Goal: Task Accomplishment & Management: Manage account settings

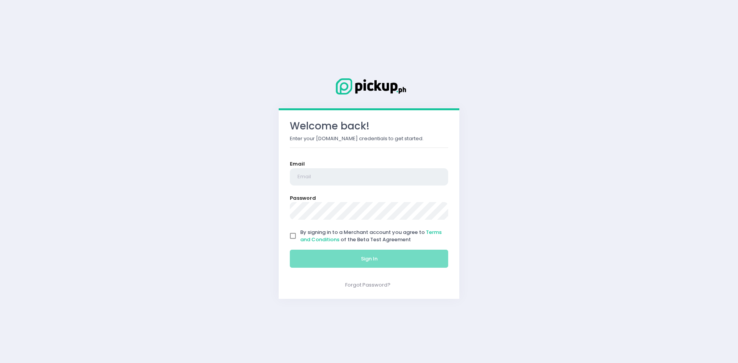
type input "[PERSON_NAME][EMAIL_ADDRESS][DOMAIN_NAME]"
click at [293, 233] on input "By signing in to a Merchant account you agree to Terms and Conditions of the Be…" at bounding box center [293, 236] width 15 height 15
checkbox input "true"
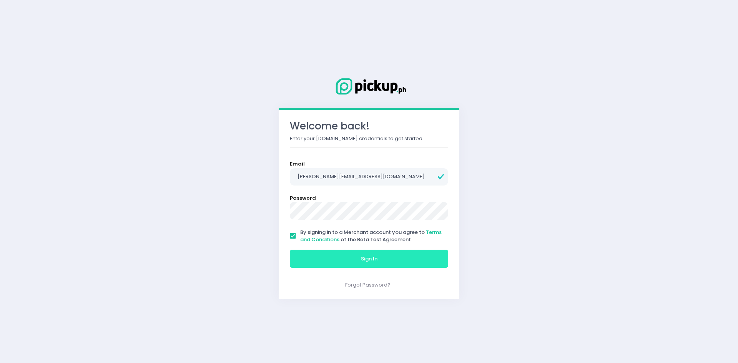
click at [300, 250] on button "Sign In" at bounding box center [369, 259] width 158 height 18
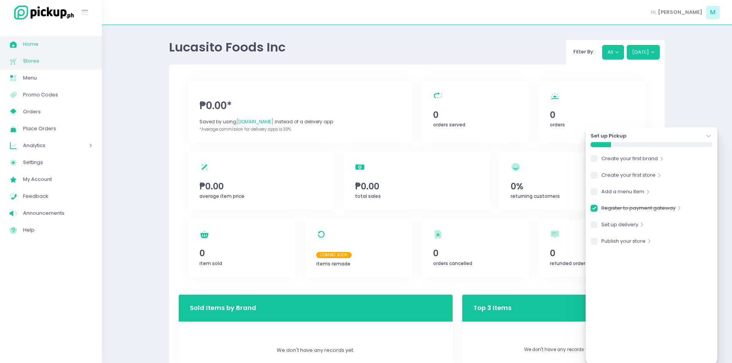
click at [60, 62] on span "Stores" at bounding box center [57, 61] width 69 height 10
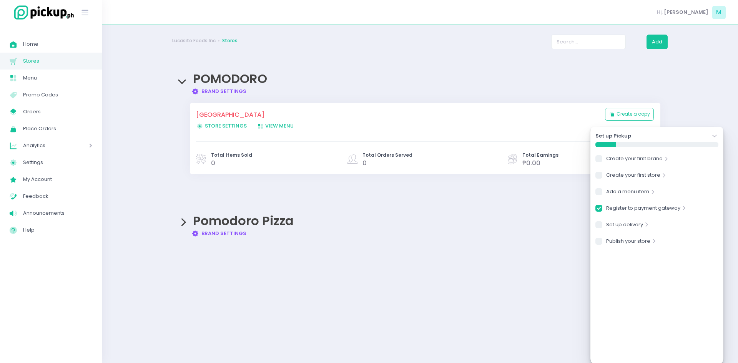
click at [271, 123] on span "View Menu Created with Sketch. View Menu" at bounding box center [275, 125] width 37 height 7
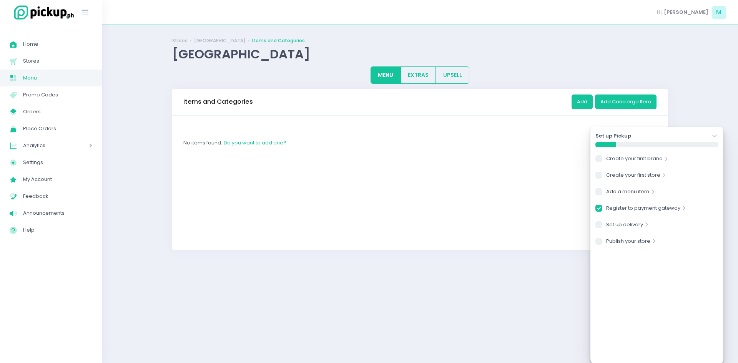
click at [692, 86] on div "Stores POMODORO - [GEOGRAPHIC_DATA] Items and Categories POMODORO - [GEOGRAPHIC…" at bounding box center [420, 194] width 636 height 319
click at [45, 63] on span "Stores" at bounding box center [57, 61] width 69 height 10
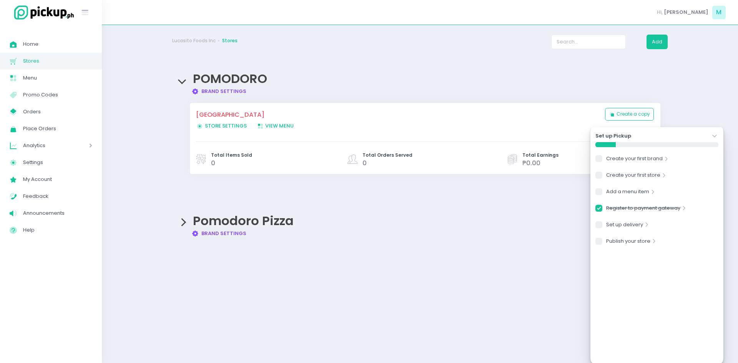
click at [221, 223] on span "Pomodoro Pizza" at bounding box center [243, 220] width 101 height 17
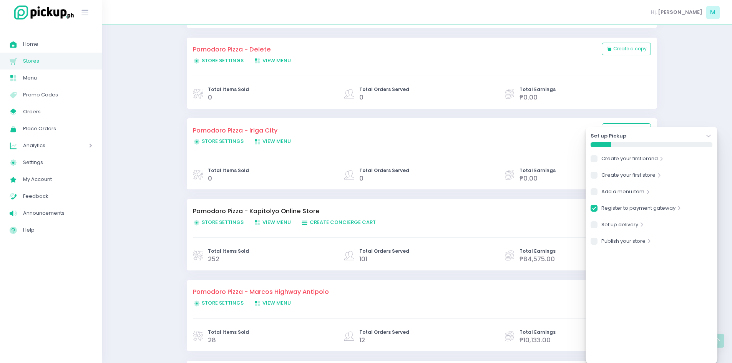
scroll to position [538, 0]
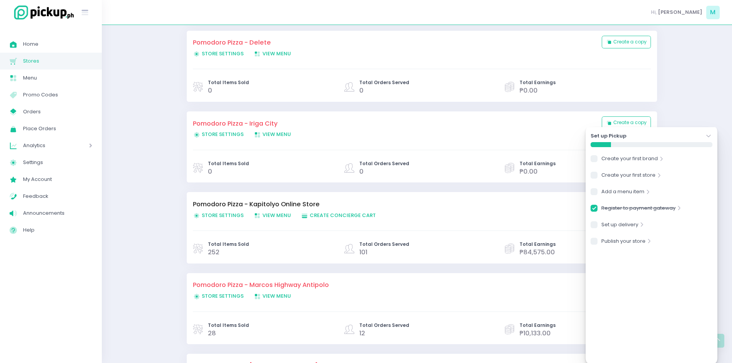
click at [213, 217] on span "Store Settings Created with Sketch. Store Settings" at bounding box center [218, 215] width 51 height 7
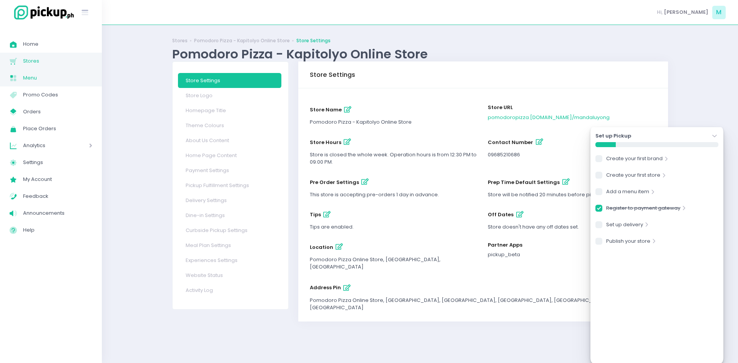
click at [47, 81] on span "Menu" at bounding box center [57, 78] width 69 height 10
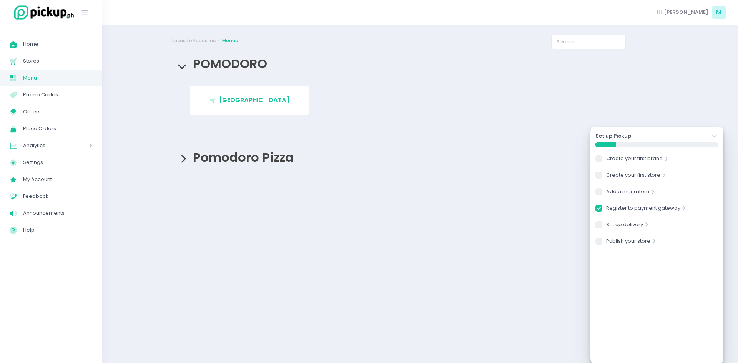
click at [245, 165] on span "Pomodoro Pizza" at bounding box center [242, 157] width 105 height 17
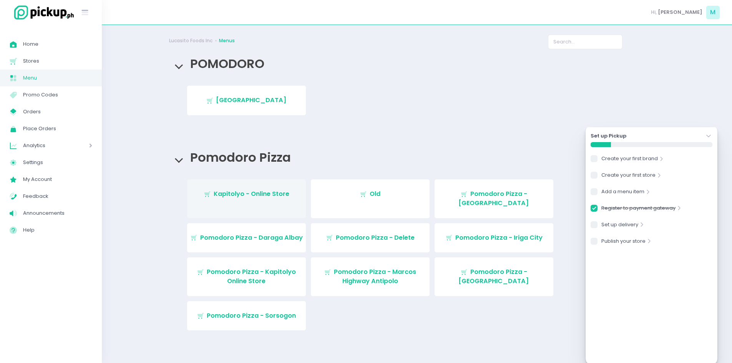
click at [247, 198] on span "Kapitolyo - Online Store" at bounding box center [252, 194] width 76 height 9
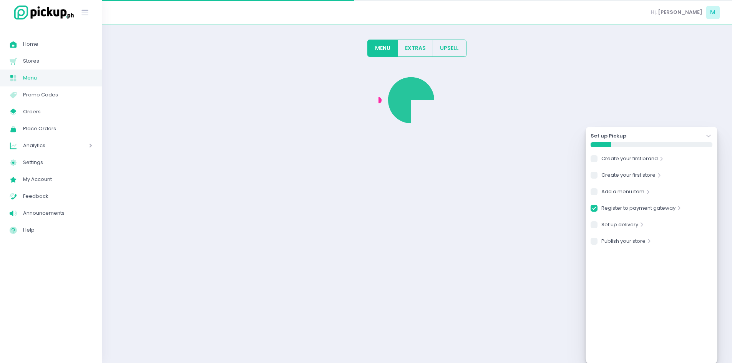
checkbox input "true"
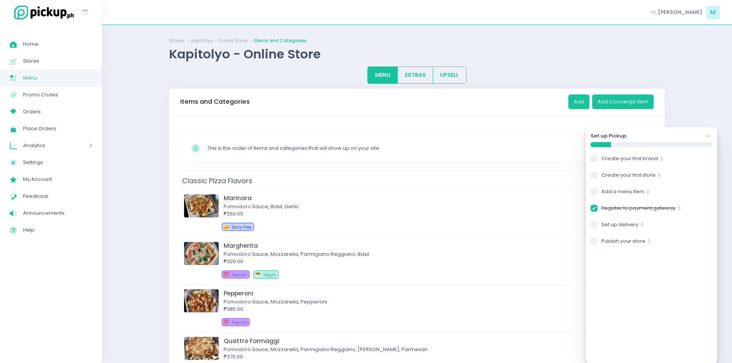
drag, startPoint x: 303, startPoint y: 213, endPoint x: 717, endPoint y: 96, distance: 430.0
click at [420, 78] on button "EXTRAS" at bounding box center [416, 75] width 36 height 17
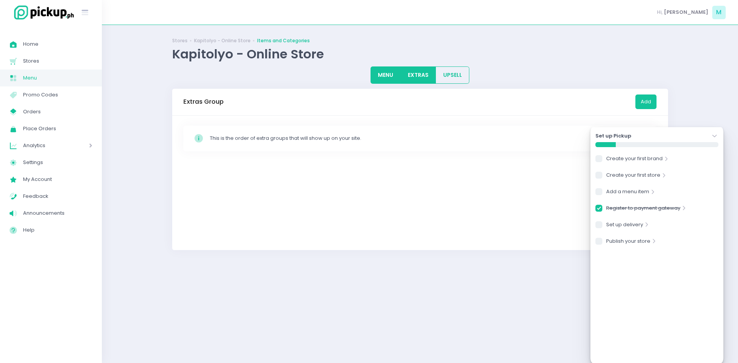
click at [376, 75] on button "MENU" at bounding box center [386, 75] width 30 height 17
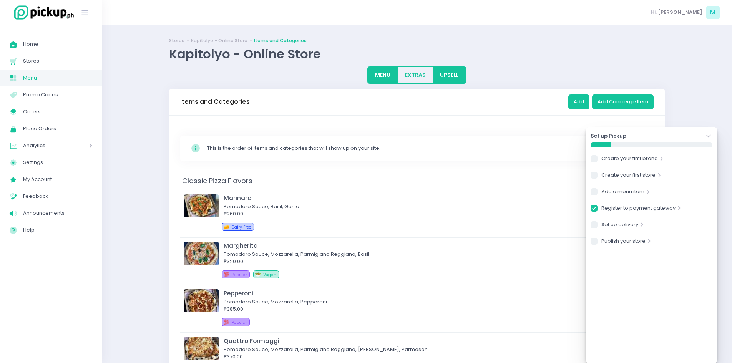
click at [449, 79] on button "UPSELL" at bounding box center [450, 75] width 34 height 17
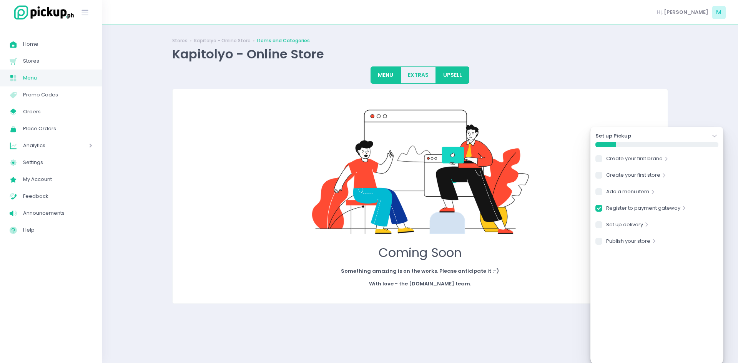
click at [394, 78] on button "MENU" at bounding box center [386, 75] width 30 height 17
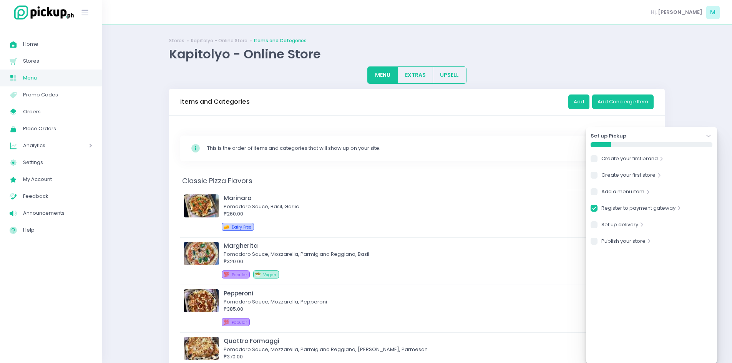
click at [710, 135] on icon "Stockholm-icons / Navigation / Angle-down Created with Sketch." at bounding box center [709, 136] width 8 height 8
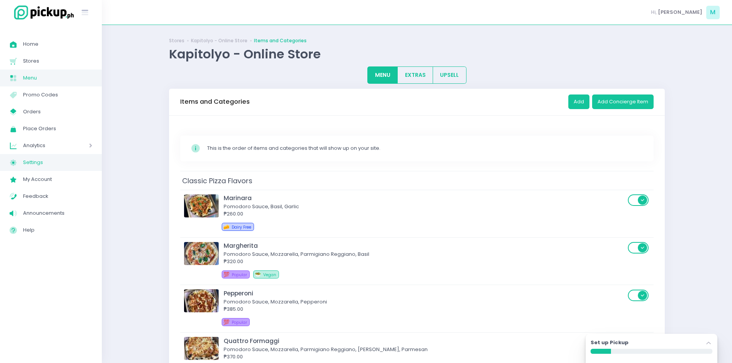
click at [46, 160] on span "Settings" at bounding box center [57, 163] width 69 height 10
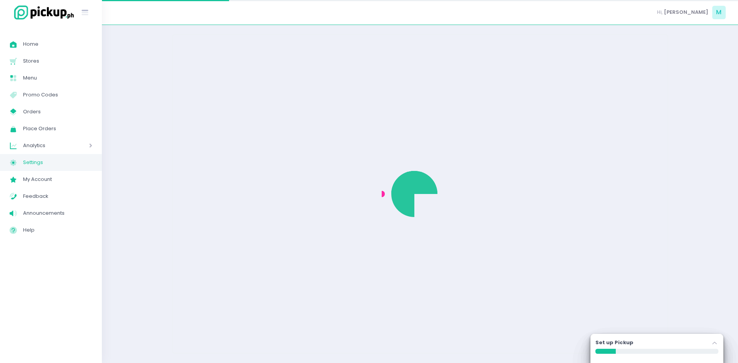
select select "active"
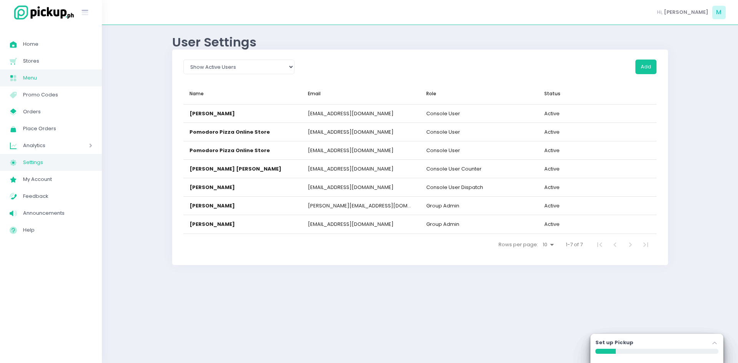
click at [46, 75] on span "Menu" at bounding box center [57, 78] width 69 height 10
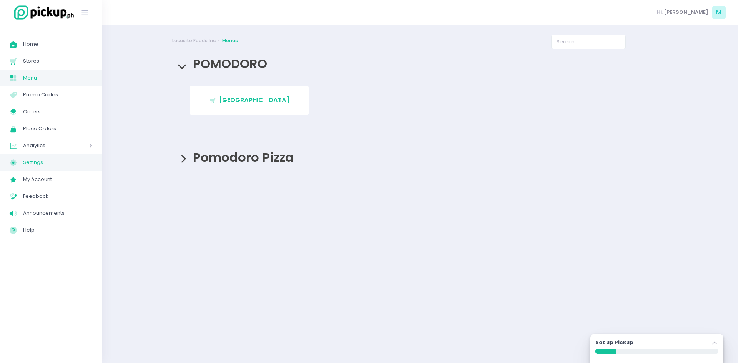
click at [41, 161] on span "Settings" at bounding box center [57, 163] width 69 height 10
select select "active"
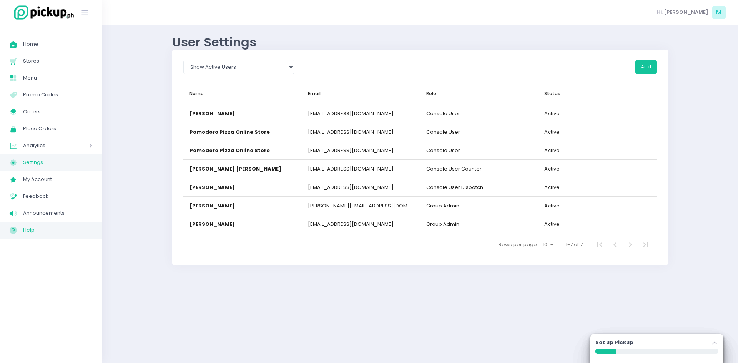
click at [27, 226] on span "Help" at bounding box center [57, 230] width 69 height 10
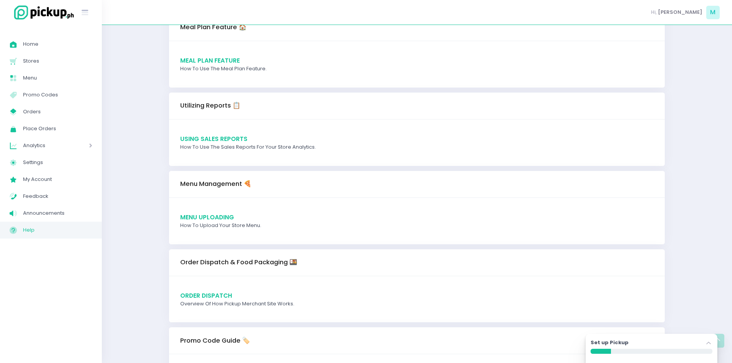
scroll to position [461, 0]
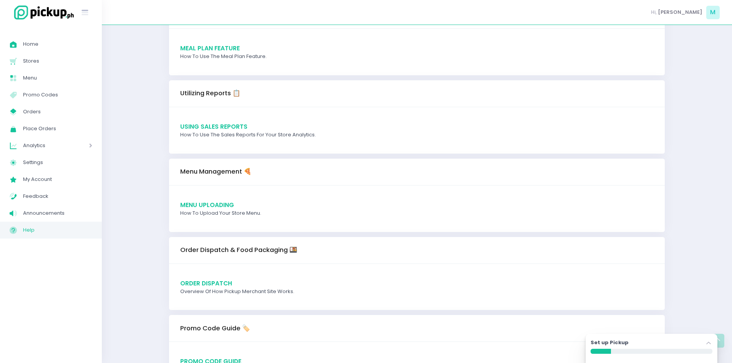
click at [218, 203] on span "Menu Uploading" at bounding box center [207, 205] width 54 height 8
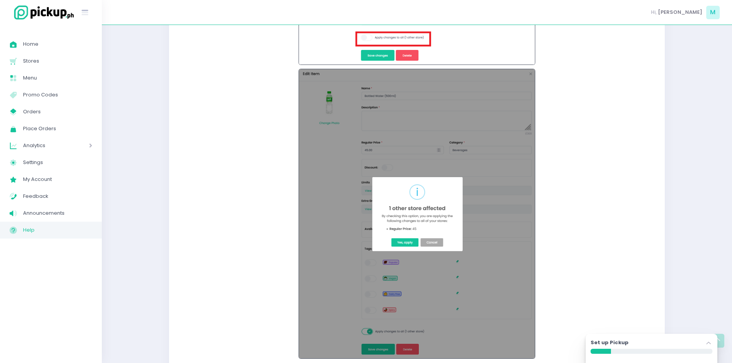
scroll to position [6171, 0]
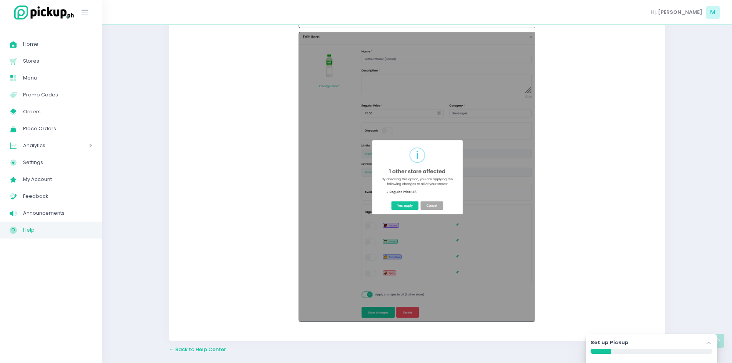
click at [58, 229] on span "Help" at bounding box center [57, 230] width 69 height 10
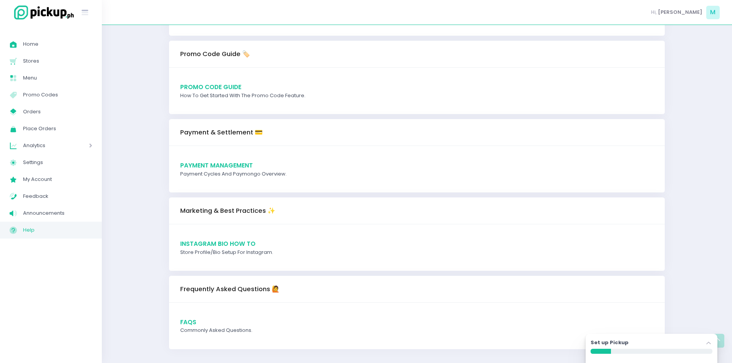
scroll to position [737, 0]
click at [188, 318] on span "FAQs" at bounding box center [188, 322] width 16 height 8
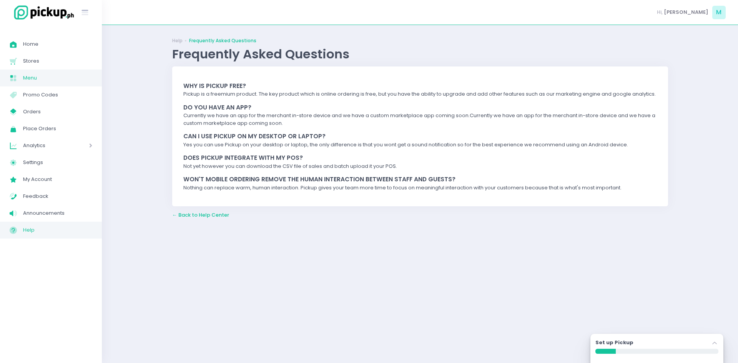
click at [49, 83] on link "Menu Created with Sketch. Menu" at bounding box center [51, 78] width 102 height 17
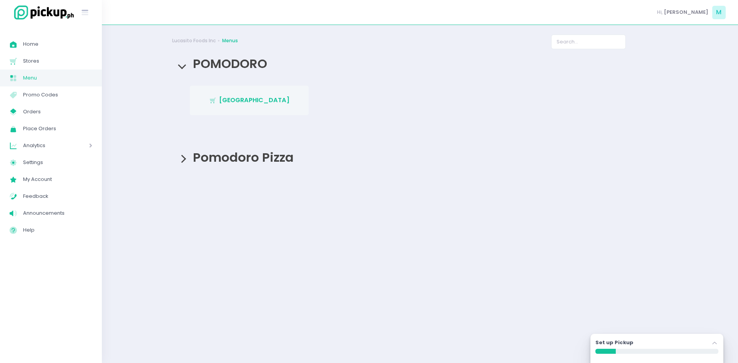
click at [251, 105] on span "[GEOGRAPHIC_DATA]" at bounding box center [254, 100] width 71 height 9
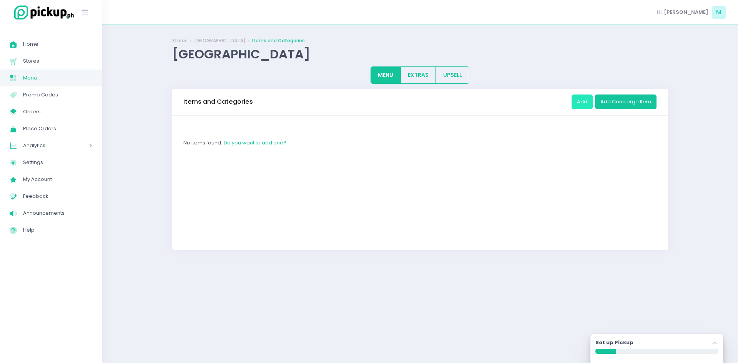
click at [584, 102] on button "Add" at bounding box center [582, 102] width 21 height 15
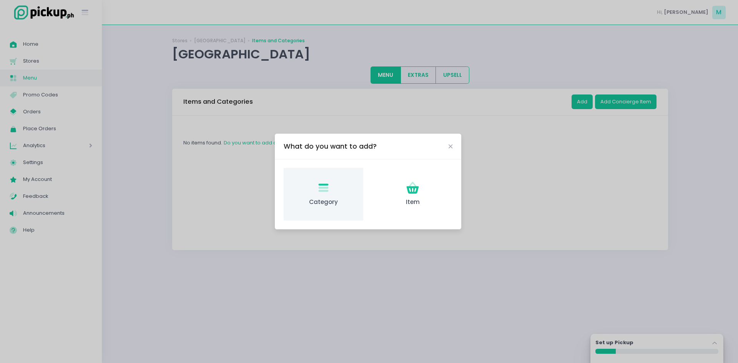
click at [318, 178] on div "Category Created with Sketch. Category" at bounding box center [324, 194] width 80 height 53
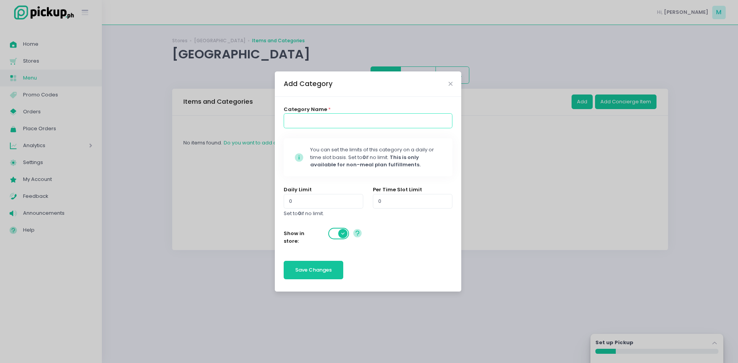
click at [323, 120] on input at bounding box center [368, 120] width 169 height 15
type input "PIZZA"
click at [320, 276] on button "Save Changes" at bounding box center [314, 270] width 60 height 18
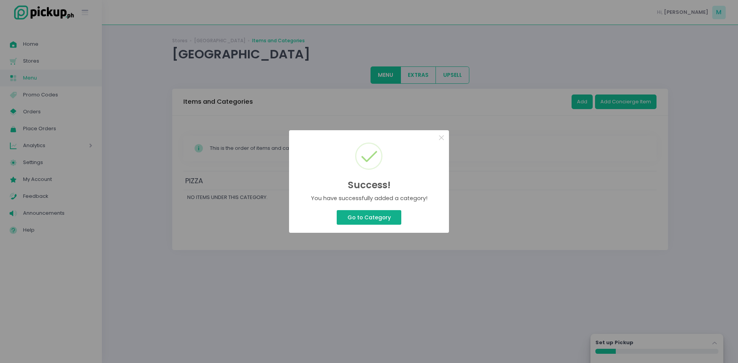
click at [357, 218] on button "Go to Category" at bounding box center [369, 217] width 65 height 15
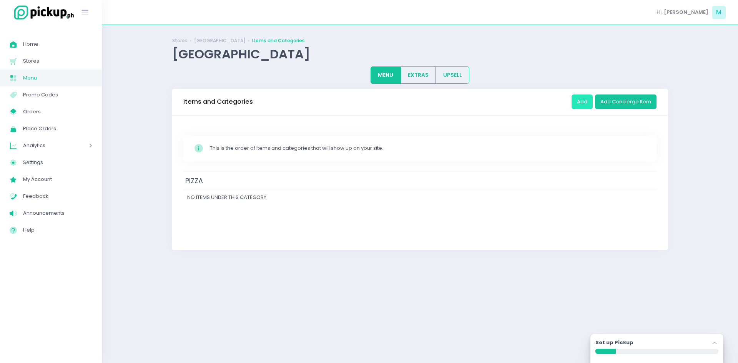
click at [586, 101] on button "Add" at bounding box center [582, 102] width 21 height 15
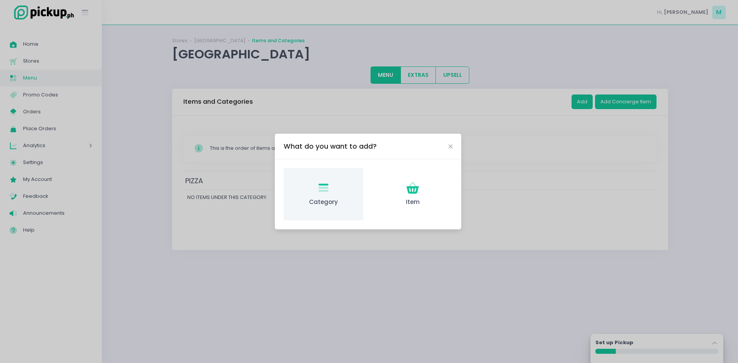
click at [341, 186] on div "Category Created with Sketch. Category" at bounding box center [324, 194] width 80 height 53
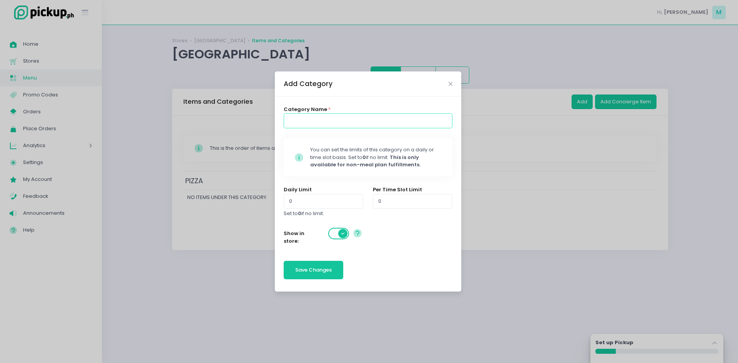
click at [335, 122] on input at bounding box center [368, 120] width 169 height 15
type input "PASTA"
click at [323, 272] on span "Save Changes" at bounding box center [313, 269] width 37 height 7
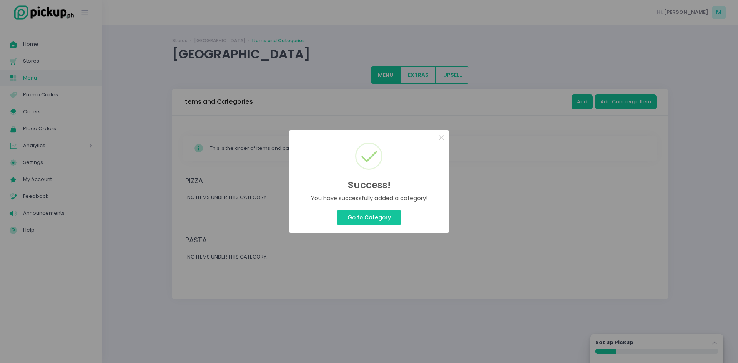
click at [587, 97] on div "Success! × You have successfully added a category! Go to Category Cancel" at bounding box center [369, 181] width 738 height 363
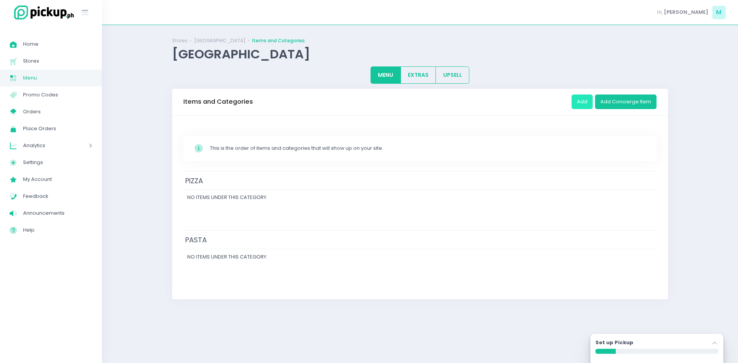
click at [587, 97] on button "Add" at bounding box center [582, 102] width 21 height 15
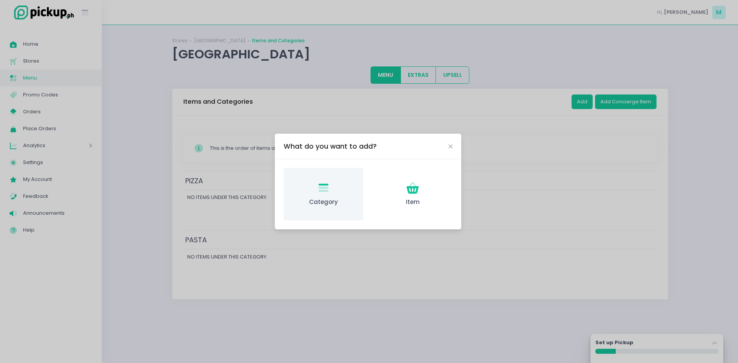
click at [313, 199] on span "Category" at bounding box center [323, 202] width 67 height 9
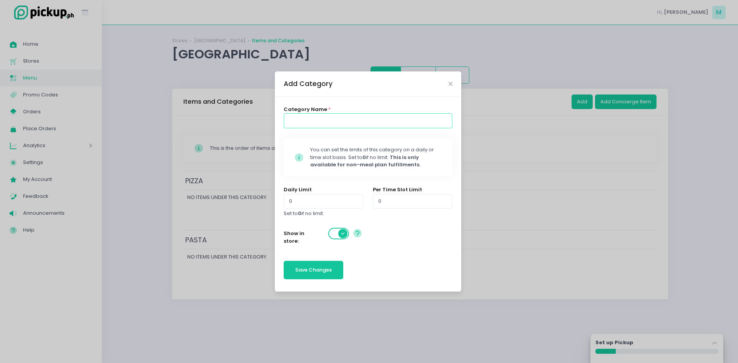
click at [331, 118] on input at bounding box center [368, 120] width 169 height 15
type input "STARTERS"
click at [318, 275] on button "Save Changes" at bounding box center [314, 270] width 60 height 18
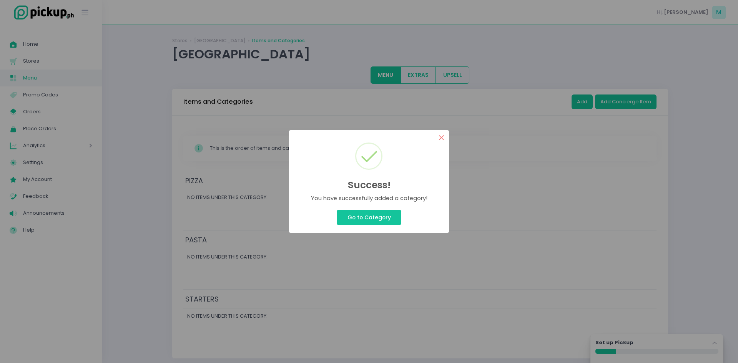
click at [439, 138] on button "×" at bounding box center [441, 137] width 15 height 15
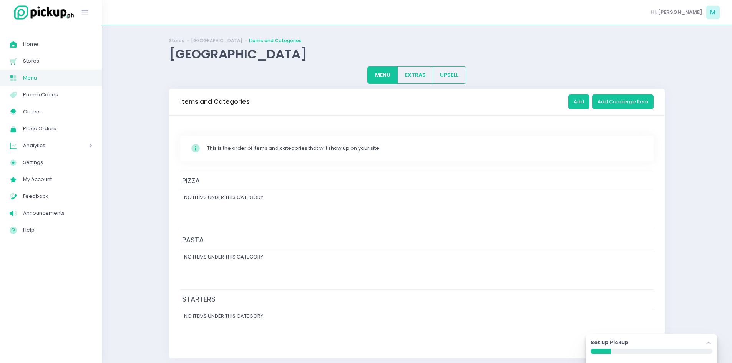
click at [272, 314] on td "No items under this category." at bounding box center [417, 316] width 474 height 15
click at [579, 103] on button "Add" at bounding box center [579, 102] width 21 height 15
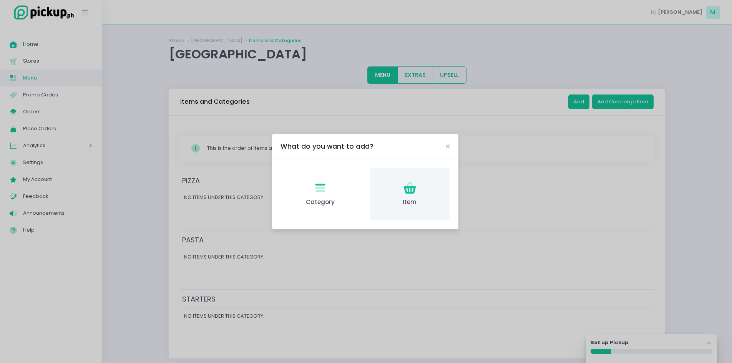
click at [410, 194] on icon "Item Created with Sketch." at bounding box center [410, 188] width 15 height 15
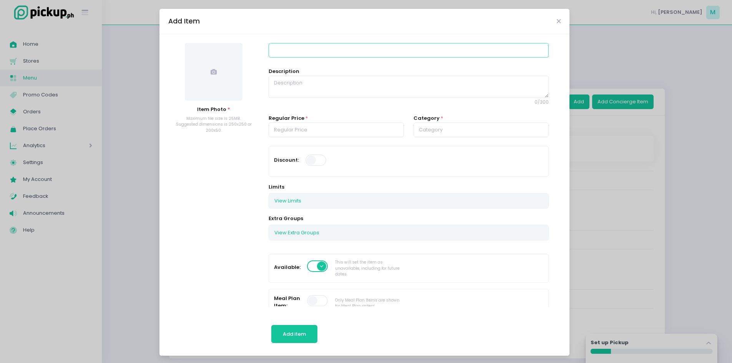
click at [453, 49] on input at bounding box center [409, 50] width 280 height 15
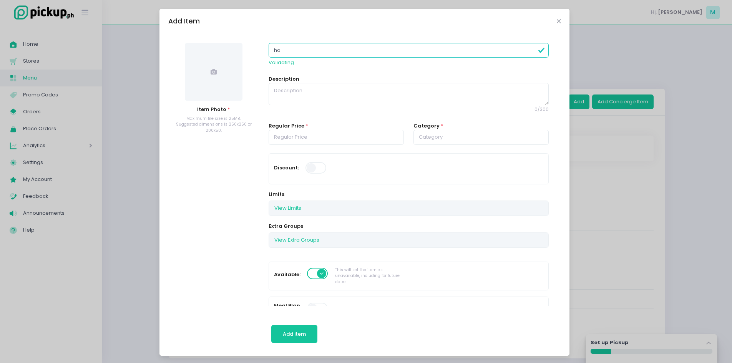
type input "h"
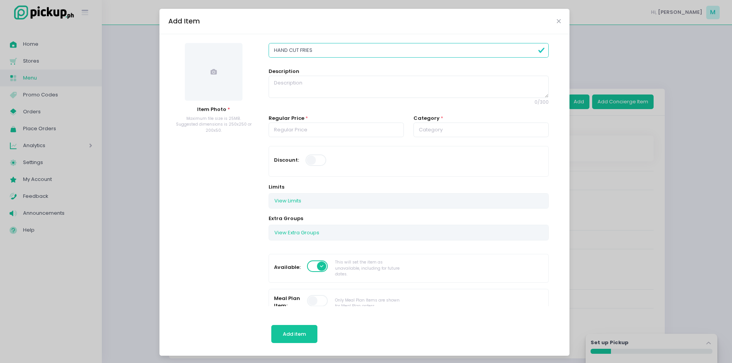
type input "HAND CUT FRIES"
click at [331, 89] on textarea at bounding box center [409, 87] width 280 height 22
paste textarea "Hand Cut Fries/ Salt"
type textarea "Hand Cut Fries/ Salt"
click at [310, 132] on input "number" at bounding box center [336, 130] width 135 height 15
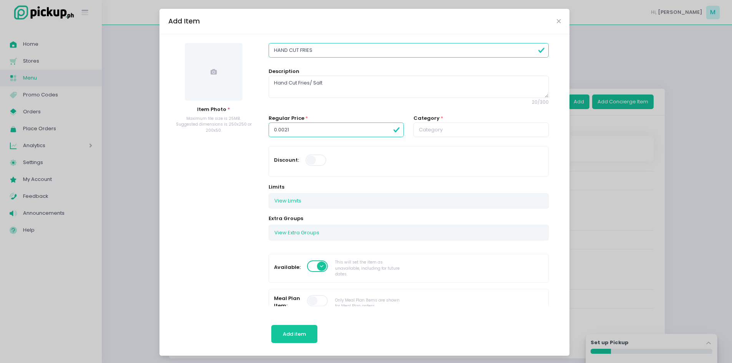
drag, startPoint x: 316, startPoint y: 131, endPoint x: 243, endPoint y: 127, distance: 72.8
type input "219.00"
click at [422, 132] on input "text" at bounding box center [481, 130] width 135 height 15
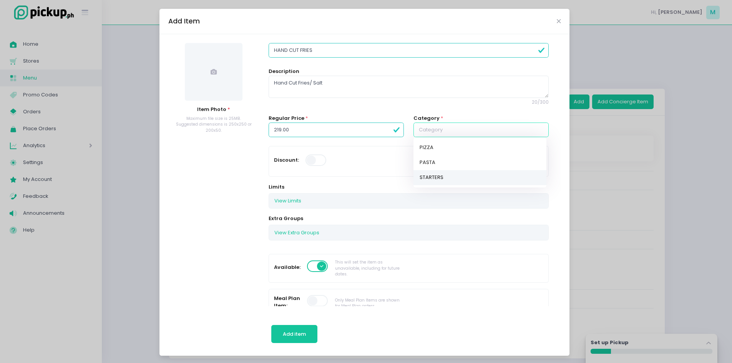
click at [421, 180] on link "STARTERS" at bounding box center [480, 177] width 133 height 15
type input "STARTERS"
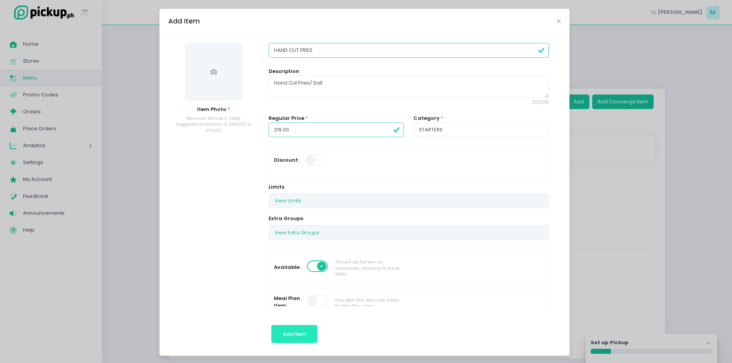
click at [288, 331] on span "Add item" at bounding box center [294, 334] width 23 height 7
click at [298, 337] on span "Add item" at bounding box center [294, 334] width 23 height 7
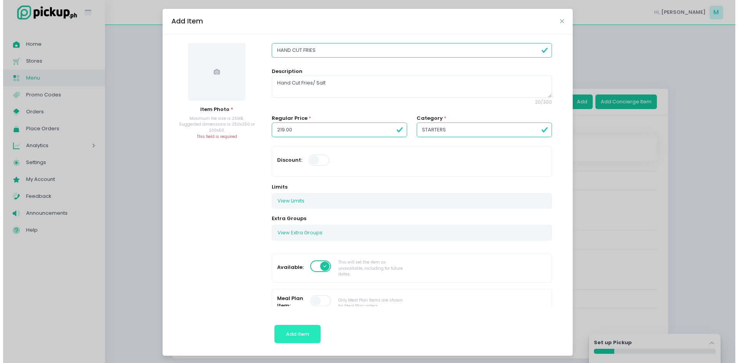
scroll to position [1, 0]
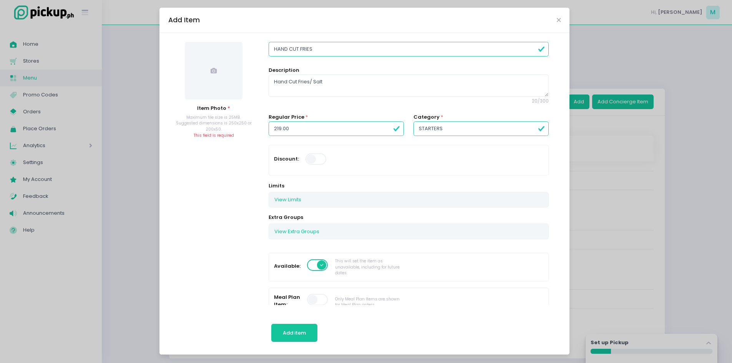
click at [225, 86] on span at bounding box center [214, 71] width 58 height 58
click at [235, 88] on span at bounding box center [214, 71] width 58 height 58
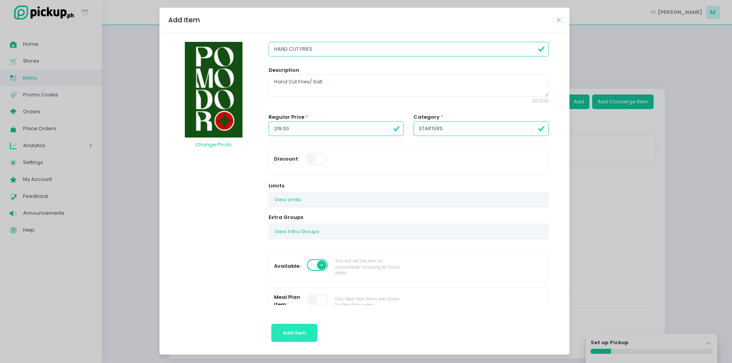
click at [286, 332] on span "Add item" at bounding box center [294, 333] width 23 height 7
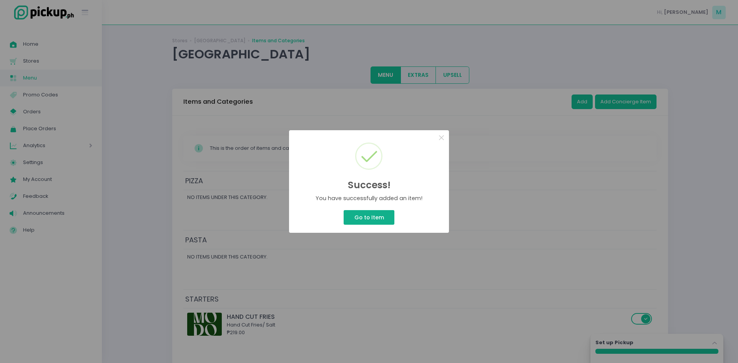
click at [373, 216] on button "Go to Item" at bounding box center [369, 217] width 51 height 15
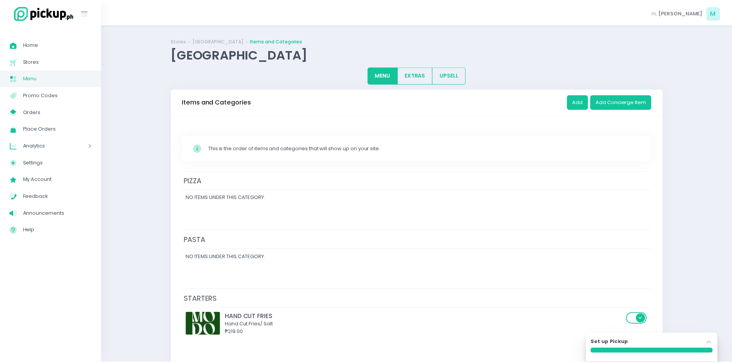
scroll to position [22, 0]
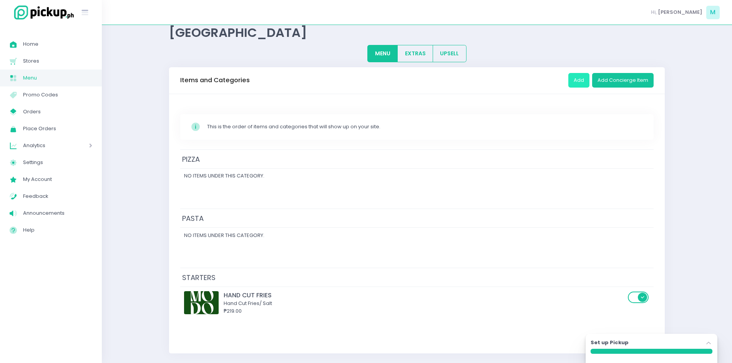
click at [583, 81] on button "Add" at bounding box center [579, 80] width 21 height 15
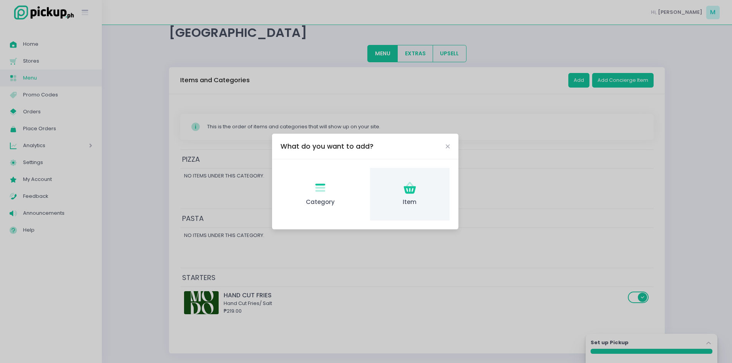
click at [413, 196] on div "Item Created with Sketch. Item" at bounding box center [410, 194] width 80 height 53
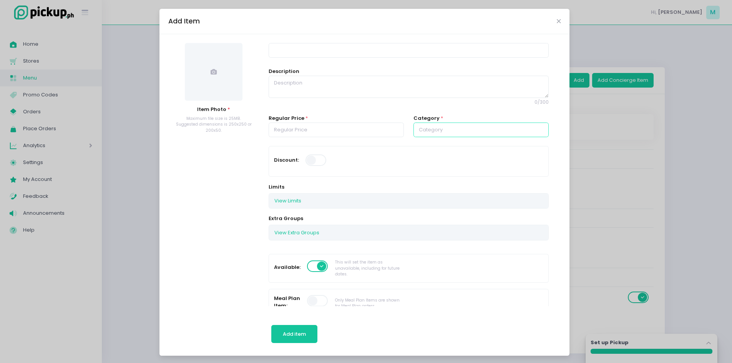
click at [431, 127] on input "text" at bounding box center [481, 130] width 135 height 15
click at [426, 175] on link "STARTERS" at bounding box center [480, 177] width 133 height 15
type input "STARTERS"
click at [293, 49] on input at bounding box center [409, 50] width 280 height 15
paste input "TRUFFLE PARMESAN FRIES"
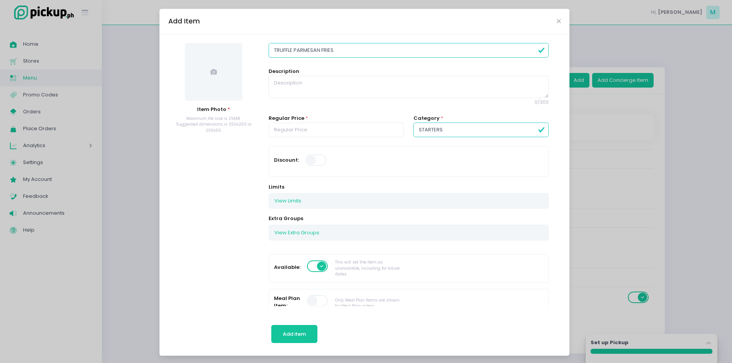
type input "TRUFFLE PARMESAN FRIES"
click at [336, 133] on input "number" at bounding box center [336, 130] width 135 height 15
type input "230.00"
click at [330, 88] on textarea at bounding box center [409, 87] width 280 height 22
click at [308, 86] on textarea at bounding box center [409, 87] width 280 height 22
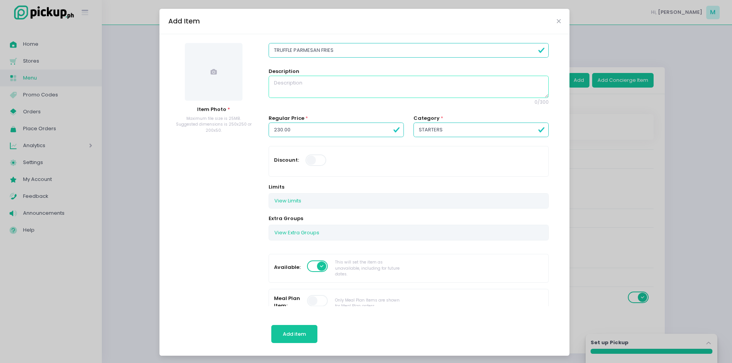
paste textarea "Hand Cut Fries/ Parmesan/ Truffle Oil"
type textarea "Hand Cut Fries/ Parmesan/ Truffle Oil"
click at [193, 78] on span at bounding box center [214, 72] width 58 height 58
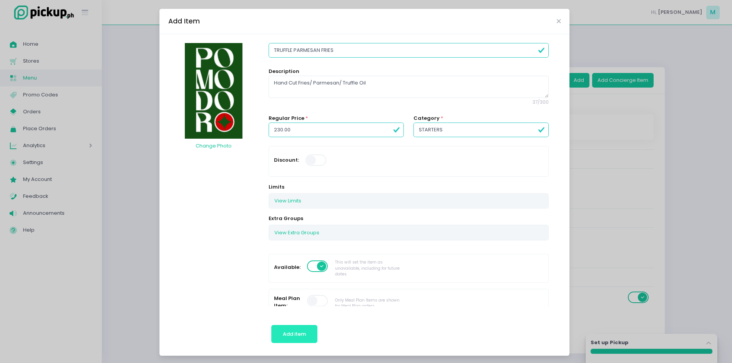
click at [283, 333] on span "Add item" at bounding box center [294, 334] width 23 height 7
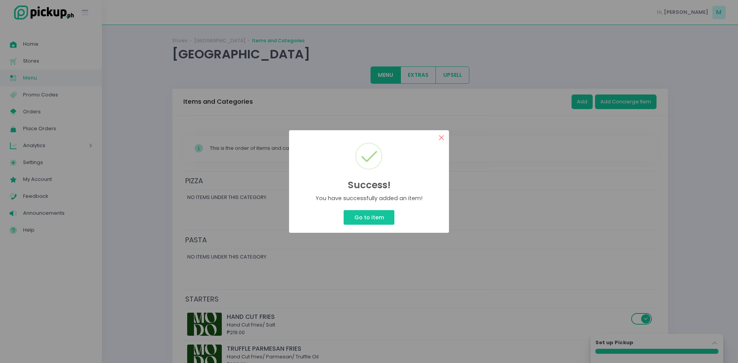
click at [439, 138] on button "×" at bounding box center [441, 137] width 15 height 15
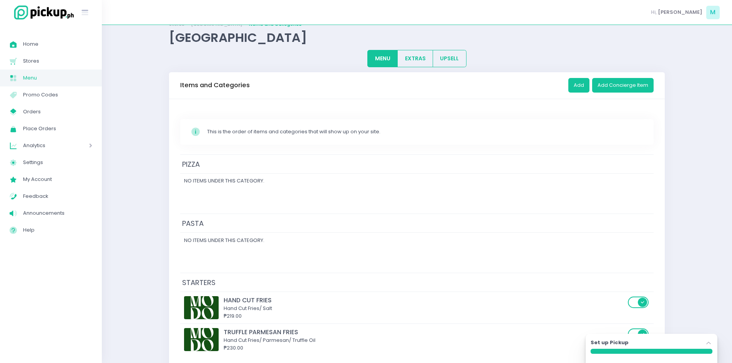
scroll to position [53, 0]
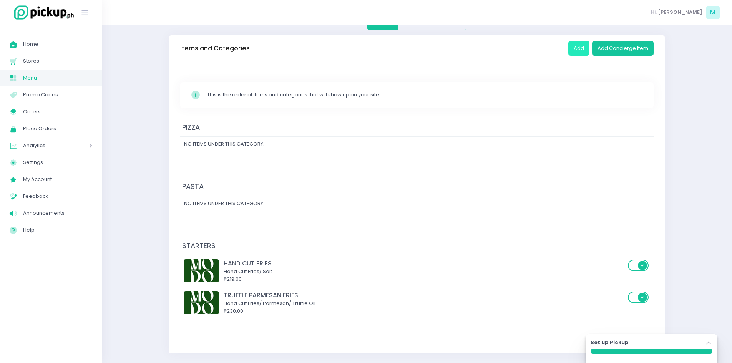
click at [574, 49] on button "Add" at bounding box center [579, 48] width 21 height 15
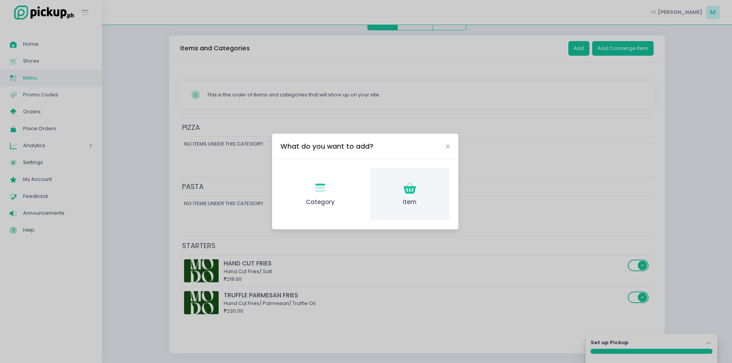
click at [420, 200] on span "Item" at bounding box center [409, 202] width 67 height 9
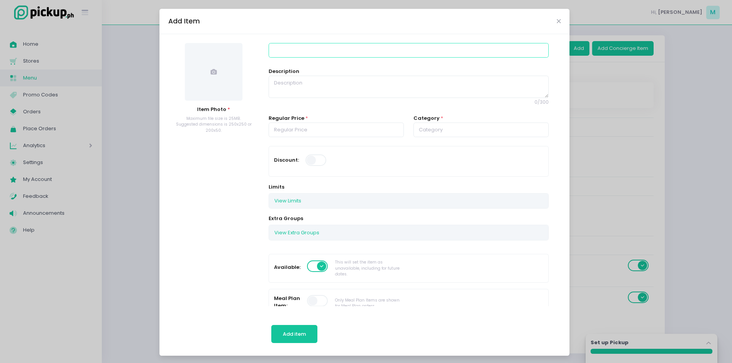
click at [303, 55] on input at bounding box center [409, 50] width 280 height 15
paste input "[DATE] GRAVY"
type input "[DATE] GRAVY"
click at [340, 129] on input "number" at bounding box center [336, 130] width 135 height 15
type input "280.00"
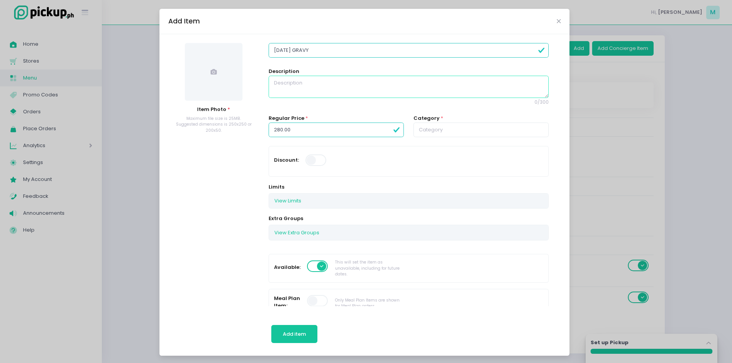
click at [346, 88] on textarea at bounding box center [409, 87] width 280 height 22
click at [333, 83] on textarea at bounding box center [409, 87] width 280 height 22
paste textarea "House Pomodoro Sauce/ Meatballs/ Basil/ Schiacciata Bread slices"
type textarea "House Pomodoro Sauce/ Meatballs/ Basil/ Schiacciata Bread slices"
click at [442, 128] on input "text" at bounding box center [481, 130] width 135 height 15
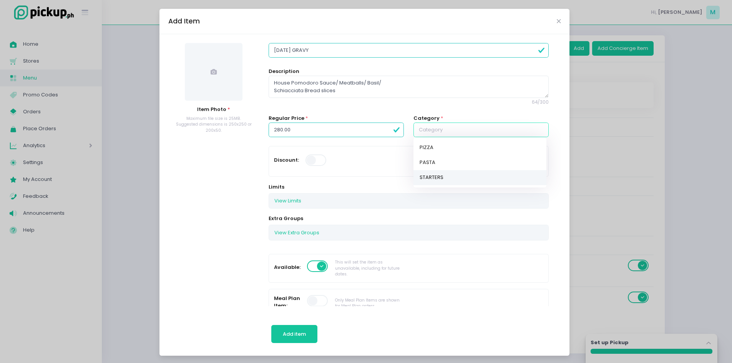
click at [436, 175] on link "STARTERS" at bounding box center [480, 177] width 133 height 15
type input "STARTERS"
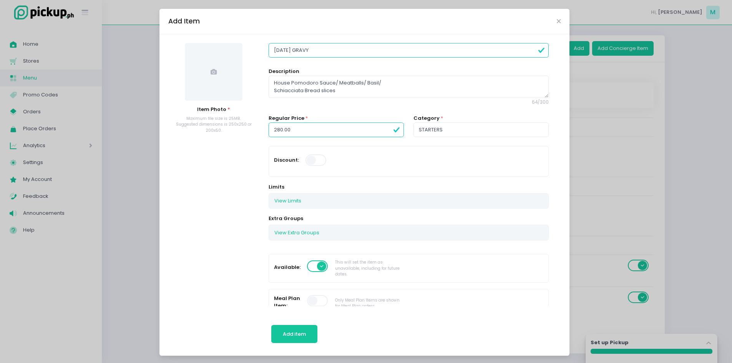
click at [211, 73] on icon at bounding box center [214, 72] width 6 height 6
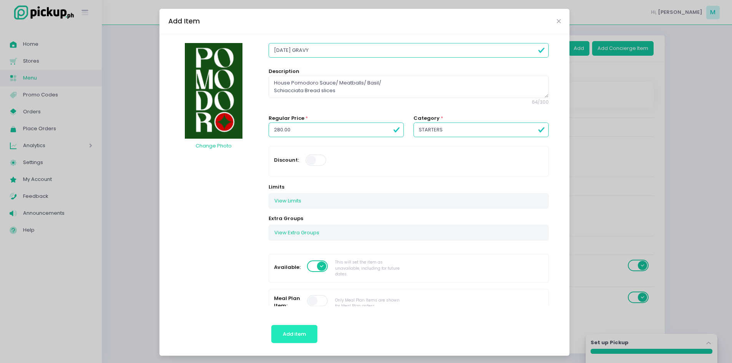
click at [282, 326] on button "Add item" at bounding box center [294, 334] width 47 height 18
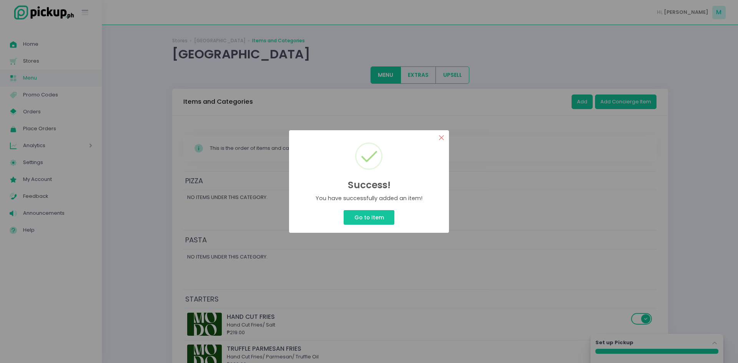
click at [445, 136] on button "×" at bounding box center [441, 137] width 15 height 15
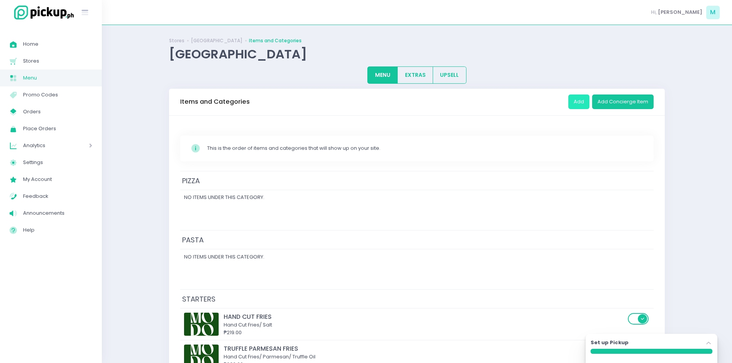
click at [583, 103] on button "Add" at bounding box center [579, 102] width 21 height 15
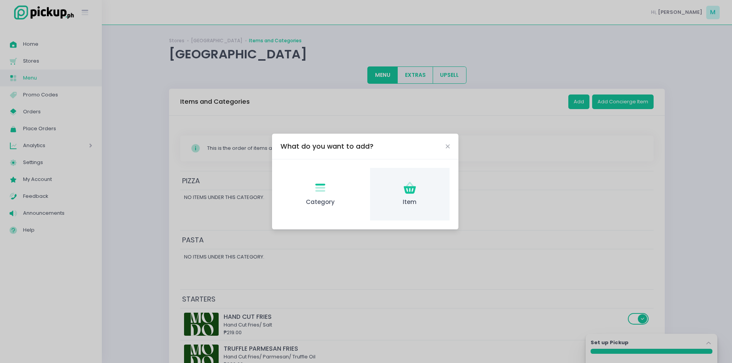
click at [410, 196] on div "Item Created with Sketch. Item" at bounding box center [410, 194] width 80 height 53
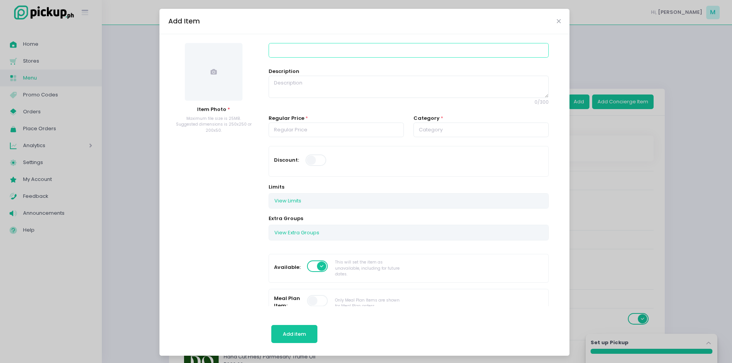
click at [294, 54] on input at bounding box center [409, 50] width 280 height 15
paste input "CHICKEN TENDERS"
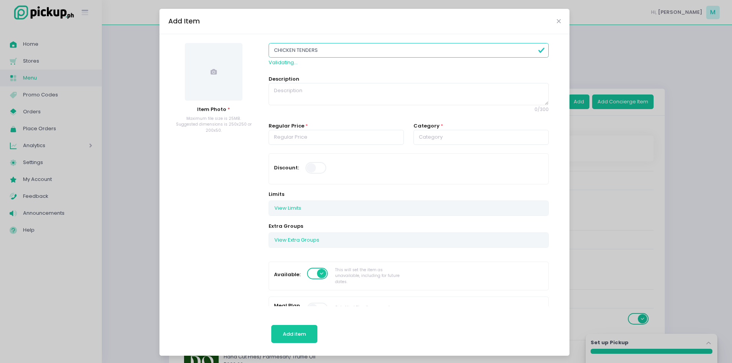
type input "CHICKEN TENDERS"
click at [436, 133] on input "text" at bounding box center [481, 137] width 135 height 15
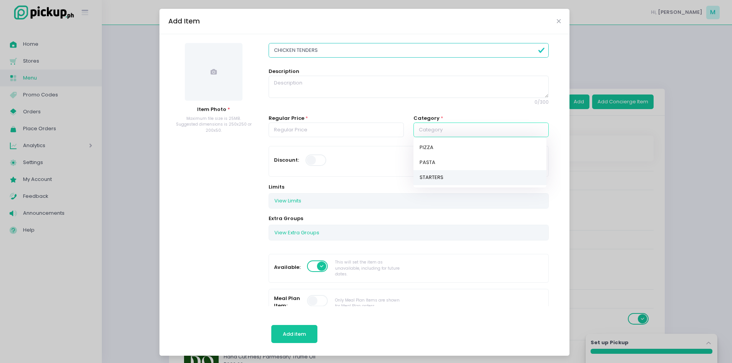
click at [434, 175] on link "STARTERS" at bounding box center [480, 177] width 133 height 15
type input "STARTERS"
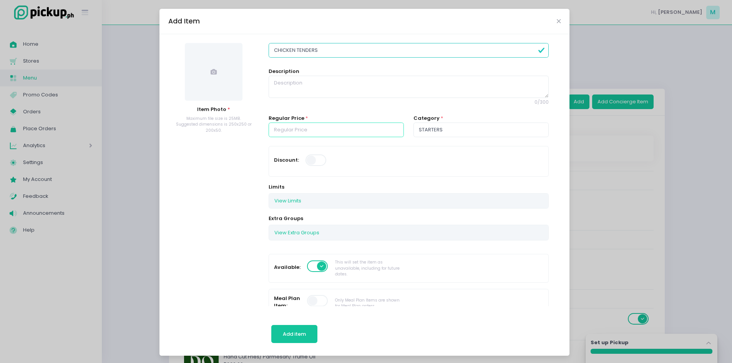
click at [320, 132] on input "number" at bounding box center [336, 130] width 135 height 15
type input "345.00"
click at [324, 89] on textarea at bounding box center [409, 87] width 280 height 22
click at [291, 80] on textarea at bounding box center [409, 87] width 280 height 22
paste textarea "Deep fried chicken thighs/ Sauce options: Srirachamansi, Salted Egg, Picante & …"
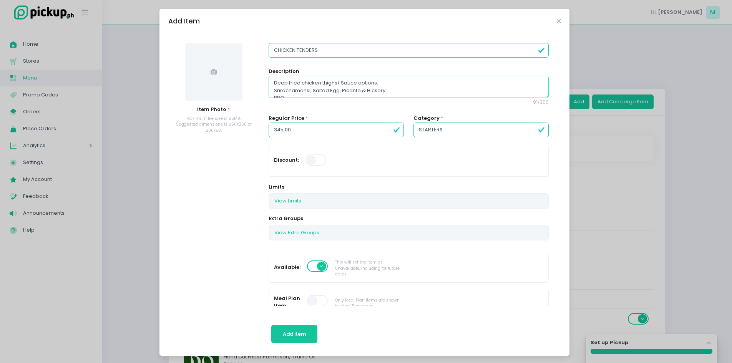
scroll to position [12, 0]
type textarea "Deep fried chicken thighs/ Sauce options: Srirachamansi, Salted Egg, Picante & …"
click at [220, 63] on span at bounding box center [214, 72] width 58 height 58
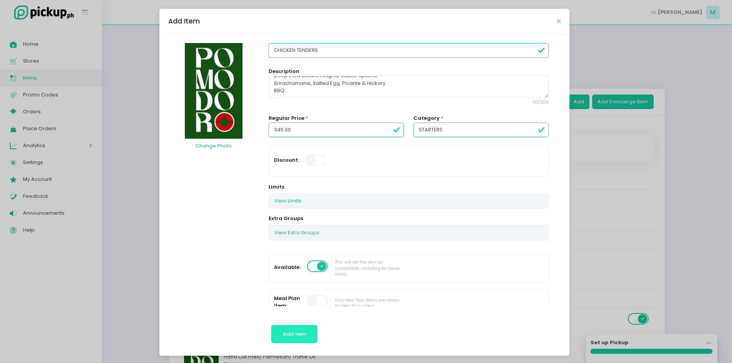
click at [290, 331] on span "Add item" at bounding box center [294, 334] width 23 height 7
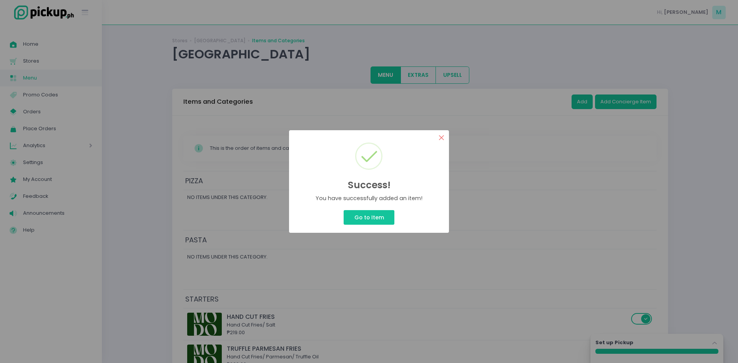
click at [439, 138] on button "×" at bounding box center [441, 137] width 15 height 15
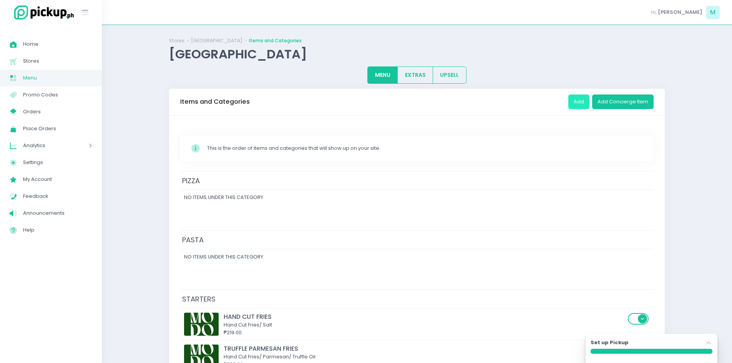
click at [583, 103] on button "Add" at bounding box center [579, 102] width 21 height 15
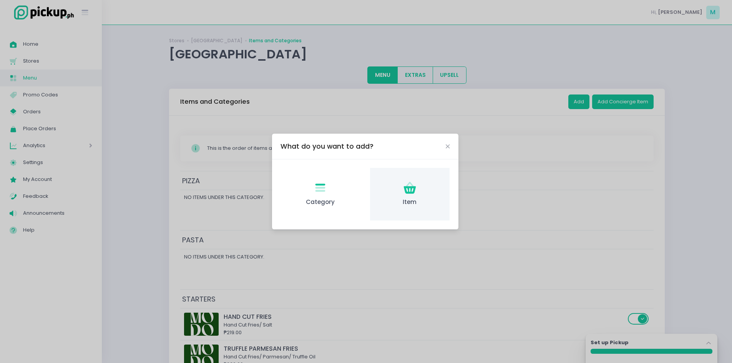
click at [408, 199] on span "Item" at bounding box center [409, 202] width 67 height 9
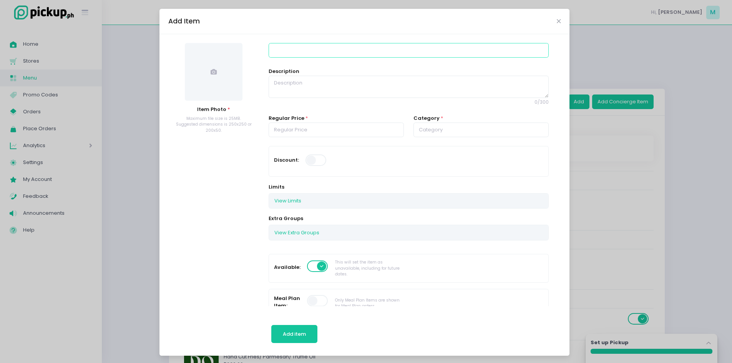
click at [328, 50] on input at bounding box center [409, 50] width 280 height 15
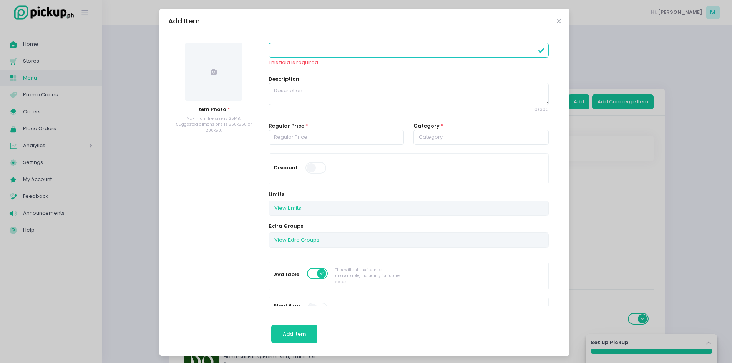
paste input "POMODORO"
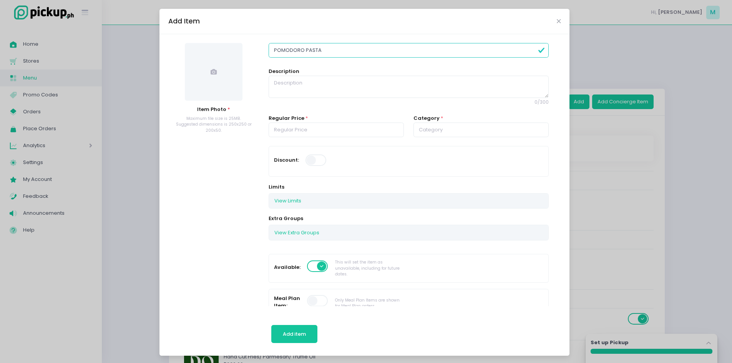
type input "POMODORO PASTA"
click at [444, 130] on input "text" at bounding box center [481, 130] width 135 height 15
click at [440, 159] on link "PASTA" at bounding box center [480, 162] width 133 height 15
type input "PASTA"
click at [317, 130] on input "number" at bounding box center [336, 130] width 135 height 15
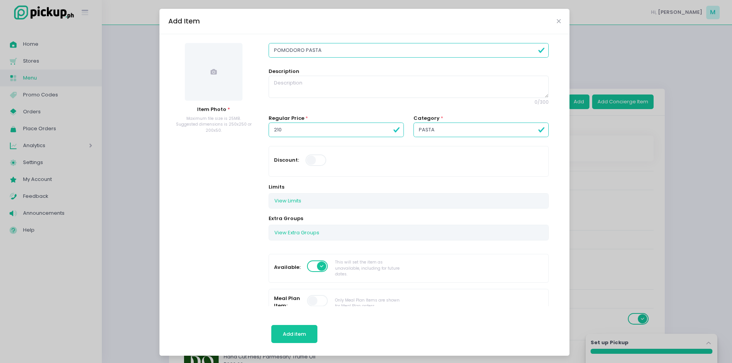
type input "210.00"
click at [291, 83] on textarea at bounding box center [409, 87] width 280 height 22
paste textarea "House Pomodoro Sauce/ EVO/ Basil P210 *Meatballs +P80"
click at [301, 230] on button "View Extra Groups" at bounding box center [297, 232] width 56 height 15
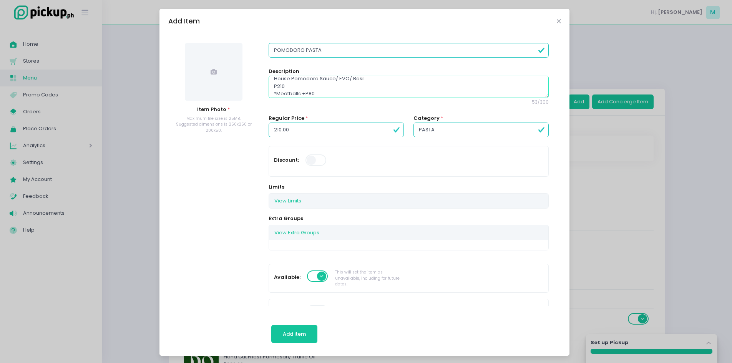
scroll to position [7, 0]
drag, startPoint x: 316, startPoint y: 92, endPoint x: 266, endPoint y: 92, distance: 49.2
click at [269, 92] on textarea "House Pomodoro Sauce/ EVO/ Basil P210 *Meatballs +P80" at bounding box center [409, 87] width 280 height 22
type textarea "House Pomodoro Sauce/ EVO/ Basil P210"
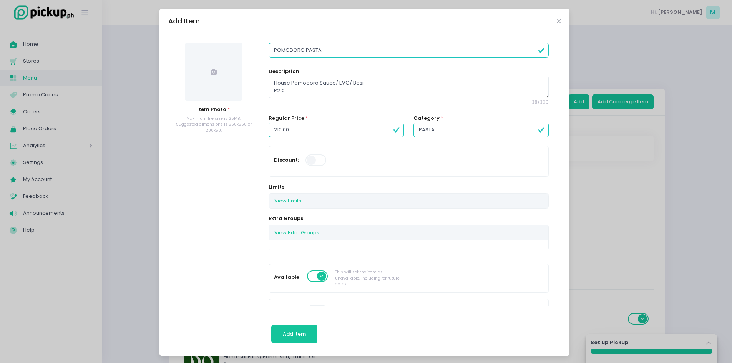
click at [226, 94] on span at bounding box center [214, 72] width 58 height 58
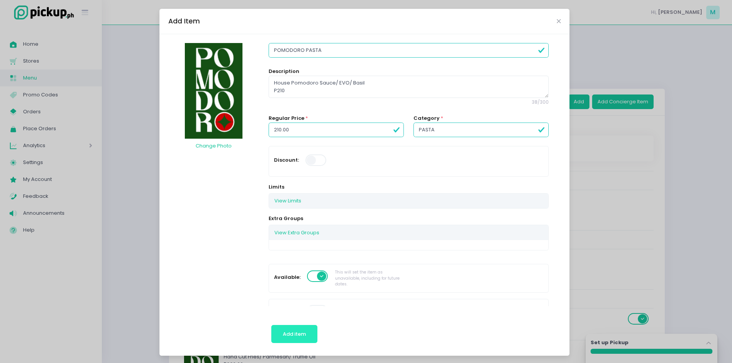
click at [306, 332] on button "Add item" at bounding box center [294, 334] width 47 height 18
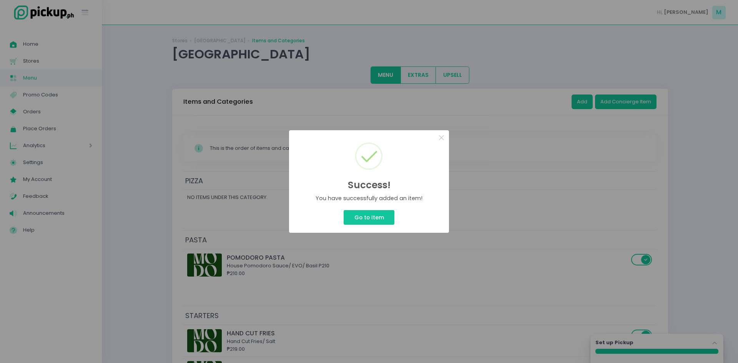
click at [422, 73] on div "Success! × You have successfully added an item! Go to Item Cancel" at bounding box center [369, 181] width 738 height 363
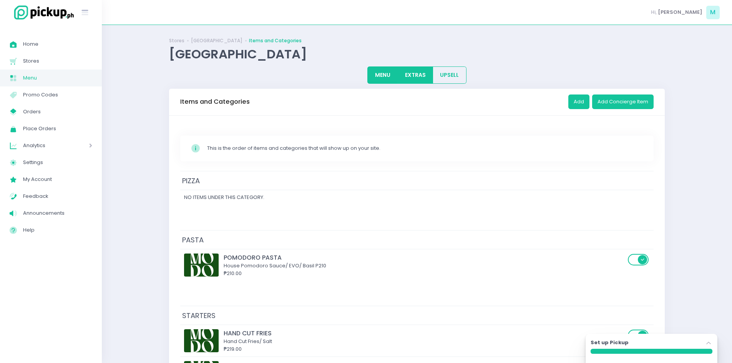
click at [422, 73] on button "EXTRAS" at bounding box center [416, 75] width 36 height 17
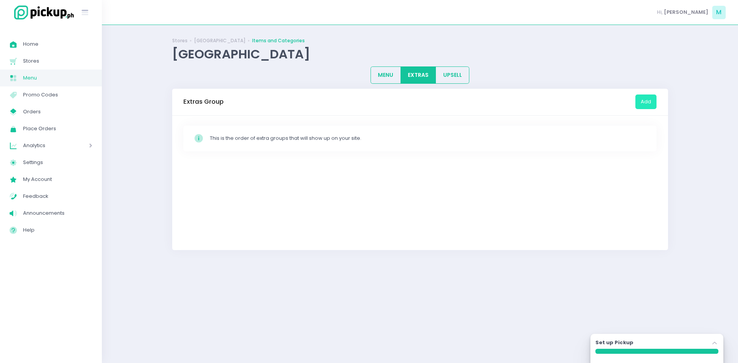
click at [643, 104] on button "Add" at bounding box center [646, 102] width 21 height 15
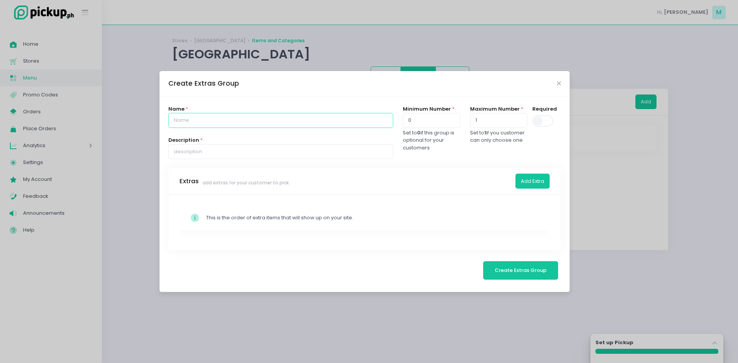
click at [228, 122] on input "text" at bounding box center [280, 120] width 225 height 15
type input "m"
drag, startPoint x: 205, startPoint y: 119, endPoint x: 146, endPoint y: 109, distance: 59.6
click at [146, 109] on div "Create Extras Group Name * MEATBALLS Description * Minimum Number * 0 Set to 0 …" at bounding box center [369, 181] width 738 height 363
type input "EXTRAS"
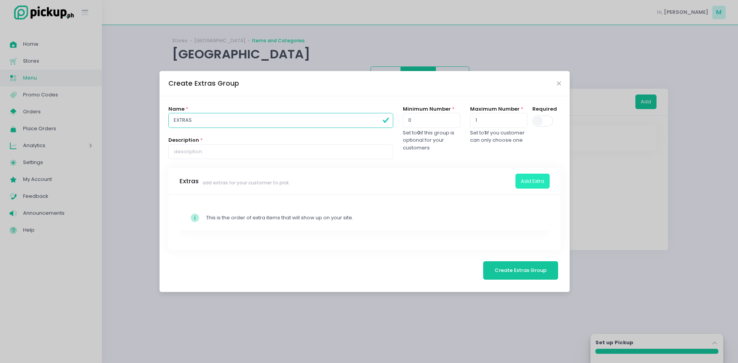
click at [523, 180] on button "Add Extra" at bounding box center [533, 181] width 34 height 15
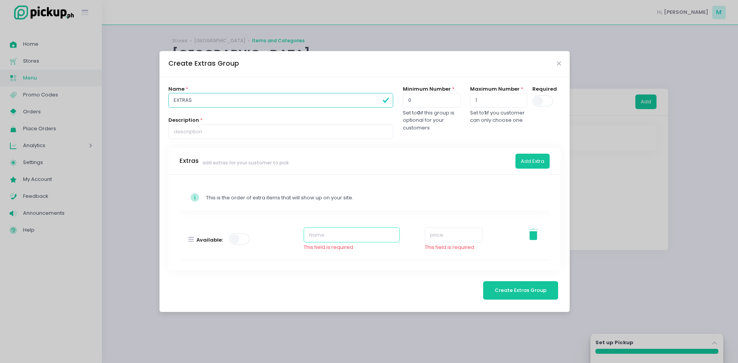
click at [336, 238] on input "text" at bounding box center [352, 235] width 96 height 15
type input "MEATBALLS"
click at [435, 239] on input "number" at bounding box center [454, 235] width 58 height 15
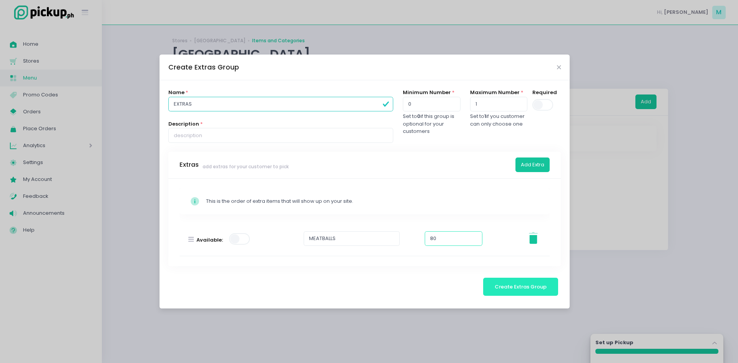
type input "80"
click at [501, 285] on span "Create Extras Group" at bounding box center [521, 286] width 52 height 7
click at [510, 102] on input "2" at bounding box center [498, 104] width 57 height 15
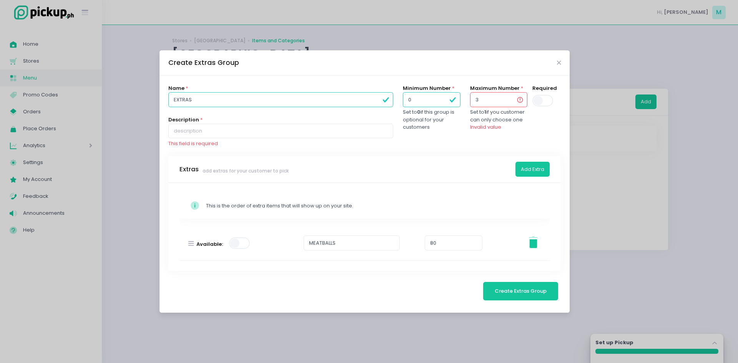
click at [510, 102] on input "3" at bounding box center [498, 99] width 57 height 15
click at [511, 96] on input "4" at bounding box center [498, 99] width 57 height 15
type input "5"
click at [511, 96] on input "5" at bounding box center [498, 99] width 57 height 15
click at [445, 99] on input "1" at bounding box center [431, 99] width 57 height 15
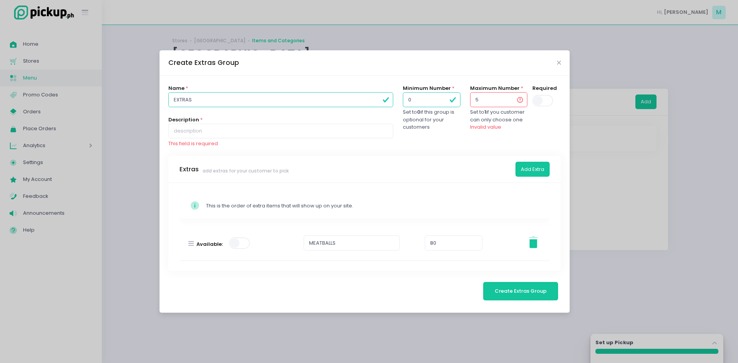
type input "0"
click at [443, 102] on input "0" at bounding box center [431, 99] width 57 height 15
click at [511, 103] on input "4" at bounding box center [498, 99] width 57 height 15
click at [511, 103] on input "3" at bounding box center [498, 99] width 57 height 15
click at [511, 103] on input "2" at bounding box center [498, 99] width 57 height 15
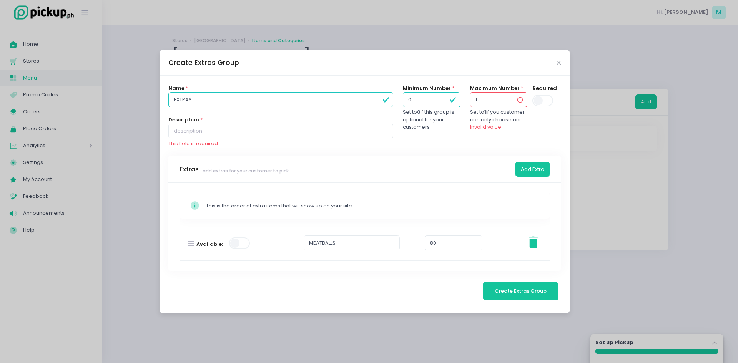
type input "1"
click at [511, 103] on input "1" at bounding box center [498, 99] width 57 height 15
click at [541, 103] on span at bounding box center [544, 101] width 22 height 12
click at [148, 94] on input "checkbox" at bounding box center [148, 94] width 0 height 0
click at [541, 103] on span at bounding box center [544, 101] width 22 height 12
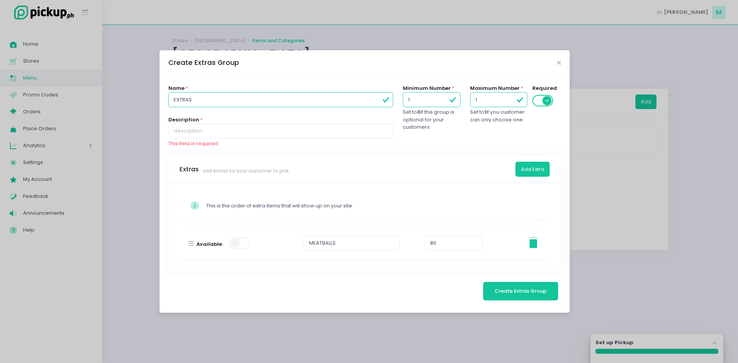
click at [148, 94] on input "checkbox" at bounding box center [148, 94] width 0 height 0
type input "0"
click at [508, 290] on span "Create Extras Group" at bounding box center [521, 291] width 52 height 7
click at [240, 130] on input "text" at bounding box center [280, 131] width 225 height 15
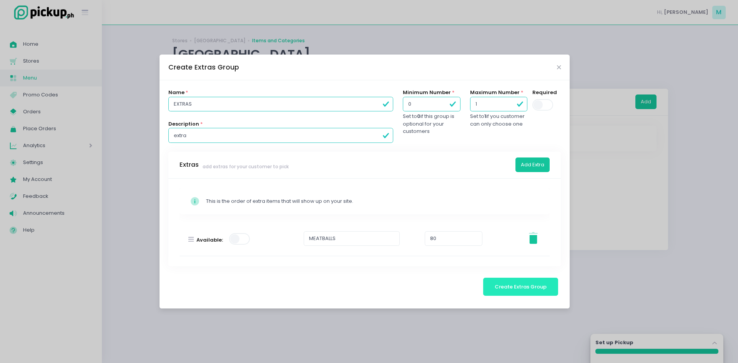
type input "extra"
click at [518, 290] on span "Create Extras Group" at bounding box center [521, 286] width 52 height 7
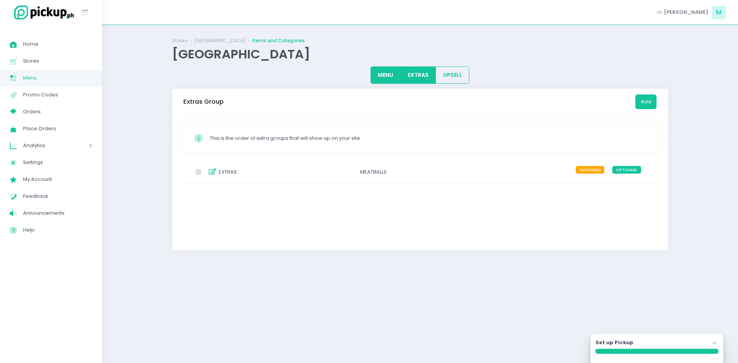
click at [388, 69] on button "MENU" at bounding box center [386, 75] width 30 height 17
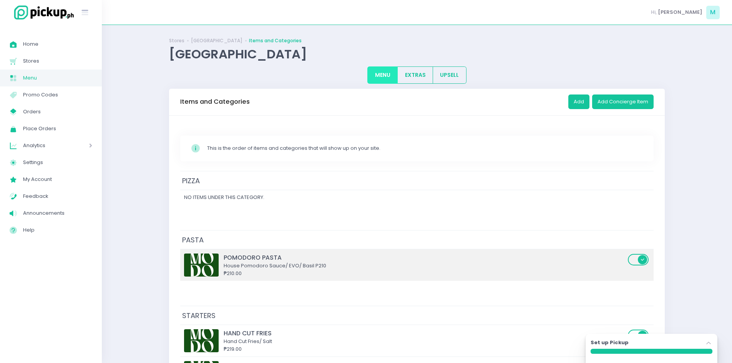
click at [301, 270] on div "₱210.00" at bounding box center [425, 274] width 402 height 8
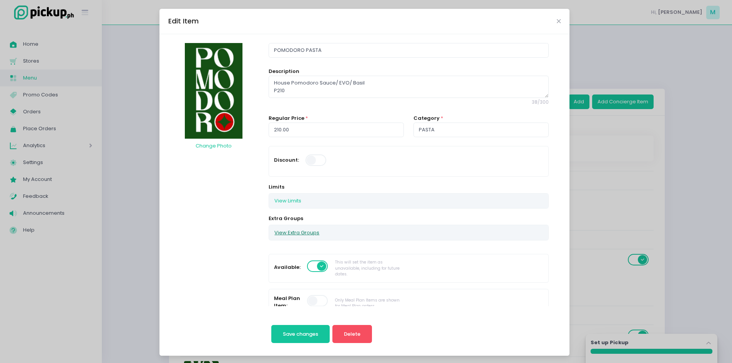
click at [299, 232] on button "View Extra Groups" at bounding box center [297, 232] width 56 height 15
click at [285, 258] on input "checkbox" at bounding box center [289, 258] width 15 height 18
checkbox input "true"
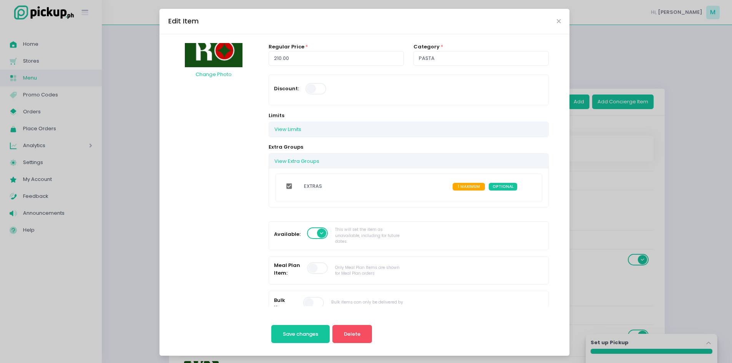
scroll to position [77, 0]
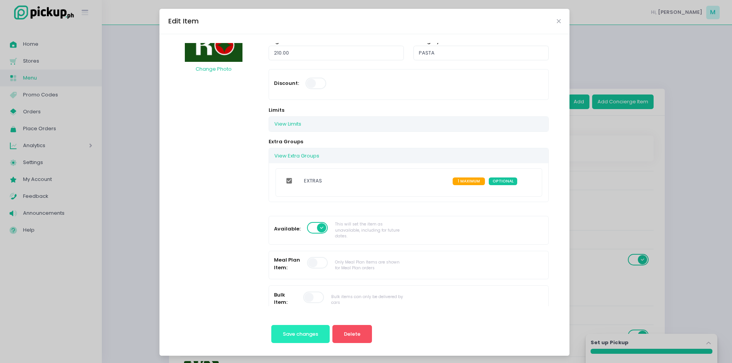
click at [310, 333] on span "Save changes" at bounding box center [300, 334] width 35 height 7
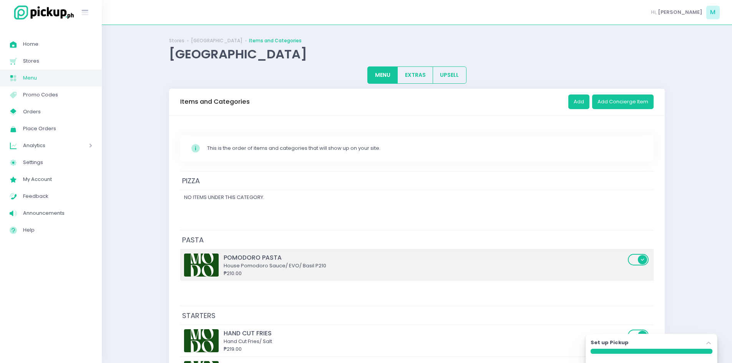
click at [311, 270] on div "₱210.00" at bounding box center [425, 274] width 402 height 8
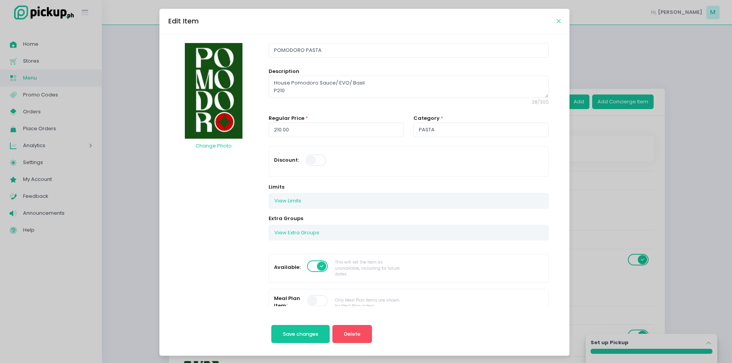
click at [558, 23] on icon "Close" at bounding box center [559, 21] width 4 height 6
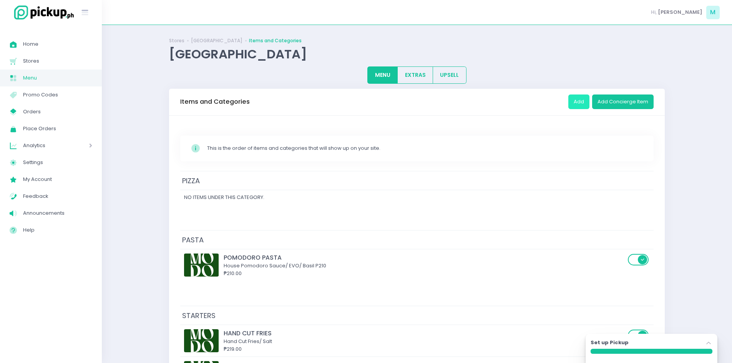
click at [579, 97] on button "Add" at bounding box center [579, 102] width 21 height 15
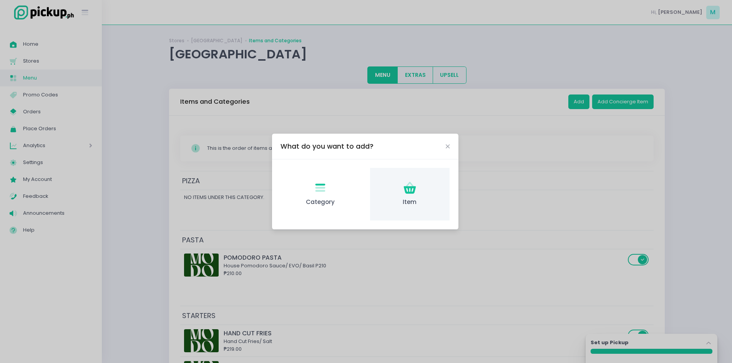
click at [402, 196] on div "Item Created with Sketch. Item" at bounding box center [410, 194] width 80 height 53
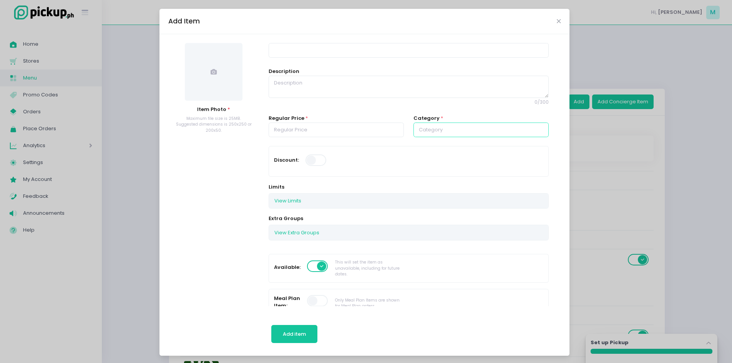
click at [426, 130] on input "text" at bounding box center [481, 130] width 135 height 15
click at [428, 164] on link "PASTA" at bounding box center [480, 162] width 133 height 15
type input "PASTA"
click at [288, 87] on textarea at bounding box center [409, 87] width 280 height 22
paste textarea "PENNE ARRABIATA Spicy Pomodoro Sauce/ Chili Flakes/ Chilis/ Penne/ Basi"
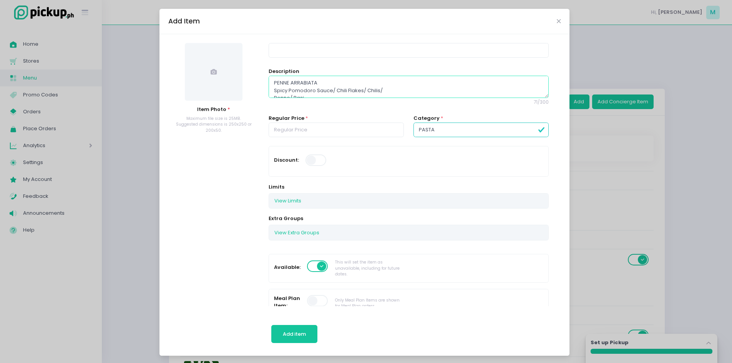
scroll to position [4, 0]
type textarea "PENNE ARRABIATA Spicy Pomodoro Sauce/ Chili Flakes/ Chilis/ Penne/ Basi"
click at [341, 131] on input "number" at bounding box center [336, 130] width 135 height 15
type input "210.00"
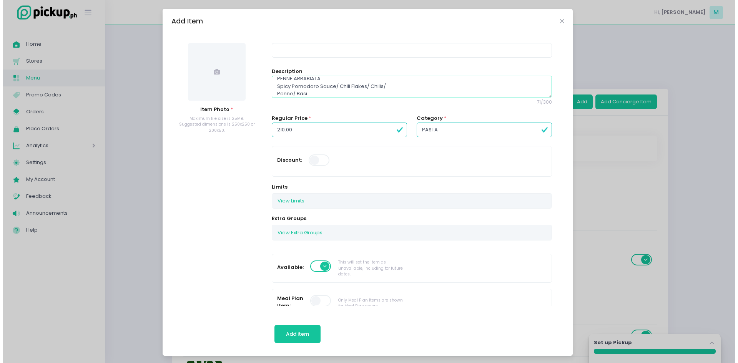
scroll to position [0, 0]
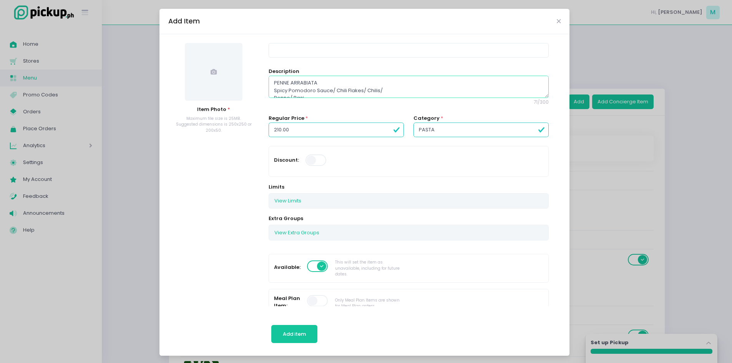
drag, startPoint x: 308, startPoint y: 77, endPoint x: 258, endPoint y: 73, distance: 50.9
click at [270, 89] on textarea "Spicy Pomodoro Sauce/ Chili Flakes/ Chilis/ Penne/ Basi" at bounding box center [409, 87] width 280 height 22
type textarea "Spicy Pomodoro Sauce/ Chili Flakes/ Chilis/ Penne/ Basi"
click at [299, 48] on input at bounding box center [409, 50] width 280 height 15
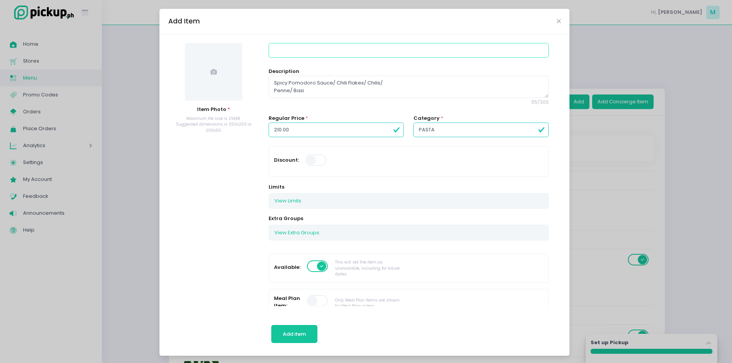
paste input "PENNE ARRABIATA"
type input "PENNE ARRABIATA"
click at [225, 84] on span at bounding box center [214, 72] width 58 height 58
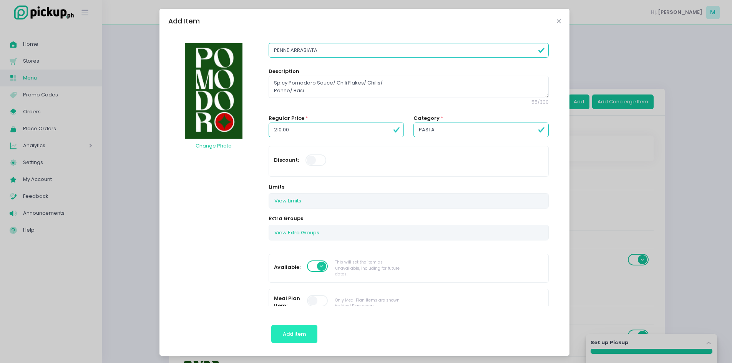
click at [293, 330] on button "Add item" at bounding box center [294, 334] width 47 height 18
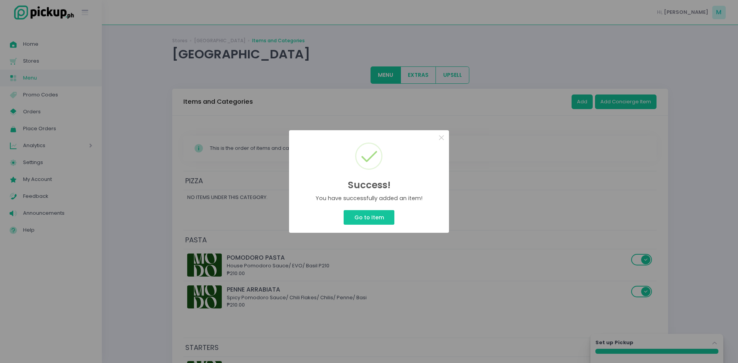
click at [578, 100] on div "Success! × You have successfully added an item! Go to Item Cancel" at bounding box center [369, 181] width 738 height 363
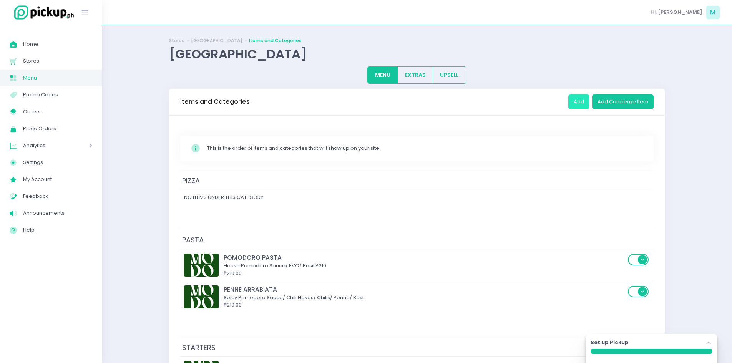
click at [581, 105] on button "Add" at bounding box center [579, 102] width 21 height 15
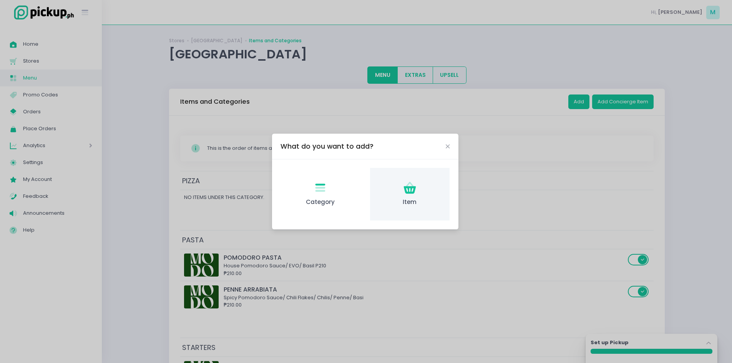
click at [417, 183] on div "Item Created with Sketch. Item" at bounding box center [410, 194] width 80 height 53
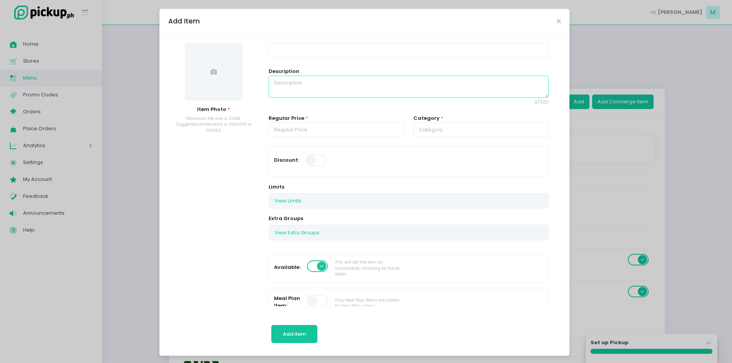
click at [292, 85] on textarea at bounding box center [409, 87] width 280 height 22
paste textarea "AGLIO OLIO EVO/ Garlic/ Chili Flakes"
type textarea "AGLIO OLIO EVO/ Garlic/ Chili Flakes"
click at [341, 127] on input "number" at bounding box center [336, 130] width 135 height 15
type input "250.00"
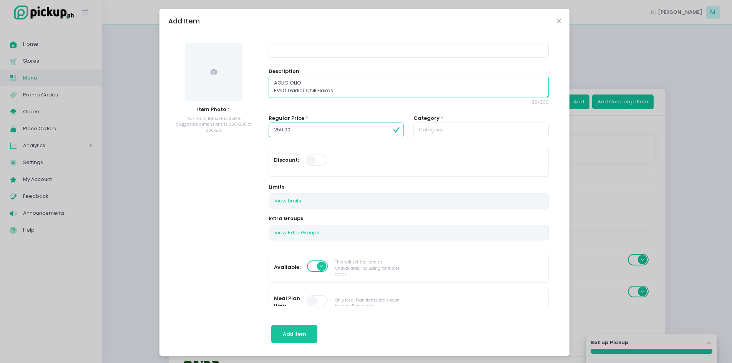
drag, startPoint x: 304, startPoint y: 80, endPoint x: 237, endPoint y: 78, distance: 66.9
type textarea "EVO/ Garlic/ Chili Flakes"
click at [287, 47] on input at bounding box center [409, 50] width 280 height 15
paste input "AGLIO OLIO"
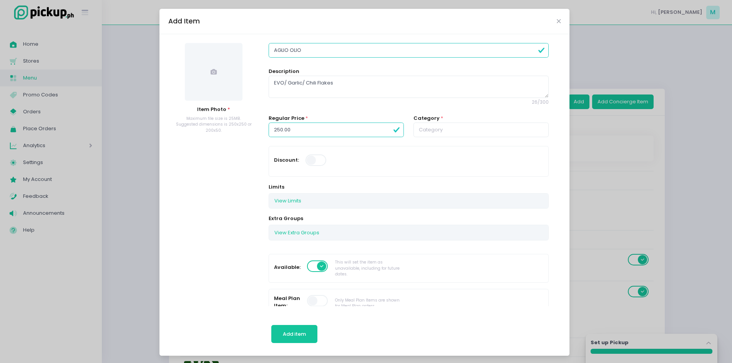
type input "AGLIO OLIO"
click at [270, 91] on textarea "EVO/ Garlic/ Chili Flakes" at bounding box center [409, 87] width 280 height 22
type textarea "EVO/ Garlic/ Chili Flakes"
click at [442, 125] on input "text" at bounding box center [481, 130] width 135 height 15
click at [430, 161] on link "PASTA" at bounding box center [480, 162] width 133 height 15
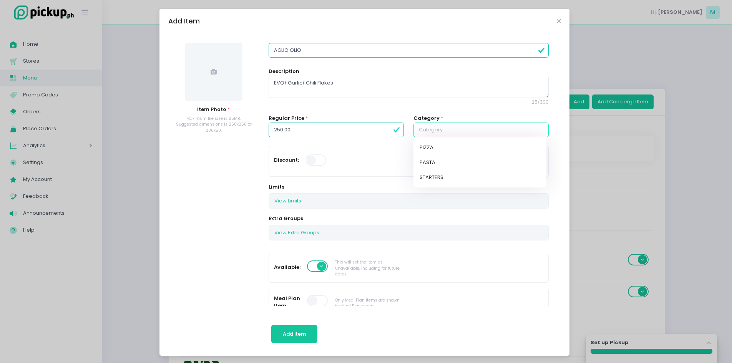
type input "PASTA"
click at [188, 58] on span at bounding box center [214, 72] width 58 height 58
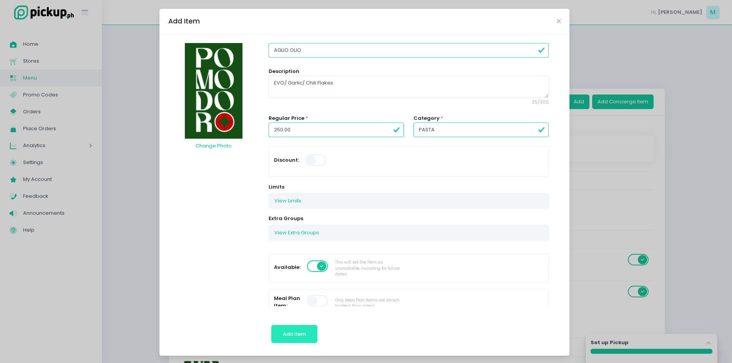
click at [278, 335] on button "Add item" at bounding box center [294, 334] width 47 height 18
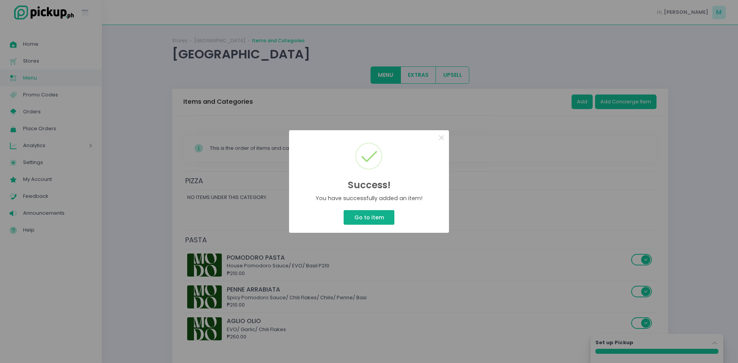
click at [376, 219] on button "Go to Item" at bounding box center [369, 217] width 51 height 15
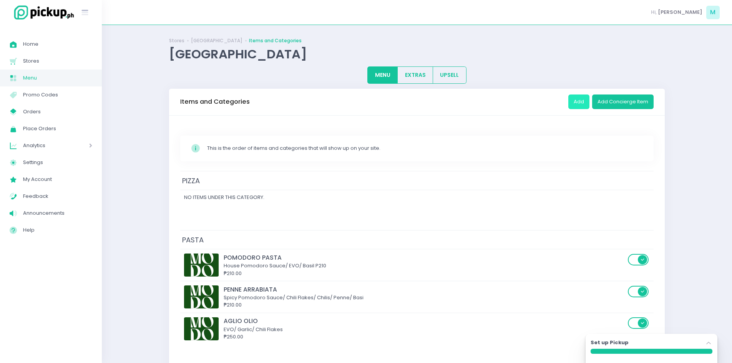
click at [580, 100] on button "Add" at bounding box center [579, 102] width 21 height 15
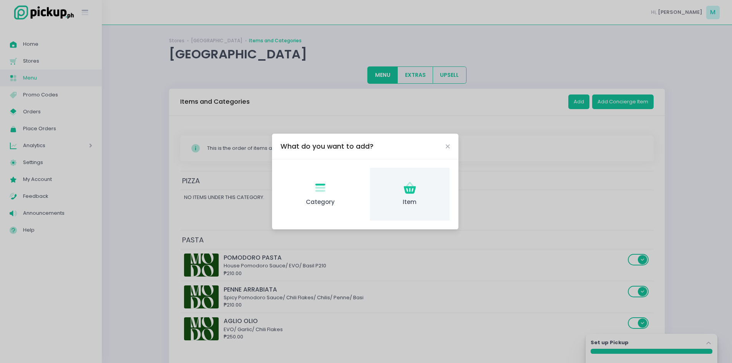
click at [410, 186] on icon "Item Created with Sketch." at bounding box center [410, 188] width 15 height 15
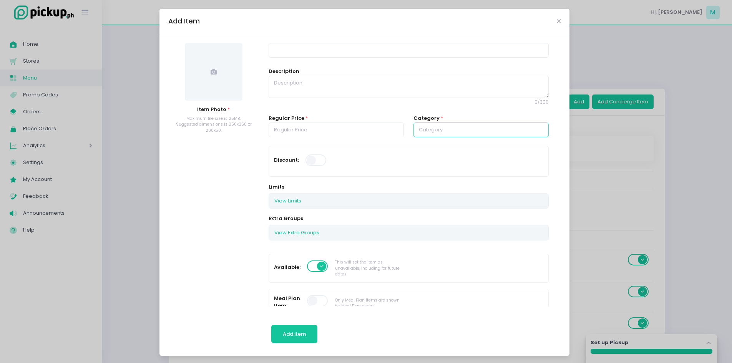
click at [428, 128] on input "text" at bounding box center [481, 130] width 135 height 15
click at [428, 160] on link "PASTA" at bounding box center [480, 162] width 133 height 15
type input "PASTA"
click at [298, 78] on textarea at bounding box center [409, 87] width 280 height 22
click at [295, 50] on input at bounding box center [409, 50] width 280 height 15
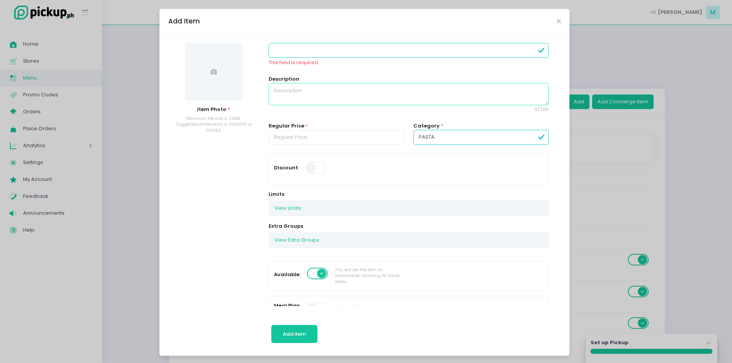
click at [282, 85] on textarea at bounding box center [409, 94] width 280 height 22
paste textarea "PESTO Pistachio Basil Pesto/ Chicken Tenders/ Cherry Tomatoes"
type textarea "PESTO Pistachio Basil Pesto/ Chicken Tenders/ Cherry Tomatoes"
click at [333, 131] on input "number" at bounding box center [336, 137] width 135 height 15
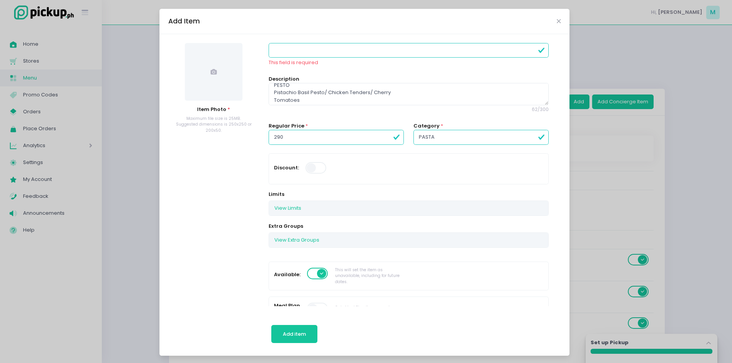
scroll to position [0, 0]
type input "290.00"
type textarea "Pistachio Basil Pesto/ Chicken Tenders/ Cherry Tomatoes"
click at [284, 50] on input at bounding box center [409, 50] width 280 height 15
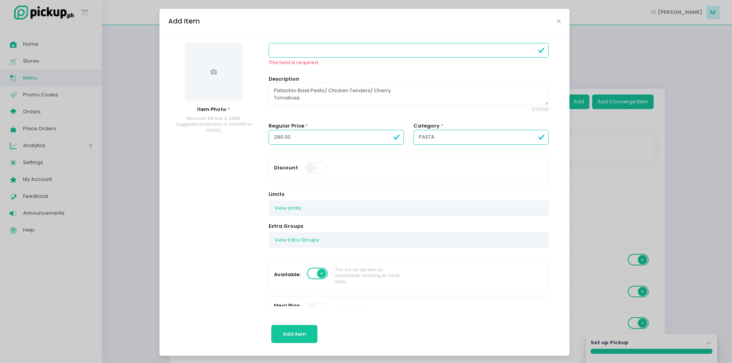
paste input "PESTO"
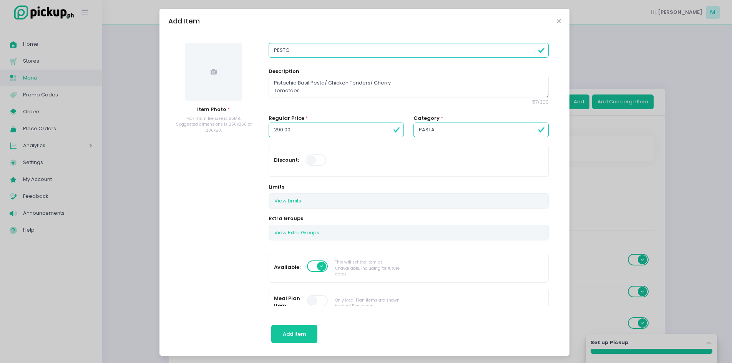
type input "PESTO"
click at [269, 91] on textarea "Pistachio Basil Pesto/ Chicken Tenders/ Cherry Tomatoes" at bounding box center [409, 87] width 280 height 22
type textarea "Pistachio Basil Pesto/ Chicken Tenders/ Cherry Tomatoes"
click at [308, 52] on input "PESTO" at bounding box center [409, 50] width 280 height 15
type input "PESTO PASTA"
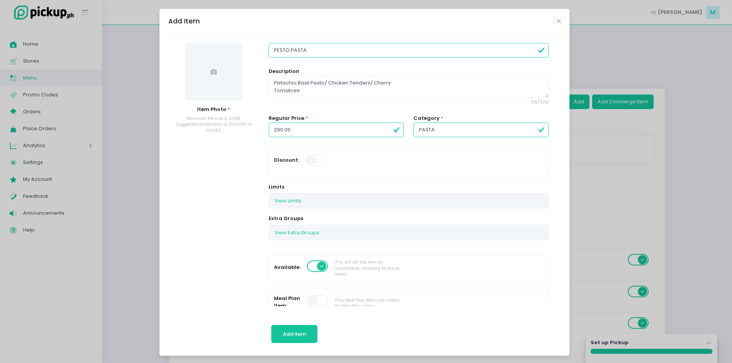
click at [211, 67] on span at bounding box center [214, 72] width 58 height 58
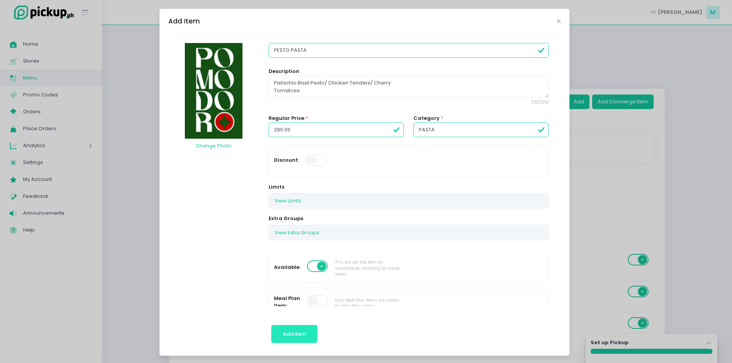
click at [305, 330] on button "Add item" at bounding box center [294, 334] width 47 height 18
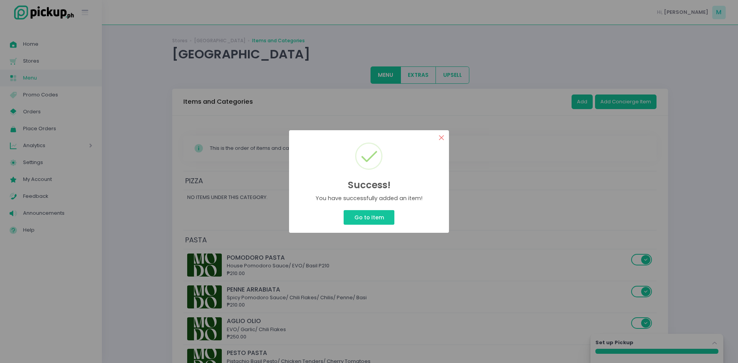
click at [442, 140] on button "×" at bounding box center [441, 137] width 15 height 15
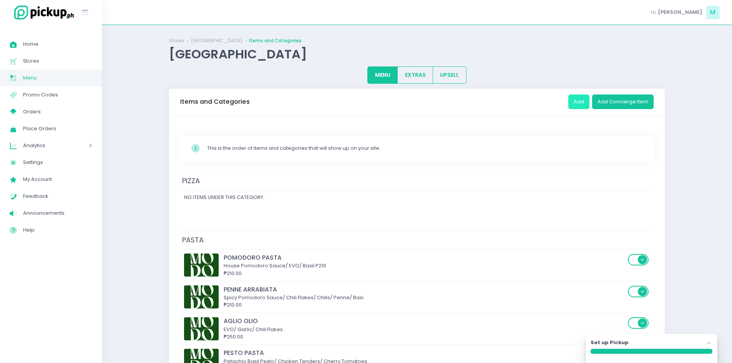
click at [582, 105] on button "Add" at bounding box center [579, 102] width 21 height 15
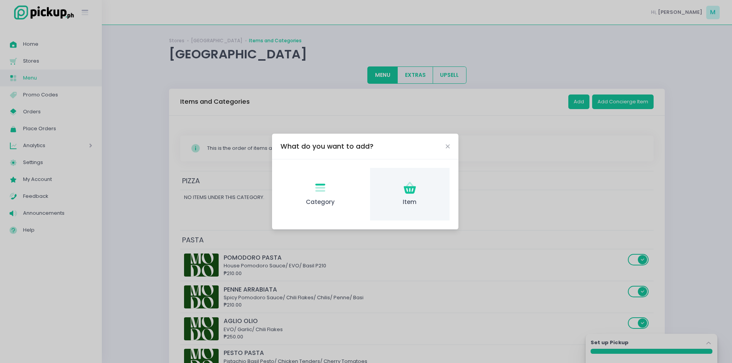
click at [420, 177] on div "Item Created with Sketch. Item" at bounding box center [410, 194] width 80 height 53
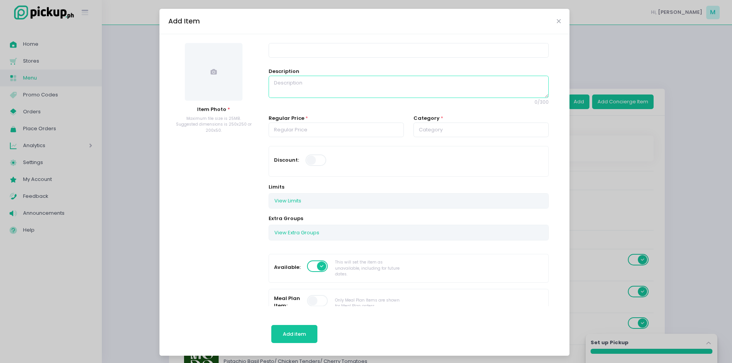
click at [305, 85] on textarea at bounding box center [409, 87] width 280 height 22
paste textarea "RJ’S TRUFFLE CARBONARA* Garlic Bechamel/ Bacon/ Truffle Oil"
type textarea "RJ’S TRUFFLE CARBONARA* Garlic Bechamel/ Bacon/ Truffle Oil"
click at [428, 132] on input "text" at bounding box center [481, 130] width 135 height 15
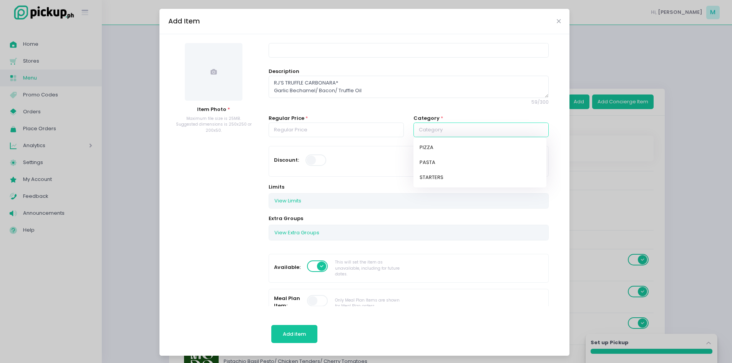
drag, startPoint x: 432, startPoint y: 162, endPoint x: 419, endPoint y: 158, distance: 13.7
click at [432, 162] on link "PASTA" at bounding box center [480, 162] width 133 height 15
type input "PASTA"
click at [321, 123] on input "number" at bounding box center [336, 130] width 135 height 15
type input "290.00"
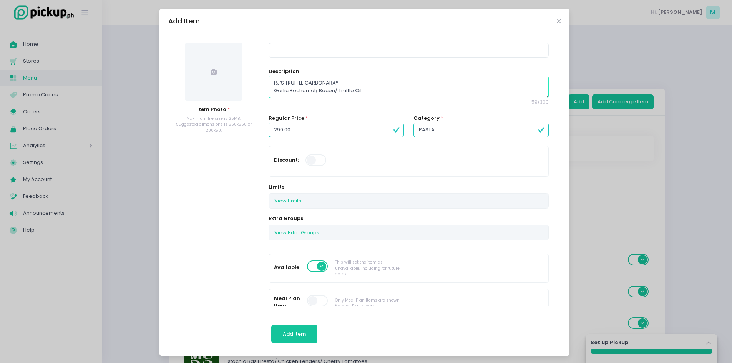
drag, startPoint x: 336, startPoint y: 82, endPoint x: 260, endPoint y: 77, distance: 75.5
type textarea "Garlic Bechamel/ Bacon/ Truffle Oil"
click at [285, 53] on input at bounding box center [409, 50] width 280 height 15
paste input "RJ’S TRUFFLE CARBONARA*"
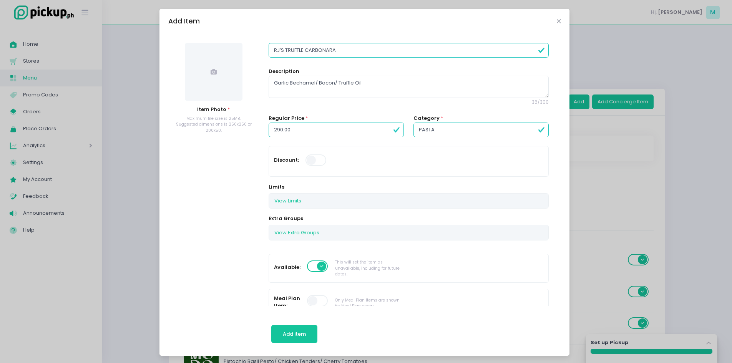
type input "RJ’S TRUFFLE CARBONARA"
click at [271, 91] on textarea "Garlic Bechamel/ Bacon/ Truffle Oil" at bounding box center [409, 87] width 280 height 22
type textarea "Garlic Bechamel/ Bacon/ Truffle Oil"
click at [223, 91] on span at bounding box center [214, 72] width 58 height 58
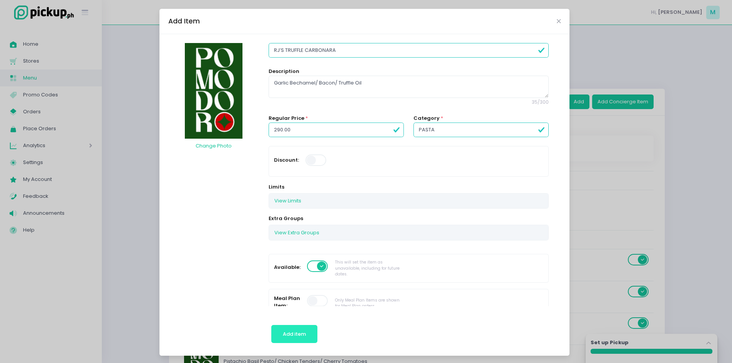
click at [296, 333] on span "Add item" at bounding box center [294, 334] width 23 height 7
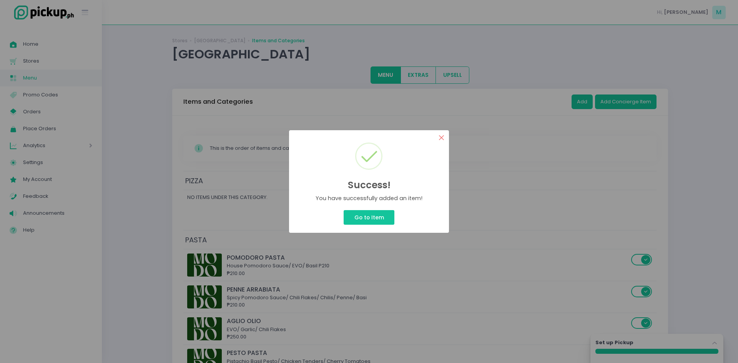
click at [443, 137] on button "×" at bounding box center [441, 137] width 15 height 15
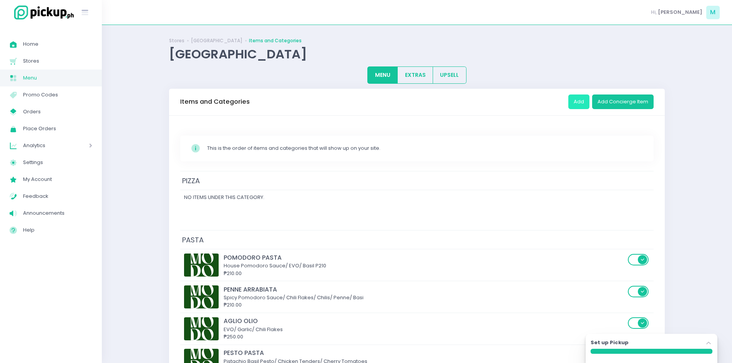
click at [574, 105] on button "Add" at bounding box center [579, 102] width 21 height 15
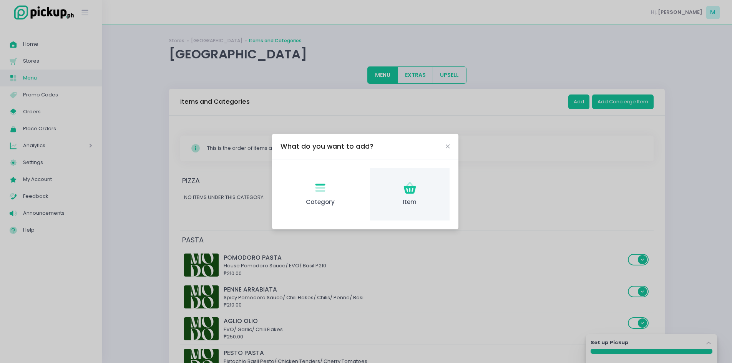
click at [425, 181] on div "Item Created with Sketch. Item" at bounding box center [410, 194] width 80 height 53
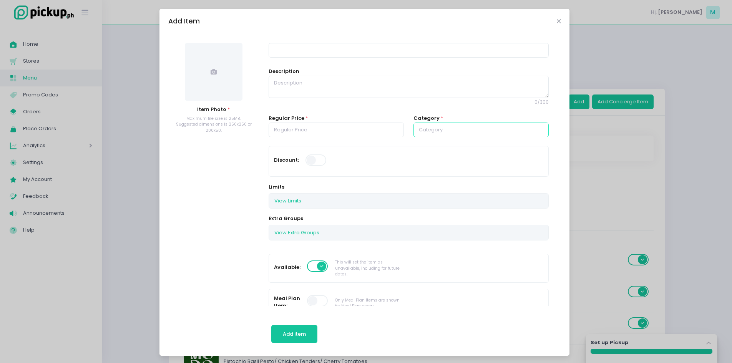
click at [456, 127] on input "text" at bounding box center [481, 130] width 135 height 15
click at [454, 151] on link "PIZZA" at bounding box center [480, 147] width 133 height 15
type input "PIZZA"
click at [324, 82] on textarea at bounding box center [409, 87] width 280 height 22
paste textarea "MARINARA House Pomodoro Sauce/ EVO/ Basil"
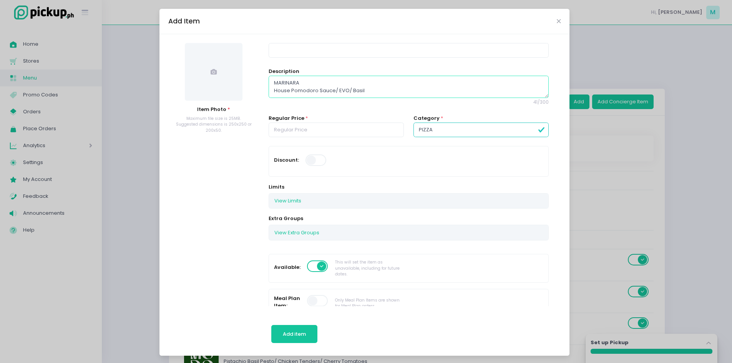
drag, startPoint x: 270, startPoint y: 78, endPoint x: 260, endPoint y: 76, distance: 10.2
type textarea "House Pomodoro Sauce/ EVO/ Basil"
click at [287, 52] on input at bounding box center [409, 50] width 280 height 15
paste input "MARINARA"
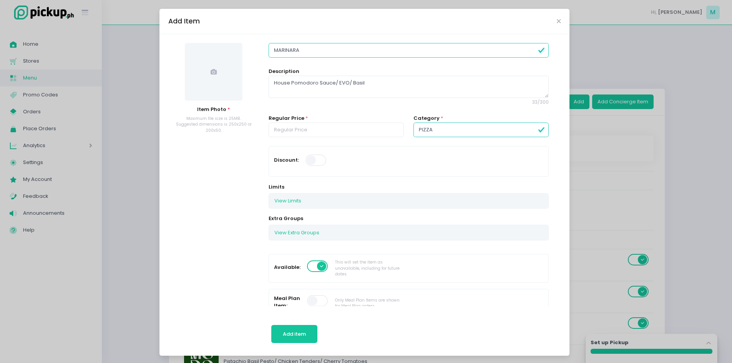
type input "MARINARA"
click at [270, 91] on textarea "House Pomodoro Sauce/ EVO/ Basil" at bounding box center [409, 87] width 280 height 22
type textarea "House Pomodoro Sauce/ EVO/ Basil"
click at [335, 121] on div "Regular Price *" at bounding box center [336, 126] width 135 height 23
click at [332, 126] on input "number" at bounding box center [336, 130] width 135 height 15
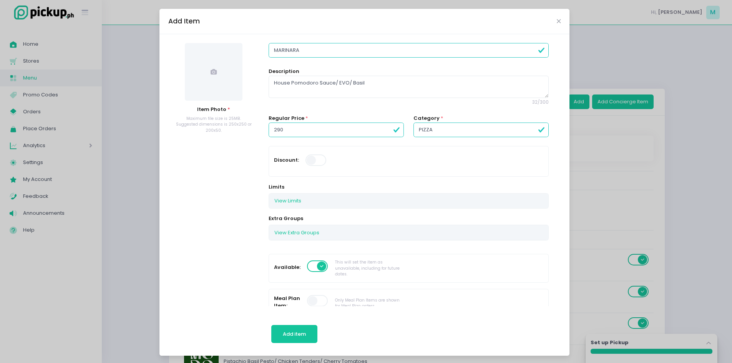
type input "290.00"
click at [214, 90] on span at bounding box center [214, 72] width 58 height 58
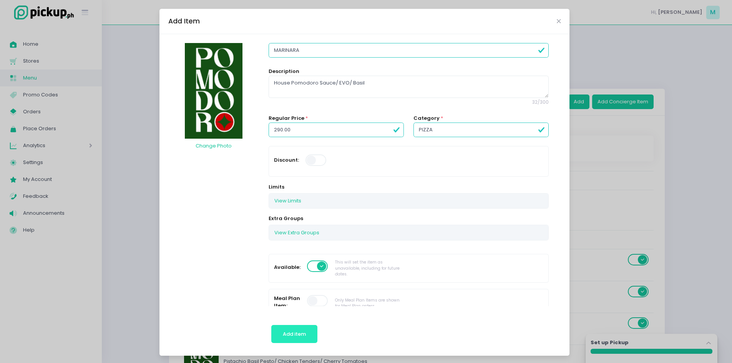
click at [280, 342] on button "Add item" at bounding box center [294, 334] width 47 height 18
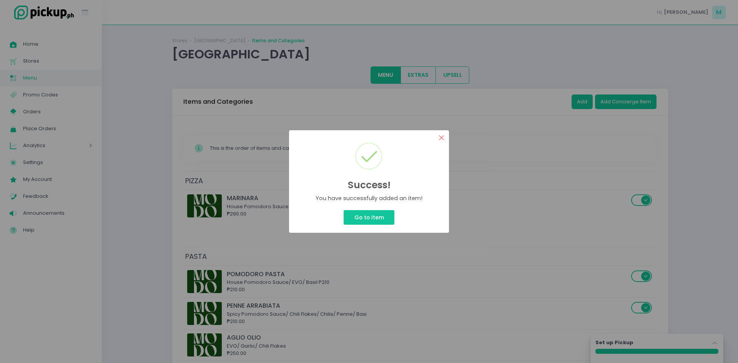
click at [442, 137] on button "×" at bounding box center [441, 137] width 15 height 15
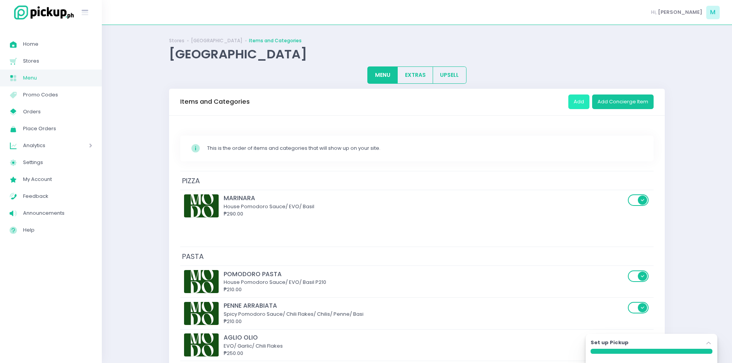
click at [578, 100] on button "Add" at bounding box center [579, 102] width 21 height 15
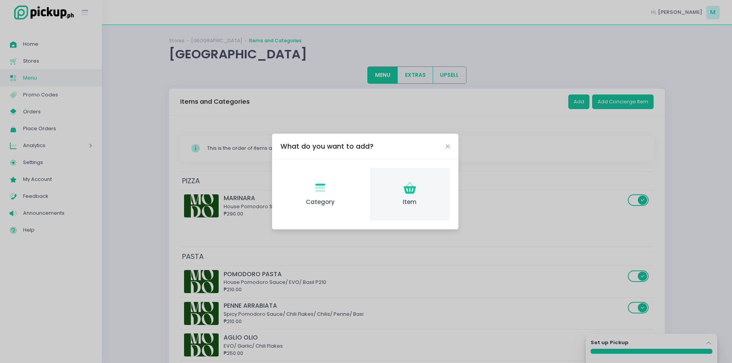
click at [410, 184] on icon at bounding box center [410, 184] width 8 height 5
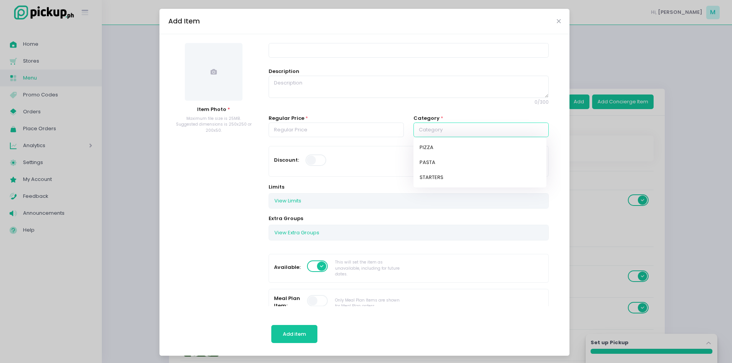
click at [421, 128] on input "text" at bounding box center [481, 130] width 135 height 15
click at [426, 149] on link "PIZZA" at bounding box center [480, 147] width 133 height 15
type input "PIZZA"
click at [327, 124] on input "number" at bounding box center [336, 130] width 135 height 15
type input "370.00"
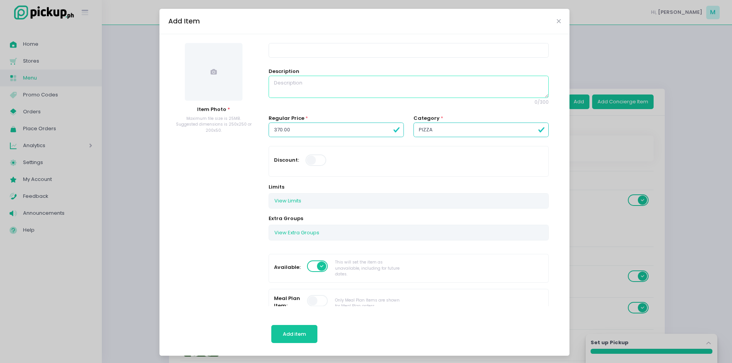
click at [295, 87] on textarea at bounding box center [409, 87] width 280 height 22
paste textarea "MARGHERITA House Pomodoro Sauce/ EVO/ Fior De Latte Mozzarella/ Basil"
drag, startPoint x: 302, startPoint y: 80, endPoint x: 239, endPoint y: 72, distance: 63.9
type textarea "House Pomodoro Sauce/ EVO/ Fior De Latte Mozzarella/ Basil"
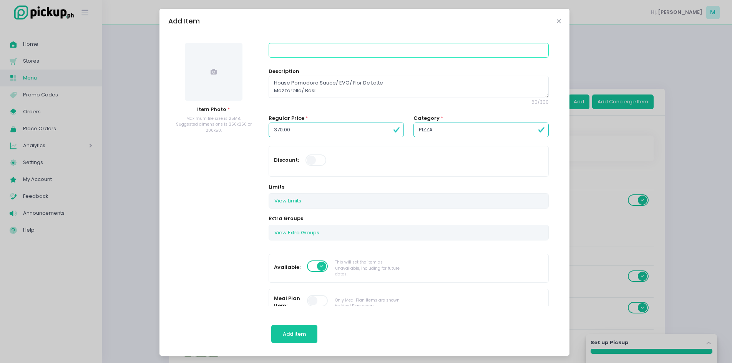
click at [291, 43] on input at bounding box center [409, 50] width 280 height 15
paste input "[PERSON_NAME]"
type input "[PERSON_NAME]"
click at [270, 90] on textarea "House Pomodoro Sauce/ EVO/ Fior De Latte Mozzarella/ Basil" at bounding box center [409, 87] width 280 height 22
type textarea "House Pomodoro Sauce/ EVO/ Fior De Latte Mozzarella/ Basil"
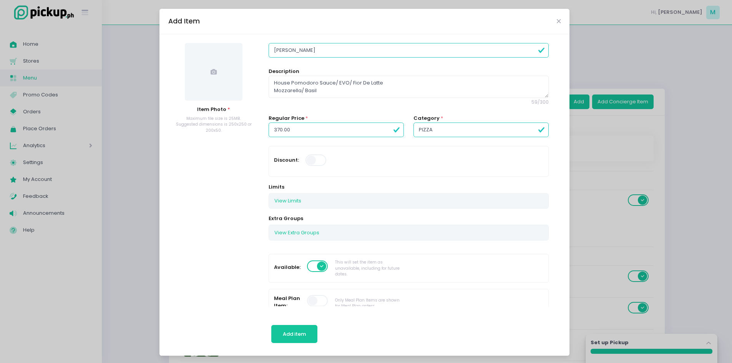
click at [231, 83] on span at bounding box center [214, 72] width 58 height 58
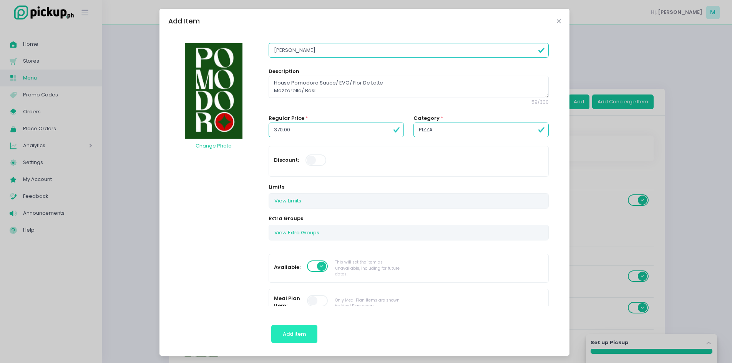
click at [283, 336] on span "Add item" at bounding box center [294, 334] width 23 height 7
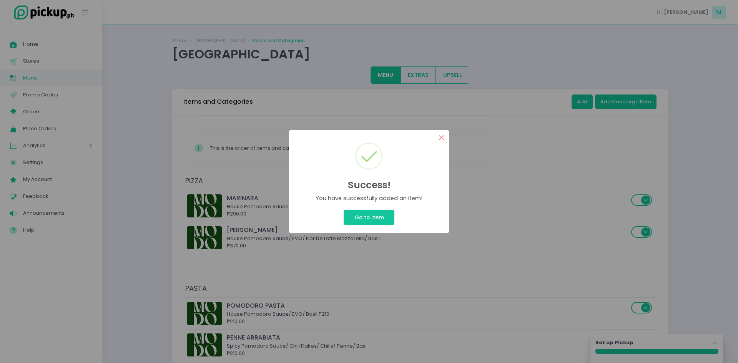
click at [441, 132] on button "×" at bounding box center [441, 137] width 15 height 15
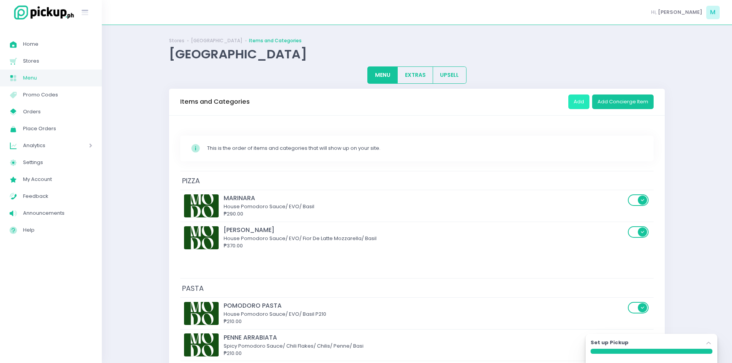
click at [576, 102] on button "Add" at bounding box center [579, 102] width 21 height 15
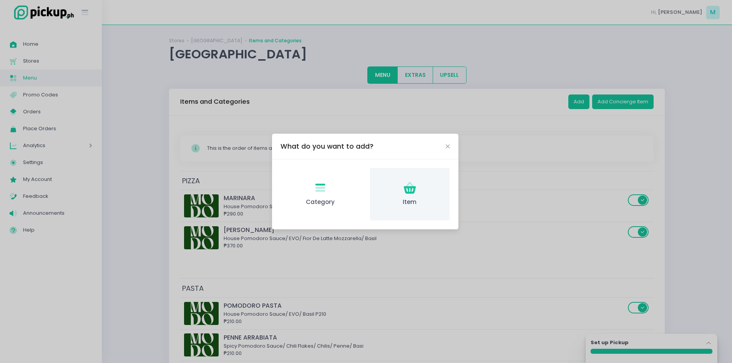
click at [416, 178] on div "Item Created with Sketch. Item" at bounding box center [410, 194] width 80 height 53
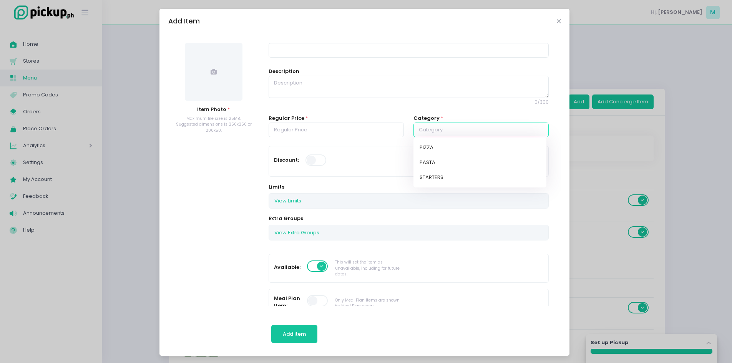
click at [431, 133] on input "text" at bounding box center [481, 130] width 135 height 15
drag, startPoint x: 439, startPoint y: 148, endPoint x: 423, endPoint y: 143, distance: 16.5
click at [439, 148] on link "PIZZA" at bounding box center [480, 147] width 133 height 15
type input "PIZZA"
click at [327, 117] on div "Regular Price *" at bounding box center [336, 126] width 135 height 23
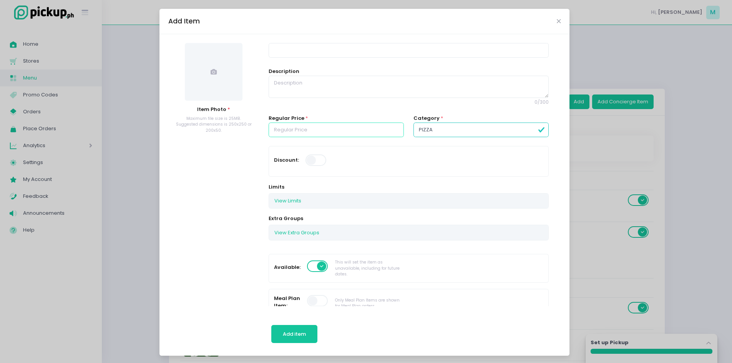
click at [326, 125] on input "number" at bounding box center [336, 130] width 135 height 15
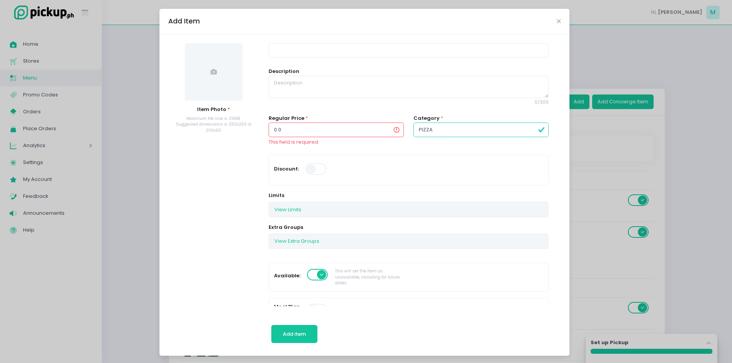
type input "0"
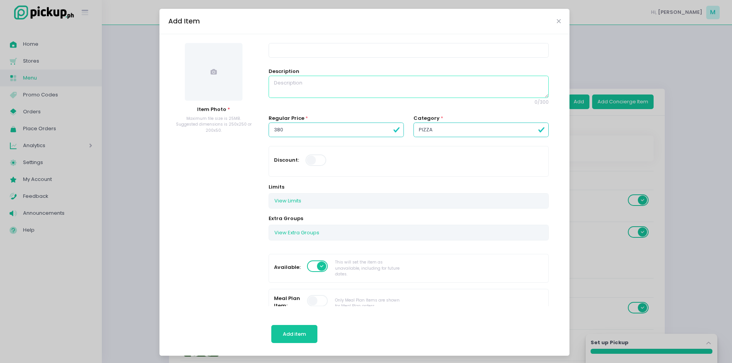
type input "380.00"
click at [291, 84] on textarea at bounding box center [409, 87] width 280 height 22
paste textarea "HAWAIANO Pomodoro Sauce/ Fior De Latte Mozzarella/Ham/ Pineapple (YES!)"
drag, startPoint x: 301, startPoint y: 79, endPoint x: 226, endPoint y: 68, distance: 75.3
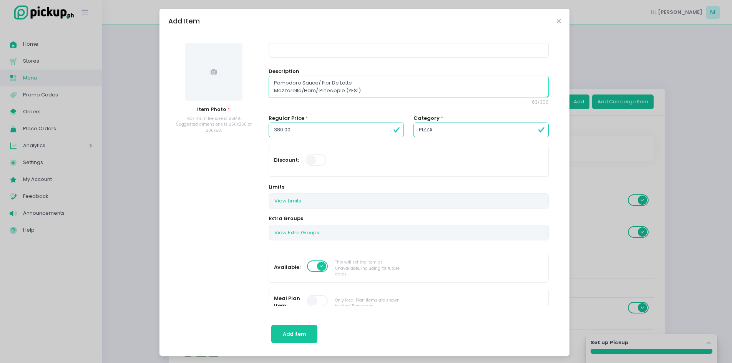
type textarea "Pomodoro Sauce/ Fior De Latte Mozzarella/Ham/ Pineapple (YES!)"
click at [293, 50] on input at bounding box center [409, 50] width 280 height 15
paste input "HAWAIANO"
type input "HAWAIANO"
click at [269, 90] on textarea "Pomodoro Sauce/ Fior De Latte Mozzarella/Ham/ Pineapple (YES!)" at bounding box center [409, 87] width 280 height 22
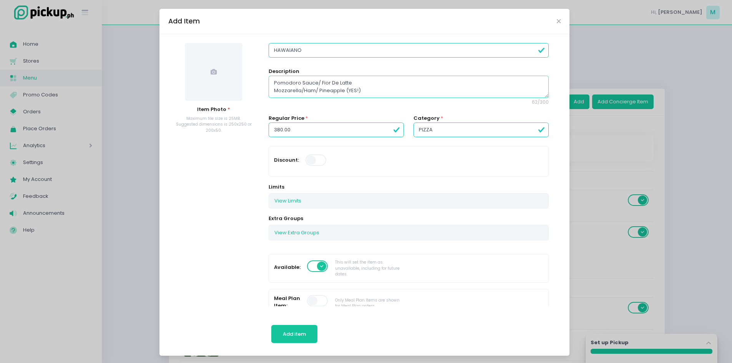
type textarea "Pomodoro Sauce/ Fior De Latte Mozzarella/Ham/ Pineapple (YES!)"
click at [214, 83] on span at bounding box center [214, 72] width 58 height 58
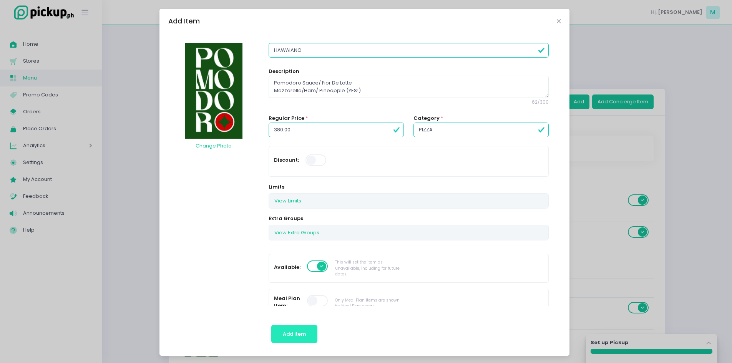
click at [285, 339] on button "Add item" at bounding box center [294, 334] width 47 height 18
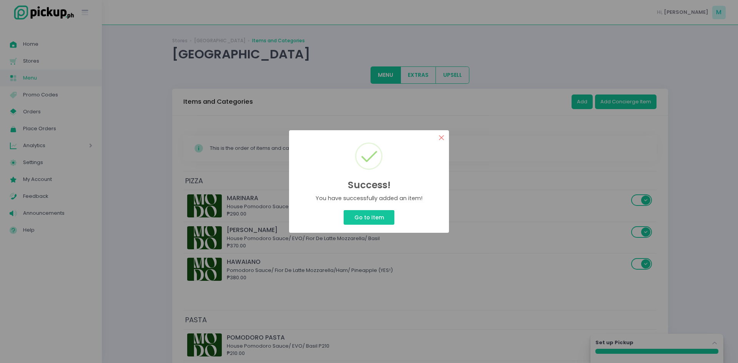
click at [439, 136] on button "×" at bounding box center [441, 137] width 15 height 15
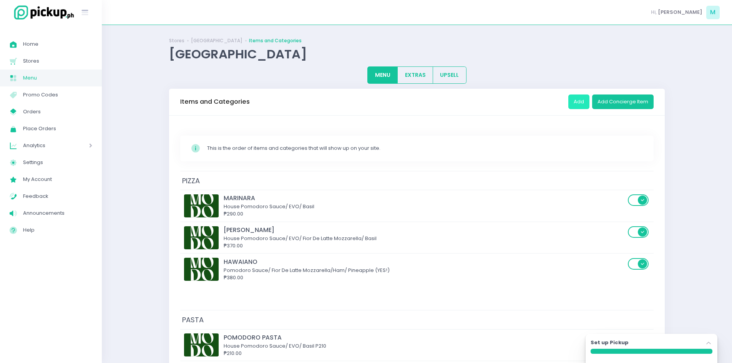
click at [579, 105] on button "Add" at bounding box center [579, 102] width 21 height 15
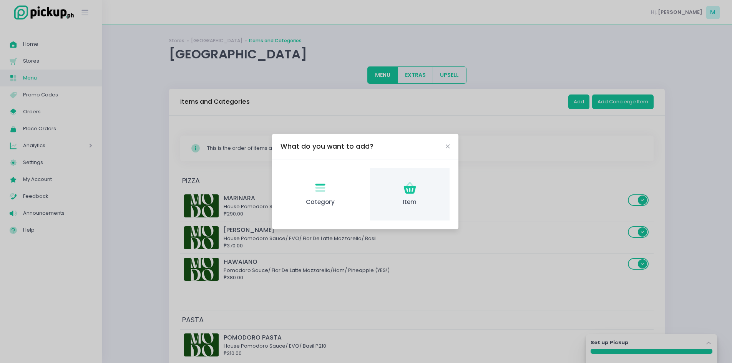
click at [400, 192] on div "Item Created with Sketch. Item" at bounding box center [410, 194] width 80 height 53
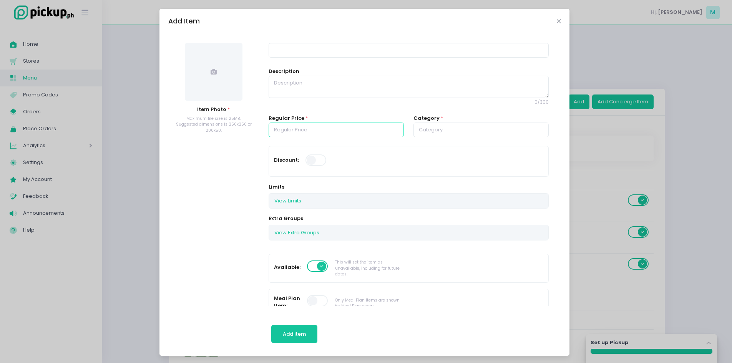
click at [306, 129] on input "number" at bounding box center [336, 130] width 135 height 15
type input "420.00"
click at [306, 83] on textarea at bounding box center [409, 87] width 280 height 22
paste textarea "PEPPERONI House Pomodoro Sauce/ EVO/ Fior De Latte Mozzarella/ Salami Picante P…"
drag, startPoint x: 303, startPoint y: 80, endPoint x: 235, endPoint y: 72, distance: 68.5
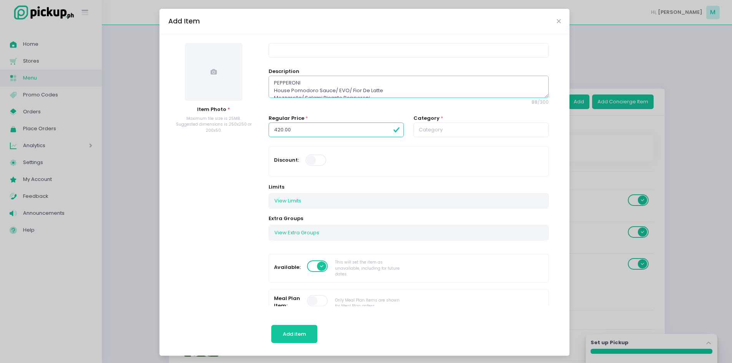
type textarea "House Pomodoro Sauce/ EVO/ Fior De Latte Mozzarella/ Salami Picante Pepperoni"
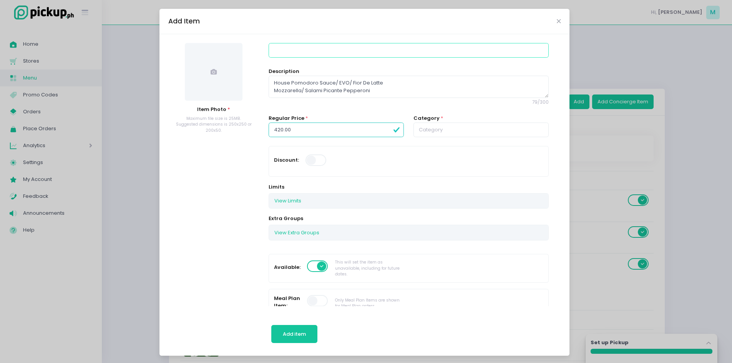
click at [277, 51] on input at bounding box center [409, 50] width 280 height 15
paste input "PEPPERONI"
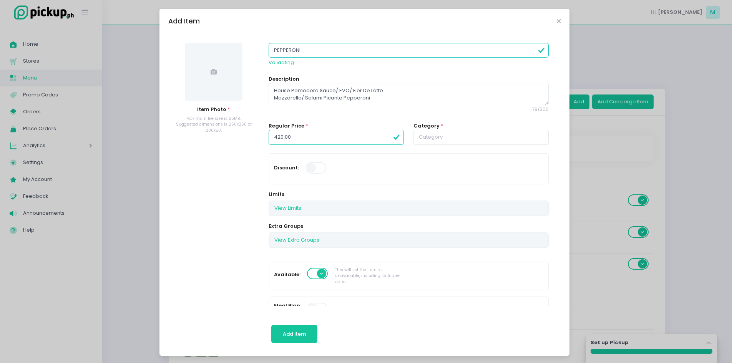
type input "PEPPERONI"
click at [453, 133] on input "text" at bounding box center [481, 137] width 135 height 15
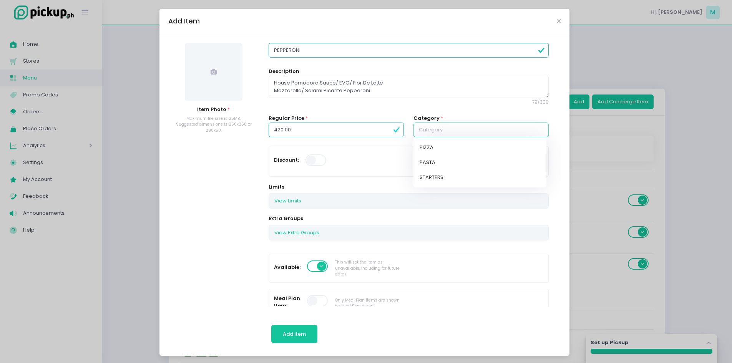
click at [443, 149] on link "PIZZA" at bounding box center [480, 147] width 133 height 15
type input "PIZZA"
click at [211, 77] on span at bounding box center [214, 72] width 58 height 58
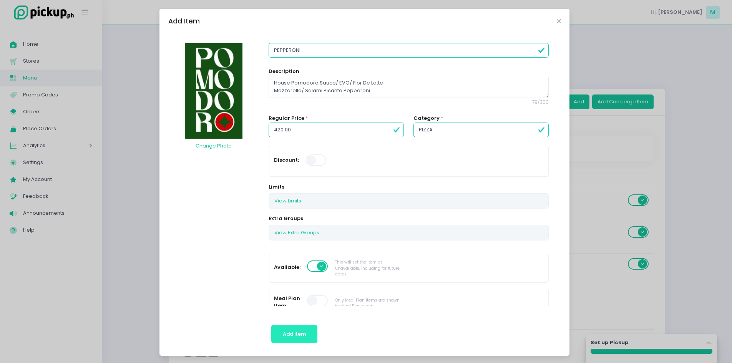
click at [300, 337] on span "Add item" at bounding box center [294, 334] width 23 height 7
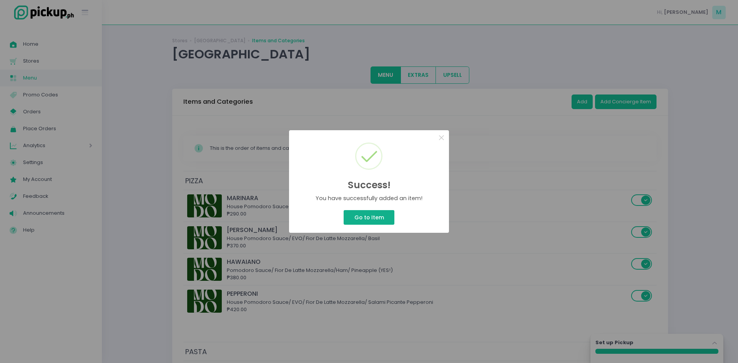
click at [359, 221] on button "Go to Item" at bounding box center [369, 217] width 51 height 15
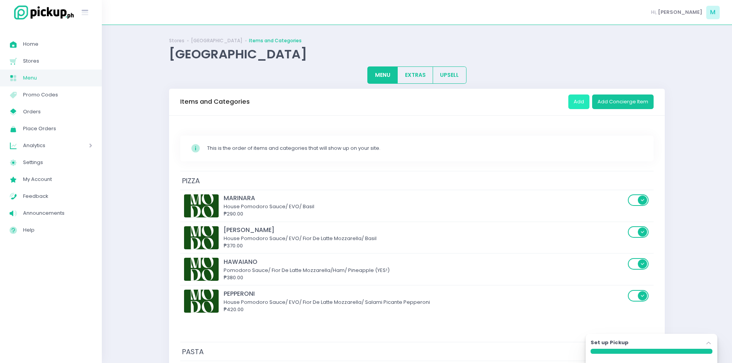
click at [573, 104] on button "Add" at bounding box center [579, 102] width 21 height 15
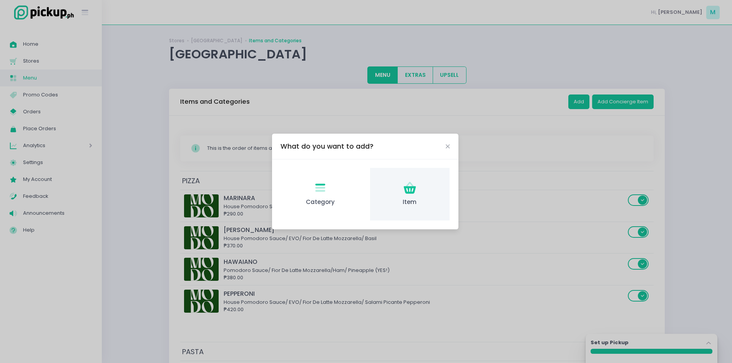
click at [419, 180] on div "Item Created with Sketch. Item" at bounding box center [410, 194] width 80 height 53
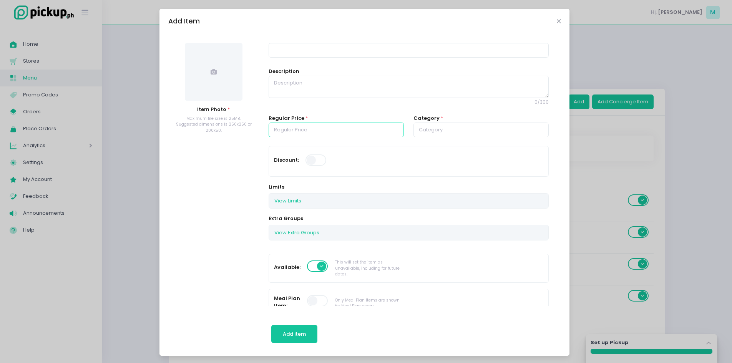
click at [334, 129] on input "number" at bounding box center [336, 130] width 135 height 15
type input "440.00"
click at [318, 87] on textarea at bounding box center [409, 87] width 280 height 22
click at [287, 88] on textarea at bounding box center [409, 87] width 280 height 22
paste textarea "SPECIALLE DELA CASA House Pomodoro Sauce/ EVO/ Fior De Latte Mozzarella/ Ham/ W…"
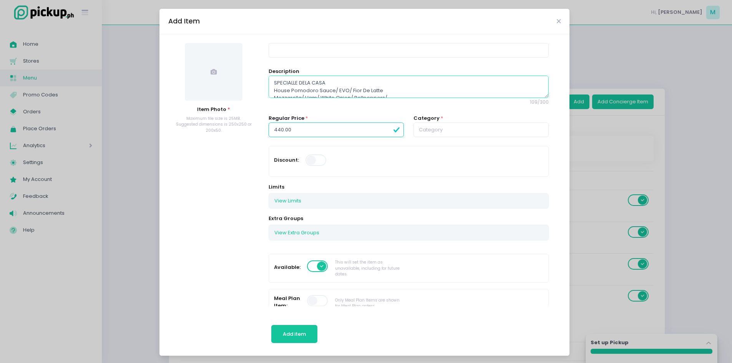
drag, startPoint x: 316, startPoint y: 83, endPoint x: 234, endPoint y: 80, distance: 81.9
type textarea "House Pomodoro Sauce/ EVO/ Fior De Latte Mozzarella/ Ham/ White Onion/ Bellpepp…"
click at [276, 48] on input at bounding box center [409, 50] width 280 height 15
paste input "SPECIALLE DELA CASA"
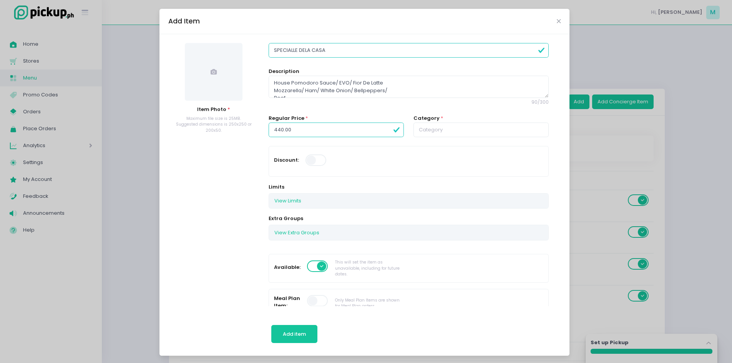
type input "SPECIALLE DELA CASA"
click at [434, 131] on input "text" at bounding box center [481, 130] width 135 height 15
drag, startPoint x: 434, startPoint y: 148, endPoint x: 428, endPoint y: 149, distance: 6.3
click at [434, 148] on link "PIZZA" at bounding box center [480, 147] width 133 height 15
type input "PIZZA"
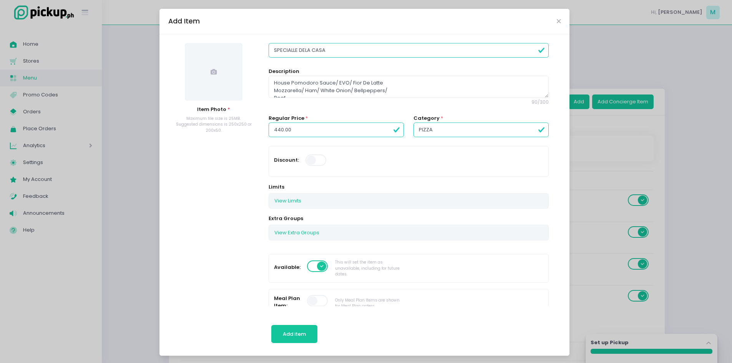
click at [225, 71] on span at bounding box center [214, 72] width 58 height 58
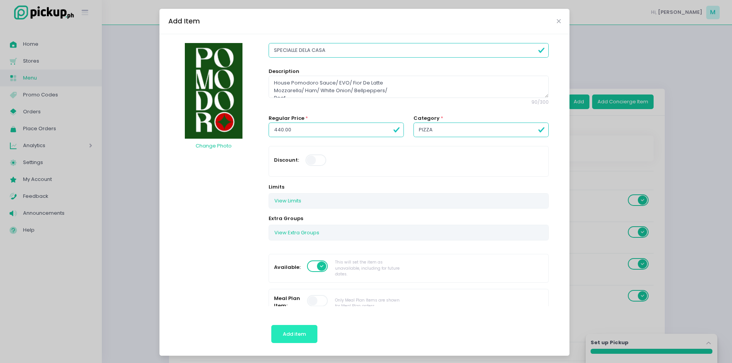
click at [298, 333] on span "Add item" at bounding box center [294, 334] width 23 height 7
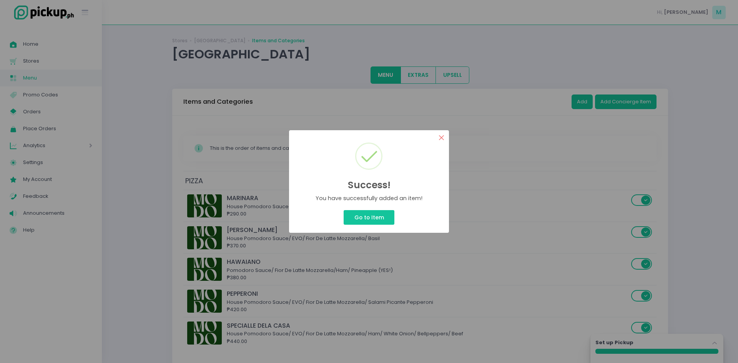
click at [443, 131] on button "×" at bounding box center [441, 137] width 15 height 15
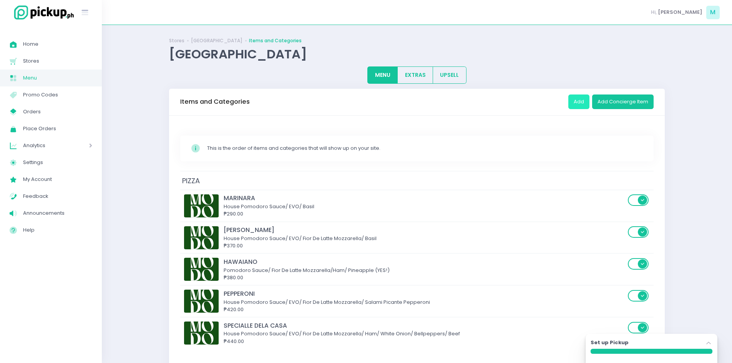
click at [580, 104] on button "Add" at bounding box center [579, 102] width 21 height 15
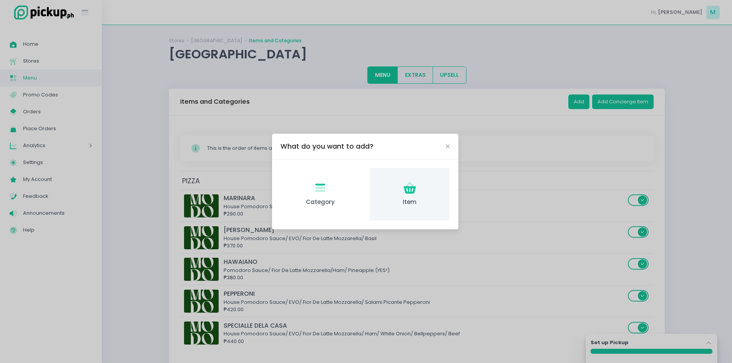
click at [406, 186] on icon at bounding box center [410, 190] width 12 height 8
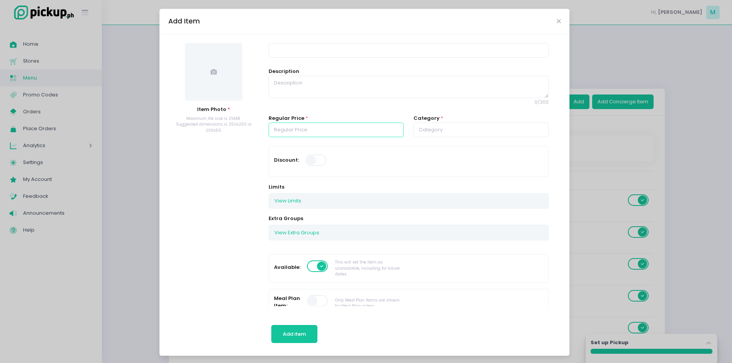
click at [285, 128] on input "number" at bounding box center [336, 130] width 135 height 15
type input "450.00"
drag, startPoint x: 294, startPoint y: 55, endPoint x: 294, endPoint y: 65, distance: 9.6
click at [294, 55] on input at bounding box center [409, 50] width 280 height 15
click at [288, 85] on textarea at bounding box center [409, 87] width 280 height 22
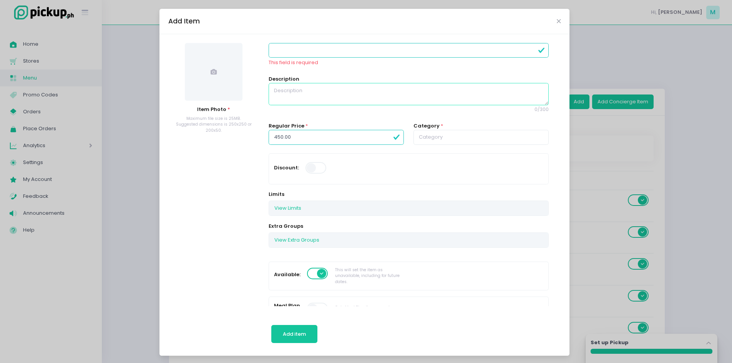
paste textarea "QUATTRO FORMAGGI* House Pomodoro Sauce/ Fior De Latte Mozzarella/ Gouda/ Chedda…"
drag, startPoint x: 334, startPoint y: 86, endPoint x: 243, endPoint y: 84, distance: 91.1
type textarea "House Pomodoro Sauce/ Fior De Latte Mozzarella/ Gouda/ Cheddar/ Parmigianno Reg…"
click at [287, 48] on input at bounding box center [409, 50] width 280 height 15
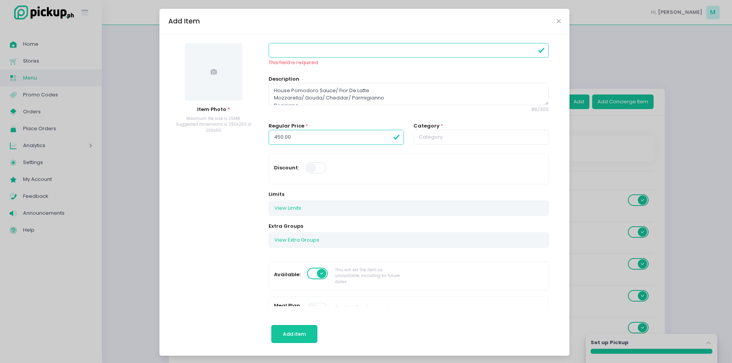
paste input "QUATTRO FORMAGGI*"
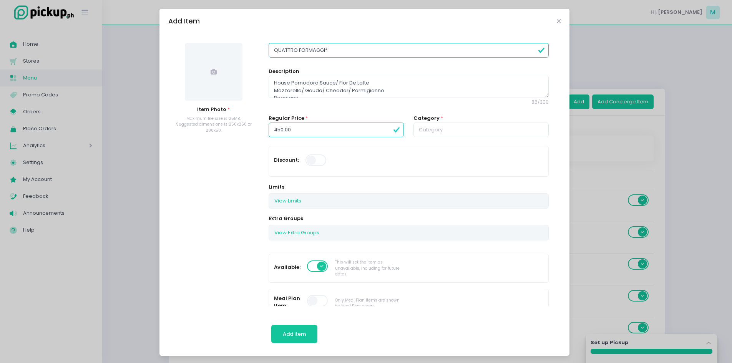
type input "QUATTRO FORMAGGI*"
click at [429, 133] on input "text" at bounding box center [481, 130] width 135 height 15
drag, startPoint x: 427, startPoint y: 153, endPoint x: 405, endPoint y: 148, distance: 23.2
click at [427, 153] on link "PIZZA" at bounding box center [480, 147] width 133 height 15
type input "PIZZA"
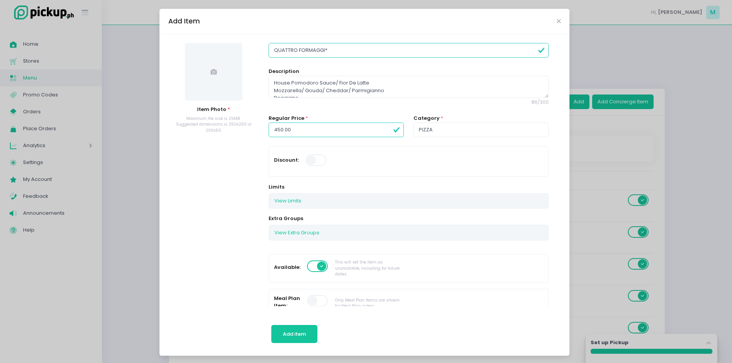
click at [216, 92] on span at bounding box center [214, 72] width 58 height 58
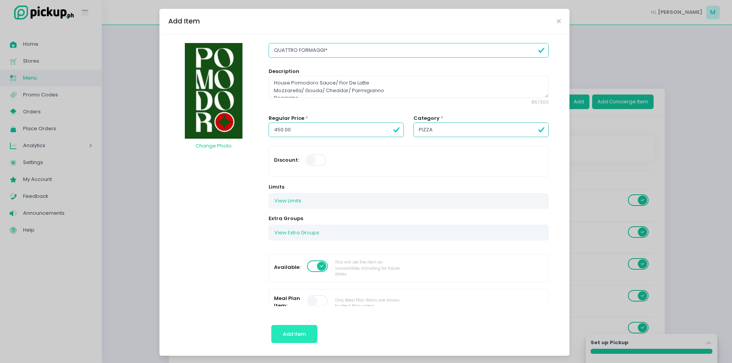
click at [295, 335] on span "Add item" at bounding box center [294, 334] width 23 height 7
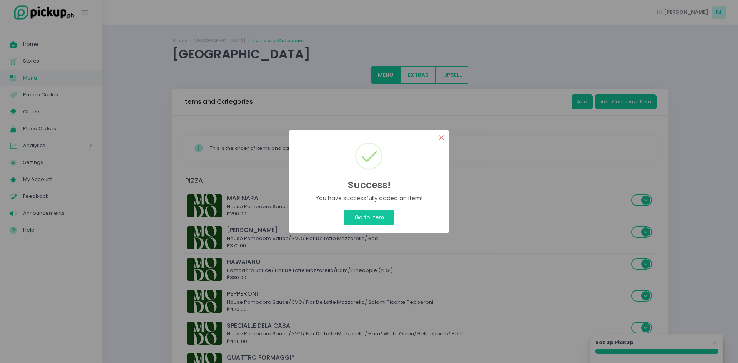
click at [442, 141] on button "×" at bounding box center [441, 137] width 15 height 15
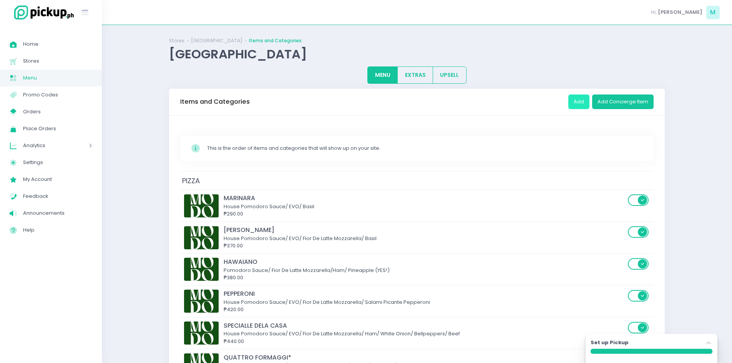
click at [579, 102] on button "Add" at bounding box center [579, 102] width 21 height 15
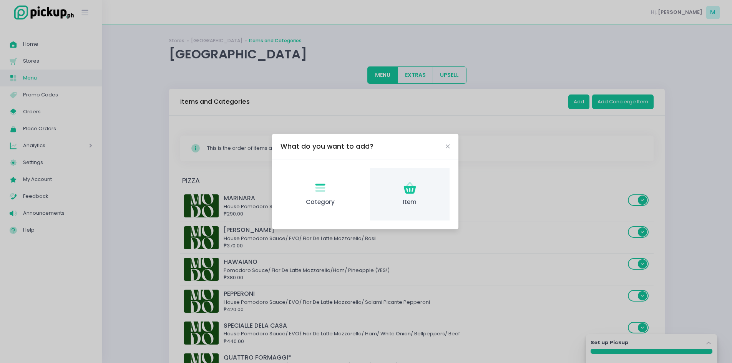
click at [423, 196] on div "Item Created with Sketch. Item" at bounding box center [410, 194] width 80 height 53
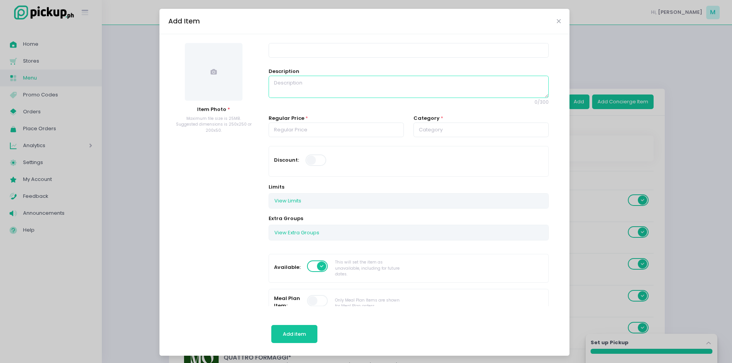
click at [281, 83] on textarea at bounding box center [409, 87] width 280 height 22
click at [305, 50] on input at bounding box center [409, 50] width 280 height 15
paste input "AMANTI* House Pomodoro Sauce/ Fior De Latte Mozzar"
type input "AMANTI* House Pomodoro Sauce/ Fior De Latte Mozzar"
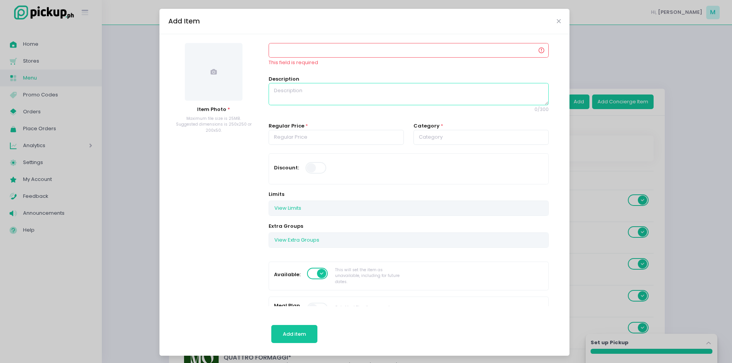
click at [308, 90] on textarea at bounding box center [409, 94] width 280 height 22
click at [295, 95] on textarea at bounding box center [409, 94] width 280 height 22
paste textarea "AMANTI* House Pomodoro Sauce/ Fior De Latte Mozzarella/ Salami Picante/ Bacon/ …"
drag, startPoint x: 306, startPoint y: 88, endPoint x: 236, endPoint y: 88, distance: 70.4
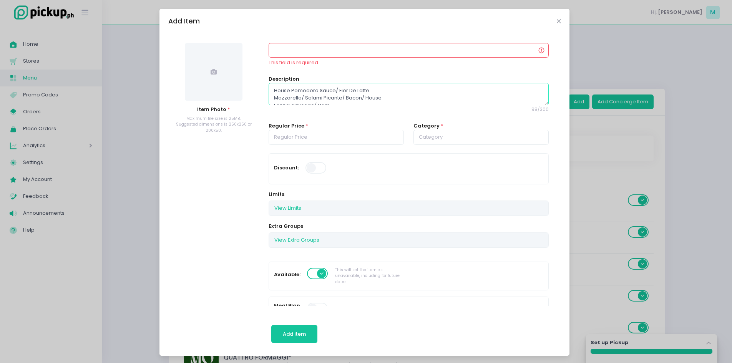
type textarea "House Pomodoro Sauce/ Fior De Latte Mozzarella/ Salami Picante/ Bacon/ House Fe…"
click at [305, 54] on input at bounding box center [409, 50] width 280 height 15
paste input "AMANTI*"
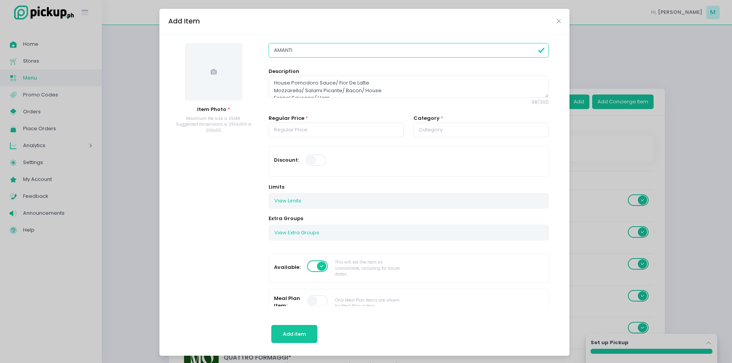
type input "AMANTI"
click at [345, 123] on input "number" at bounding box center [336, 130] width 135 height 15
type input "450.00"
click at [448, 129] on input "text" at bounding box center [481, 130] width 135 height 15
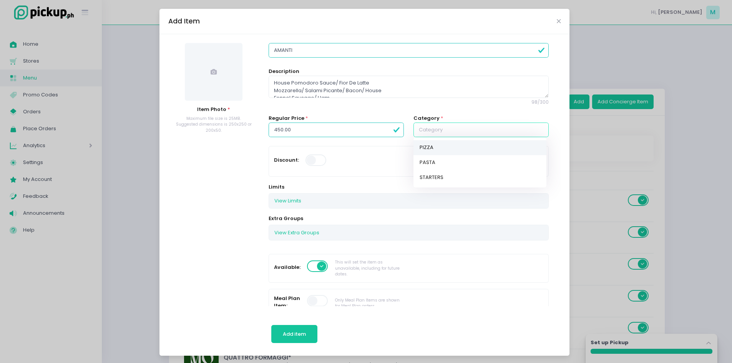
click at [430, 146] on link "PIZZA" at bounding box center [480, 147] width 133 height 15
type input "PIZZA"
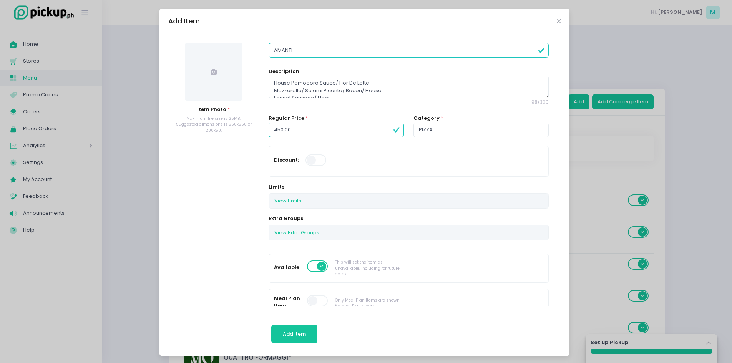
click at [220, 72] on span at bounding box center [214, 72] width 58 height 58
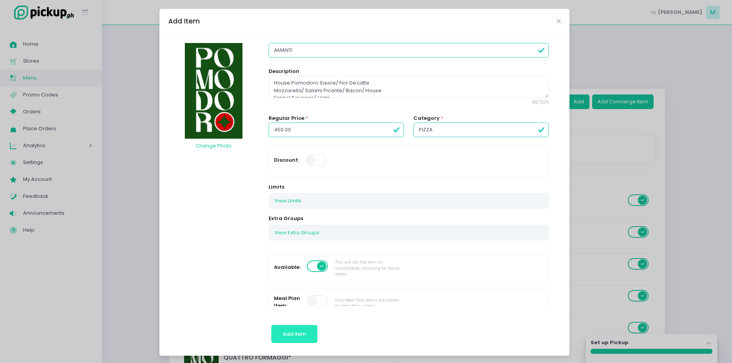
click at [310, 333] on button "Add item" at bounding box center [294, 334] width 47 height 18
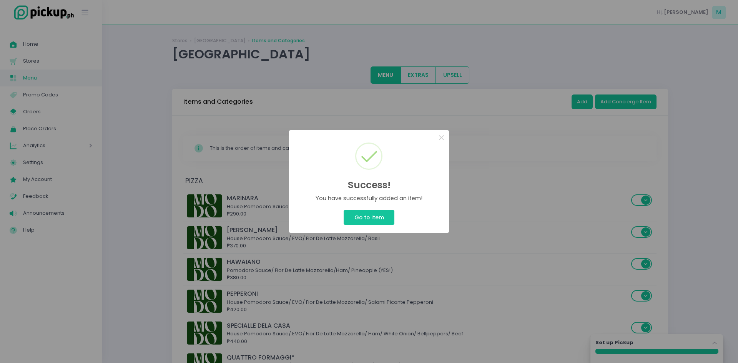
click at [591, 98] on div "Success! × You have successfully added an item! Go to Item Cancel" at bounding box center [369, 181] width 738 height 363
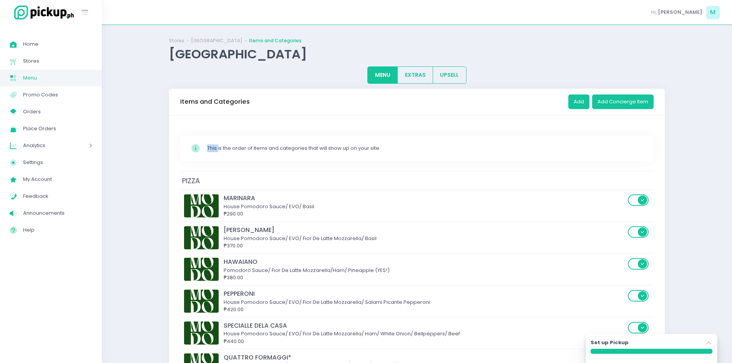
click at [591, 98] on div "Add Add Concierge Item" at bounding box center [611, 102] width 85 height 22
click at [579, 102] on button "Add" at bounding box center [579, 102] width 21 height 15
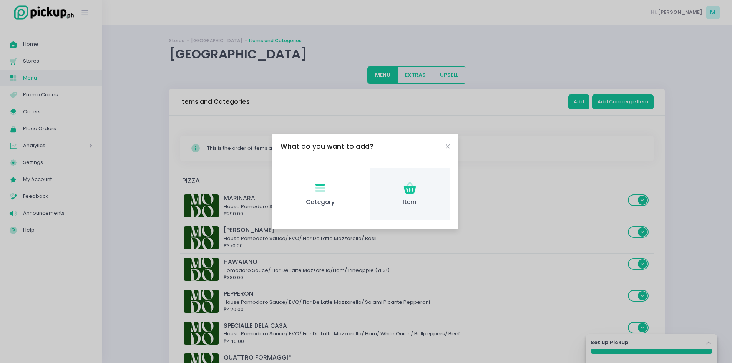
click at [410, 192] on icon at bounding box center [410, 190] width 12 height 8
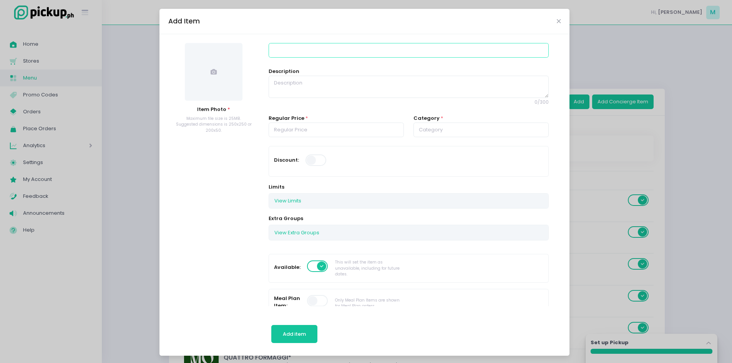
click at [300, 57] on input at bounding box center [409, 50] width 280 height 15
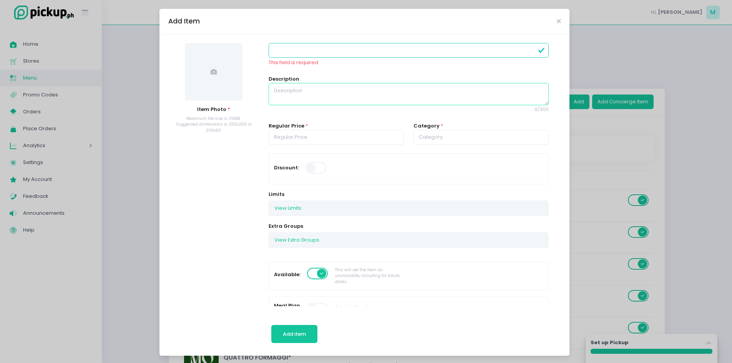
click at [328, 86] on textarea at bounding box center [409, 94] width 280 height 22
paste textarea "NUT A MARGHERITA* House Pomodoro Sauce/ EVO/ Fior De Latte Mozzarella/ Pistachi…"
drag, startPoint x: 327, startPoint y: 87, endPoint x: 255, endPoint y: 84, distance: 72.7
type textarea "House Pomodoro Sauce/ EVO/ Fior De Latte Mozzarella/ Pistachio Basil Pesto"
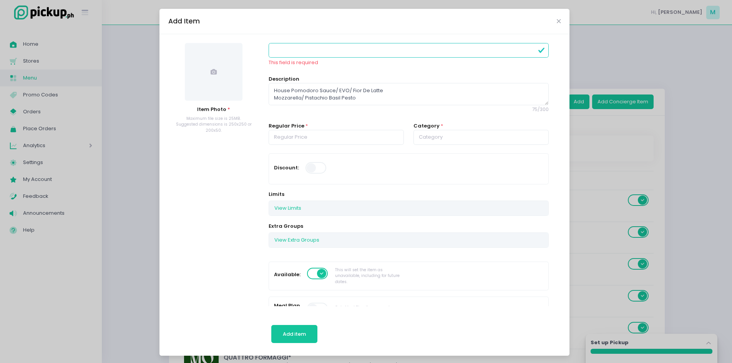
click at [292, 41] on div "Item Photo * Maximum file size is 25MB. Suggested dimensions is 250x250 or 200x…" at bounding box center [365, 195] width 410 height 322
click at [289, 52] on input at bounding box center [409, 50] width 280 height 15
paste input "NUT A [PERSON_NAME]*"
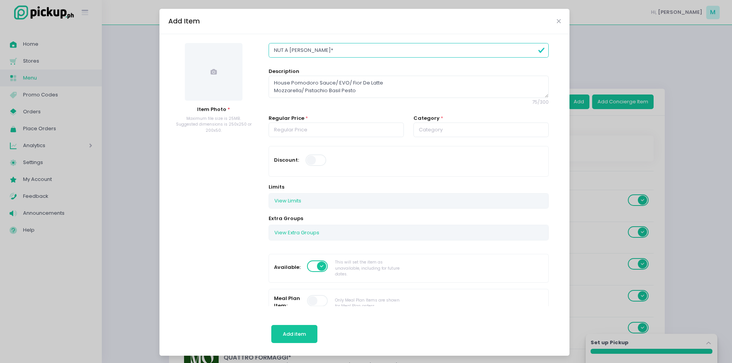
type input "NUT A [PERSON_NAME]*"
click at [439, 138] on div "Category *" at bounding box center [481, 131] width 145 height 32
click at [441, 129] on input "text" at bounding box center [481, 130] width 135 height 15
drag, startPoint x: 439, startPoint y: 144, endPoint x: 430, endPoint y: 140, distance: 9.9
click at [439, 144] on link "PIZZA" at bounding box center [480, 147] width 133 height 15
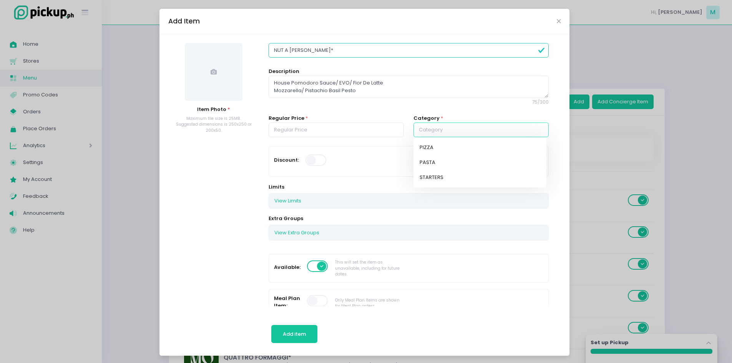
type input "PIZZA"
click at [350, 128] on input "number" at bounding box center [336, 130] width 135 height 15
type input "480.00"
click at [168, 80] on div at bounding box center [213, 72] width 91 height 58
click at [208, 80] on span at bounding box center [214, 72] width 58 height 58
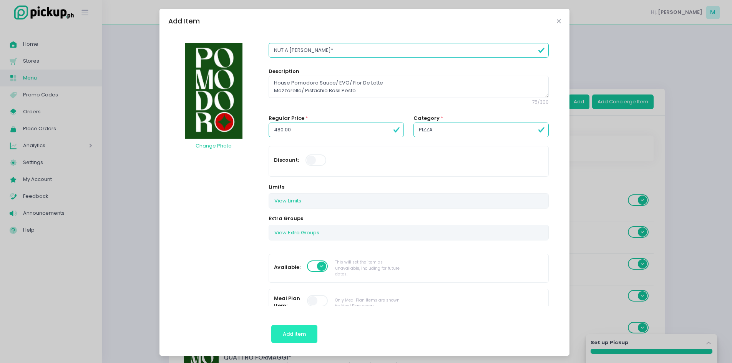
click at [298, 331] on span "Add item" at bounding box center [294, 334] width 23 height 7
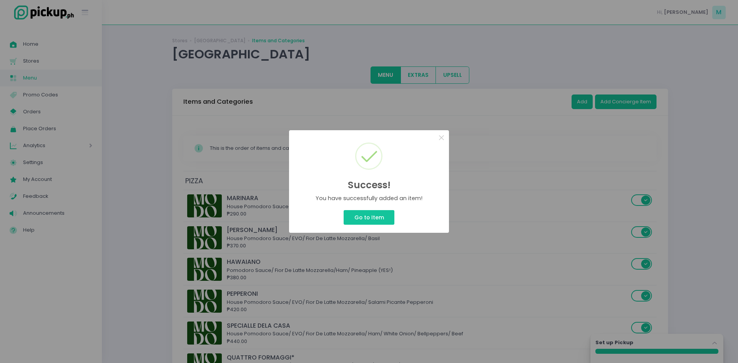
click at [581, 107] on div "Success! × You have successfully added an item! Go to Item Cancel" at bounding box center [369, 181] width 738 height 363
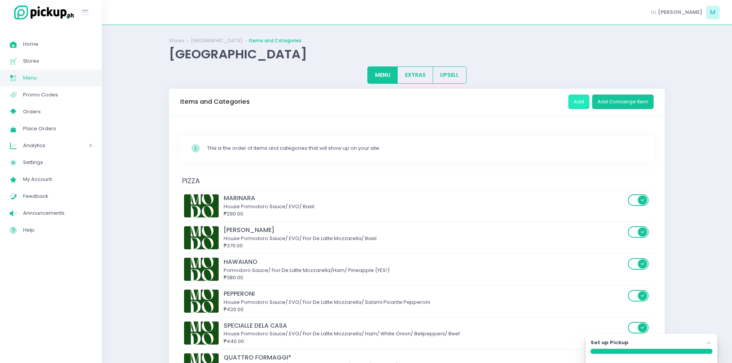
click at [581, 106] on button "Add" at bounding box center [579, 102] width 21 height 15
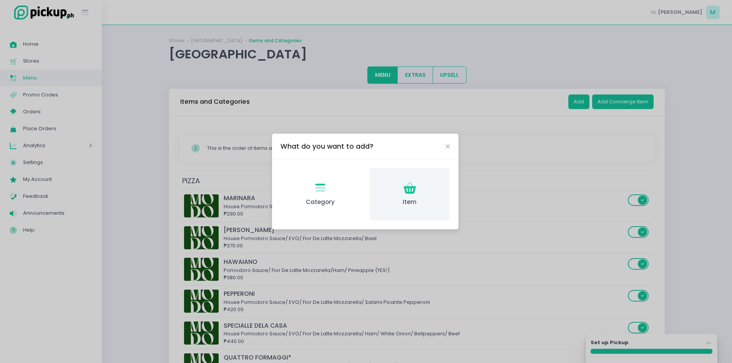
click at [427, 190] on div "Item Created with Sketch. Item" at bounding box center [410, 194] width 80 height 53
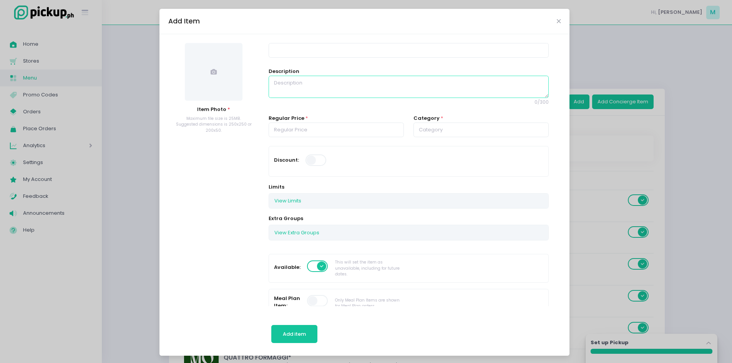
click at [313, 87] on textarea at bounding box center [409, 87] width 280 height 22
paste textarea "[PERSON_NAME] DI PARMA* Pomodoro Sauce/ Fior De Latte Mozzarella/ Proscuitto/ A…"
drag, startPoint x: 313, startPoint y: 78, endPoint x: 240, endPoint y: 72, distance: 72.5
type textarea "Pomodoro Sauce/ Fior De Latte Mozzarella/ Proscuitto/ Arugula/ Ricotta Cheese"
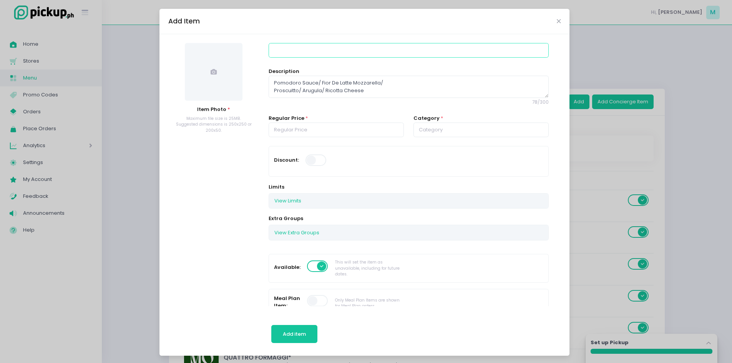
click at [283, 50] on input at bounding box center [409, 50] width 280 height 15
paste input "[PERSON_NAME] DI PARMA*"
type input "[PERSON_NAME] DI PARMA"
click at [318, 128] on input "number" at bounding box center [336, 130] width 135 height 15
type input "485.00"
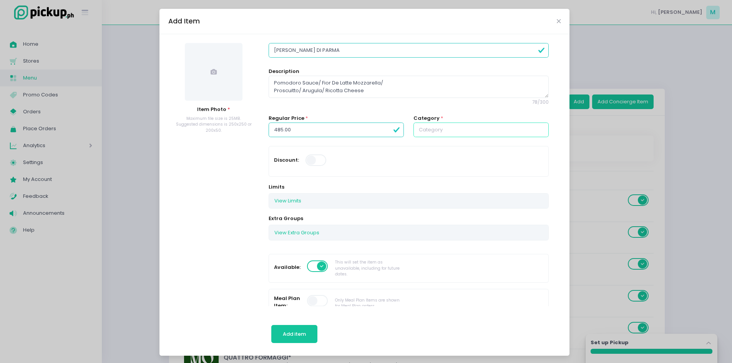
click at [433, 130] on input "text" at bounding box center [481, 130] width 135 height 15
drag, startPoint x: 429, startPoint y: 147, endPoint x: 410, endPoint y: 150, distance: 18.7
click at [429, 147] on link "PIZZA" at bounding box center [480, 147] width 133 height 15
type input "PIZZA"
click at [219, 90] on span at bounding box center [214, 72] width 58 height 58
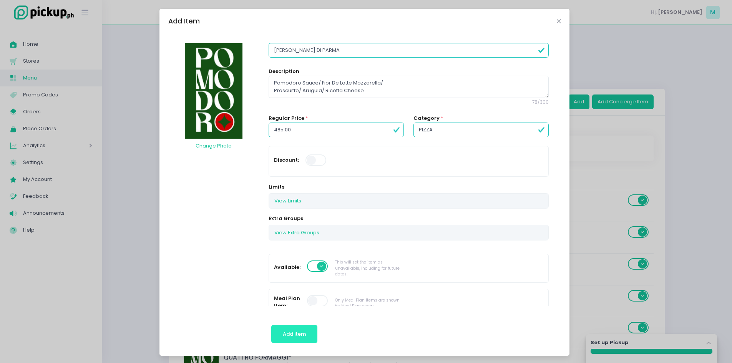
click at [290, 333] on span "Add item" at bounding box center [294, 334] width 23 height 7
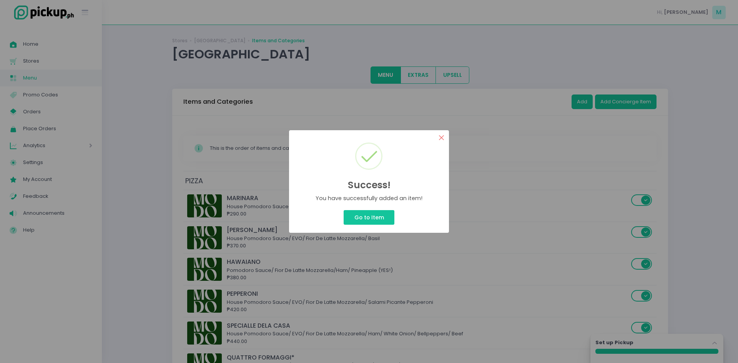
click at [442, 139] on button "×" at bounding box center [441, 137] width 15 height 15
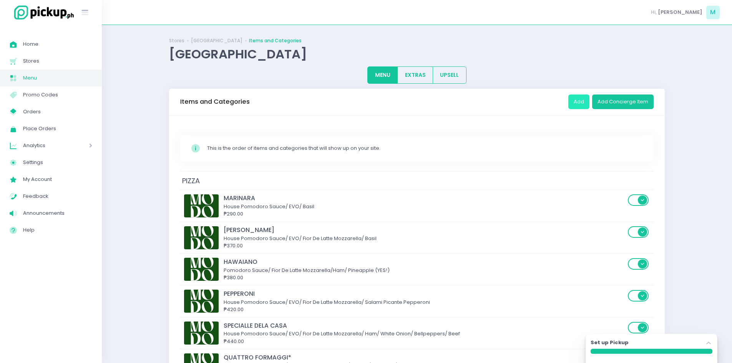
click at [578, 102] on button "Add" at bounding box center [579, 102] width 21 height 15
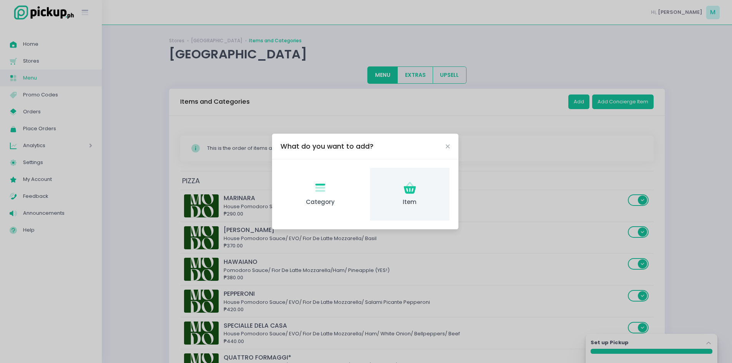
click at [389, 202] on span "Item" at bounding box center [409, 202] width 67 height 9
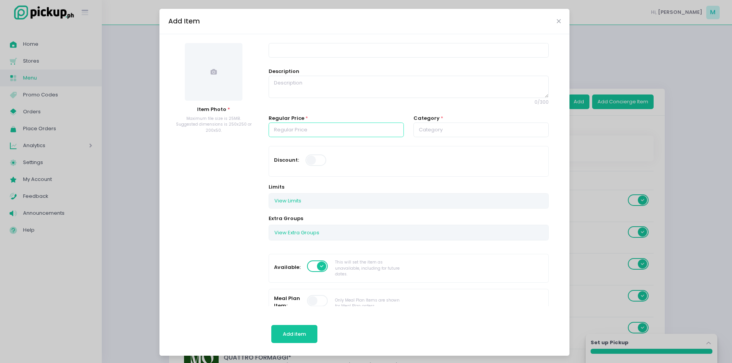
click at [325, 127] on input "number" at bounding box center [336, 130] width 135 height 15
type input "400.00"
click at [305, 86] on textarea at bounding box center [409, 87] width 280 height 22
paste textarea "DE [PERSON_NAME] De Latte Mozza/ EVO/ Fennel Sausage/ White Onions/ Parmigiano …"
drag, startPoint x: 310, startPoint y: 83, endPoint x: 233, endPoint y: 77, distance: 77.9
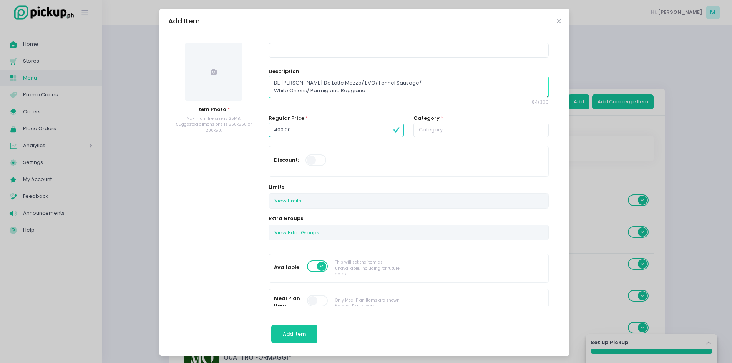
type textarea "Fior De Latte Mozza/ EVO/ Fennel Sausage/ White Onions/ Parmigiano Reggiano"
click at [290, 50] on input at bounding box center [409, 50] width 280 height 15
paste input "[PERSON_NAME]"
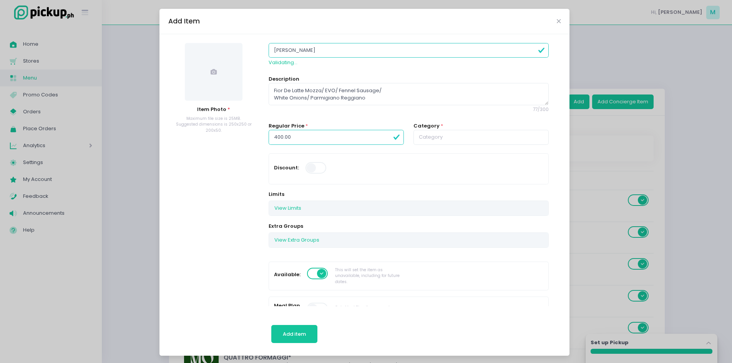
type input "[PERSON_NAME]"
click at [461, 140] on input "text" at bounding box center [481, 137] width 135 height 15
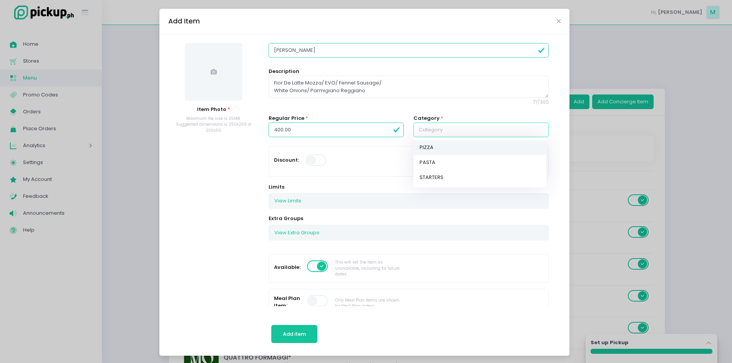
click at [442, 150] on link "PIZZA" at bounding box center [480, 147] width 133 height 15
type input "PIZZA"
click at [228, 84] on span at bounding box center [214, 72] width 58 height 58
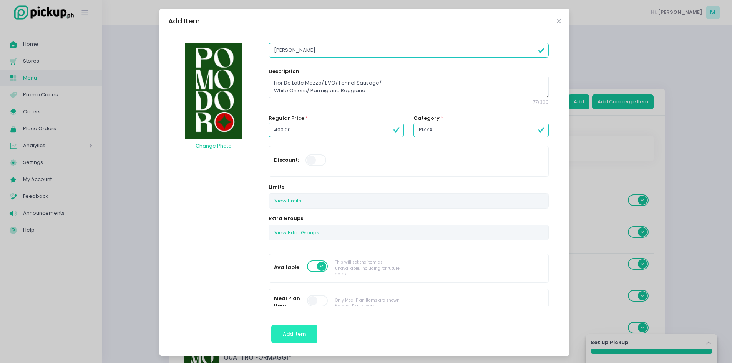
click at [288, 333] on span "Add item" at bounding box center [294, 334] width 23 height 7
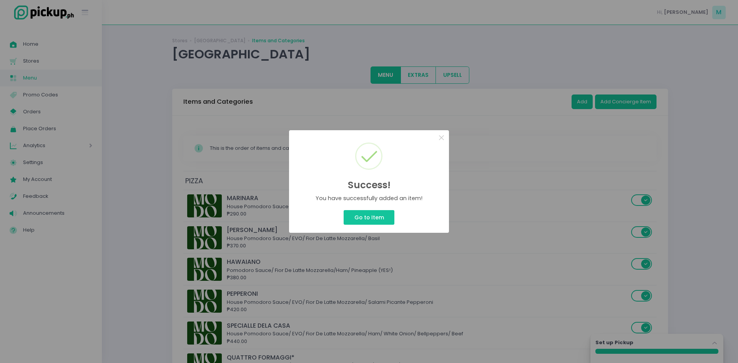
click at [579, 103] on div "Success! × You have successfully added an item! Go to Item Cancel" at bounding box center [369, 181] width 738 height 363
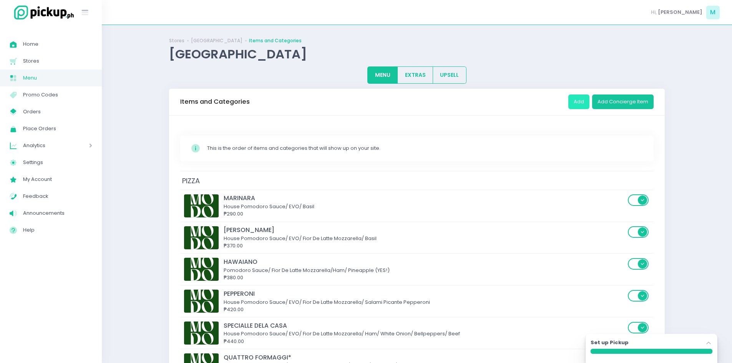
click at [581, 102] on button "Add" at bounding box center [579, 102] width 21 height 15
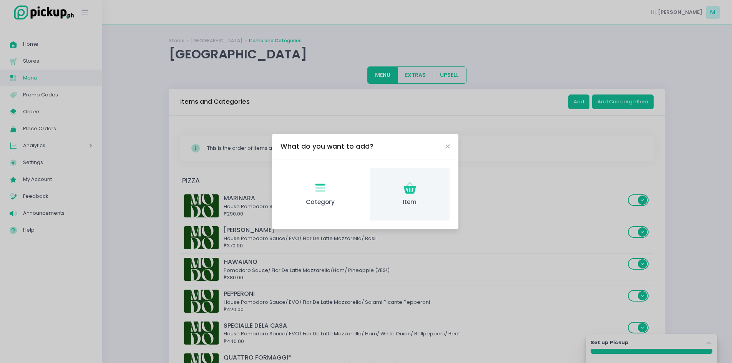
click at [417, 197] on div "Item Created with Sketch. Item" at bounding box center [410, 194] width 80 height 53
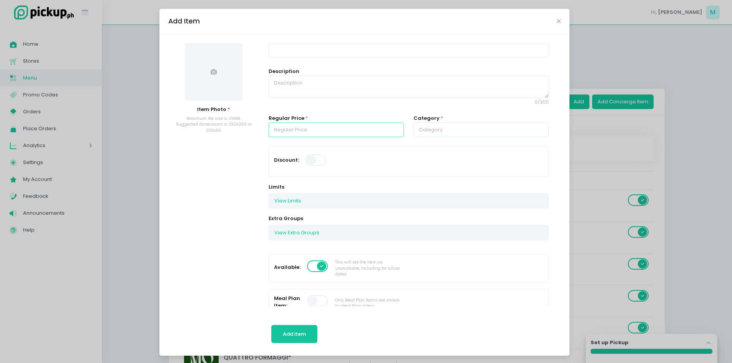
click at [312, 128] on input "number" at bounding box center [336, 130] width 135 height 15
type input "430.00"
click at [313, 91] on textarea at bounding box center [409, 87] width 280 height 22
paste textarea "FORMAGGIO E AGLIO Garlic Bechamel/ Fior De Latte Mozzarella/ Fresh Garlic/ Parm…"
drag, startPoint x: 323, startPoint y: 78, endPoint x: 235, endPoint y: 79, distance: 88.1
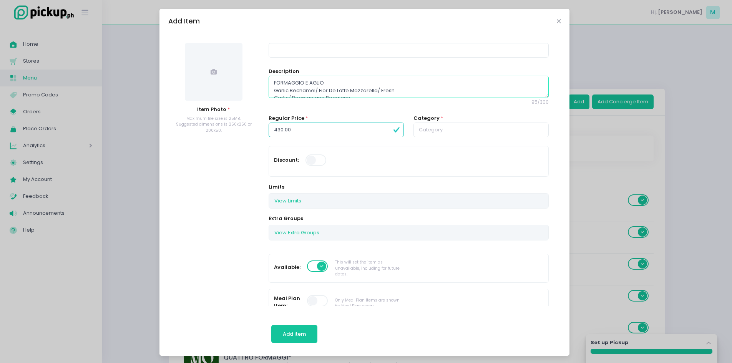
type textarea "Garlic Bechamel/ Fior De Latte Mozzarella/ Fresh Garlic/ Parmiggiano Reggiano"
click at [296, 50] on input at bounding box center [409, 50] width 280 height 15
paste input "FORMAGGIO E AGLIO"
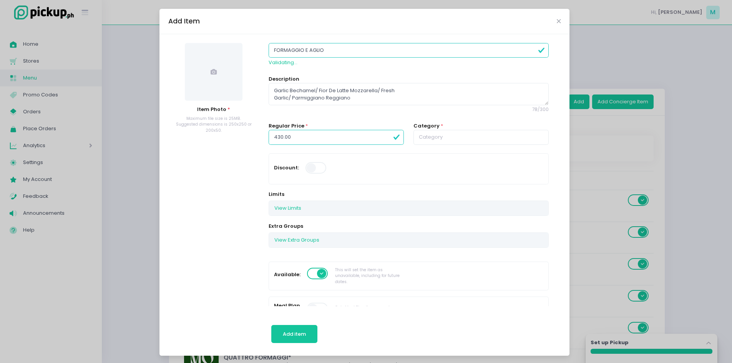
type input "FORMAGGIO E AGLIO"
click at [436, 133] on input "text" at bounding box center [481, 137] width 135 height 15
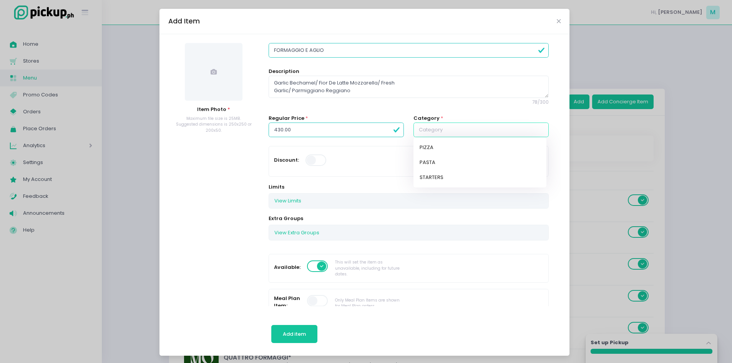
drag, startPoint x: 432, startPoint y: 149, endPoint x: 416, endPoint y: 146, distance: 16.0
click at [432, 148] on link "PIZZA" at bounding box center [480, 147] width 133 height 15
type input "PIZZA"
click at [206, 74] on span at bounding box center [214, 72] width 58 height 58
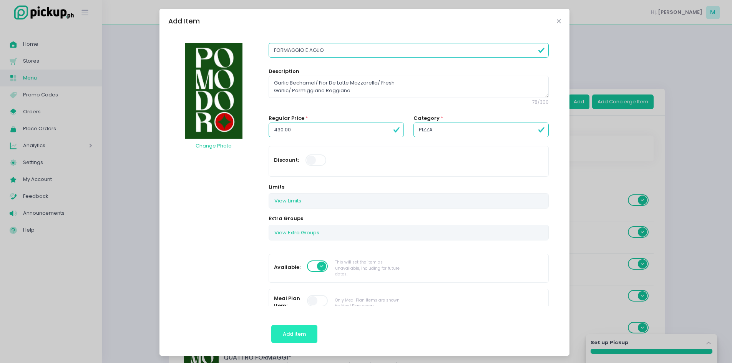
click at [290, 333] on span "Add item" at bounding box center [294, 334] width 23 height 7
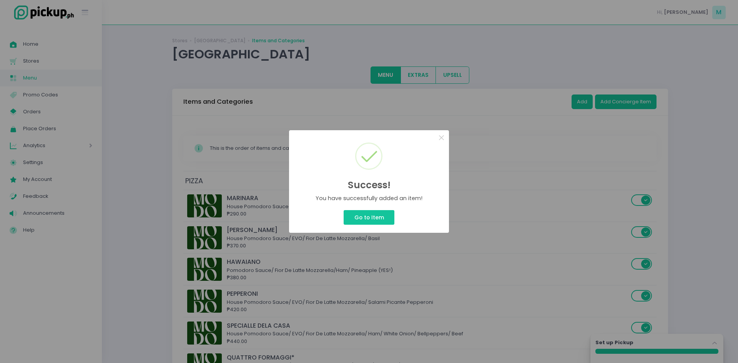
click at [588, 107] on div "Success! × You have successfully added an item! Go to Item Cancel" at bounding box center [369, 181] width 738 height 363
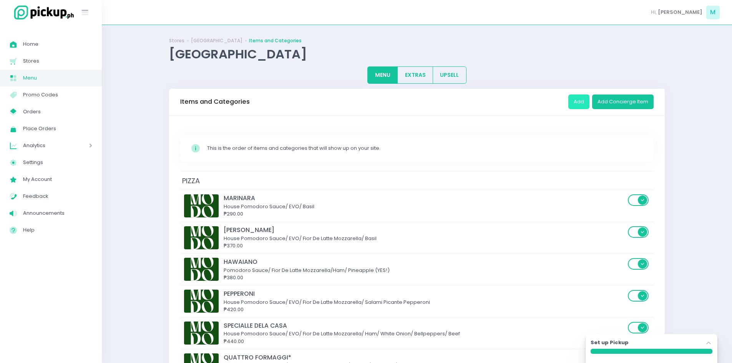
click at [587, 105] on button "Add" at bounding box center [579, 102] width 21 height 15
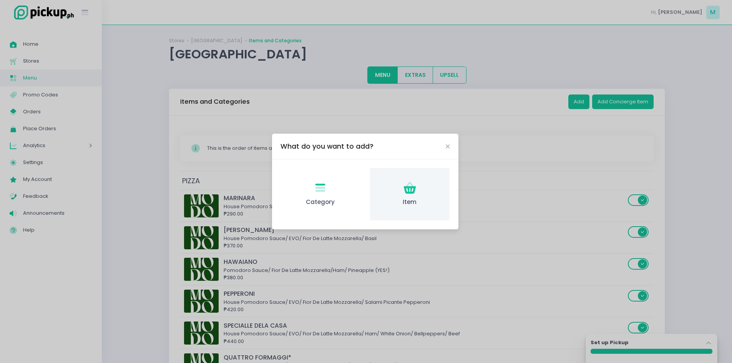
click at [408, 195] on icon "Item Created with Sketch." at bounding box center [410, 188] width 15 height 15
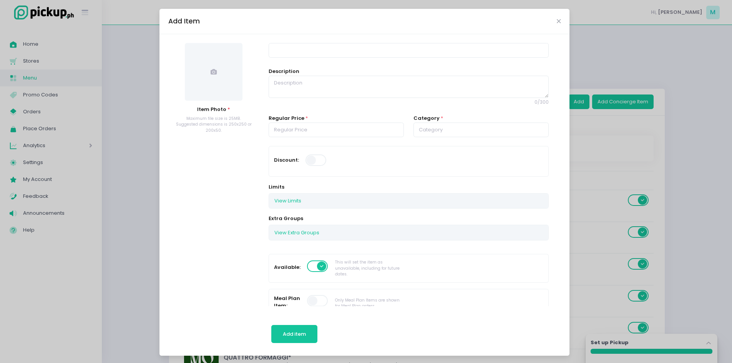
click at [210, 79] on span at bounding box center [214, 72] width 58 height 58
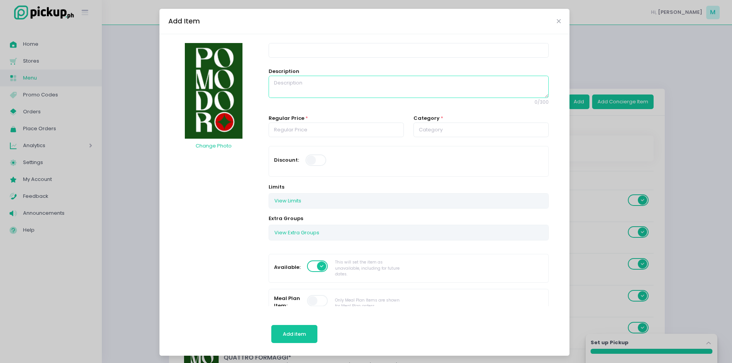
click at [278, 85] on textarea at bounding box center [409, 87] width 280 height 22
click at [321, 89] on textarea at bounding box center [409, 87] width 280 height 22
paste textarea "[PERSON_NAME]* Garlic Bechamel/ Fior De Latte Mozzarella/ Cheddar/ Gouda/ Parmi…"
drag, startPoint x: 299, startPoint y: 80, endPoint x: 240, endPoint y: 75, distance: 59.5
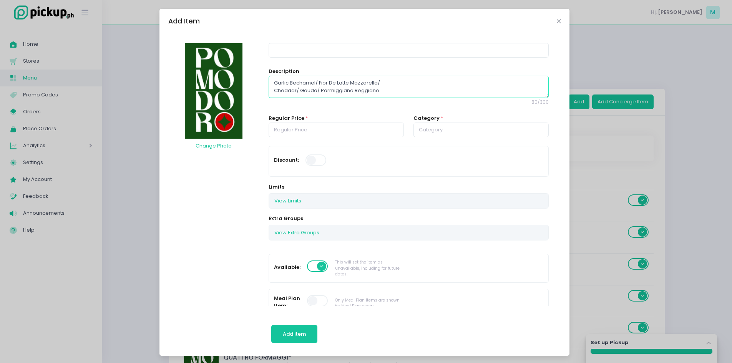
type textarea "Garlic Bechamel/ Fior De Latte Mozzarella/ Cheddar/ Gouda/ Parmiggiano Reggiano"
click at [283, 54] on input at bounding box center [409, 50] width 280 height 15
paste input "[PERSON_NAME]*"
type input "[PERSON_NAME]"
click at [317, 133] on input "number" at bounding box center [336, 130] width 135 height 15
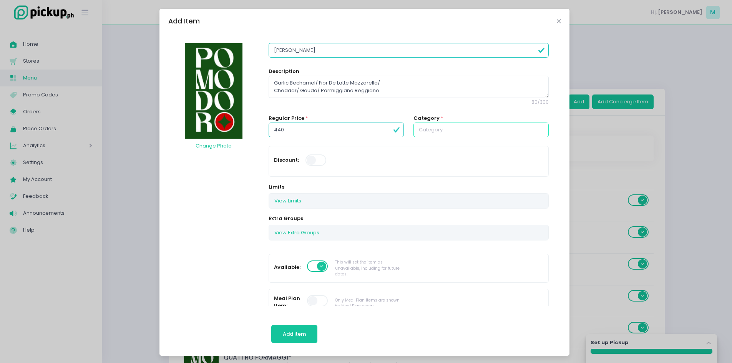
type input "440.00"
click at [432, 132] on input "text" at bounding box center [481, 130] width 135 height 15
click at [434, 148] on link "PIZZA" at bounding box center [480, 147] width 133 height 15
type input "PIZZA"
click at [290, 337] on span "Add item" at bounding box center [294, 334] width 23 height 7
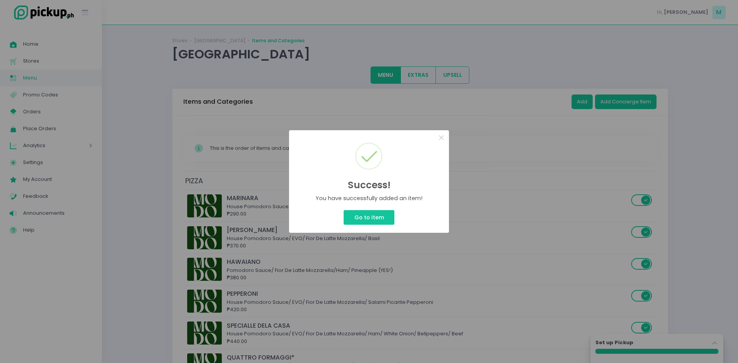
click at [583, 102] on div "Success! × You have successfully added an item! Go to Item Cancel" at bounding box center [369, 181] width 738 height 363
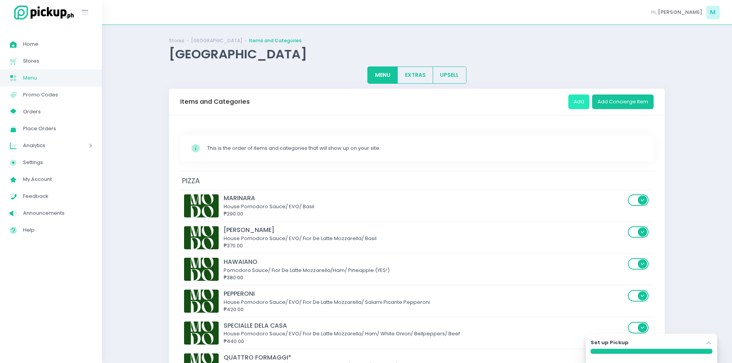
click at [583, 102] on button "Add" at bounding box center [579, 102] width 21 height 15
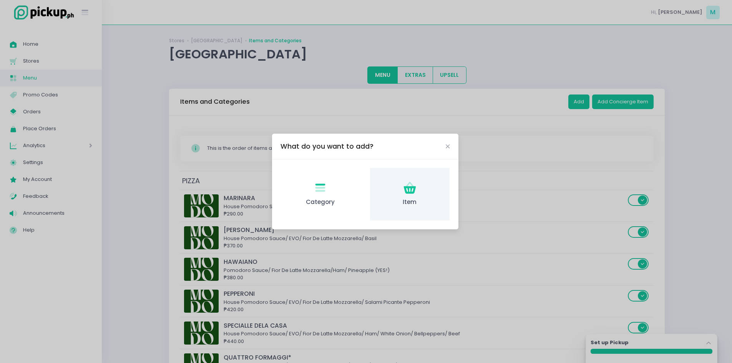
click at [404, 195] on icon "Item Created with Sketch." at bounding box center [410, 188] width 15 height 15
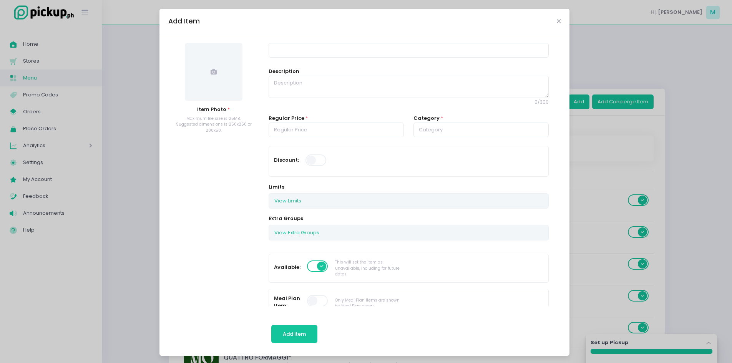
click at [316, 119] on div "Regular Price *" at bounding box center [336, 126] width 135 height 23
click at [316, 128] on input "number" at bounding box center [336, 130] width 135 height 15
type input "470.00"
click at [320, 89] on textarea at bounding box center [409, 87] width 280 height 22
paste textarea "IDK Garlic Bechamel/ Fior De Latte Mozzarella/ Pepperoni/ Fennel/ Chili Flakes/…"
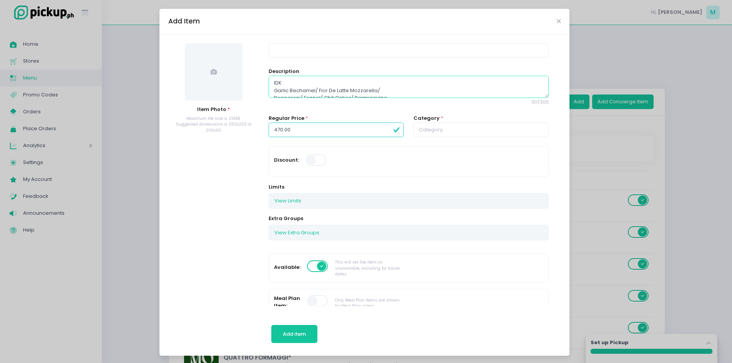
drag, startPoint x: 299, startPoint y: 82, endPoint x: 249, endPoint y: 80, distance: 50.0
type textarea "Garlic Bechamel/ Fior De Latte Mozzarella/ Pepperoni/ Fennel/ Chili Flakes/ Par…"
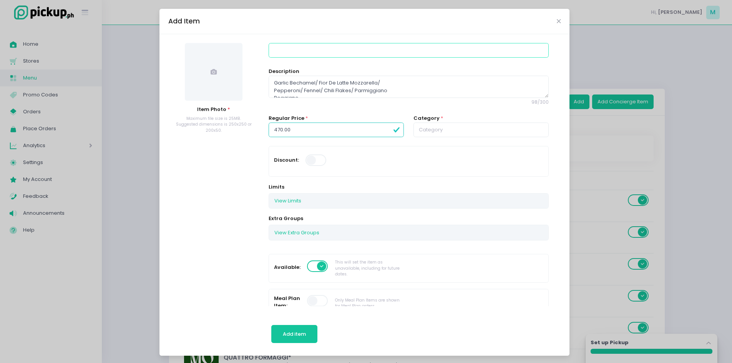
click at [271, 47] on input at bounding box center [409, 50] width 280 height 15
paste input "IDK"
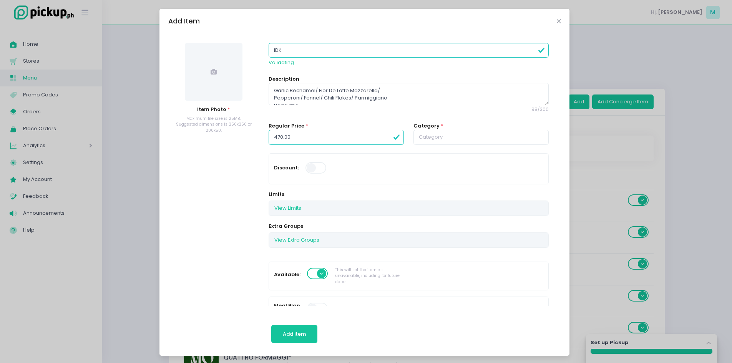
type input "IDK"
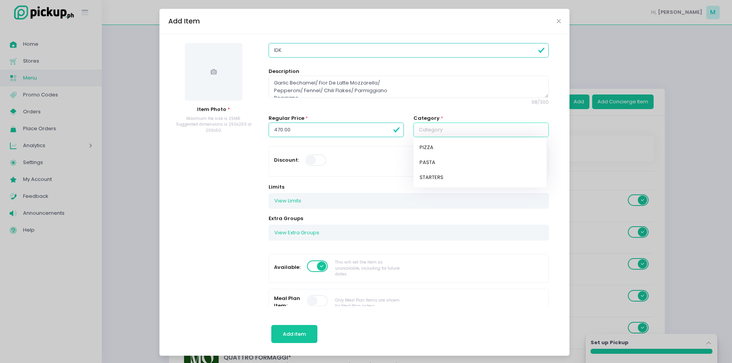
click at [467, 136] on input "text" at bounding box center [481, 130] width 135 height 15
click at [450, 146] on link "PIZZA" at bounding box center [480, 147] width 133 height 15
type input "PIZZA"
click at [204, 69] on span at bounding box center [214, 72] width 58 height 58
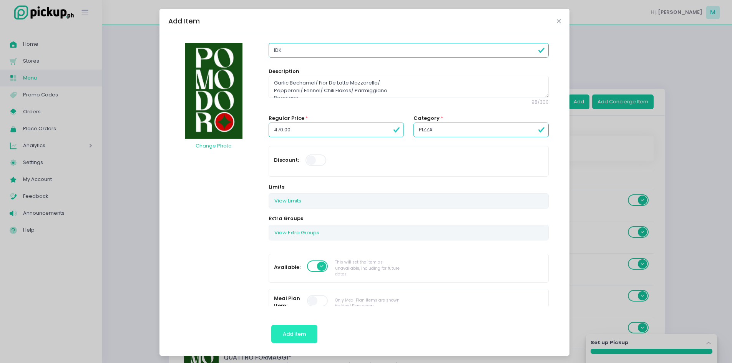
drag, startPoint x: 297, startPoint y: 331, endPoint x: 296, endPoint y: 326, distance: 5.0
click at [297, 331] on span "Add item" at bounding box center [294, 334] width 23 height 7
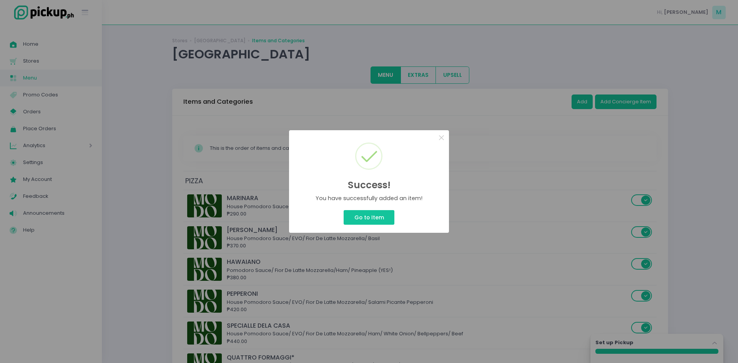
click at [586, 103] on div "Success! × You have successfully added an item! Go to Item Cancel" at bounding box center [369, 181] width 738 height 363
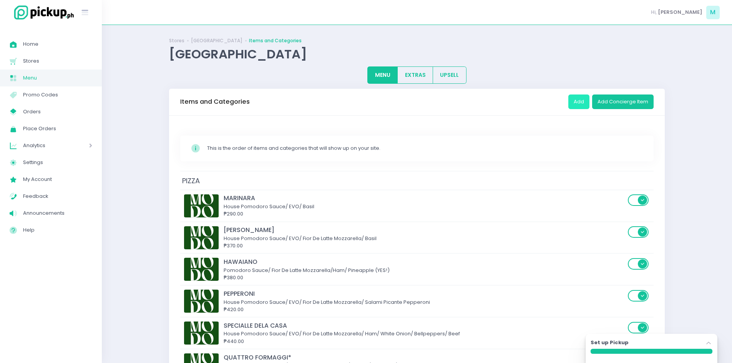
click at [586, 103] on button "Add" at bounding box center [579, 102] width 21 height 15
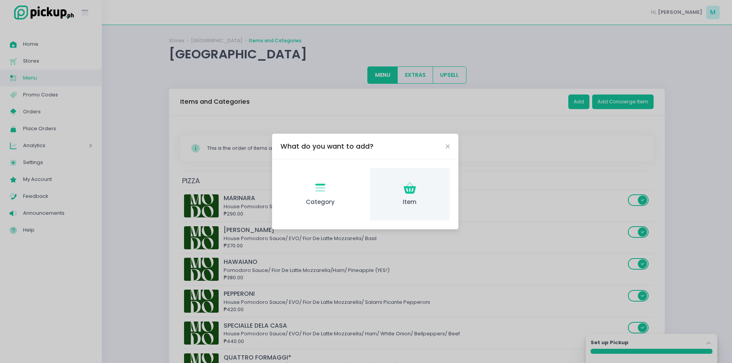
click at [416, 191] on icon "Item Created with Sketch." at bounding box center [410, 188] width 15 height 15
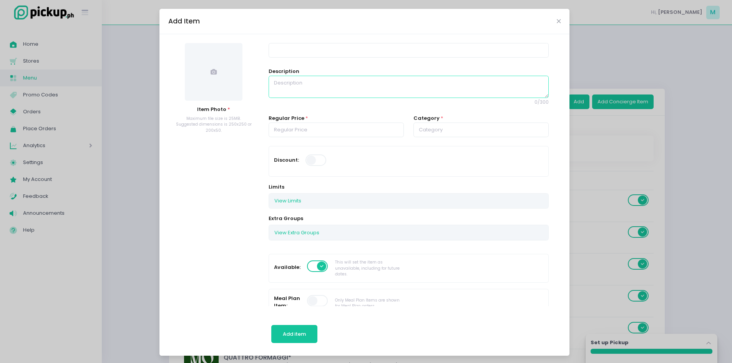
click at [291, 85] on textarea at bounding box center [409, 87] width 280 height 22
paste textarea "[PERSON_NAME]* [PERSON_NAME]/ [PERSON_NAME] De Latte Mozza/ Parmiggiano Reggian…"
type textarea "[PERSON_NAME]* [PERSON_NAME]/ [PERSON_NAME] De Latte Mozza/ Parmiggiano Reggian…"
click at [451, 127] on input "text" at bounding box center [481, 130] width 135 height 15
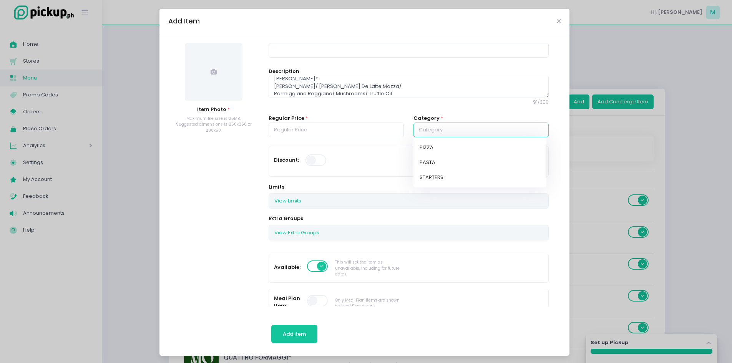
click at [418, 146] on link "PIZZA" at bounding box center [480, 147] width 133 height 15
type input "PIZZA"
click at [346, 130] on input "number" at bounding box center [336, 130] width 135 height 15
type input "490.00"
click at [315, 52] on input at bounding box center [409, 50] width 280 height 15
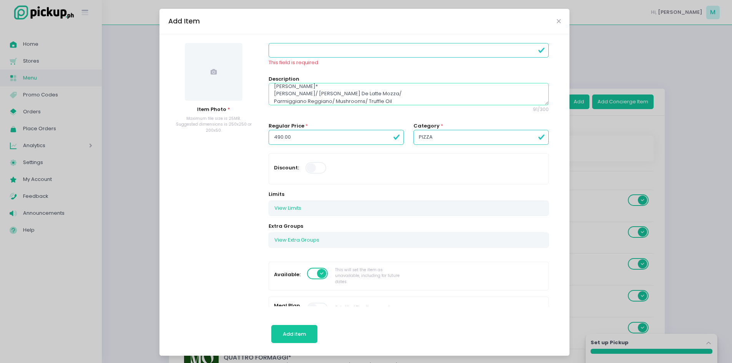
drag, startPoint x: 298, startPoint y: 79, endPoint x: 232, endPoint y: 74, distance: 66.7
type textarea "Garlic Bechamel/ Fior De Latte Mozza/ Parmiggiano Reggiano/ Mushrooms/ Truffle …"
click at [277, 39] on div "Item Photo * Maximum file size is 25MB. Suggested dimensions is 250x250 or 200x…" at bounding box center [365, 195] width 410 height 322
click at [275, 47] on input at bounding box center [409, 50] width 280 height 15
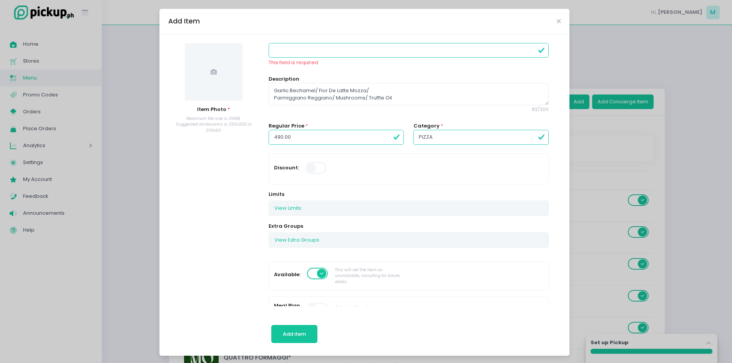
paste input "[PERSON_NAME]*"
type input "[PERSON_NAME]"
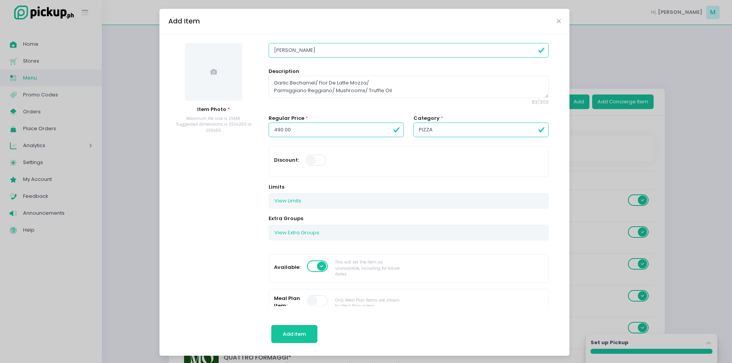
click at [215, 67] on span at bounding box center [214, 72] width 58 height 58
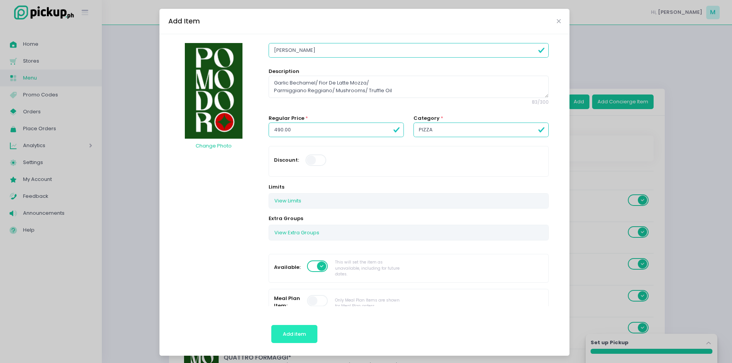
click at [298, 337] on span "Add item" at bounding box center [294, 334] width 23 height 7
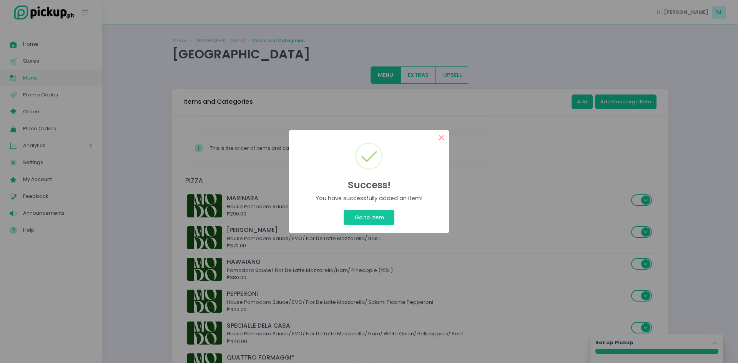
click at [441, 137] on button "×" at bounding box center [441, 137] width 15 height 15
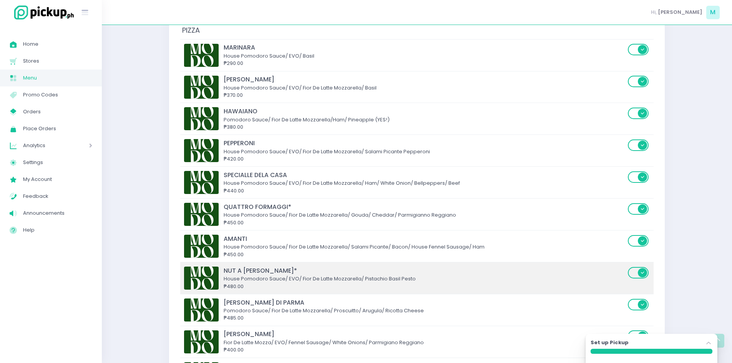
scroll to position [115, 0]
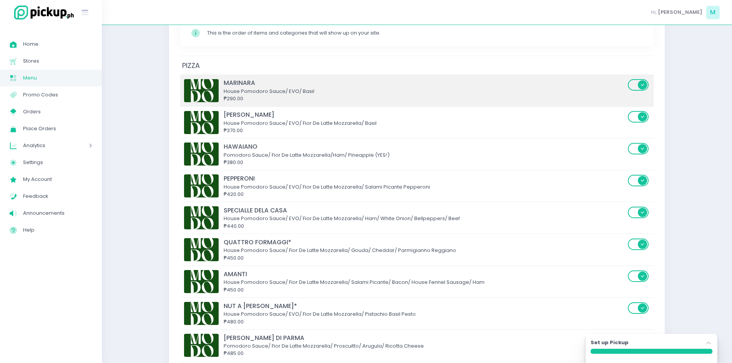
click at [238, 86] on div "MARINARA" at bounding box center [425, 82] width 402 height 9
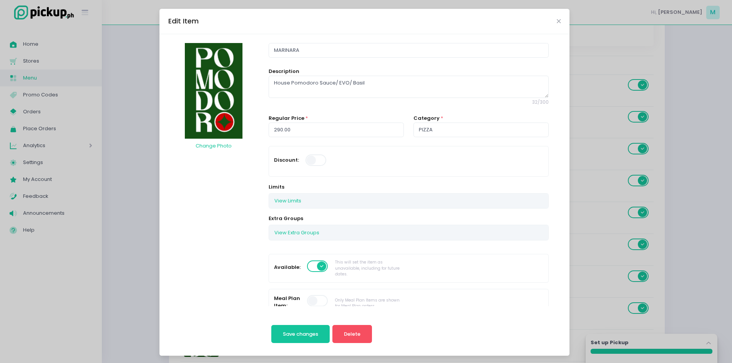
click at [225, 86] on img at bounding box center [214, 91] width 58 height 96
click at [216, 145] on button "Change Photo" at bounding box center [213, 146] width 37 height 15
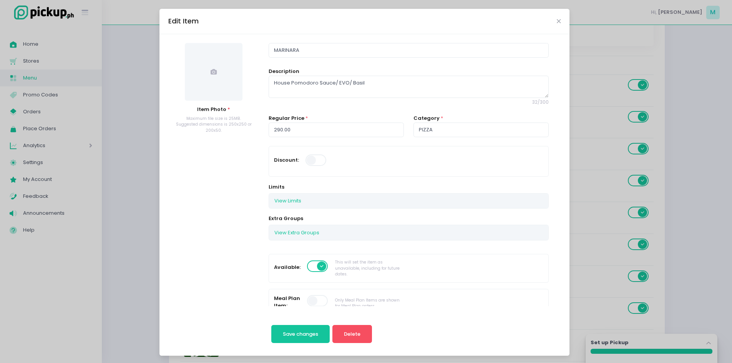
click at [218, 59] on span at bounding box center [214, 72] width 58 height 58
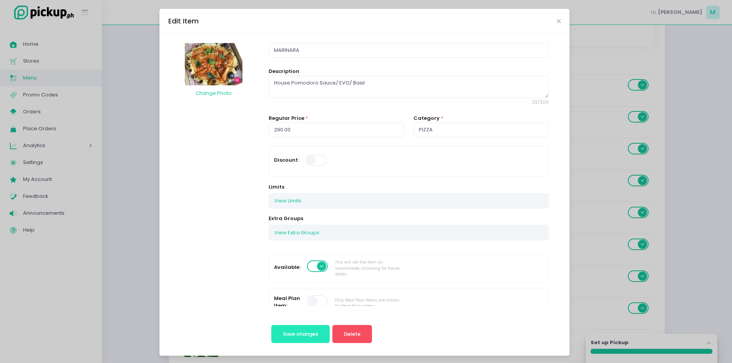
click at [317, 333] on button "Save changes" at bounding box center [300, 334] width 59 height 18
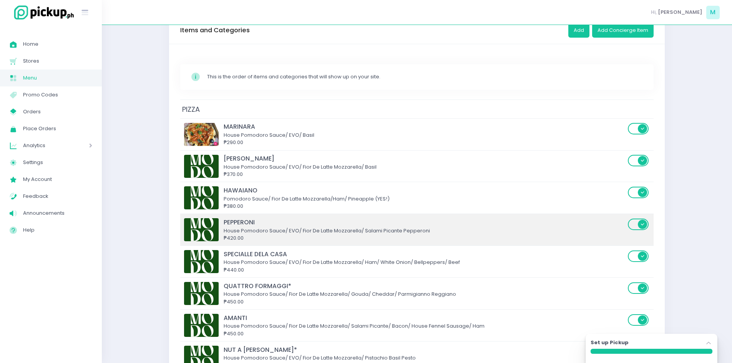
scroll to position [77, 0]
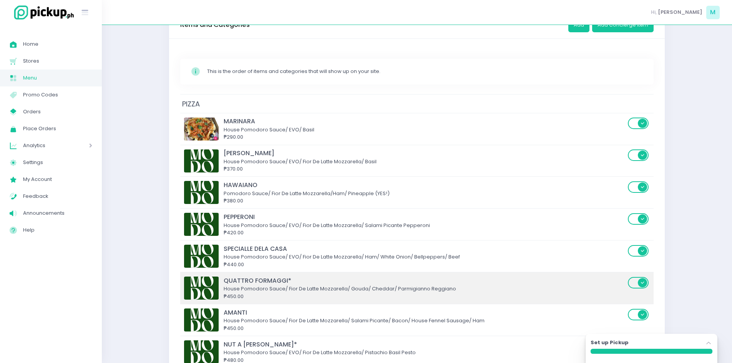
click at [256, 300] on div "₱450.00" at bounding box center [425, 297] width 402 height 8
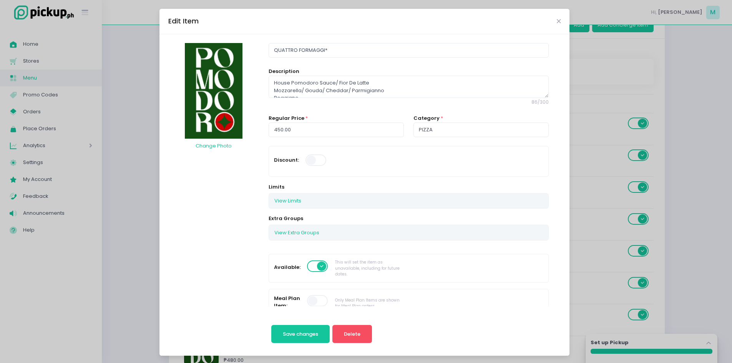
click at [244, 121] on div at bounding box center [213, 91] width 91 height 96
click at [200, 142] on button "Change Photo" at bounding box center [213, 146] width 37 height 15
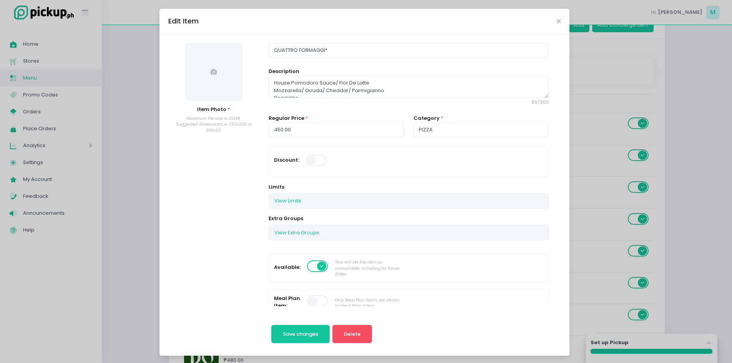
click at [224, 76] on span at bounding box center [214, 72] width 58 height 58
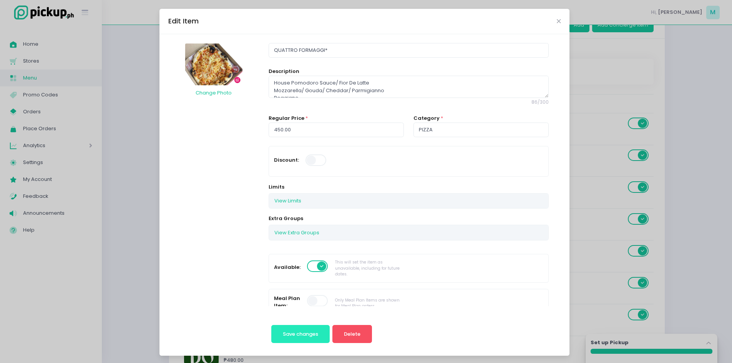
click at [296, 333] on span "Save changes" at bounding box center [300, 334] width 35 height 7
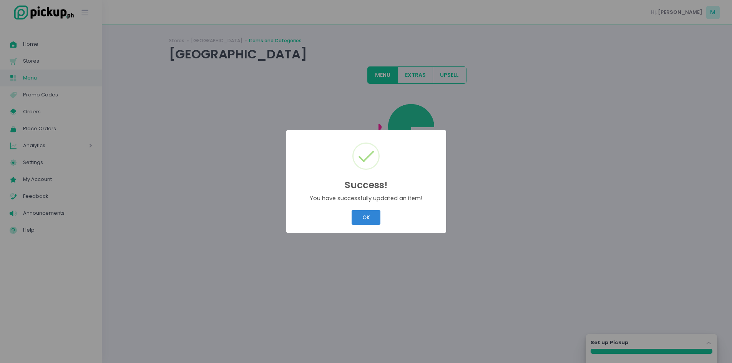
scroll to position [0, 0]
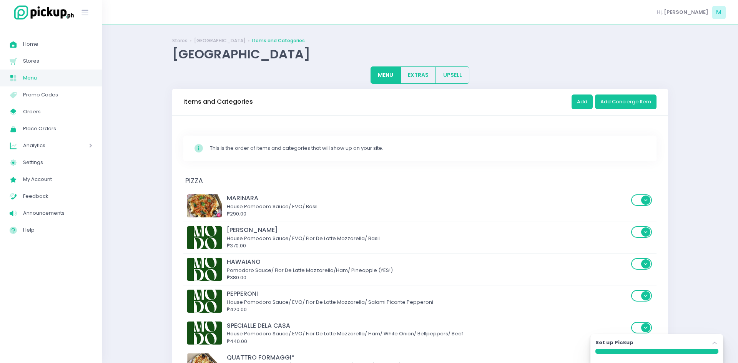
click at [376, 217] on div "Success! × You have successfully updated an item! OK Cancel" at bounding box center [369, 181] width 738 height 363
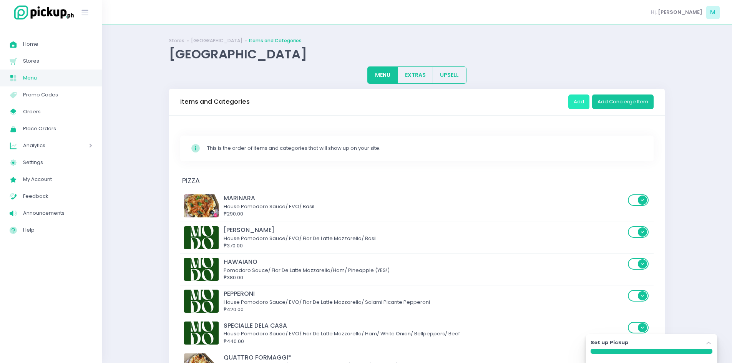
click at [574, 99] on button "Add" at bounding box center [579, 102] width 21 height 15
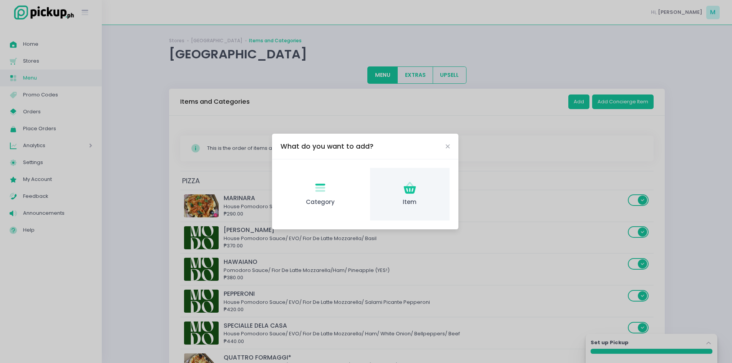
click at [416, 200] on span "Item" at bounding box center [409, 202] width 67 height 9
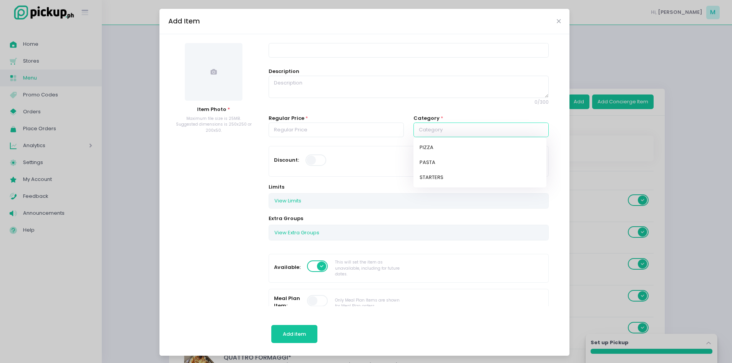
click at [439, 127] on input "text" at bounding box center [481, 130] width 135 height 15
click at [557, 20] on icon "Close" at bounding box center [559, 21] width 4 height 6
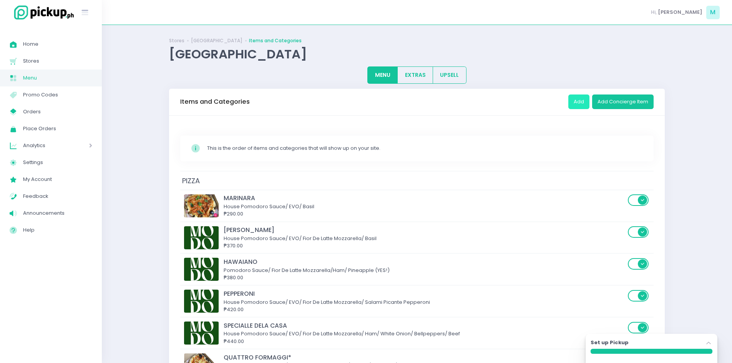
click at [579, 100] on button "Add" at bounding box center [579, 102] width 21 height 15
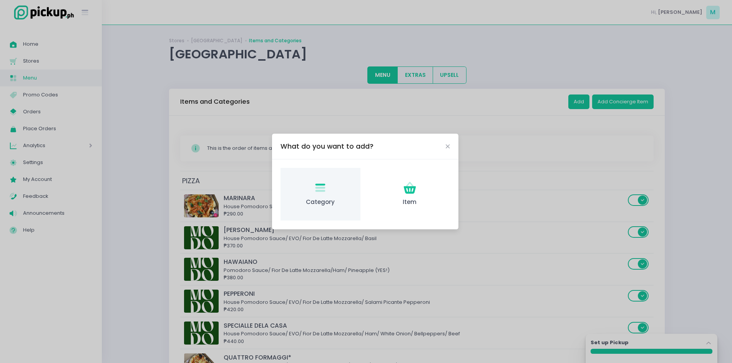
click at [333, 189] on div "Category Created with Sketch. Category" at bounding box center [321, 194] width 80 height 53
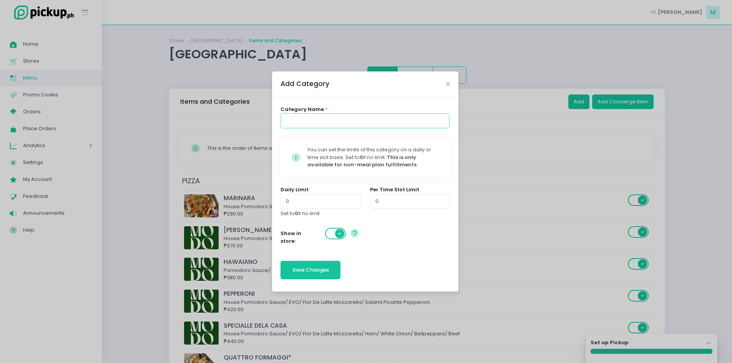
click at [325, 120] on input at bounding box center [365, 120] width 169 height 15
type input "RICE MEALS"
click at [321, 274] on span "Save Changes" at bounding box center [311, 269] width 37 height 7
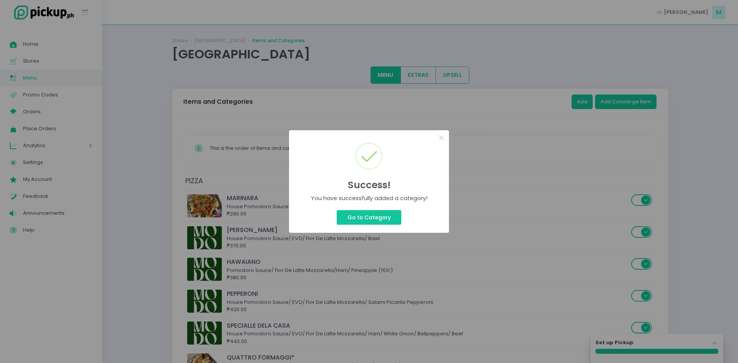
click at [585, 100] on div "Success! × You have successfully added a category! Go to Category Cancel" at bounding box center [369, 181] width 738 height 363
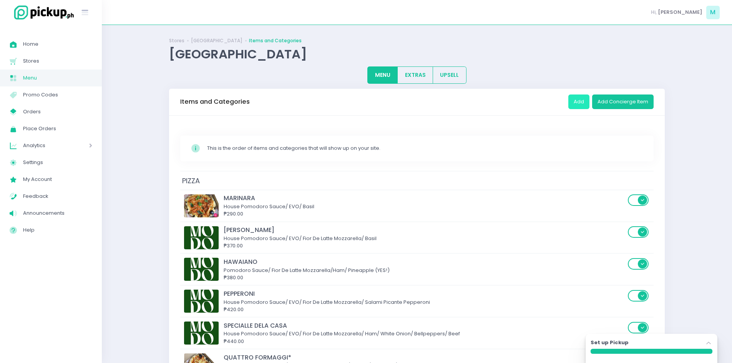
click at [585, 100] on button "Add" at bounding box center [579, 102] width 21 height 15
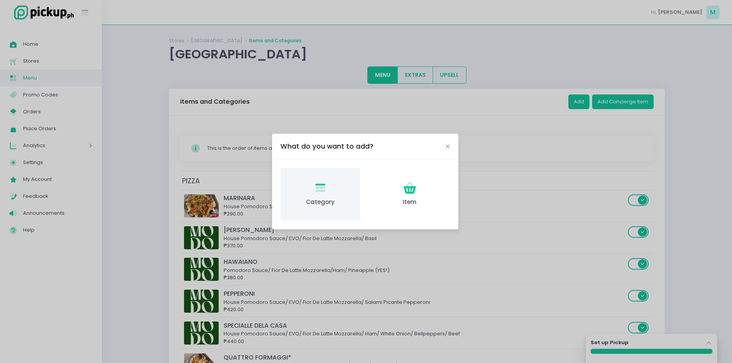
click at [328, 193] on icon "Category Created with Sketch." at bounding box center [320, 188] width 15 height 15
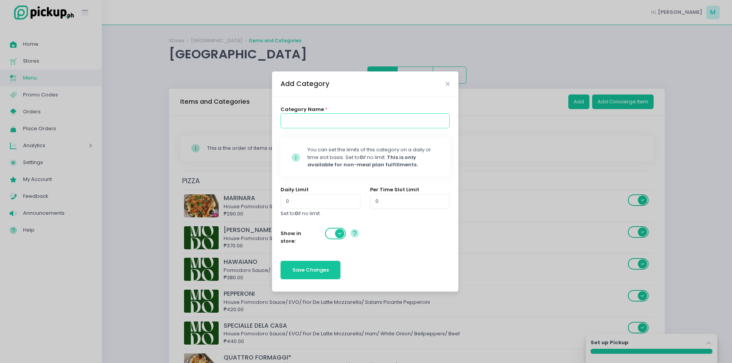
click at [321, 122] on input at bounding box center [365, 120] width 169 height 15
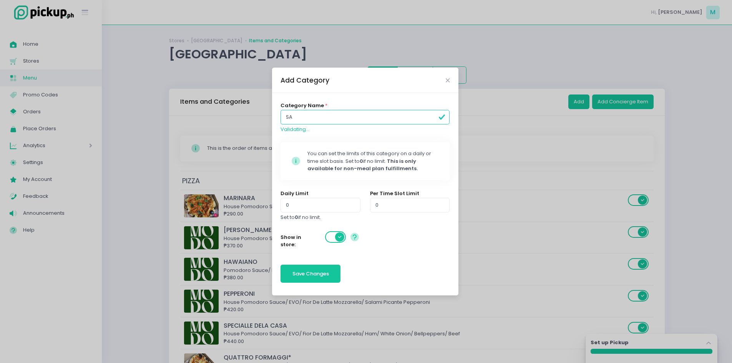
type input "S"
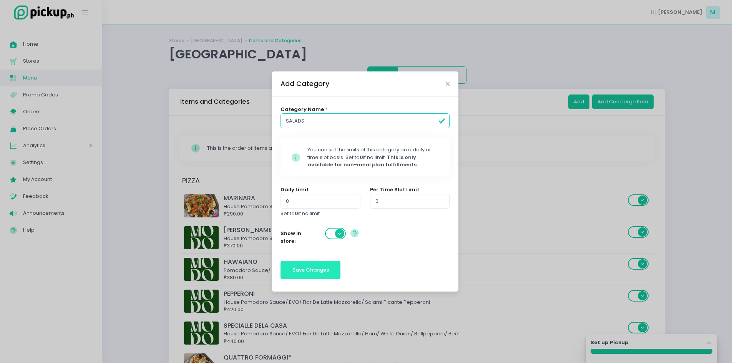
type input "SALADS"
click at [316, 268] on span "Save Changes" at bounding box center [311, 269] width 37 height 7
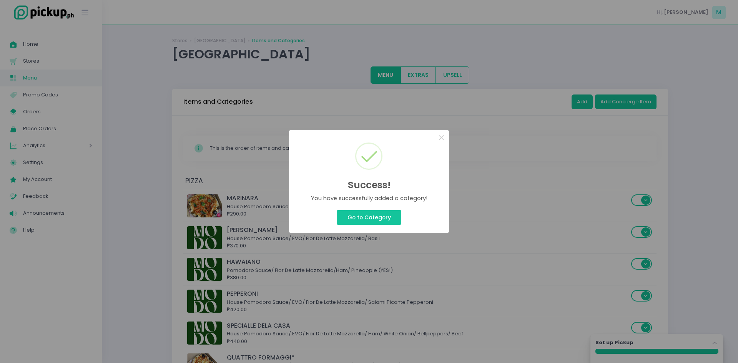
click at [588, 103] on div "Success! × You have successfully added a category! Go to Category Cancel" at bounding box center [369, 181] width 738 height 363
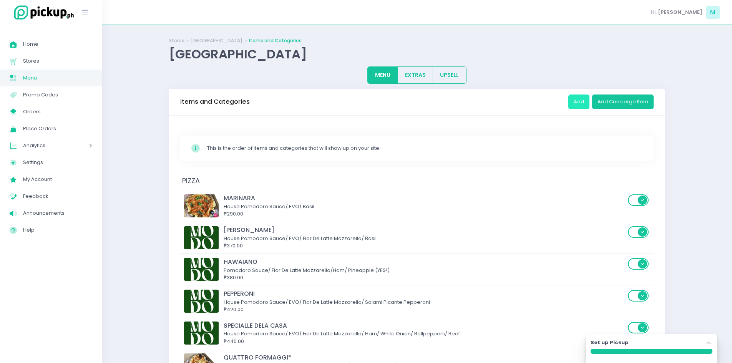
click at [587, 104] on button "Add" at bounding box center [579, 102] width 21 height 15
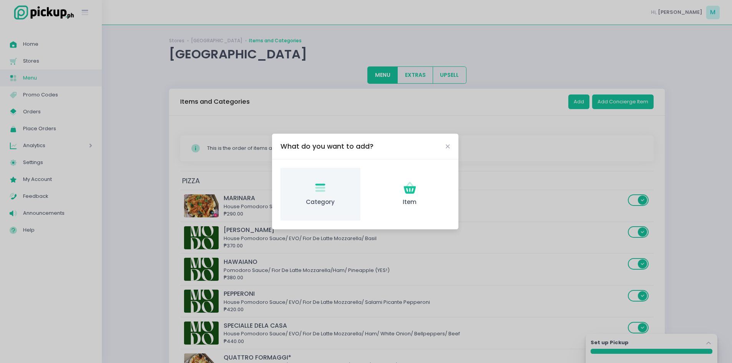
click at [331, 193] on div "Category Created with Sketch. Category" at bounding box center [321, 194] width 80 height 53
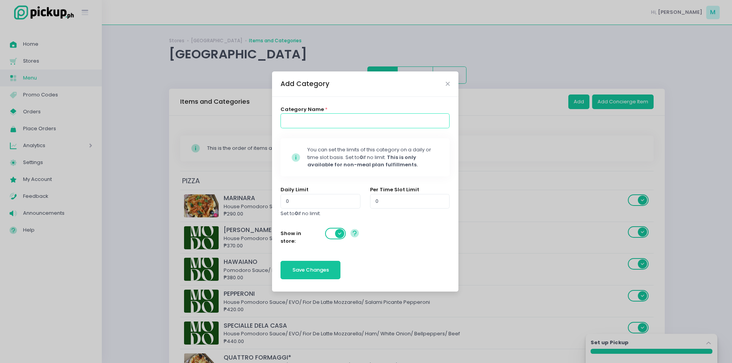
click at [303, 121] on input at bounding box center [365, 120] width 169 height 15
type input "COFFEE & DRINKS"
click at [307, 265] on button "Save Changes" at bounding box center [311, 270] width 60 height 18
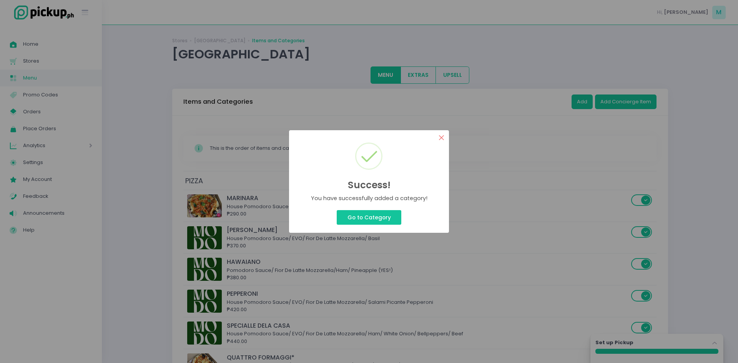
click at [440, 138] on button "×" at bounding box center [441, 137] width 15 height 15
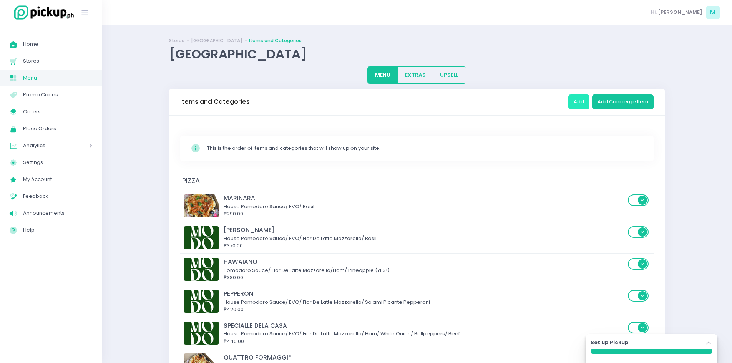
click at [582, 102] on button "Add" at bounding box center [579, 102] width 21 height 15
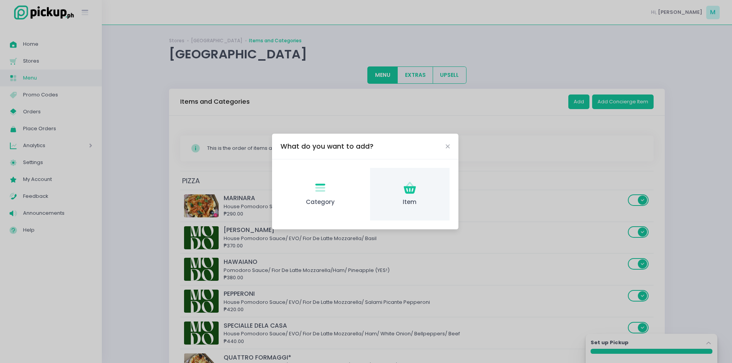
click at [416, 191] on icon "Item Created with Sketch." at bounding box center [410, 188] width 15 height 15
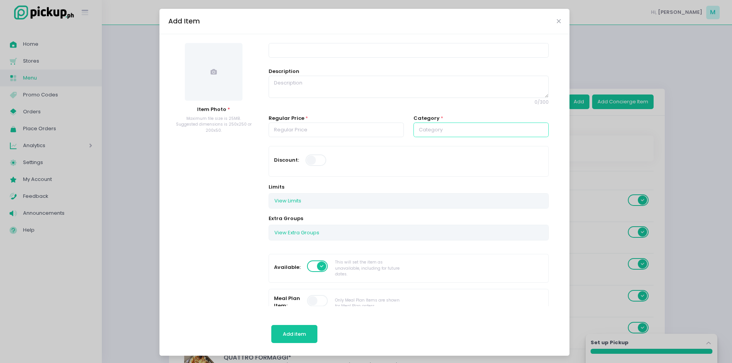
click at [433, 136] on input "text" at bounding box center [481, 130] width 135 height 15
click at [433, 207] on link "SALADS" at bounding box center [480, 207] width 133 height 15
type input "SALADS"
click at [278, 80] on textarea at bounding box center [409, 87] width 280 height 22
paste textarea "CAESAR SALAD [PERSON_NAME]/ House Croutons/ Bacon Bits/ House Caesar Salad Dres…"
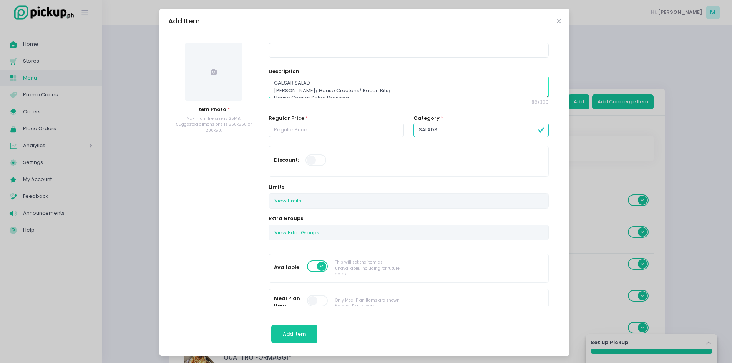
drag, startPoint x: 312, startPoint y: 81, endPoint x: 248, endPoint y: 76, distance: 64.4
type textarea "Romaine Lettuce/ House Croutons/ Bacon Bits/ House Caesar Salad Dressing"
click at [279, 51] on input at bounding box center [409, 50] width 280 height 15
paste input "CAESAR SALAD"
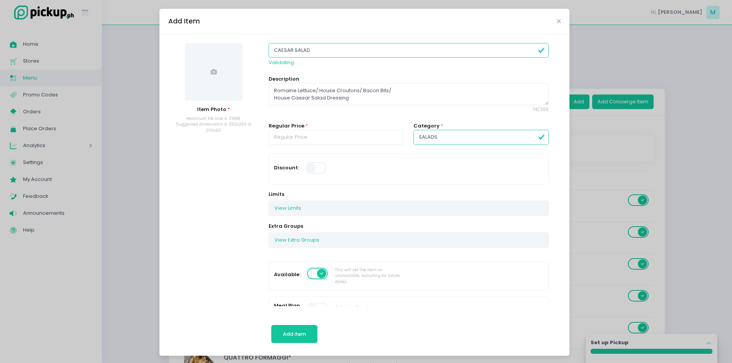
type input "CAESAR SALAD"
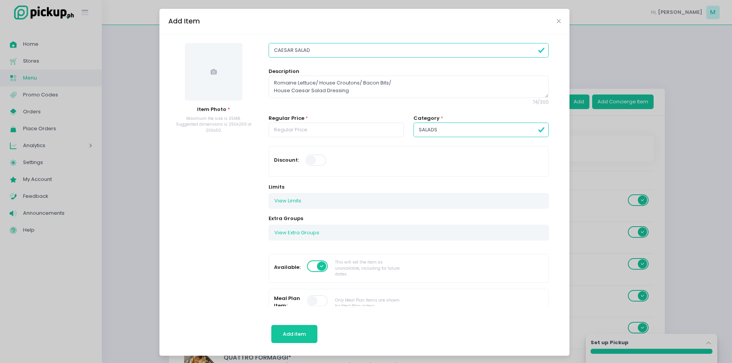
drag, startPoint x: 291, startPoint y: 138, endPoint x: 293, endPoint y: 132, distance: 6.8
click at [291, 138] on div "Regular Price *" at bounding box center [336, 131] width 145 height 32
click at [293, 132] on input "number" at bounding box center [336, 130] width 135 height 15
type input "260.00"
click at [215, 78] on span at bounding box center [214, 72] width 58 height 58
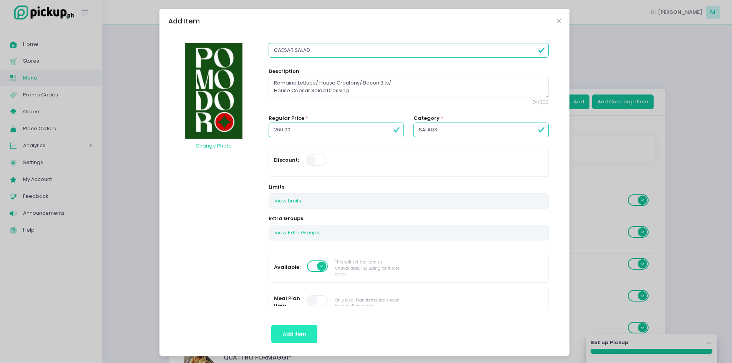
click at [289, 338] on span "Add item" at bounding box center [294, 334] width 23 height 7
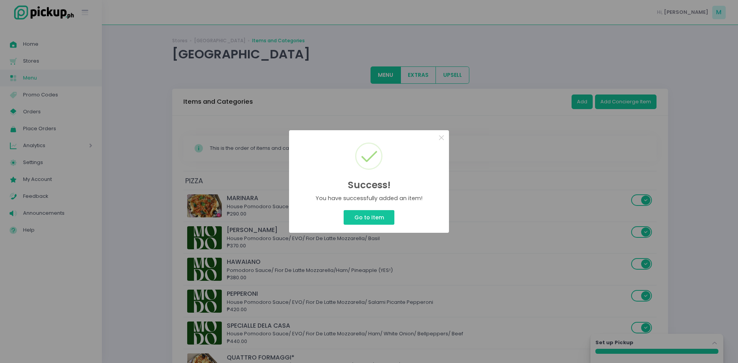
click at [581, 102] on div "Success! × You have successfully added an item! Go to Item Cancel" at bounding box center [369, 181] width 738 height 363
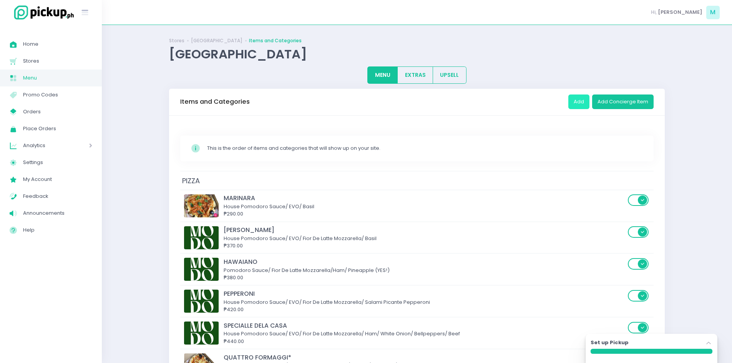
click at [581, 102] on button "Add" at bounding box center [579, 102] width 21 height 15
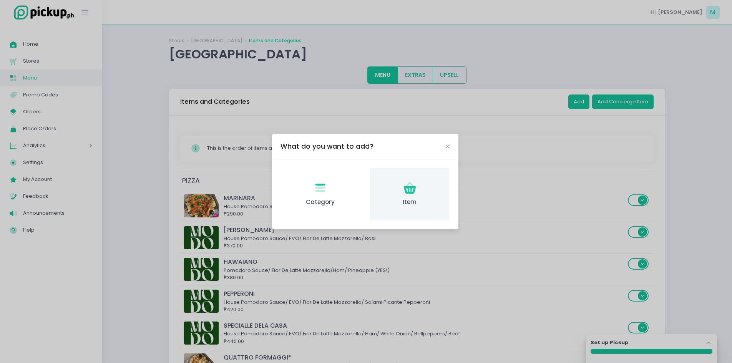
click at [405, 195] on icon "Item Created with Sketch." at bounding box center [410, 188] width 15 height 15
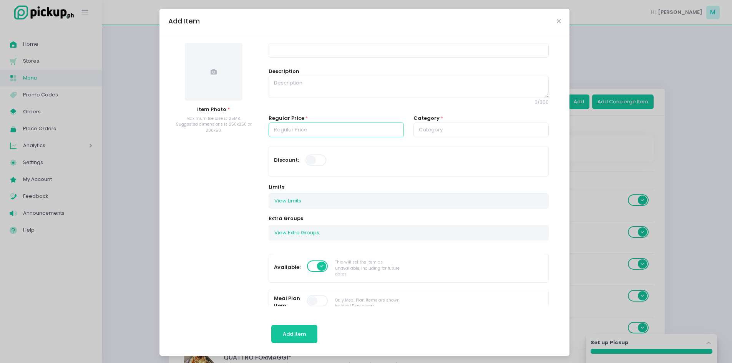
click at [296, 126] on input "number" at bounding box center [336, 130] width 135 height 15
type input "275.00"
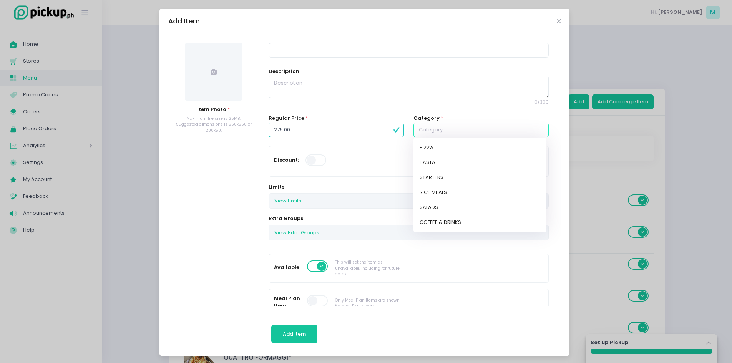
click at [427, 130] on input "text" at bounding box center [481, 130] width 135 height 15
drag, startPoint x: 433, startPoint y: 206, endPoint x: 383, endPoint y: 158, distance: 69.6
click at [433, 206] on link "SALADS" at bounding box center [480, 207] width 133 height 15
type input "SALADS"
click at [297, 91] on textarea at bounding box center [409, 87] width 280 height 22
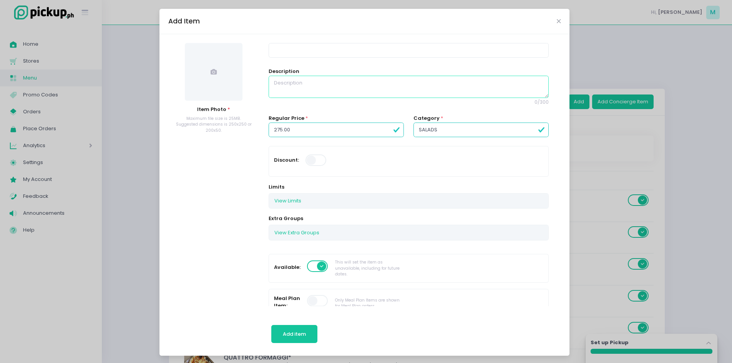
paste textarea "POLLO RANCHERO Romaine Lettuce/ Purple Cabbage/ Red Onions/ Bacon/ Cheddar/ Mar…"
drag, startPoint x: 283, startPoint y: 75, endPoint x: 218, endPoint y: 70, distance: 64.8
type textarea "Romaine Lettuce/ Purple Cabbage/ Red Onions/ Bacon/ Cheddar/ Marinated Chicken/…"
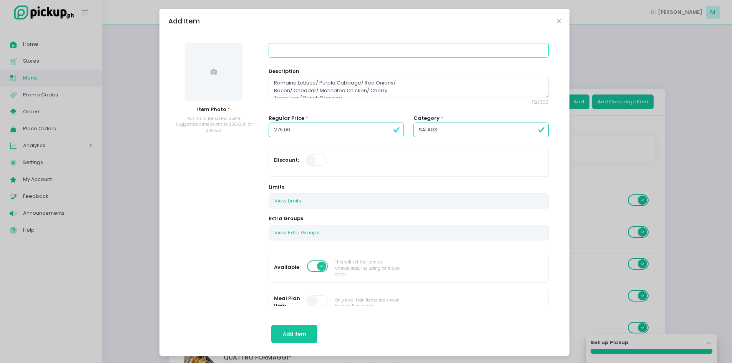
click at [274, 52] on input at bounding box center [409, 50] width 280 height 15
paste input "POLLO RANCHERO"
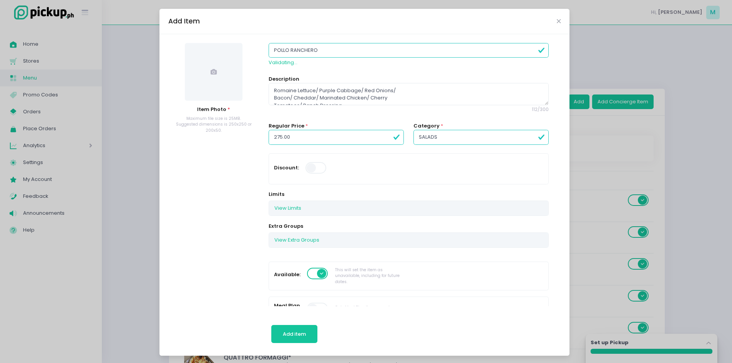
type input "POLLO RANCHERO"
click at [200, 60] on span at bounding box center [214, 72] width 58 height 58
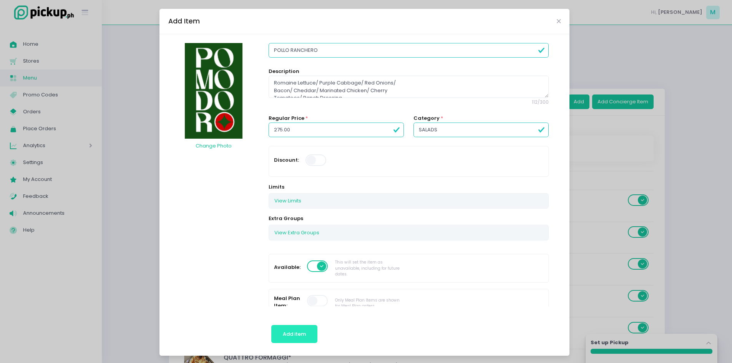
click at [296, 326] on button "Add item" at bounding box center [294, 334] width 47 height 18
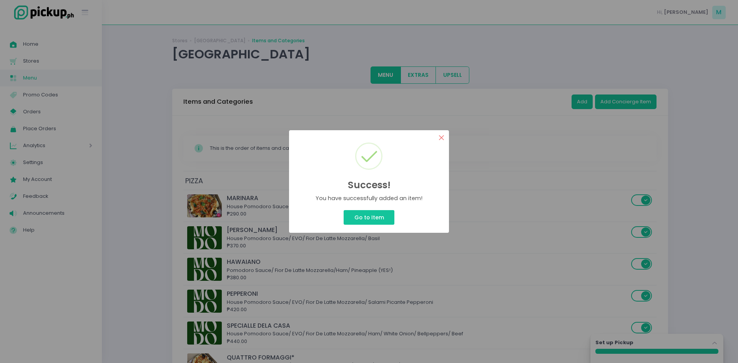
click at [445, 137] on button "×" at bounding box center [441, 137] width 15 height 15
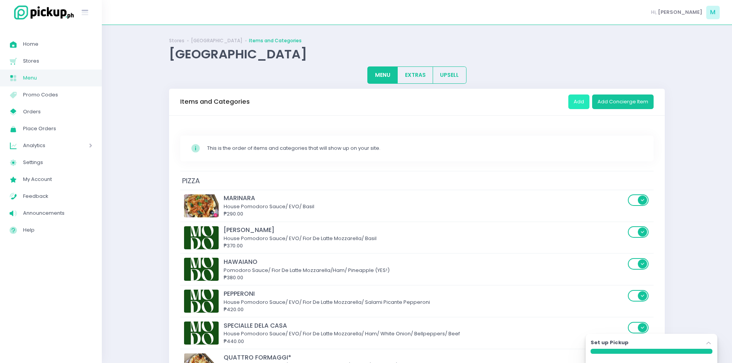
click at [578, 96] on button "Add" at bounding box center [579, 102] width 21 height 15
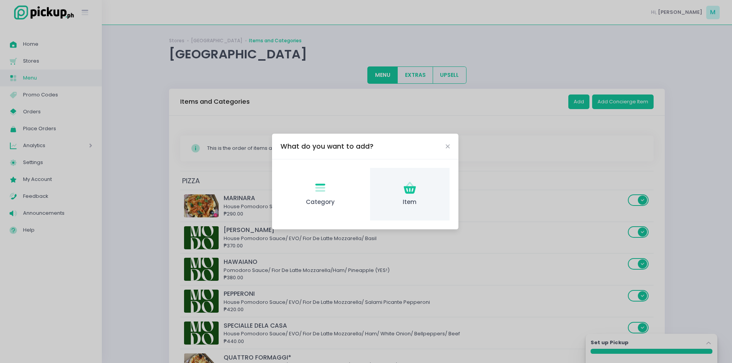
click at [403, 193] on icon "Item Created with Sketch." at bounding box center [410, 188] width 15 height 15
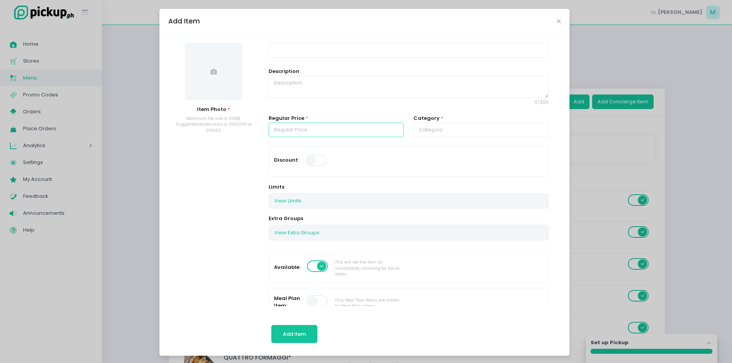
click at [299, 125] on input "number" at bounding box center [336, 130] width 135 height 15
type input "260.00"
click at [424, 130] on input "text" at bounding box center [481, 130] width 135 height 15
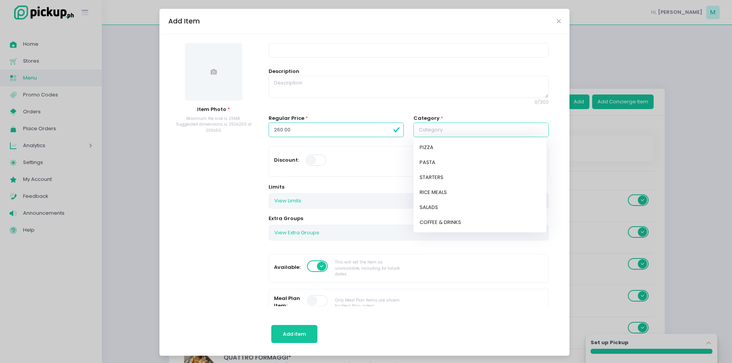
drag, startPoint x: 434, startPoint y: 198, endPoint x: 396, endPoint y: 171, distance: 45.8
click at [434, 198] on link "RICE MEALS" at bounding box center [480, 192] width 133 height 15
type input "RICE MEALS"
click at [294, 89] on textarea at bounding box center [409, 87] width 280 height 22
paste textarea "TUSCAN FRIED CHICKEN Fried chicken fillet/ Creamy Peppercorn Sauce/ Rice/"
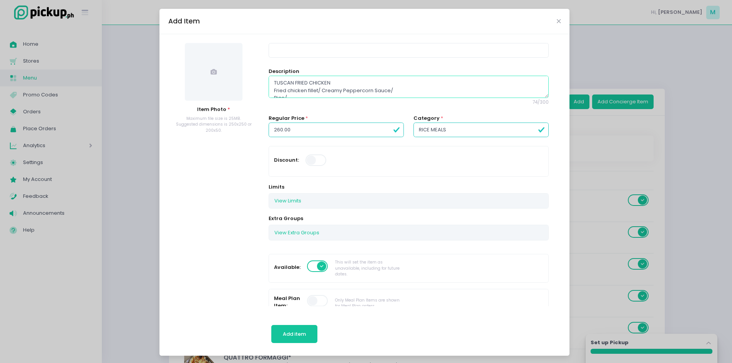
drag, startPoint x: 326, startPoint y: 80, endPoint x: 203, endPoint y: 68, distance: 124.0
type textarea "Fried chicken fillet/ Creamy Peppercorn Sauce/ Rice/"
click at [307, 50] on input at bounding box center [409, 50] width 280 height 15
paste input "TUSCAN FRIED CHICKEN"
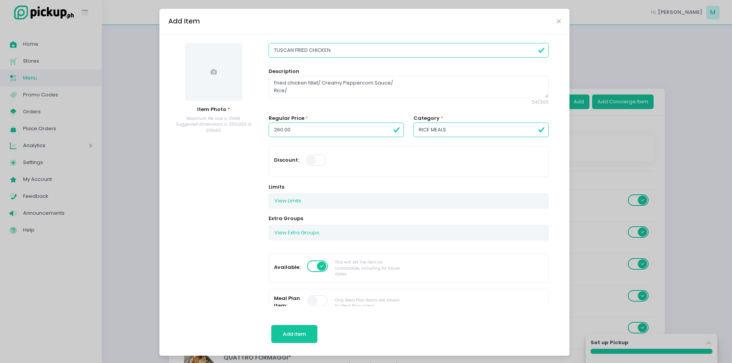
type input "TUSCAN FRIED CHICKEN"
click at [294, 95] on textarea "Fried chicken fillet/ Creamy Peppercorn Sauce/ Rice/" at bounding box center [409, 87] width 280 height 22
type textarea "Fried chicken fillet/ Creamy Peppercorn Sauce/ Rice"
click at [225, 70] on span at bounding box center [214, 72] width 58 height 58
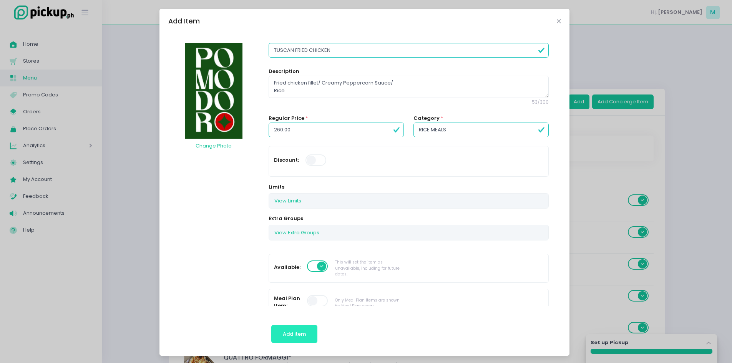
click at [298, 335] on span "Add item" at bounding box center [294, 334] width 23 height 7
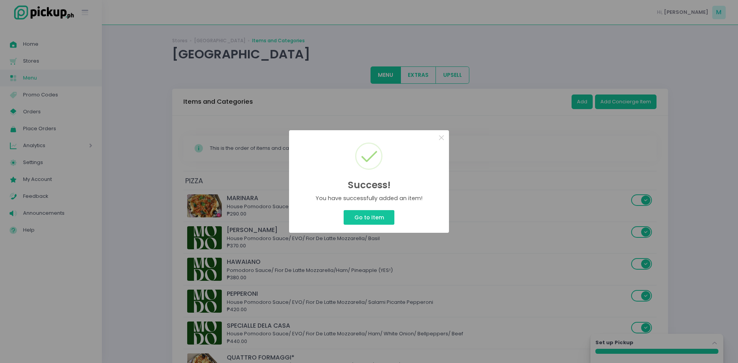
click at [589, 98] on div "Success! × You have successfully added an item! Go to Item Cancel" at bounding box center [369, 181] width 738 height 363
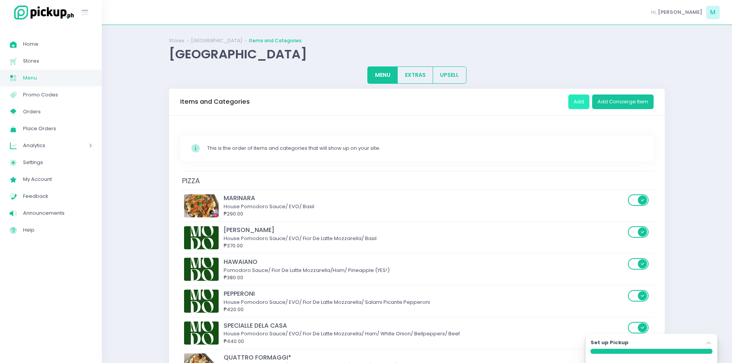
click at [589, 98] on button "Add" at bounding box center [579, 102] width 21 height 15
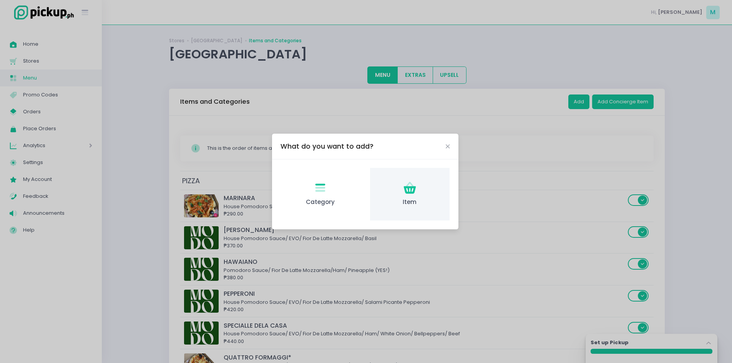
click at [412, 185] on icon at bounding box center [410, 184] width 8 height 5
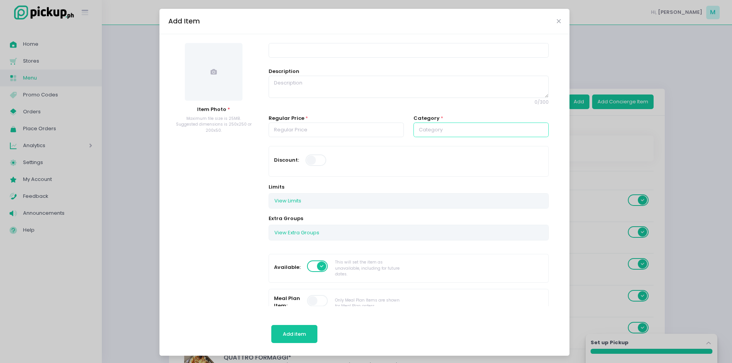
click at [442, 132] on input "text" at bounding box center [481, 130] width 135 height 15
drag, startPoint x: 439, startPoint y: 190, endPoint x: 373, endPoint y: 156, distance: 74.1
click at [438, 190] on link "RICE MEALS" at bounding box center [480, 192] width 133 height 15
type input "RICE MEALS"
click at [345, 128] on input "number" at bounding box center [336, 130] width 135 height 15
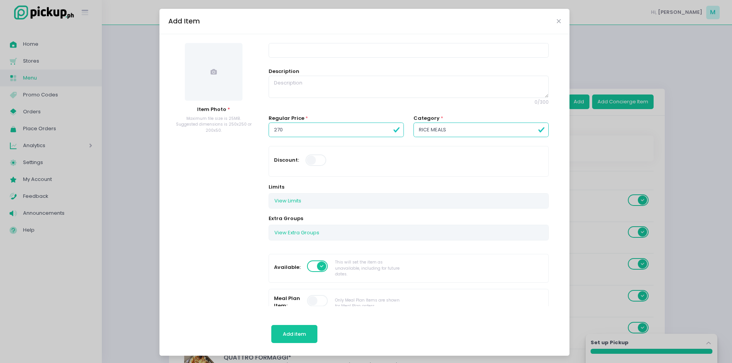
type input "270.00"
click at [295, 93] on textarea at bounding box center [409, 87] width 280 height 22
paste textarea "PORKSTEAK SALPICAO Porksteak Salpicao/ Mushrooms/ Rice"
drag, startPoint x: 331, startPoint y: 86, endPoint x: 185, endPoint y: 75, distance: 145.8
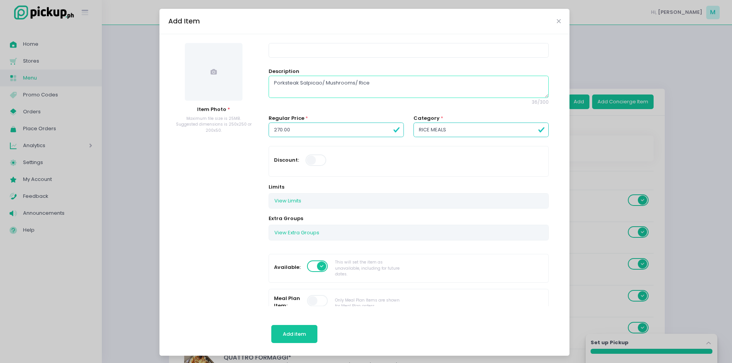
type textarea "Porksteak Salpicao/ Mushrooms/ Rice"
click at [280, 54] on input at bounding box center [409, 50] width 280 height 15
paste input "PORKSTEAK SALPICAO"
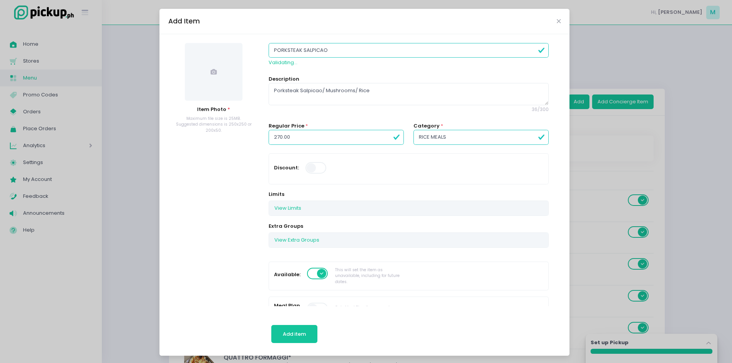
type input "PORKSTEAK SALPICAO"
click at [213, 63] on span at bounding box center [214, 72] width 58 height 58
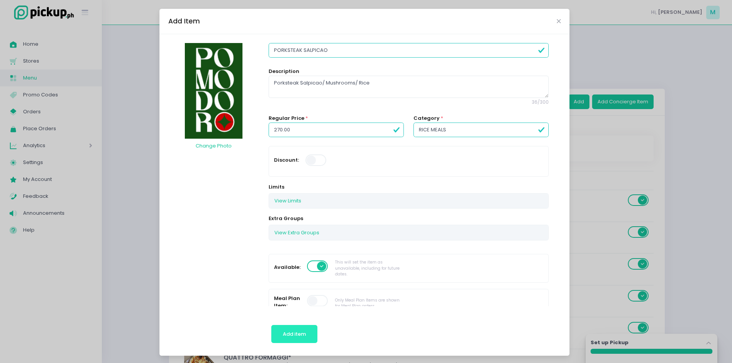
click at [300, 331] on span "Add item" at bounding box center [294, 334] width 23 height 7
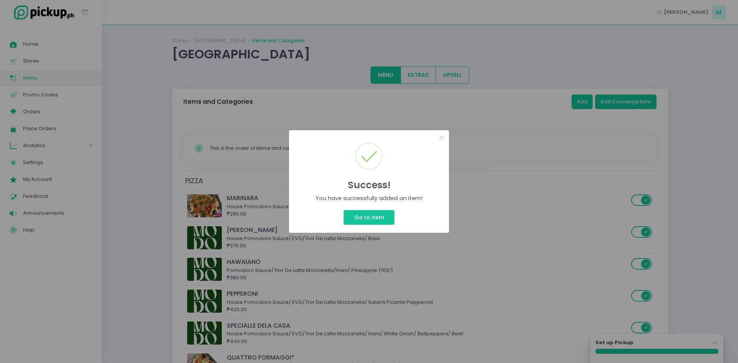
click at [567, 99] on div "Success! × You have successfully added an item! Go to Item Cancel" at bounding box center [369, 181] width 738 height 363
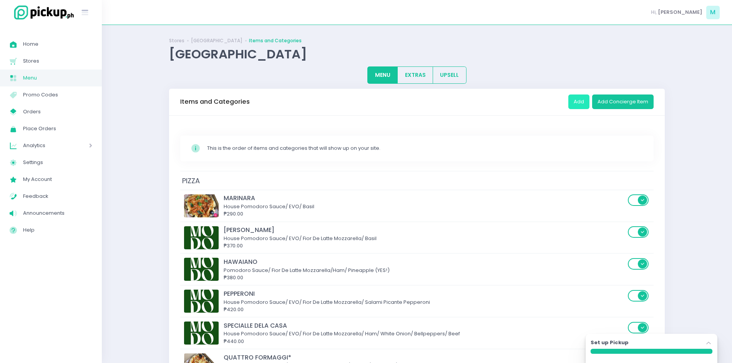
click at [579, 99] on button "Add" at bounding box center [579, 102] width 21 height 15
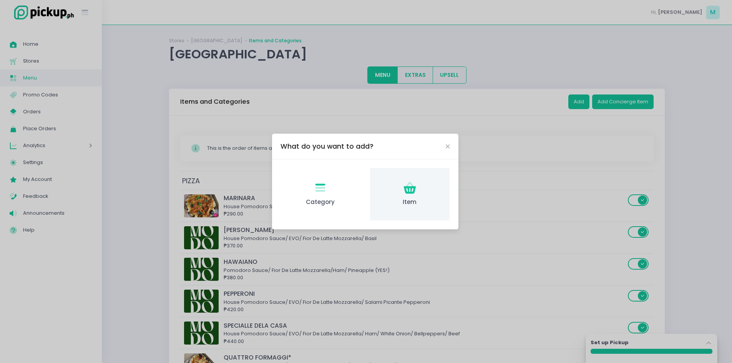
click at [415, 198] on div "Item Created with Sketch. Item" at bounding box center [410, 194] width 80 height 53
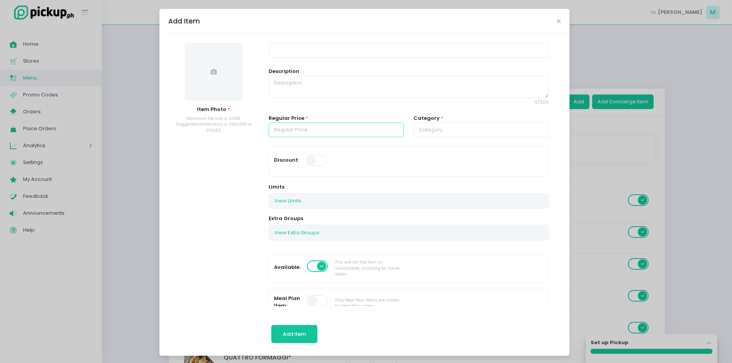
click at [306, 132] on input "number" at bounding box center [336, 130] width 135 height 15
type input "280.00"
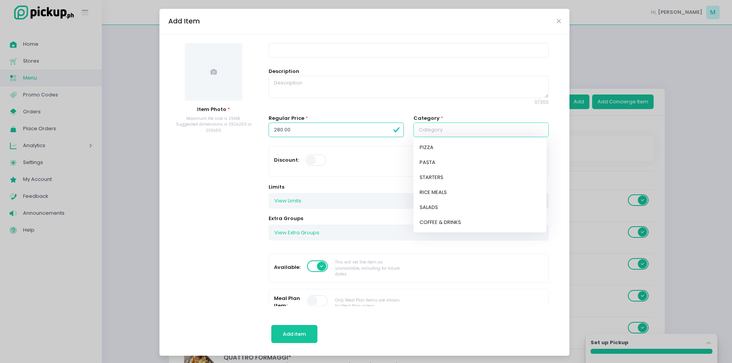
click at [414, 133] on input "text" at bounding box center [481, 130] width 135 height 15
click at [428, 195] on link "RICE MEALS" at bounding box center [480, 192] width 133 height 15
type input "RICE MEALS"
click at [211, 63] on span at bounding box center [214, 72] width 58 height 58
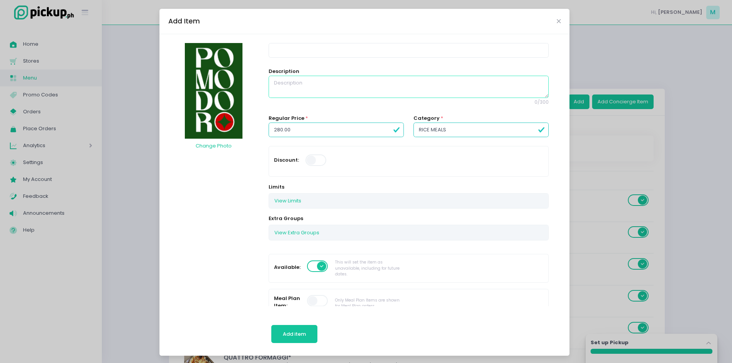
click at [298, 85] on textarea at bounding box center [409, 87] width 280 height 22
paste textarea "POLPETTE ALLA BIANCA Meatballs/ Garlic Bechamel/ Onions/ Basil/ Rice"
drag, startPoint x: 337, startPoint y: 79, endPoint x: 178, endPoint y: 73, distance: 159.3
type textarea "Meatballs/ Garlic Bechamel/ Onions/ Basil/ Rice"
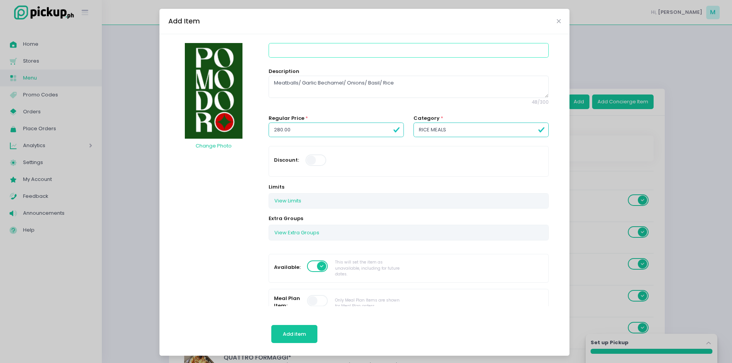
click at [278, 47] on input at bounding box center [409, 50] width 280 height 15
paste input "POLPETTE ALLA BIANCA"
type input "POLPETTE ALLA BIANCA"
click at [289, 333] on span "Add item" at bounding box center [294, 334] width 23 height 7
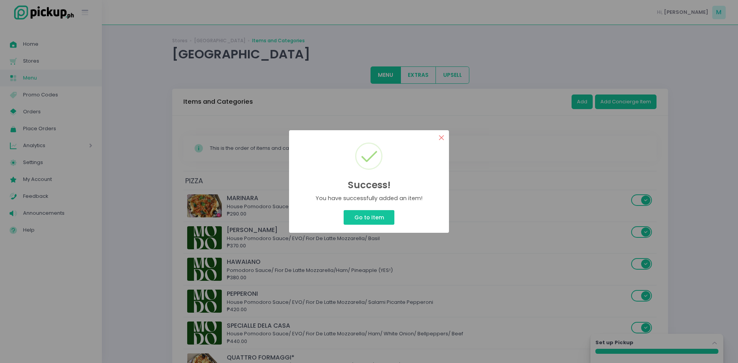
click at [442, 135] on button "×" at bounding box center [441, 137] width 15 height 15
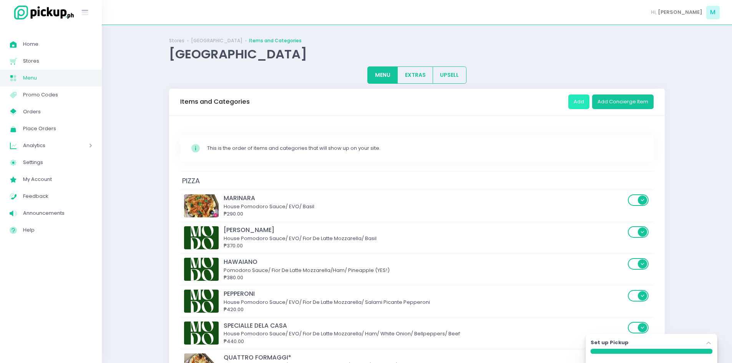
click at [574, 101] on button "Add" at bounding box center [579, 102] width 21 height 15
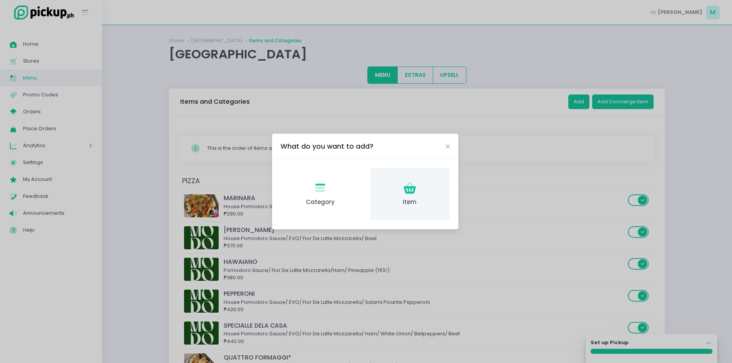
click at [404, 186] on icon "Item Created with Sketch." at bounding box center [410, 188] width 15 height 15
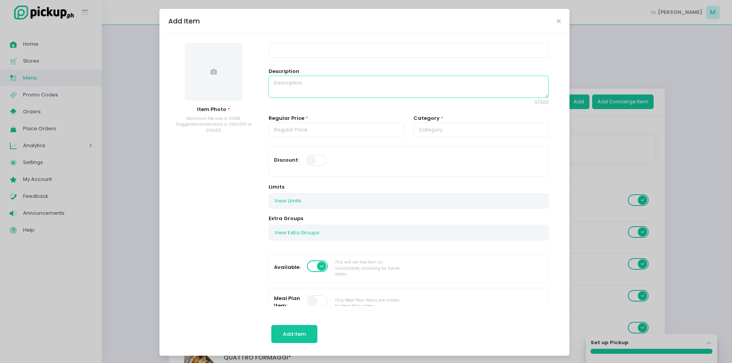
click at [305, 83] on textarea at bounding box center [409, 87] width 280 height 22
paste textarea "CHICKEN PARMIGIANO Deep fried chicken breast/ House Pomodoro Sauce/ Mozzarella/…"
type textarea "CHICKEN PARMIGIANO Deep fried chicken breast/ House Pomodoro Sauce/ Mozzarella/…"
click at [305, 126] on input "number" at bounding box center [336, 130] width 135 height 15
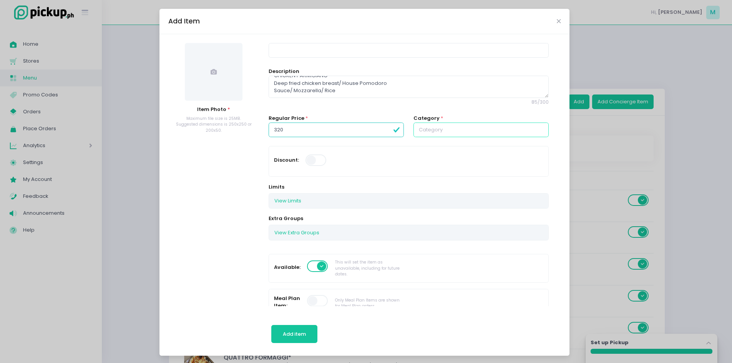
type input "320.00"
click at [438, 135] on input "text" at bounding box center [481, 130] width 135 height 15
drag, startPoint x: 438, startPoint y: 192, endPoint x: 428, endPoint y: 168, distance: 26.4
click at [438, 192] on link "RICE MEALS" at bounding box center [480, 192] width 133 height 15
type input "RICE MEALS"
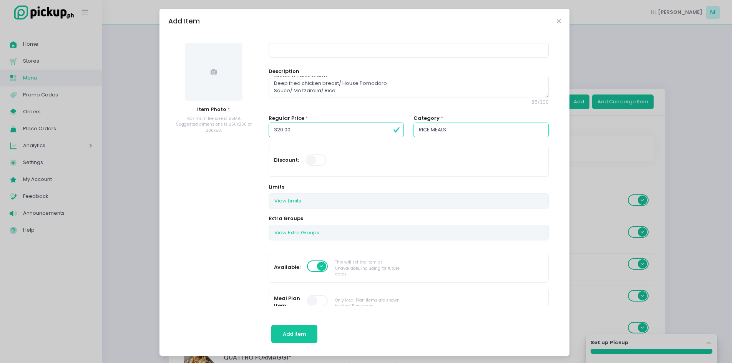
scroll to position [0, 0]
drag, startPoint x: 309, startPoint y: 77, endPoint x: 200, endPoint y: 59, distance: 111.0
type textarea "Deep fried chicken breast/ House Pomodoro Sauce/ Mozzarella/ Rice"
click at [291, 53] on input at bounding box center [409, 50] width 280 height 15
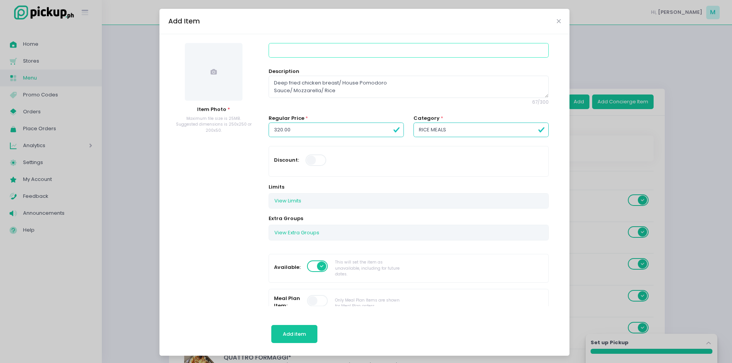
paste input "CHICKEN PARMIGIANO"
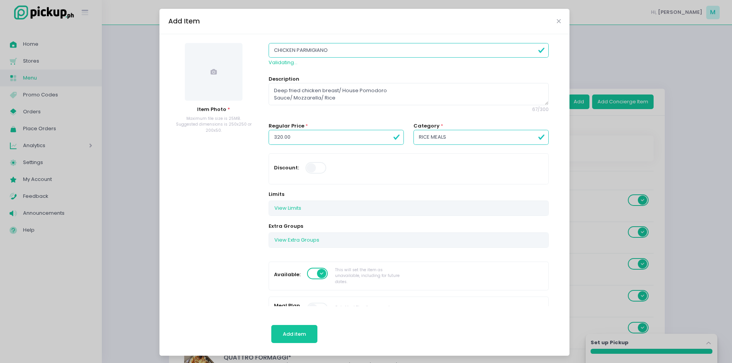
type input "CHICKEN PARMIGIANO"
click at [210, 58] on span at bounding box center [214, 72] width 58 height 58
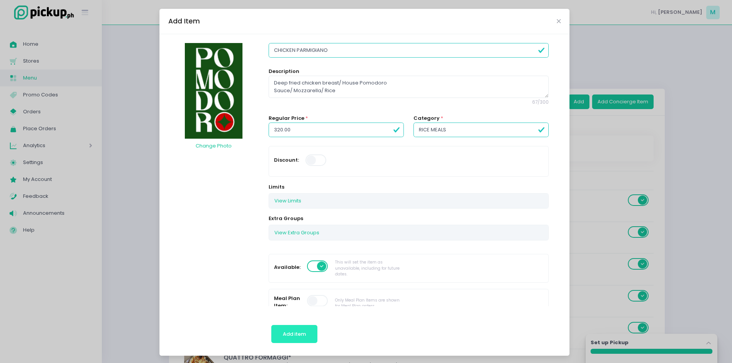
click at [292, 326] on button "Add item" at bounding box center [294, 334] width 47 height 18
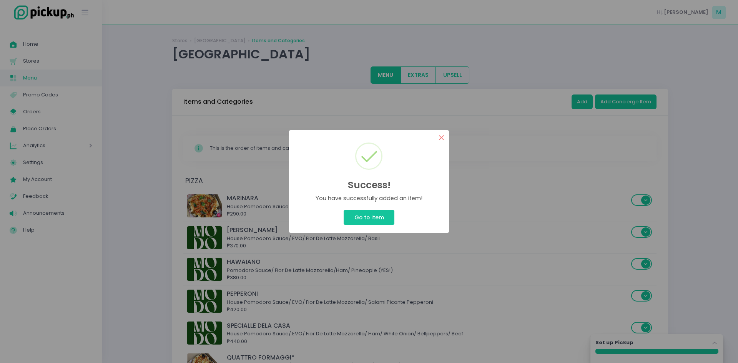
click at [444, 139] on button "×" at bounding box center [441, 137] width 15 height 15
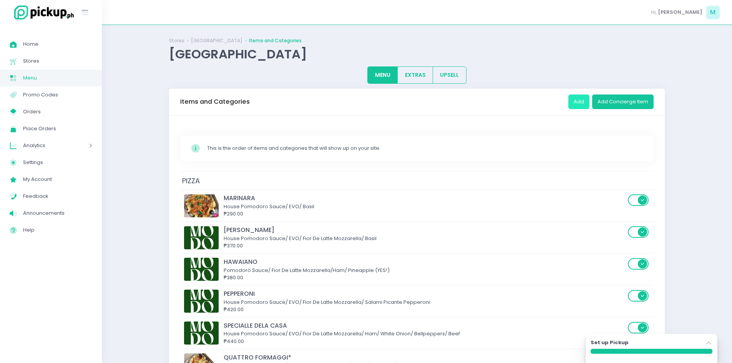
click at [576, 100] on button "Add" at bounding box center [579, 102] width 21 height 15
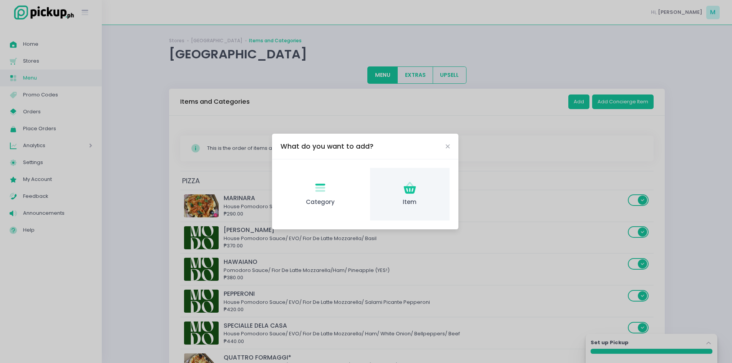
click at [399, 192] on div "Item Created with Sketch. Item" at bounding box center [410, 194] width 80 height 53
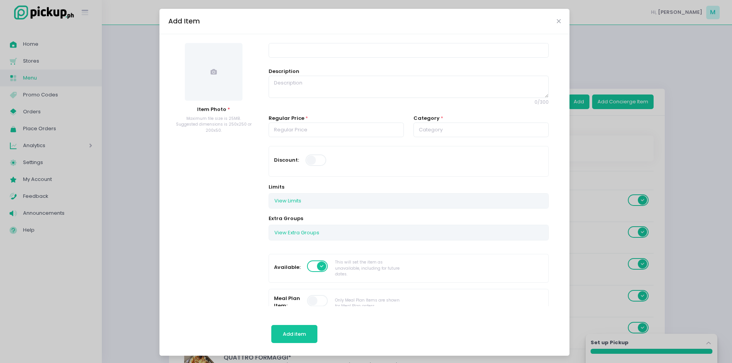
click at [328, 233] on div "View Extra Groups" at bounding box center [408, 232] width 279 height 15
click at [292, 227] on button "View Extra Groups" at bounding box center [297, 232] width 56 height 15
click at [298, 42] on div "Item Photo * Maximum file size is 25MB. Suggested dimensions is 250x250 or 200x…" at bounding box center [365, 195] width 410 height 322
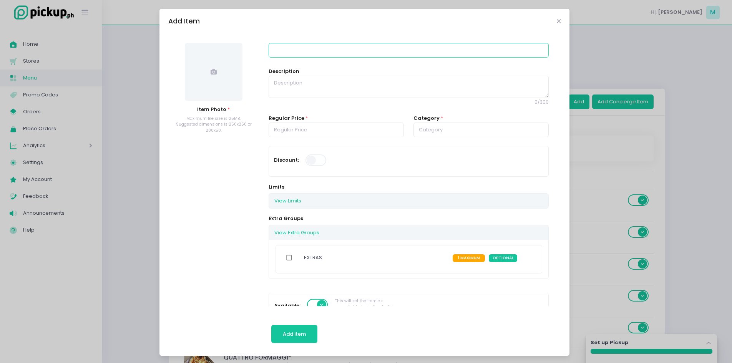
click at [296, 53] on input at bounding box center [409, 50] width 280 height 15
paste input "Americano/Long Black"
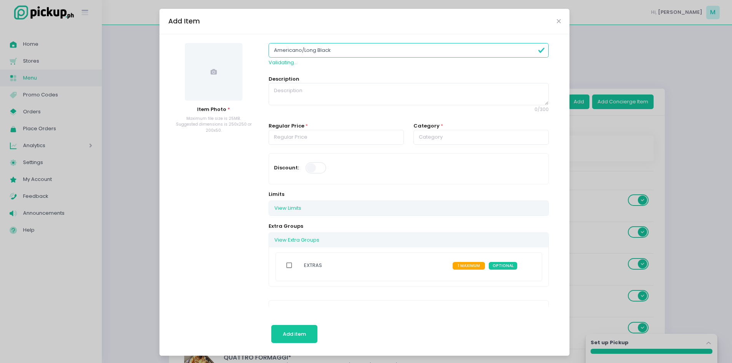
type input "Americano/Long Black"
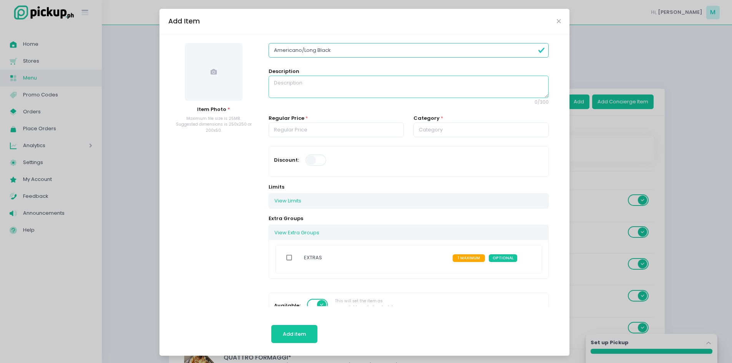
click at [286, 94] on textarea at bounding box center [409, 87] width 280 height 22
click at [429, 131] on input "text" at bounding box center [481, 130] width 135 height 15
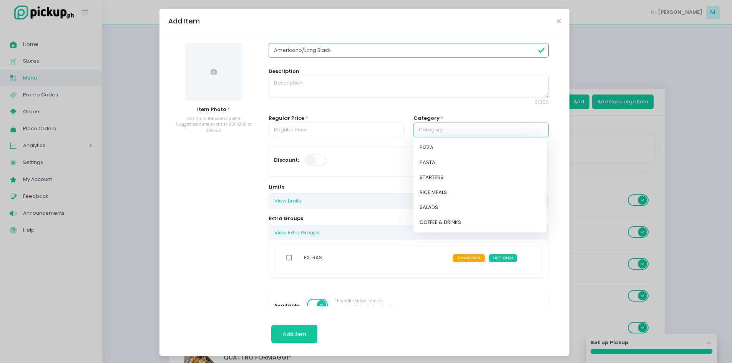
click at [439, 223] on link "COFFEE & DRINKS" at bounding box center [480, 222] width 133 height 15
type input "COFFEE & DRINKS"
click at [290, 128] on input "number" at bounding box center [336, 130] width 135 height 15
type input "0.00"
click at [300, 200] on div "Limits View Limits Stockholm-icons / Code / Info-circle Created with Sketch. Yo…" at bounding box center [409, 195] width 290 height 25
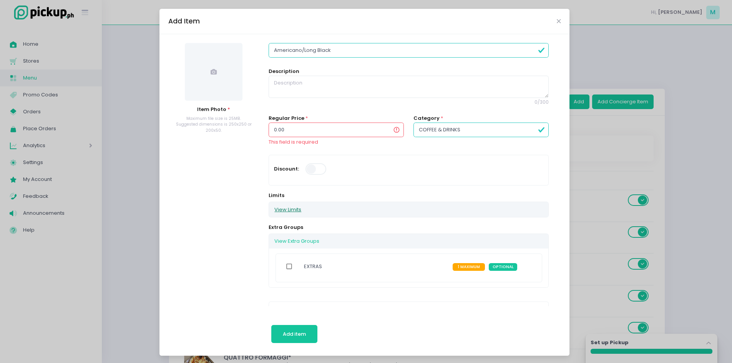
click at [294, 206] on button "View Limits" at bounding box center [288, 209] width 38 height 15
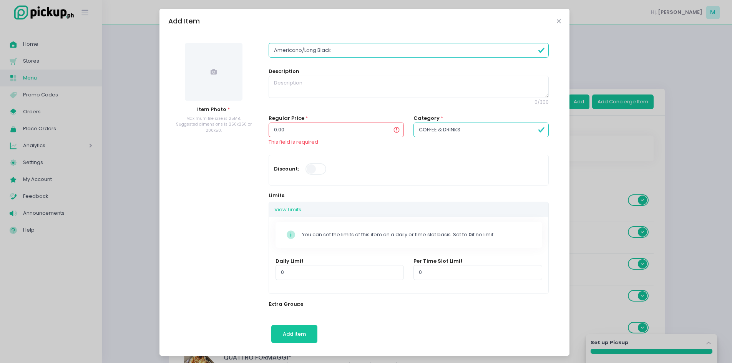
click at [391, 178] on div "Discount:" at bounding box center [339, 170] width 130 height 20
click at [325, 97] on textarea at bounding box center [409, 87] width 280 height 22
type textarea "H"
type textarea "HOT 12 oz"
click at [217, 87] on span at bounding box center [214, 72] width 58 height 58
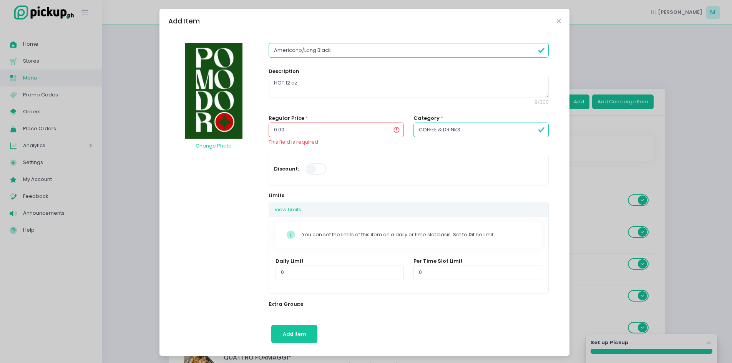
click at [293, 133] on input "0.00" at bounding box center [336, 130] width 135 height 15
drag, startPoint x: 293, startPoint y: 133, endPoint x: 258, endPoint y: 129, distance: 34.4
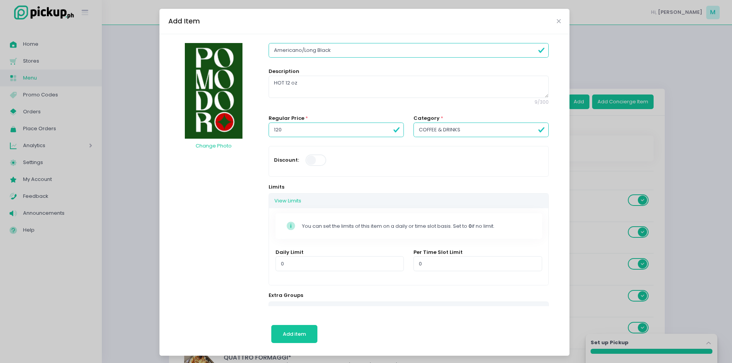
type input "120.00"
drag, startPoint x: 335, startPoint y: 50, endPoint x: 256, endPoint y: 40, distance: 79.5
click at [256, 40] on div "Change Photo Americano/Long Black Description HOT 12 oz 9 / 300 Regular Price *…" at bounding box center [365, 195] width 410 height 322
click at [293, 338] on button "Add item" at bounding box center [294, 334] width 47 height 18
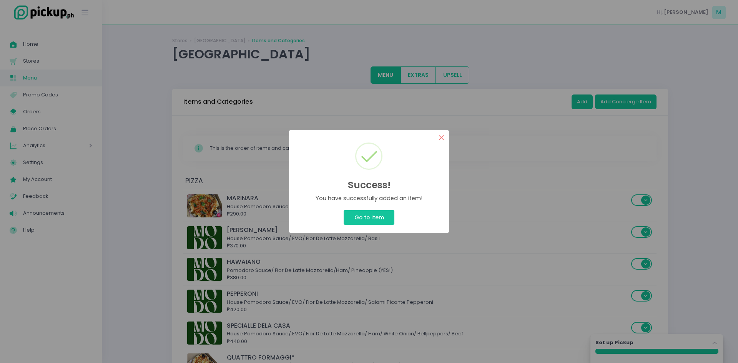
click at [439, 137] on button "×" at bounding box center [441, 137] width 15 height 15
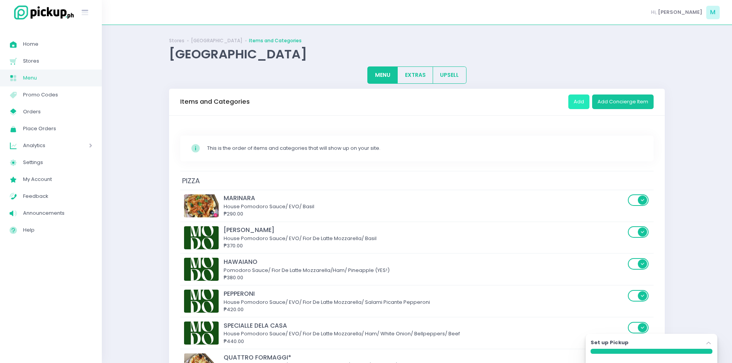
click at [581, 106] on button "Add" at bounding box center [579, 102] width 21 height 15
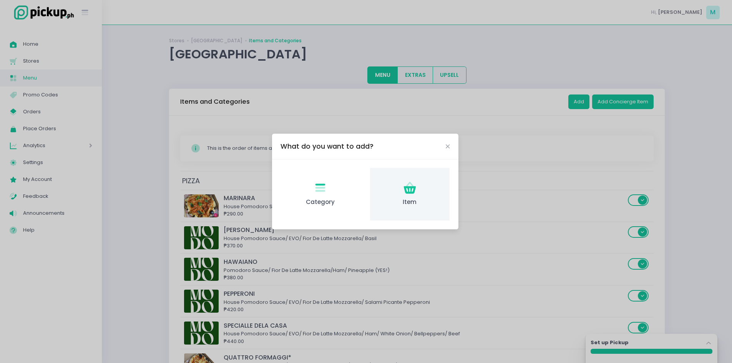
click at [411, 183] on icon "Item Created with Sketch." at bounding box center [410, 188] width 15 height 15
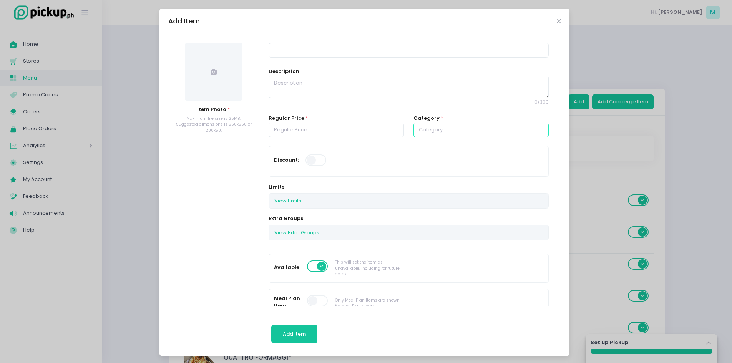
click at [423, 126] on input "text" at bounding box center [481, 130] width 135 height 15
drag, startPoint x: 436, startPoint y: 223, endPoint x: 419, endPoint y: 210, distance: 21.6
click at [436, 223] on link "COFFEE & DRINKS" at bounding box center [480, 222] width 133 height 15
type input "COFFEE & DRINKS"
click at [320, 127] on input "number" at bounding box center [336, 130] width 135 height 15
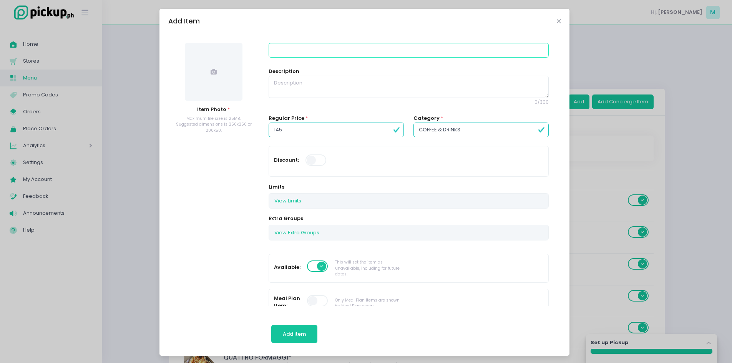
type input "145.00"
click at [333, 51] on input at bounding box center [409, 50] width 280 height 15
paste input "Americano/Long Black"
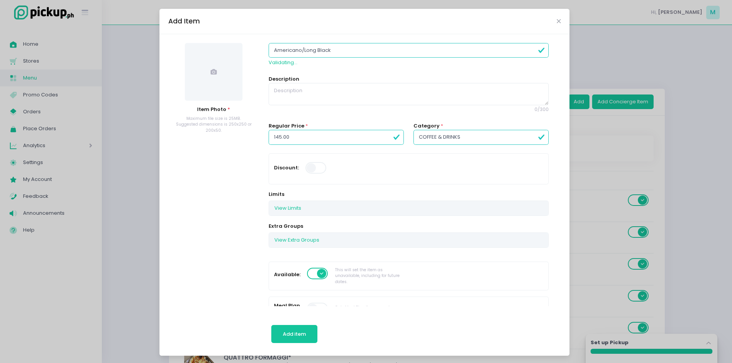
type input "Americano/Long Black"
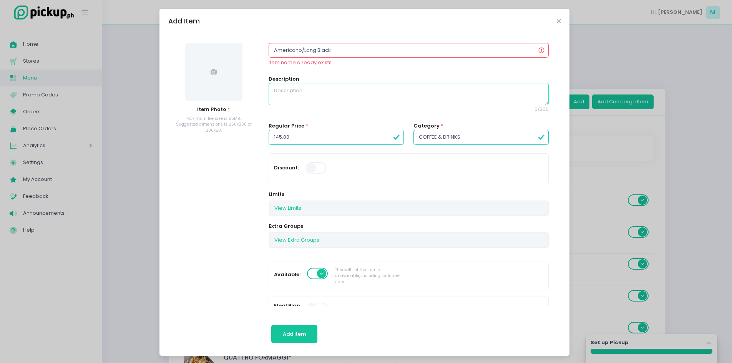
click at [321, 85] on textarea at bounding box center [409, 94] width 280 height 22
type textarea "16 oz Cold"
click at [333, 50] on input "Americano/Long Black" at bounding box center [409, 50] width 280 height 15
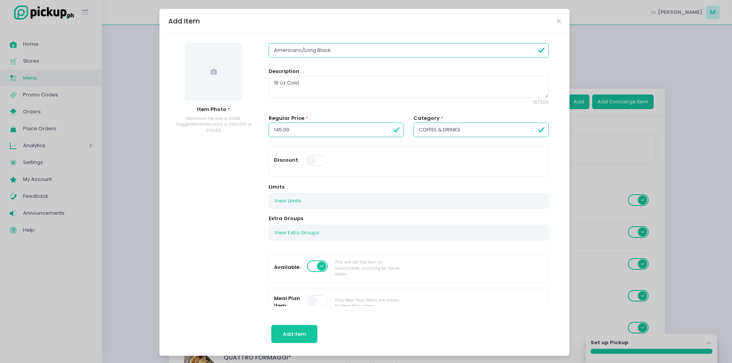
type input "Americano/Long Black"
click at [318, 85] on textarea "16 oz Cold" at bounding box center [409, 87] width 280 height 22
drag, startPoint x: 301, startPoint y: 80, endPoint x: 263, endPoint y: 77, distance: 38.6
click at [378, 52] on input "Americano/Long Black" at bounding box center [409, 50] width 280 height 15
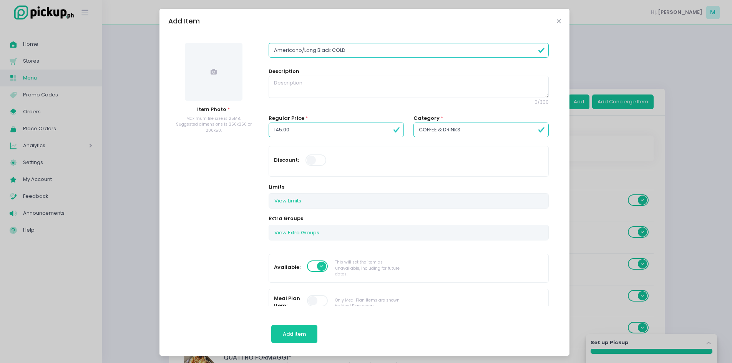
type input "Americano/Long Black COLD"
click at [204, 75] on span at bounding box center [214, 72] width 58 height 58
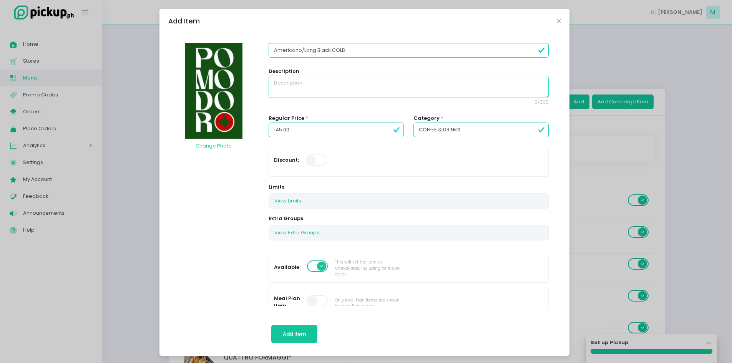
click at [293, 89] on textarea at bounding box center [409, 87] width 280 height 22
type textarea "16 oz"
click at [295, 336] on span "Add item" at bounding box center [294, 334] width 23 height 7
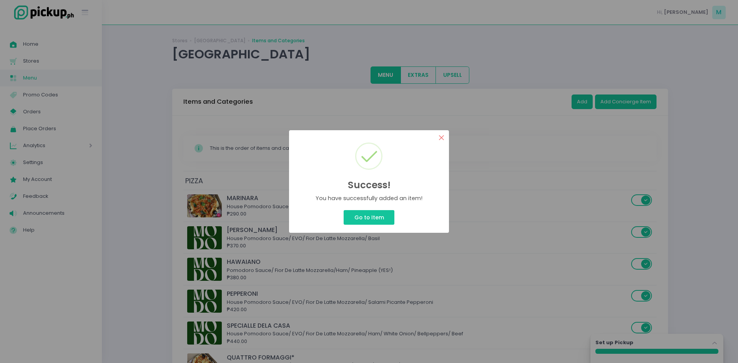
click at [441, 139] on button "×" at bounding box center [441, 137] width 15 height 15
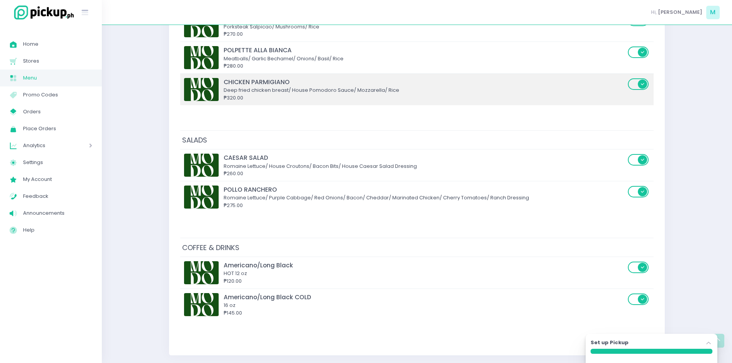
scroll to position [1079, 0]
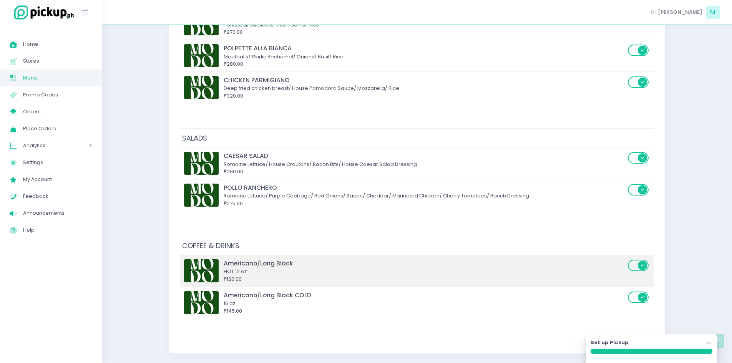
click at [358, 279] on div "₱120.00" at bounding box center [425, 280] width 402 height 8
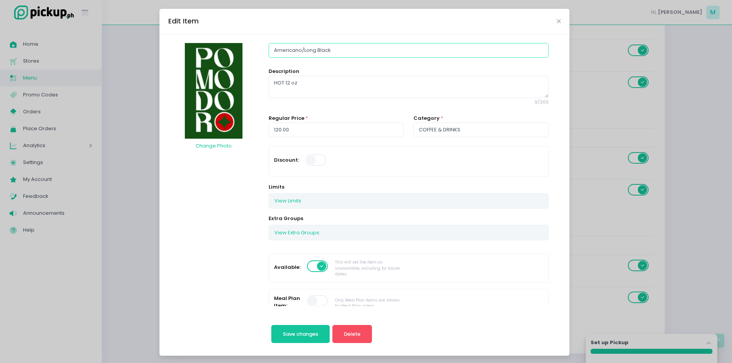
click at [346, 53] on input "Americano/Long Black" at bounding box center [409, 50] width 280 height 15
type input "Americano/Long Black HOT"
drag, startPoint x: 280, startPoint y: 84, endPoint x: 249, endPoint y: 83, distance: 30.8
type textarea "12 oz"
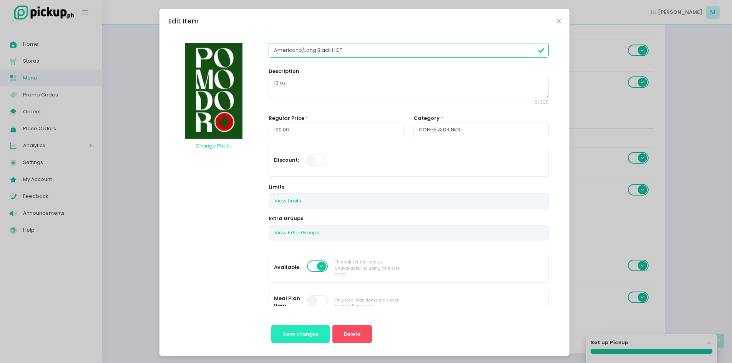
click at [307, 331] on span "Save changes" at bounding box center [300, 334] width 35 height 7
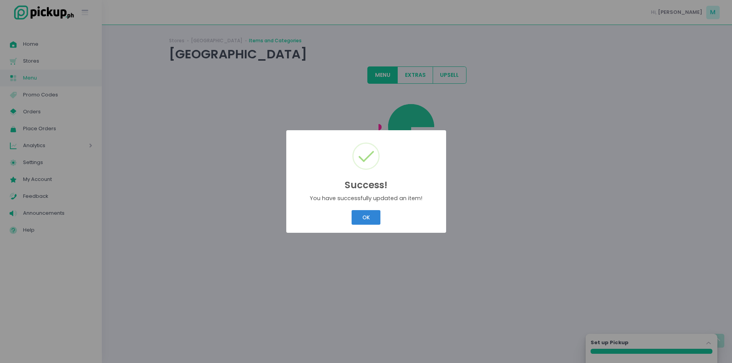
scroll to position [0, 0]
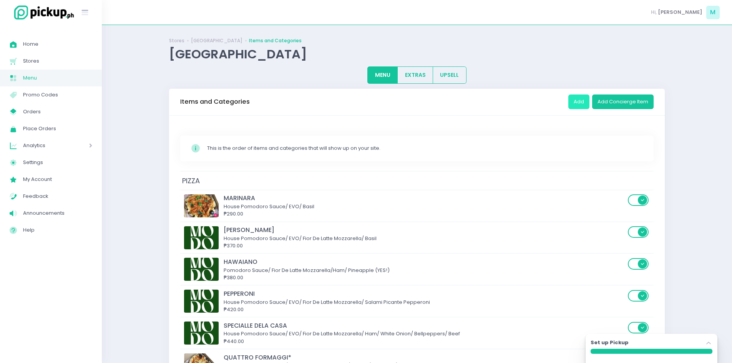
click at [581, 99] on button "Add" at bounding box center [579, 102] width 21 height 15
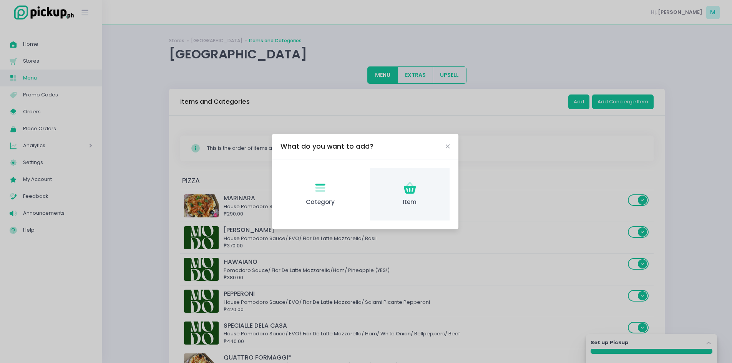
click at [415, 188] on icon at bounding box center [410, 190] width 12 height 8
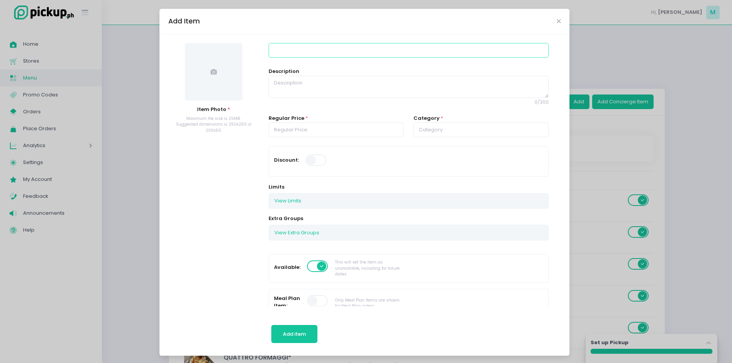
click at [297, 50] on input at bounding box center [409, 50] width 280 height 15
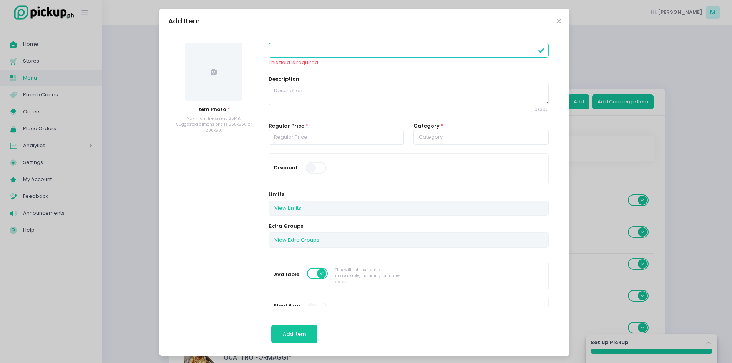
click at [321, 46] on input at bounding box center [409, 50] width 280 height 15
paste input "Latte"
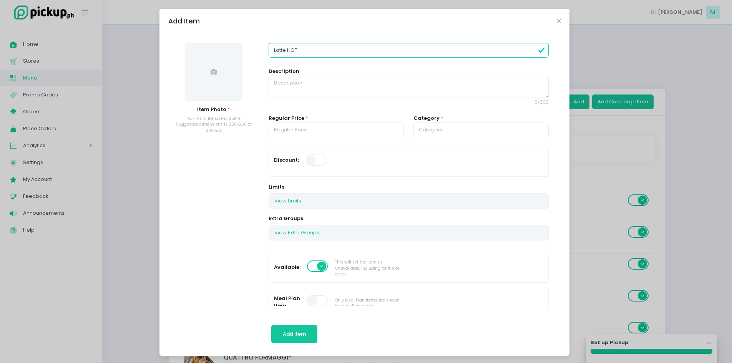
type input "Latte HOT"
click at [300, 125] on input "number" at bounding box center [336, 130] width 135 height 15
type input "155.00"
click at [306, 92] on textarea at bounding box center [409, 87] width 280 height 22
type textarea "12 OZ"
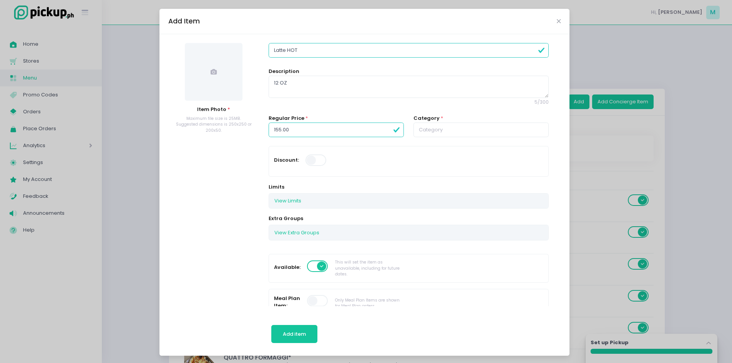
click at [211, 80] on span at bounding box center [214, 72] width 58 height 58
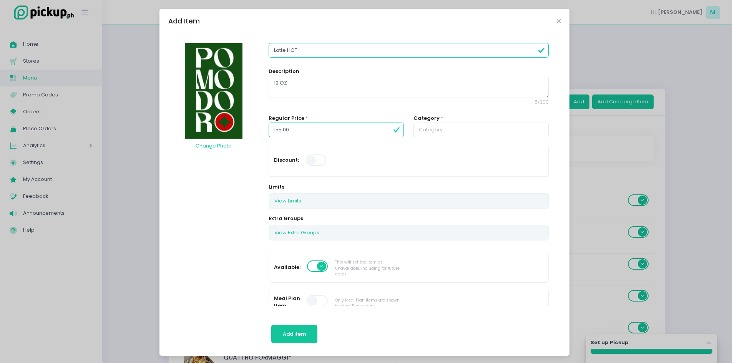
click at [431, 120] on div "Category *" at bounding box center [481, 126] width 135 height 23
click at [432, 133] on input "text" at bounding box center [481, 130] width 135 height 15
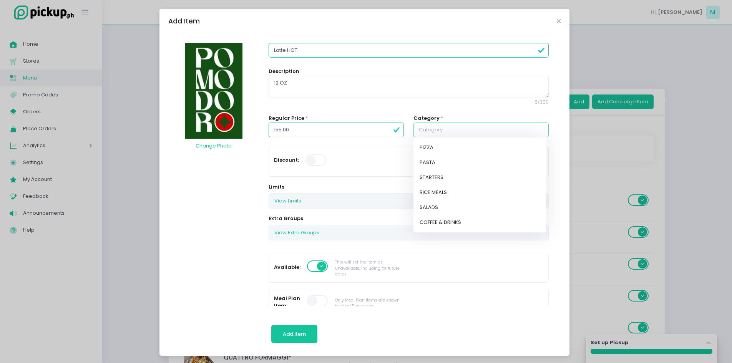
click at [431, 220] on link "COFFEE & DRINKS" at bounding box center [480, 222] width 133 height 15
type input "COFFEE & DRINKS"
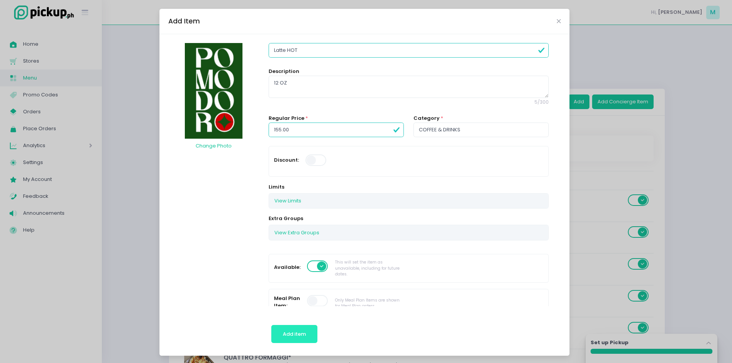
click at [289, 332] on span "Add item" at bounding box center [294, 334] width 23 height 7
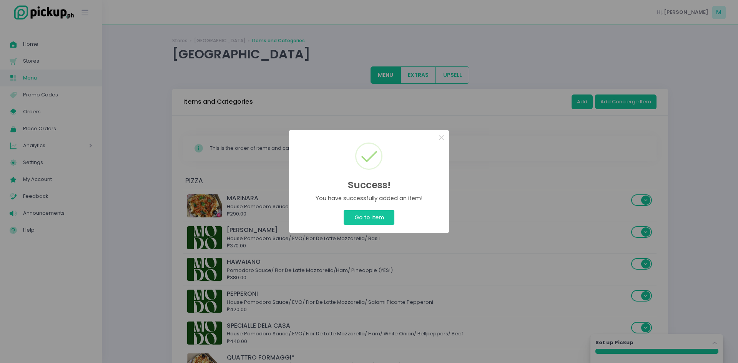
click at [589, 103] on div "Success! × You have successfully added an item! Go to Item Cancel" at bounding box center [369, 181] width 738 height 363
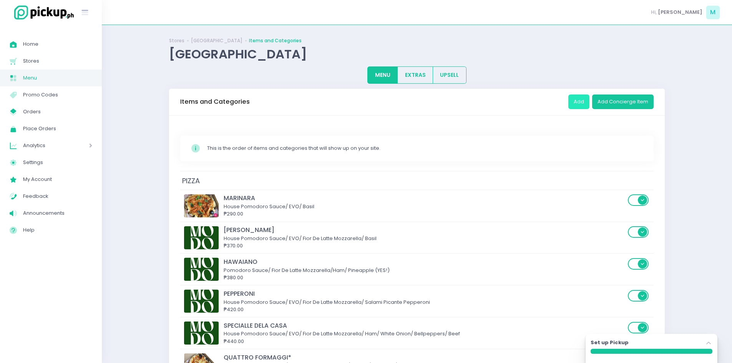
click at [589, 103] on button "Add" at bounding box center [579, 102] width 21 height 15
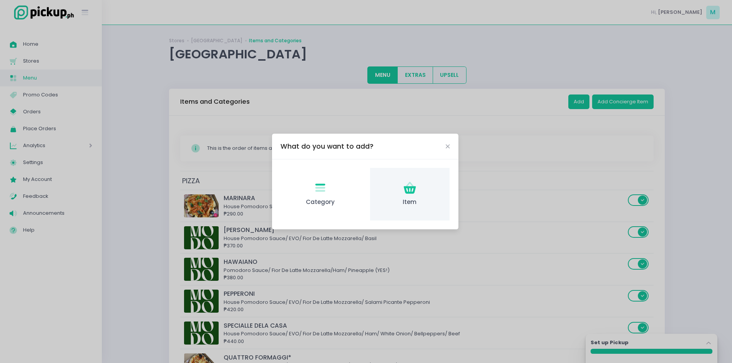
click at [415, 186] on icon at bounding box center [410, 190] width 12 height 8
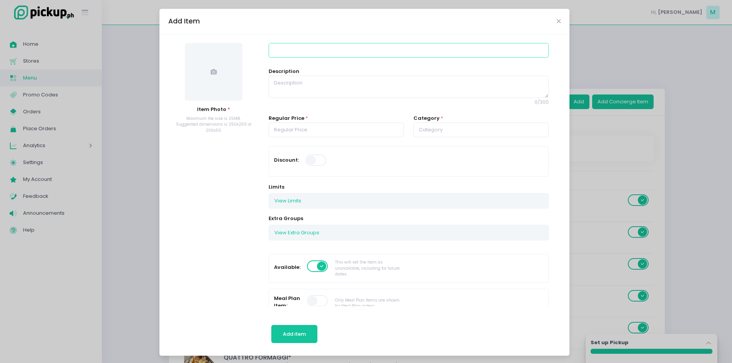
click at [311, 53] on input at bounding box center [409, 50] width 280 height 15
paste input "Latte"
type input "Latte COLD"
click at [304, 77] on textarea at bounding box center [409, 87] width 280 height 22
type textarea "16 OZ"
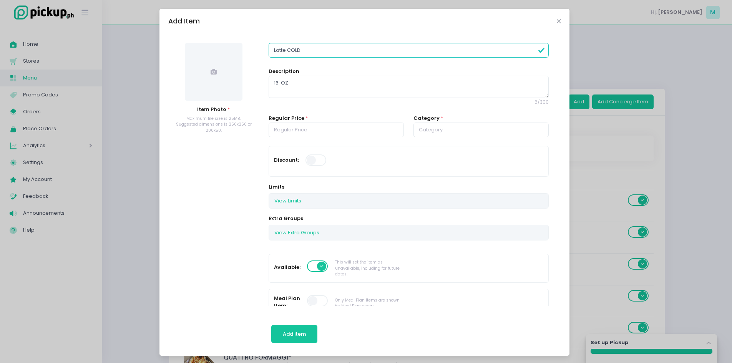
click at [220, 95] on span at bounding box center [214, 72] width 58 height 58
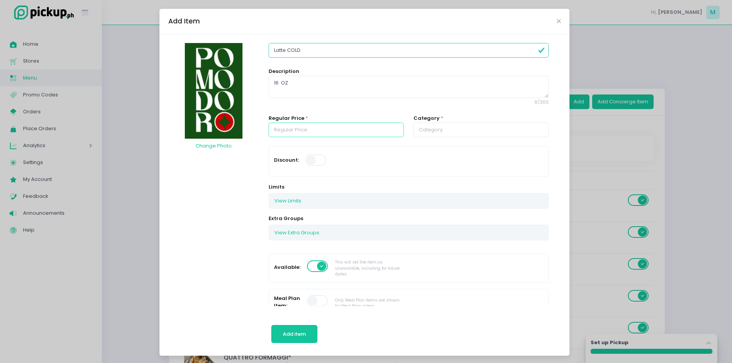
click at [318, 129] on input "number" at bounding box center [336, 130] width 135 height 15
type input "160.00"
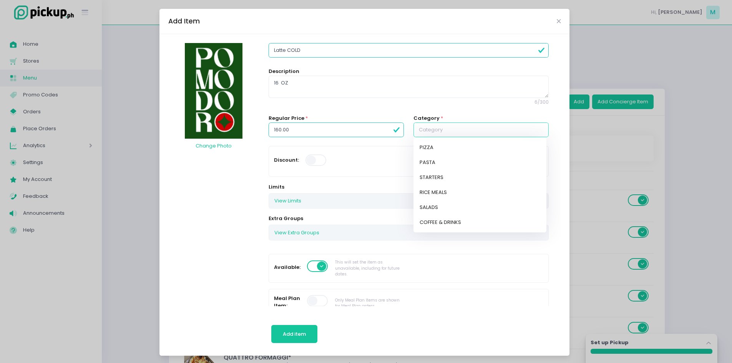
click at [437, 131] on input "text" at bounding box center [481, 130] width 135 height 15
click at [445, 223] on link "COFFEE & DRINKS" at bounding box center [480, 222] width 133 height 15
type input "COFFEE & DRINKS"
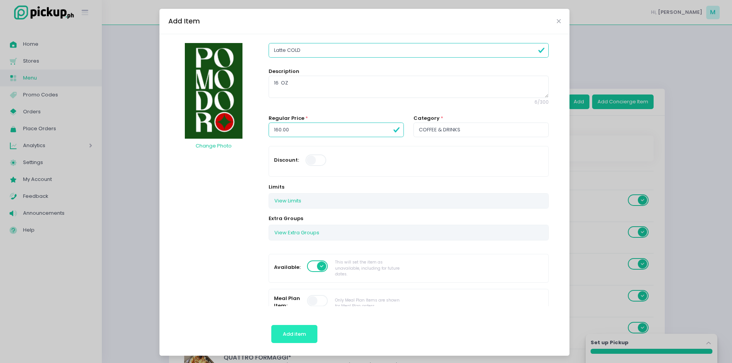
click at [290, 331] on span "Add item" at bounding box center [294, 334] width 23 height 7
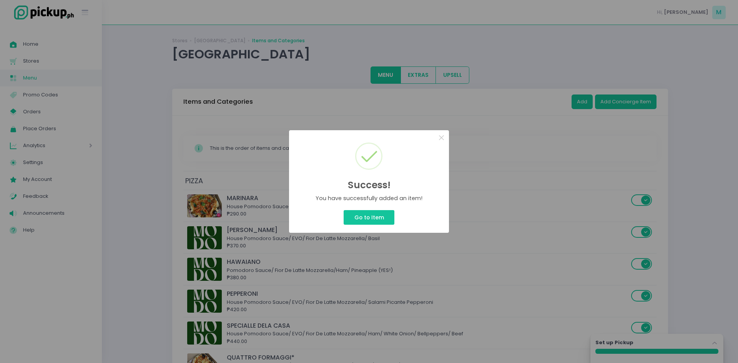
click at [588, 95] on div "Success! × You have successfully added an item! Go to Item Cancel" at bounding box center [369, 181] width 738 height 363
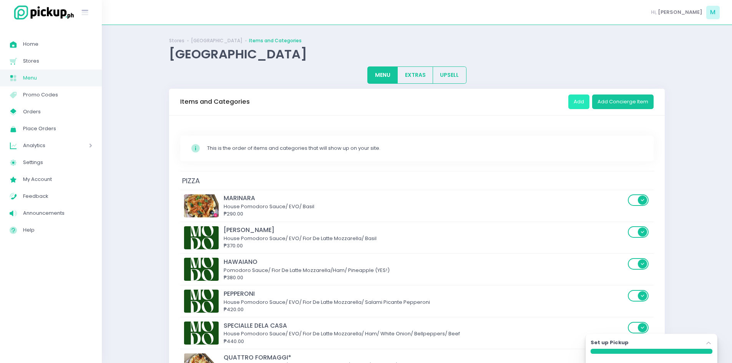
click at [584, 100] on button "Add" at bounding box center [579, 102] width 21 height 15
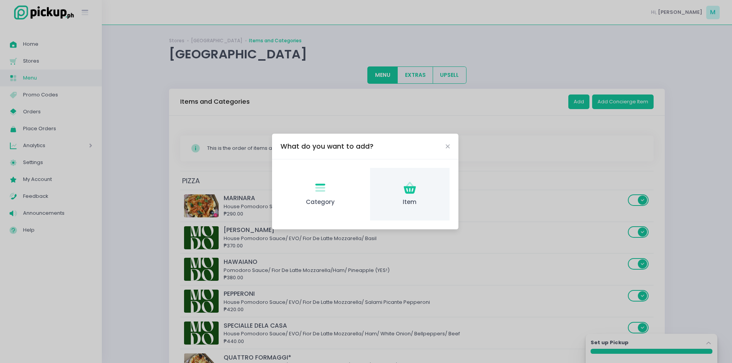
click at [403, 197] on div "Item Created with Sketch. Item" at bounding box center [410, 194] width 80 height 53
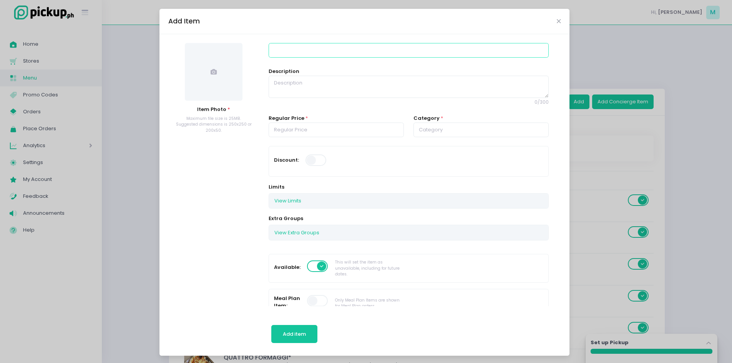
click at [296, 53] on input at bounding box center [409, 50] width 280 height 15
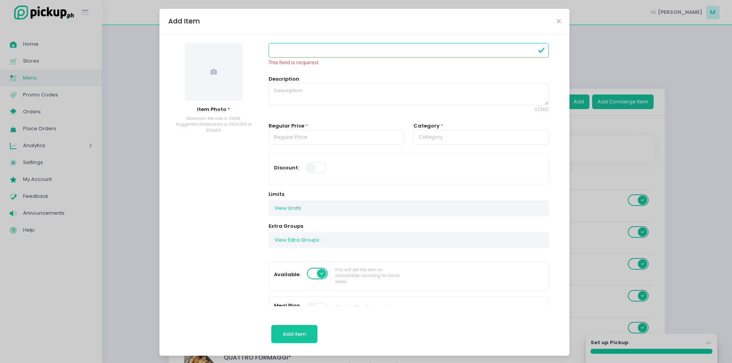
click at [295, 51] on input at bounding box center [409, 50] width 280 height 15
paste input "Cappucino"
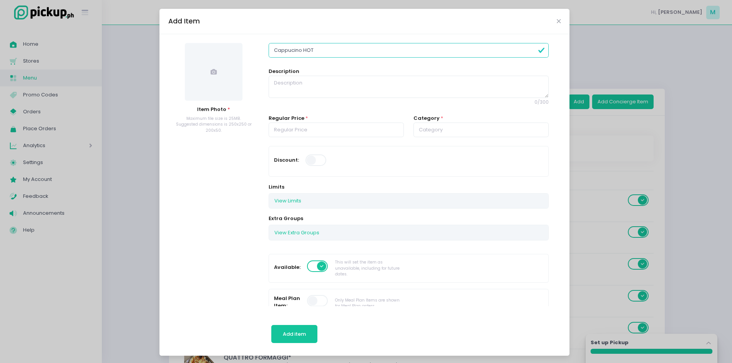
type input "Cappucino HOT"
click at [300, 85] on textarea at bounding box center [409, 87] width 280 height 22
type textarea "12 OZ"
click at [308, 125] on input "number" at bounding box center [336, 130] width 135 height 15
type input "145.00"
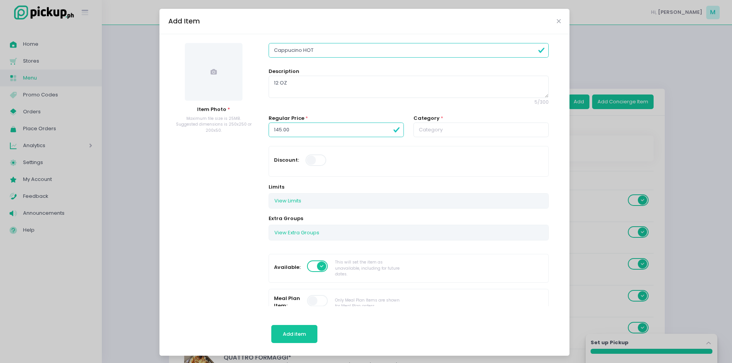
click at [221, 91] on span at bounding box center [214, 72] width 58 height 58
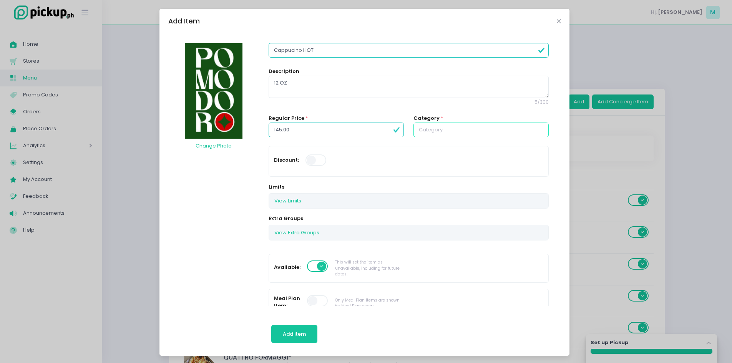
click at [430, 129] on input "text" at bounding box center [481, 130] width 135 height 15
click at [445, 220] on link "COFFEE & DRINKS" at bounding box center [480, 222] width 133 height 15
type input "COFFEE & DRINKS"
click at [290, 338] on button "Add item" at bounding box center [294, 334] width 47 height 18
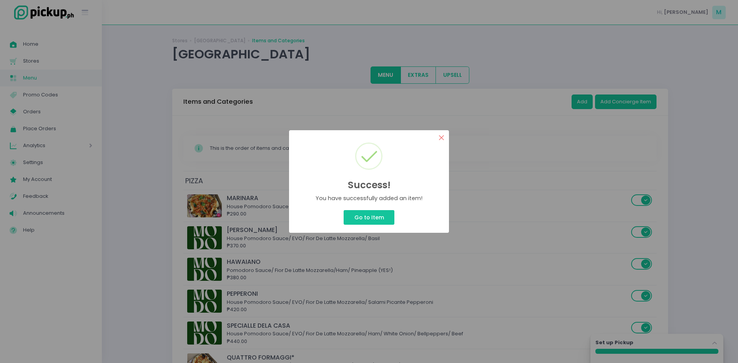
drag, startPoint x: 442, startPoint y: 136, endPoint x: 538, endPoint y: 115, distance: 97.7
click at [443, 136] on button "×" at bounding box center [441, 137] width 15 height 15
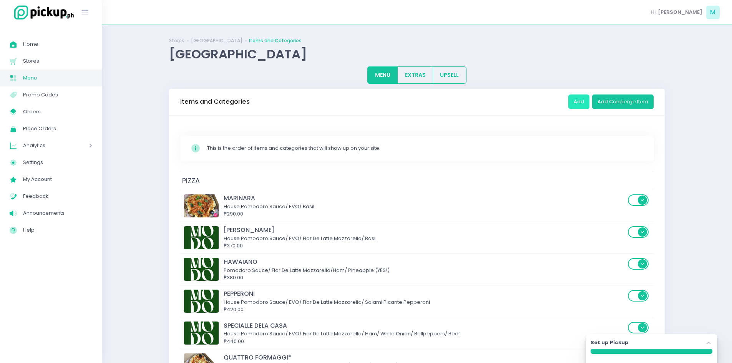
click at [578, 97] on button "Add" at bounding box center [579, 102] width 21 height 15
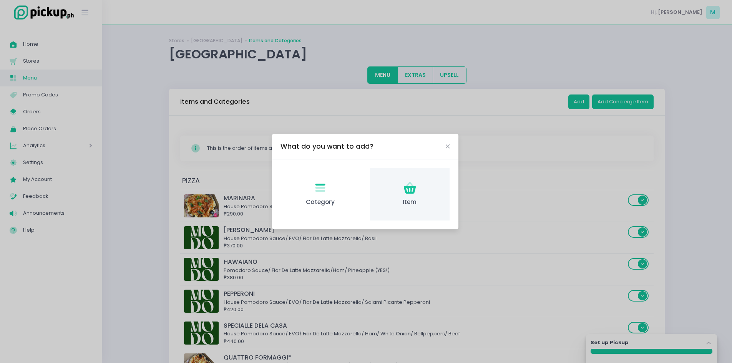
click at [417, 184] on icon "Item Created with Sketch." at bounding box center [410, 188] width 15 height 15
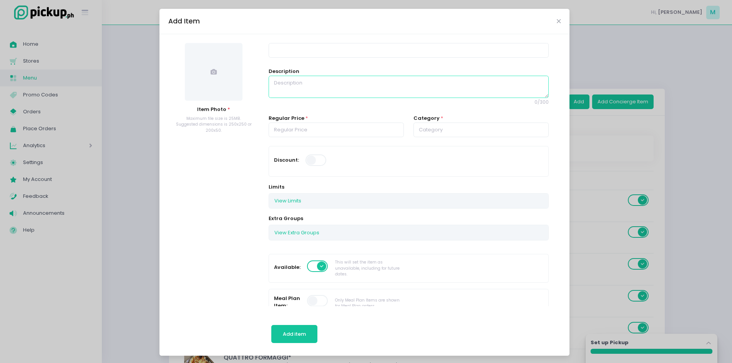
click at [321, 90] on textarea at bounding box center [409, 87] width 280 height 22
click at [312, 51] on input at bounding box center [409, 50] width 280 height 15
paste input "Flat White"
type input "Flat White HOT"
click at [455, 131] on input "text" at bounding box center [481, 130] width 135 height 15
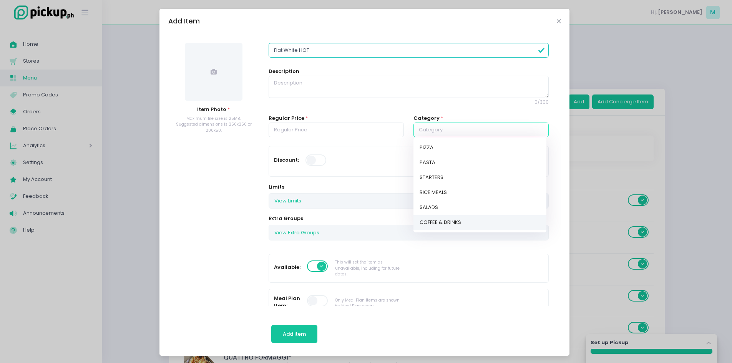
click at [463, 222] on link "COFFEE & DRINKS" at bounding box center [480, 222] width 133 height 15
type input "COFFEE & DRINKS"
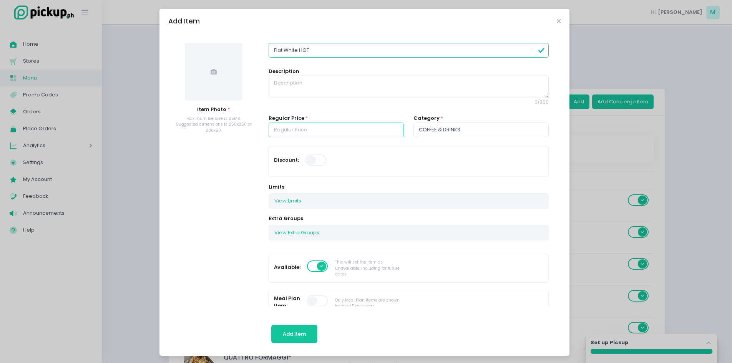
click at [347, 133] on input "number" at bounding box center [336, 130] width 135 height 15
type input "145.00"
click at [210, 84] on span at bounding box center [214, 72] width 58 height 58
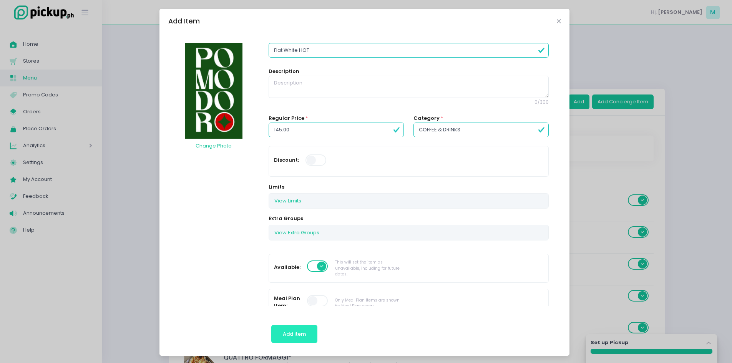
click at [298, 329] on button "Add item" at bounding box center [294, 334] width 47 height 18
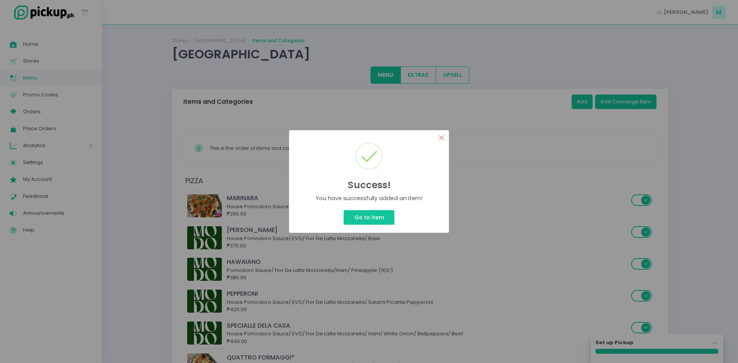
click at [441, 135] on button "×" at bounding box center [441, 137] width 15 height 15
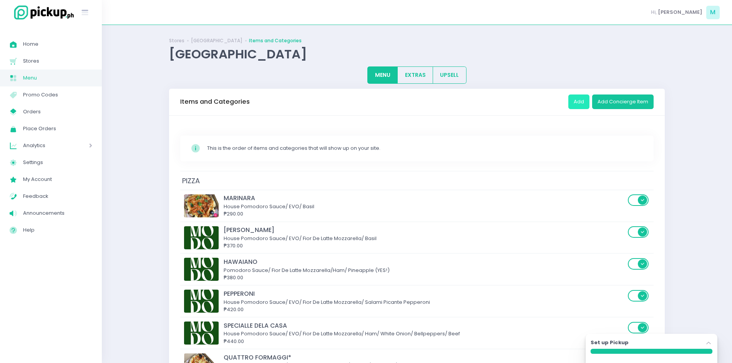
click at [576, 102] on button "Add" at bounding box center [579, 102] width 21 height 15
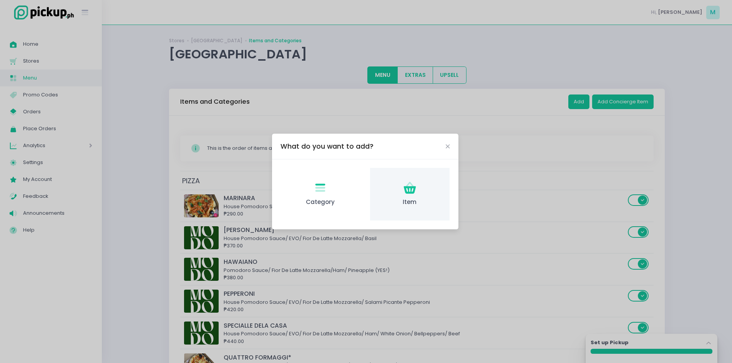
click at [413, 186] on g at bounding box center [410, 188] width 15 height 15
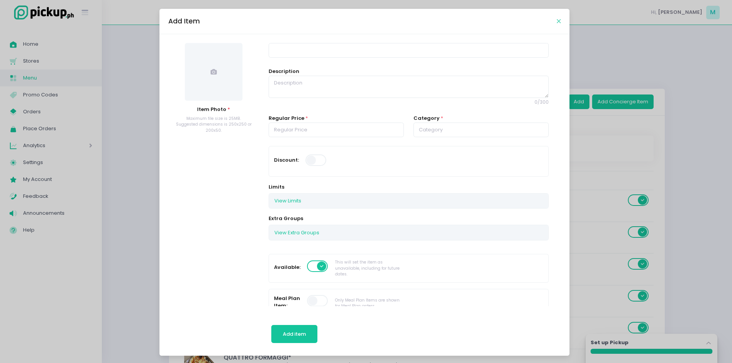
click at [557, 23] on icon "Close" at bounding box center [559, 21] width 4 height 6
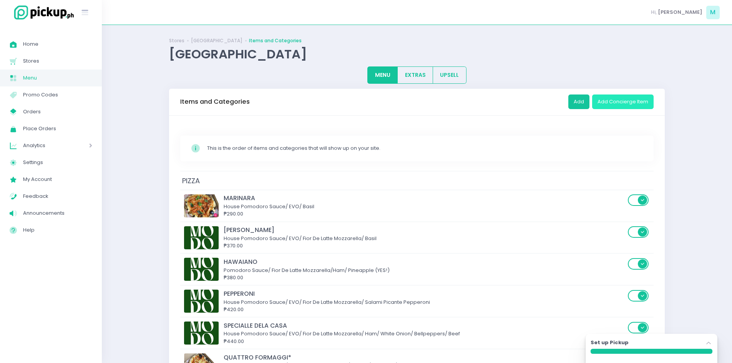
click at [623, 106] on button "Add Concierge Item" at bounding box center [624, 102] width 62 height 15
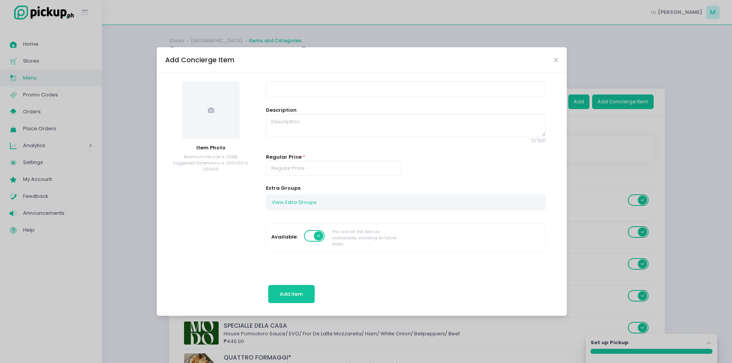
click at [328, 203] on div "View Extra Groups" at bounding box center [405, 202] width 279 height 15
click at [295, 198] on button "View Extra Groups" at bounding box center [294, 202] width 56 height 15
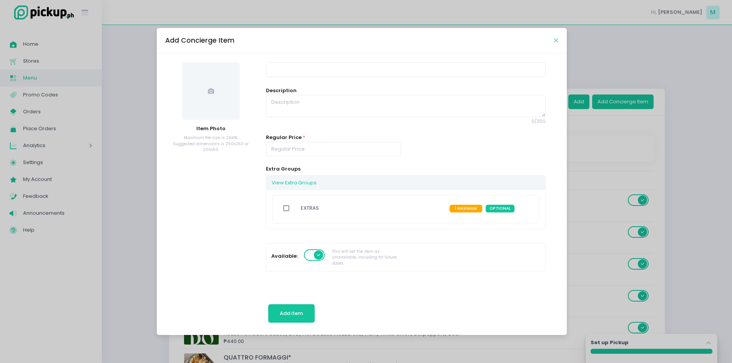
click at [556, 40] on icon "Close" at bounding box center [556, 41] width 4 height 6
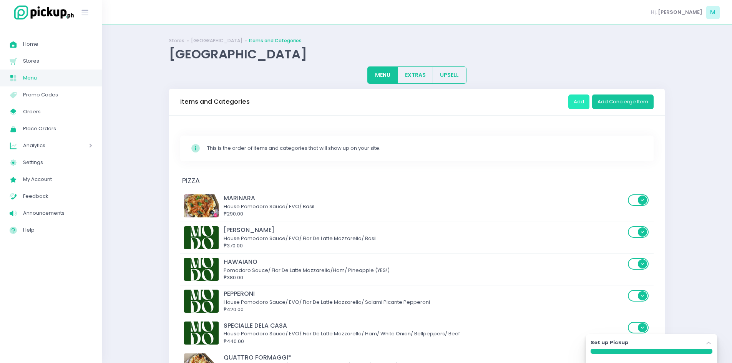
click at [580, 103] on button "Add" at bounding box center [579, 102] width 21 height 15
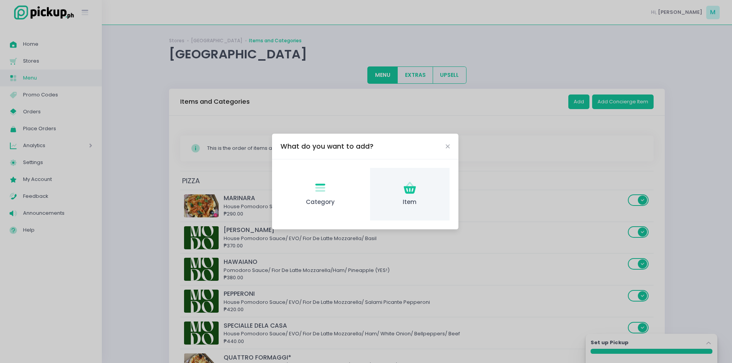
click at [409, 193] on icon at bounding box center [410, 190] width 12 height 8
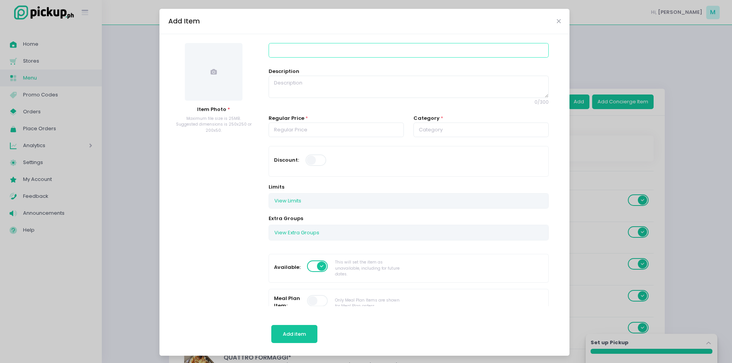
click at [321, 45] on input at bounding box center [409, 50] width 280 height 15
paste input "Cafe Mocha"
type input "Cafe Mocha HOT"
click at [310, 88] on textarea at bounding box center [409, 87] width 280 height 22
type textarea "12 OZ"
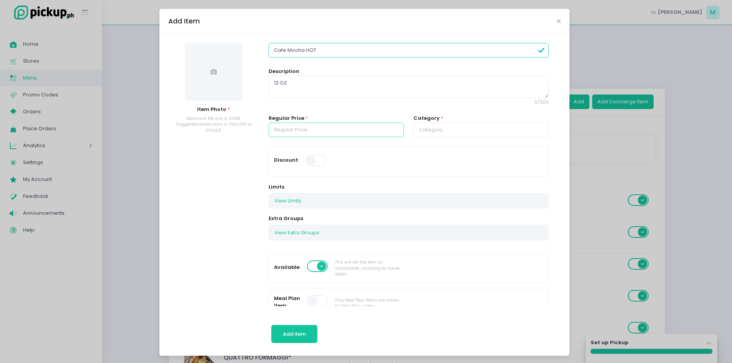
click at [308, 128] on input "number" at bounding box center [336, 130] width 135 height 15
type input "160.00"
click at [436, 131] on input "text" at bounding box center [481, 130] width 135 height 15
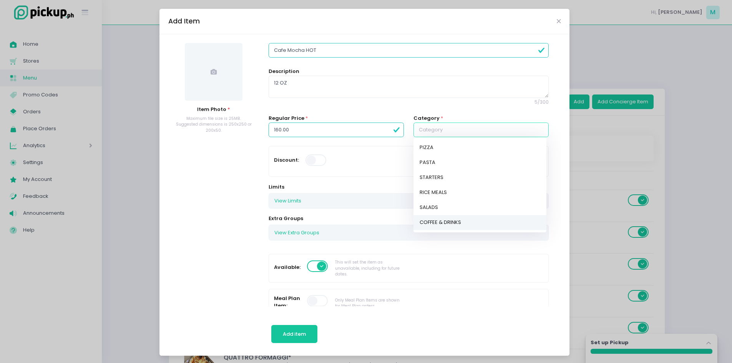
click at [430, 221] on link "COFFEE & DRINKS" at bounding box center [480, 222] width 133 height 15
type input "COFFEE & DRINKS"
click at [220, 80] on span at bounding box center [214, 72] width 58 height 58
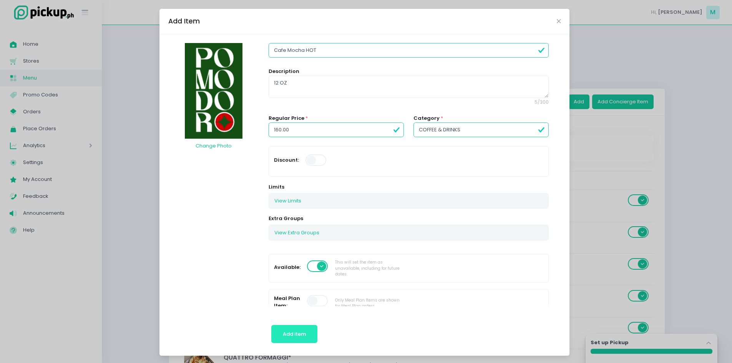
click at [300, 330] on button "Add item" at bounding box center [294, 334] width 47 height 18
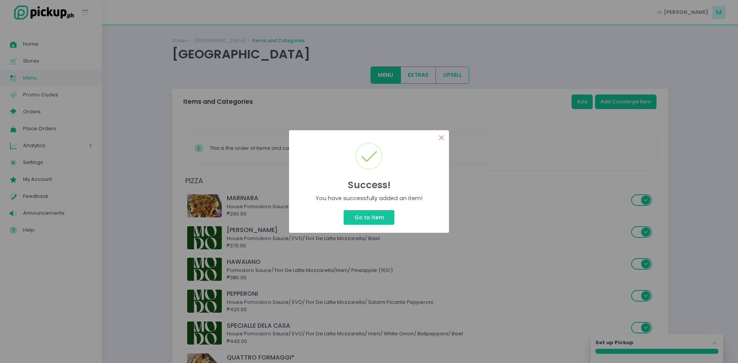
click at [440, 137] on button "×" at bounding box center [441, 137] width 15 height 15
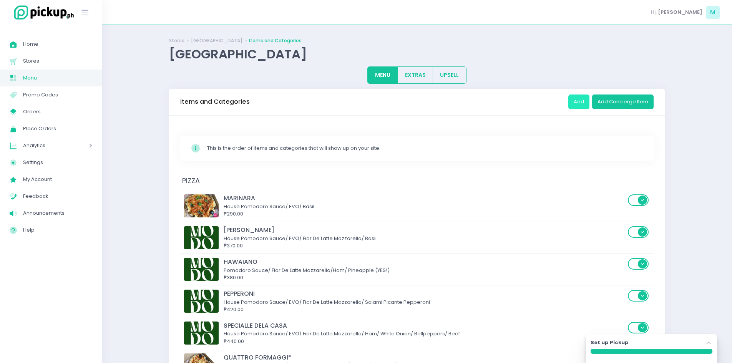
click at [572, 101] on button "Add" at bounding box center [579, 102] width 21 height 15
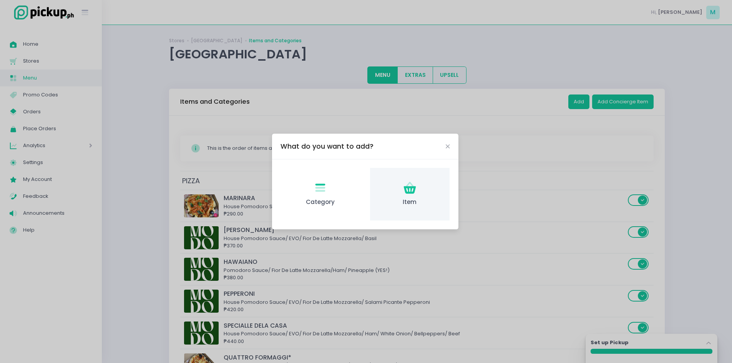
click at [403, 175] on div "Item Created with Sketch. Item" at bounding box center [410, 194] width 80 height 53
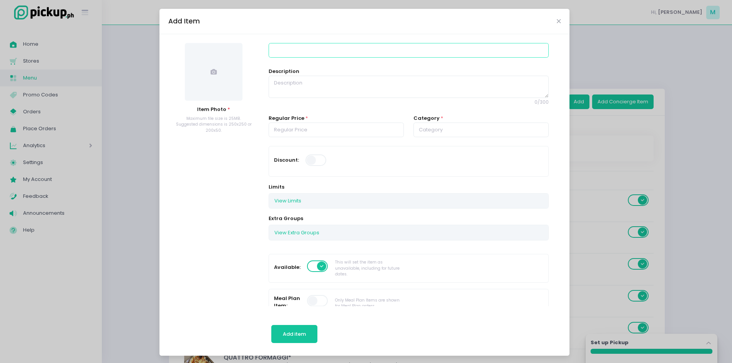
click at [308, 55] on input at bounding box center [409, 50] width 280 height 15
paste input "Cafe Mocha"
type input "Cafe Mocha COLD"
click at [305, 91] on textarea at bounding box center [409, 87] width 280 height 22
type textarea "16 OZ"
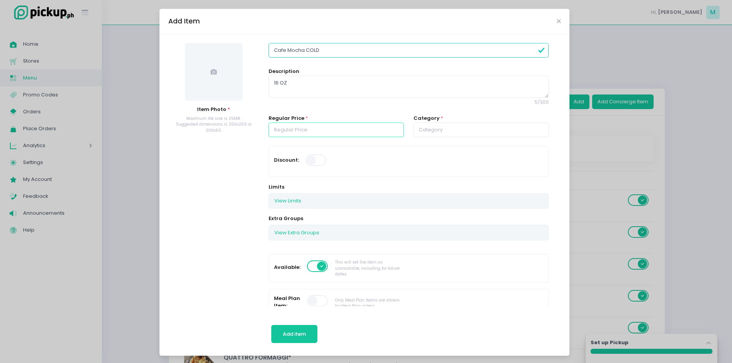
click at [345, 132] on input "number" at bounding box center [336, 130] width 135 height 15
type input "175.00"
click at [415, 133] on input "text" at bounding box center [481, 130] width 135 height 15
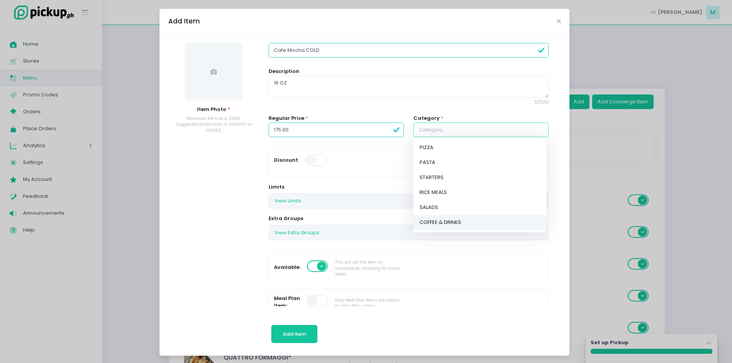
click at [424, 219] on link "COFFEE & DRINKS" at bounding box center [480, 222] width 133 height 15
type input "COFFEE & DRINKS"
click at [311, 195] on div "View Limits" at bounding box center [408, 201] width 279 height 15
click at [197, 82] on span at bounding box center [214, 72] width 58 height 58
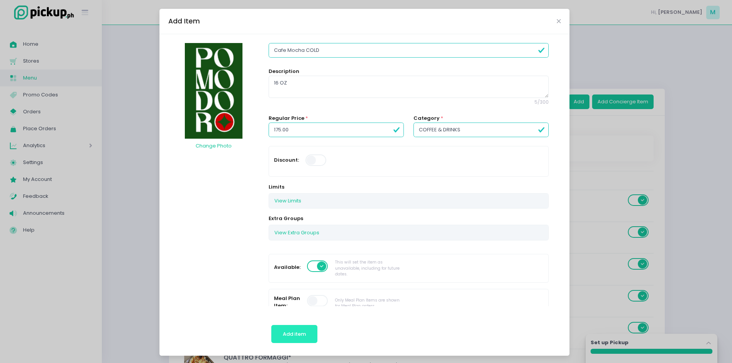
click at [287, 337] on span "Add item" at bounding box center [294, 334] width 23 height 7
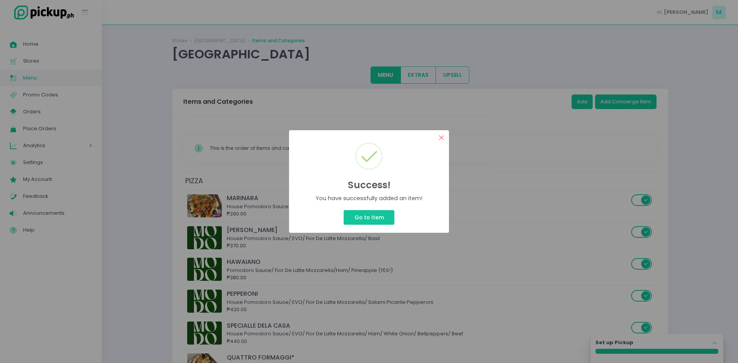
click at [440, 138] on button "×" at bounding box center [441, 137] width 15 height 15
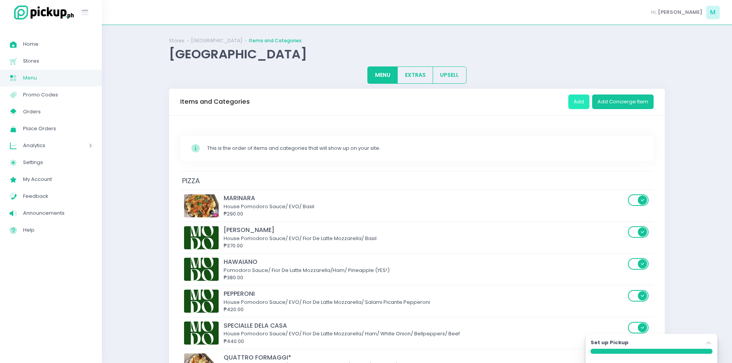
click at [573, 100] on button "Add" at bounding box center [579, 102] width 21 height 15
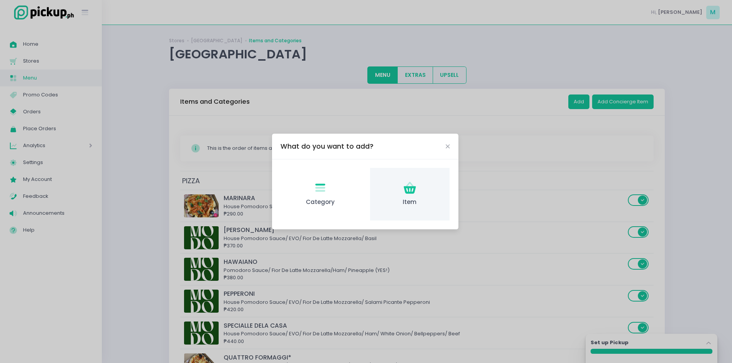
click at [416, 179] on div "Item Created with Sketch. Item" at bounding box center [410, 194] width 80 height 53
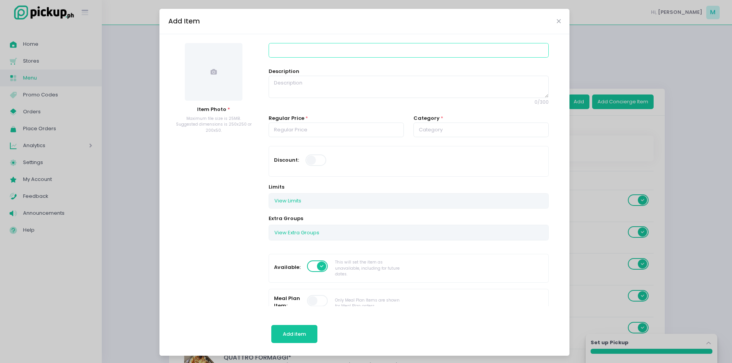
click at [301, 52] on input at bounding box center [409, 50] width 280 height 15
paste input "Spanish Latte"
type input "Spanish Latte HOT"
click at [330, 81] on textarea at bounding box center [409, 87] width 280 height 22
type textarea "12 OZ"
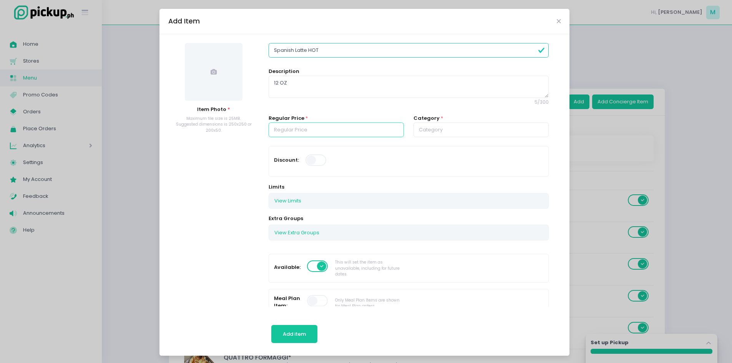
click at [320, 128] on input "number" at bounding box center [336, 130] width 135 height 15
type input "160.00"
click at [441, 132] on input "text" at bounding box center [481, 130] width 135 height 15
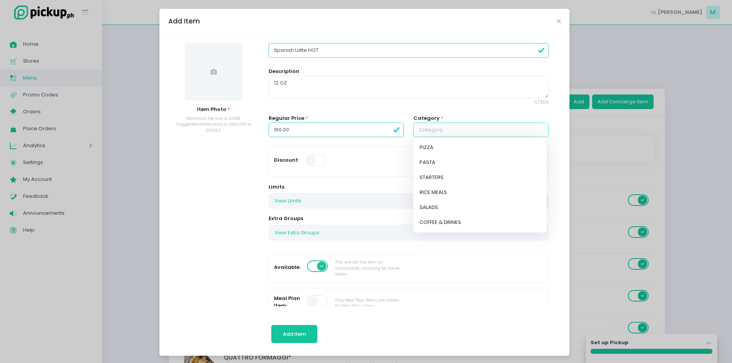
drag, startPoint x: 447, startPoint y: 220, endPoint x: 443, endPoint y: 214, distance: 7.4
click at [447, 220] on link "COFFEE & DRINKS" at bounding box center [480, 222] width 133 height 15
type input "COFFEE & DRINKS"
click at [208, 88] on span at bounding box center [214, 72] width 58 height 58
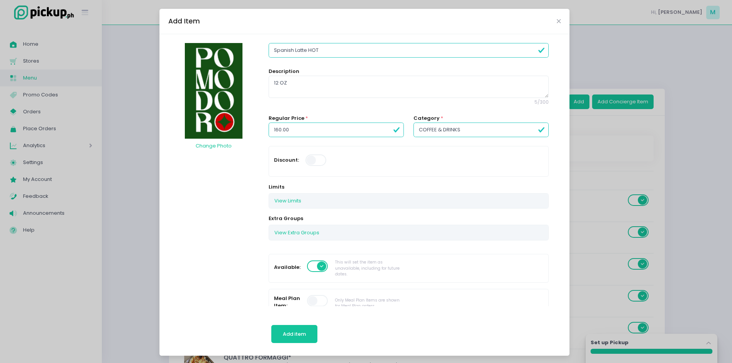
click at [298, 346] on div "Add item" at bounding box center [294, 326] width 47 height 41
click at [289, 335] on span "Add item" at bounding box center [294, 334] width 23 height 7
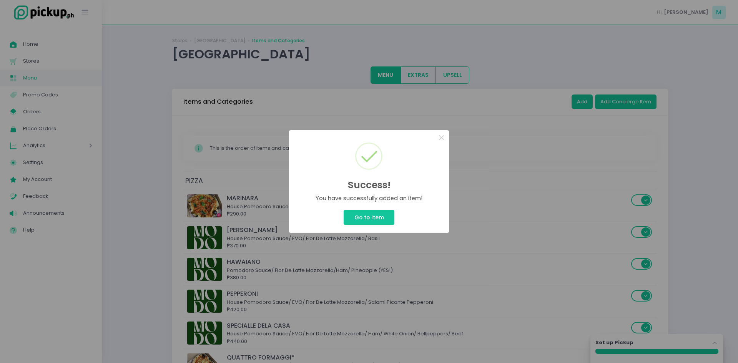
click at [579, 101] on div "Success! × You have successfully added an item! Go to Item Cancel" at bounding box center [369, 181] width 738 height 363
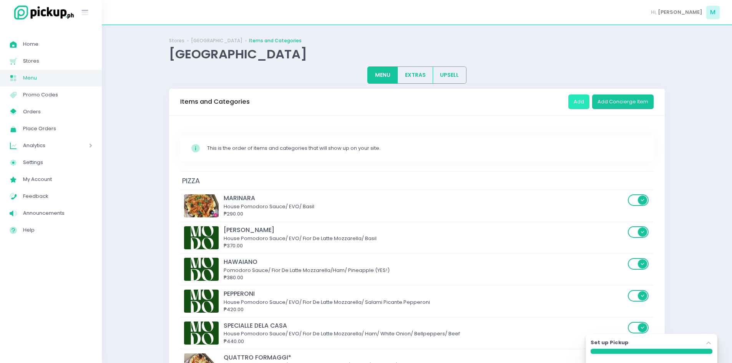
click at [579, 101] on button "Add" at bounding box center [579, 102] width 21 height 15
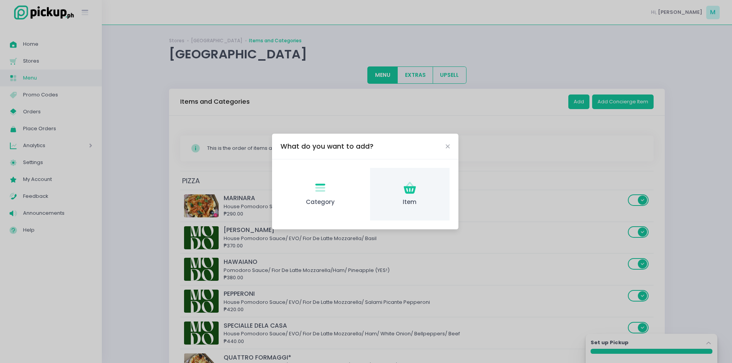
click at [410, 193] on icon at bounding box center [410, 190] width 12 height 8
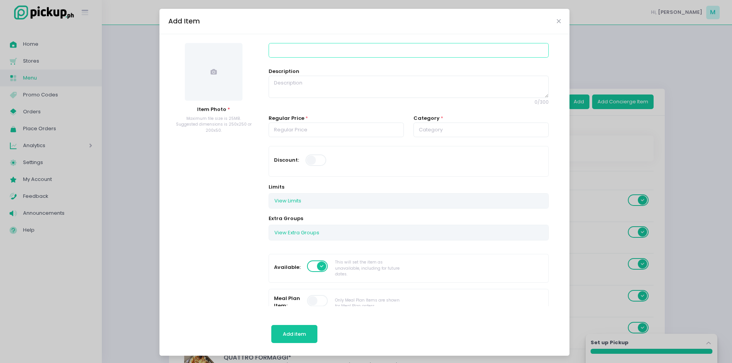
drag, startPoint x: 280, startPoint y: 50, endPoint x: 259, endPoint y: 67, distance: 26.3
click at [280, 50] on input at bounding box center [409, 50] width 280 height 15
paste input "Spanish Latte"
type input "Spanish Latte COLD"
click at [305, 91] on textarea at bounding box center [409, 87] width 280 height 22
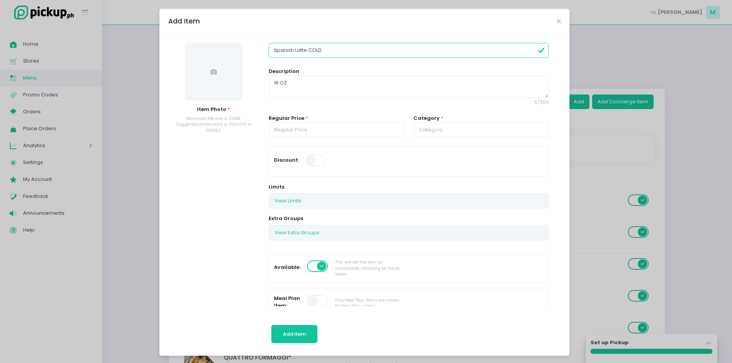
click at [307, 138] on div "Regular Price *" at bounding box center [336, 131] width 145 height 32
click at [306, 129] on input "number" at bounding box center [336, 130] width 135 height 15
click at [435, 134] on input "text" at bounding box center [481, 130] width 135 height 15
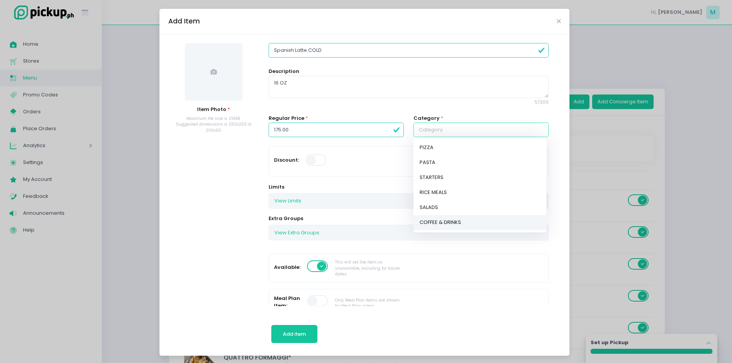
click at [420, 221] on link "COFFEE & DRINKS" at bounding box center [480, 222] width 133 height 15
click at [212, 97] on span at bounding box center [214, 72] width 58 height 58
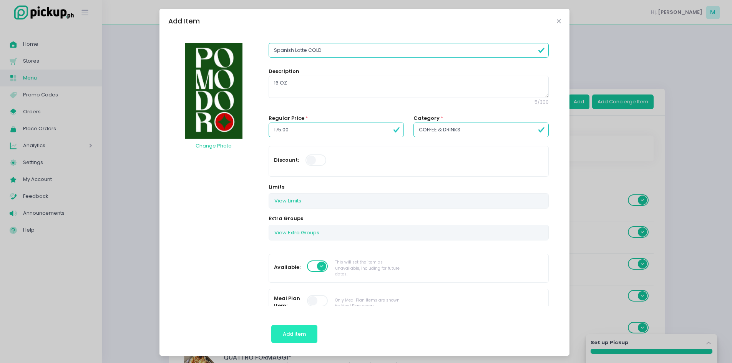
drag, startPoint x: 283, startPoint y: 332, endPoint x: 278, endPoint y: 308, distance: 24.4
click at [283, 331] on span "Add item" at bounding box center [294, 334] width 23 height 7
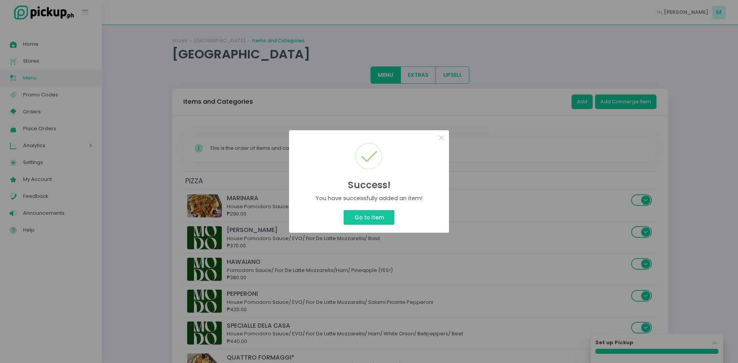
click at [576, 100] on div "Success! × You have successfully added an item! Go to Item Cancel" at bounding box center [369, 181] width 738 height 363
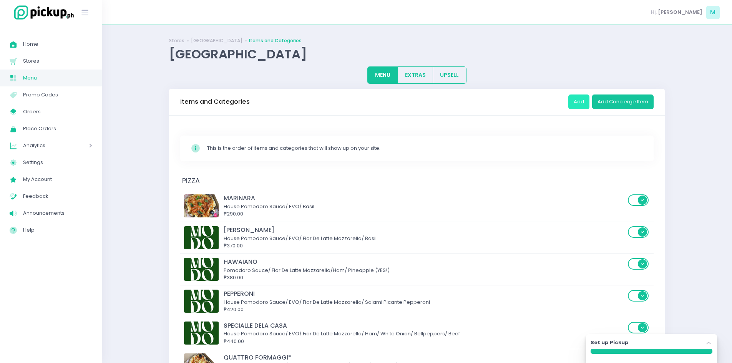
click at [576, 100] on button "Add" at bounding box center [579, 102] width 21 height 15
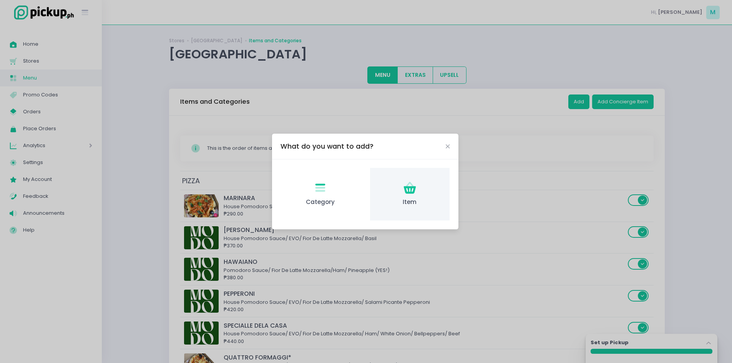
click at [423, 189] on div "Item Created with Sketch. Item" at bounding box center [410, 194] width 80 height 53
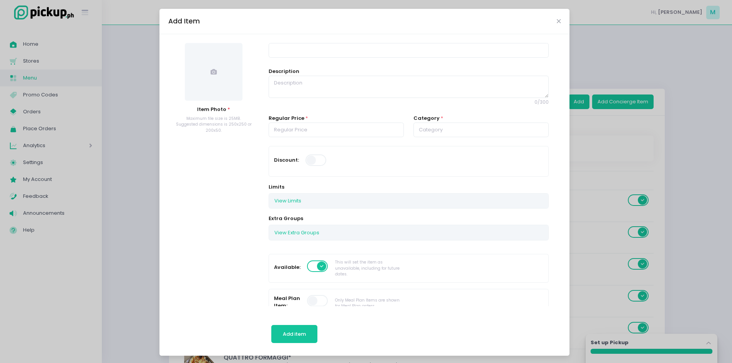
click at [323, 58] on div at bounding box center [409, 51] width 280 height 16
click at [316, 55] on input at bounding box center [409, 50] width 280 height 15
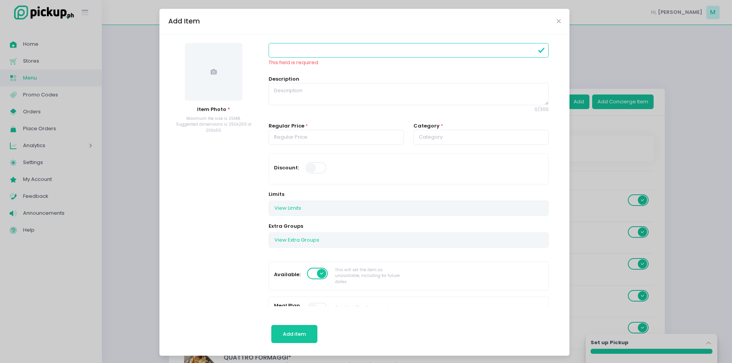
click at [310, 47] on input at bounding box center [409, 50] width 280 height 15
paste input "Madre Latte"
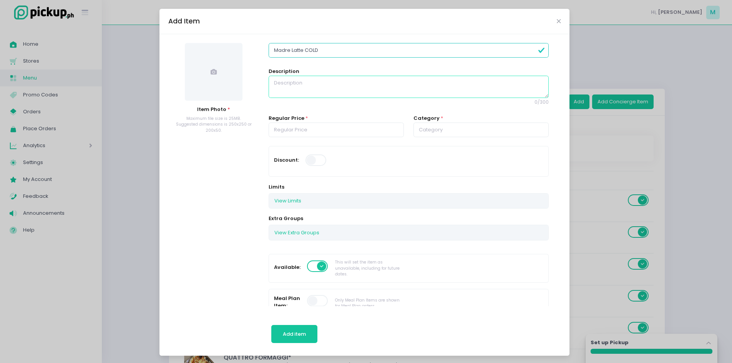
click at [326, 84] on textarea at bounding box center [409, 87] width 280 height 22
click at [312, 126] on input "number" at bounding box center [336, 130] width 135 height 15
click at [216, 67] on span at bounding box center [214, 72] width 58 height 58
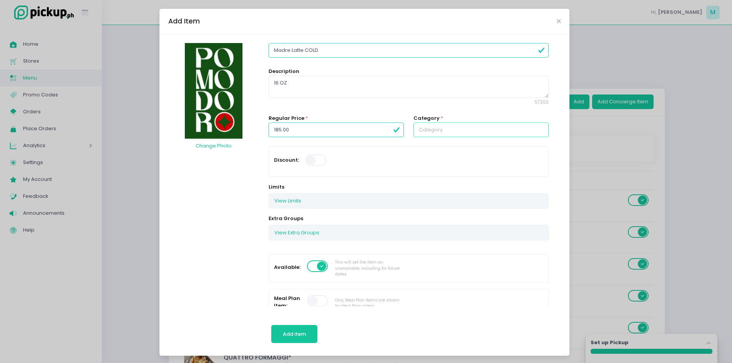
click at [451, 128] on input "text" at bounding box center [481, 130] width 135 height 15
click at [439, 219] on link "COFFEE & DRINKS" at bounding box center [480, 222] width 133 height 15
drag, startPoint x: 335, startPoint y: 49, endPoint x: 302, endPoint y: 51, distance: 33.1
click at [302, 51] on input "Madre Latte COLD" at bounding box center [409, 50] width 280 height 15
click at [296, 330] on button "Add item" at bounding box center [294, 334] width 47 height 18
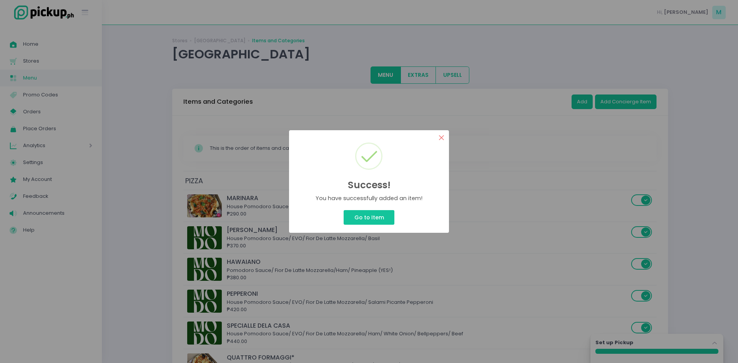
click at [441, 135] on button "×" at bounding box center [441, 137] width 15 height 15
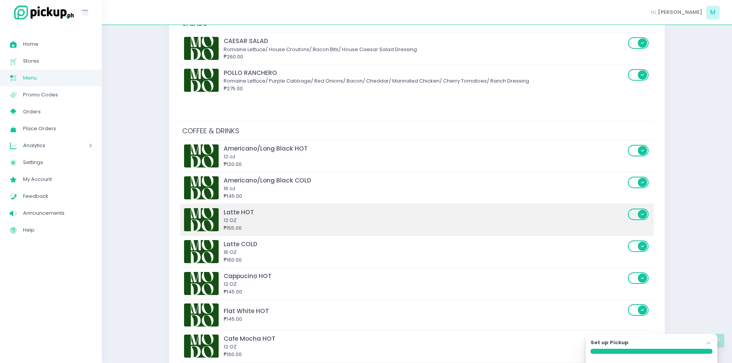
scroll to position [1192, 0]
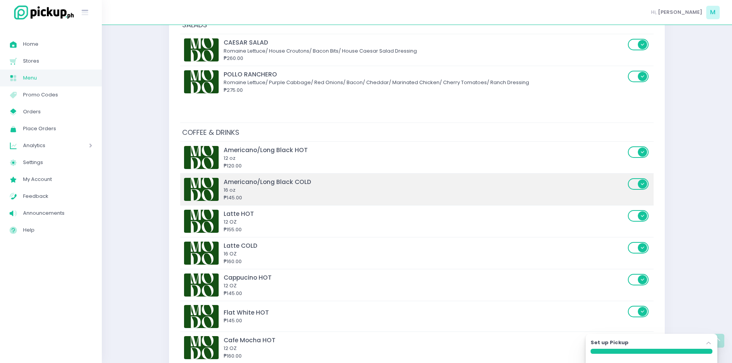
click at [323, 188] on div "16 oz" at bounding box center [425, 190] width 402 height 8
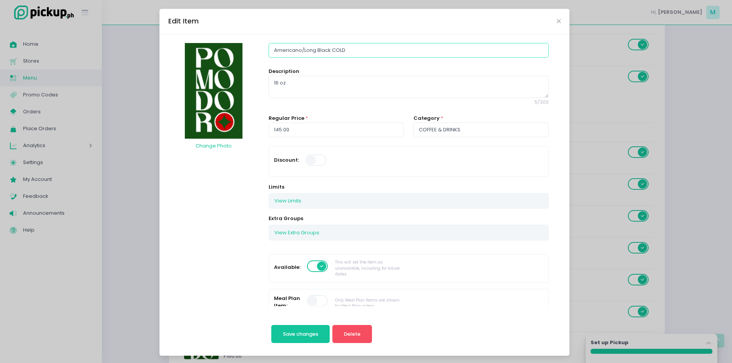
drag, startPoint x: 348, startPoint y: 48, endPoint x: 328, endPoint y: 49, distance: 19.3
click at [328, 49] on input "Americano/Long Black COLD" at bounding box center [409, 50] width 280 height 15
drag, startPoint x: 326, startPoint y: 52, endPoint x: 341, endPoint y: 53, distance: 14.7
click at [341, 53] on input "Americano/Long Black ICED" at bounding box center [409, 50] width 280 height 15
click at [305, 328] on button "Save changes" at bounding box center [300, 334] width 59 height 18
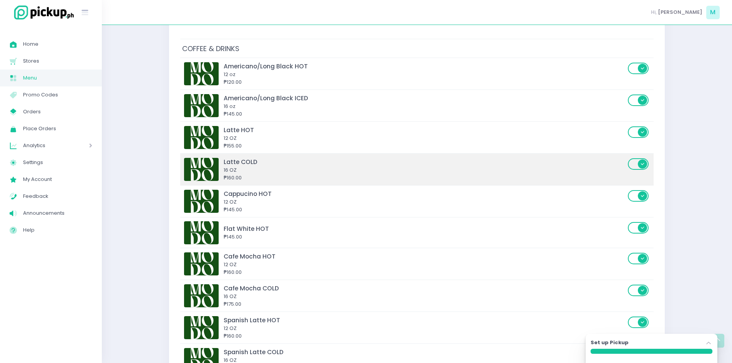
scroll to position [1269, 0]
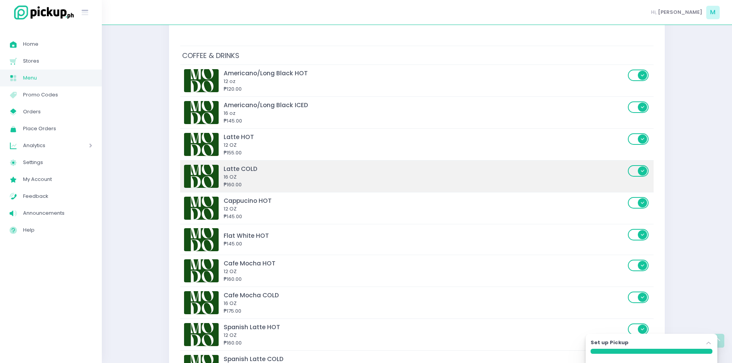
click at [272, 174] on div "16 OZ" at bounding box center [425, 177] width 402 height 8
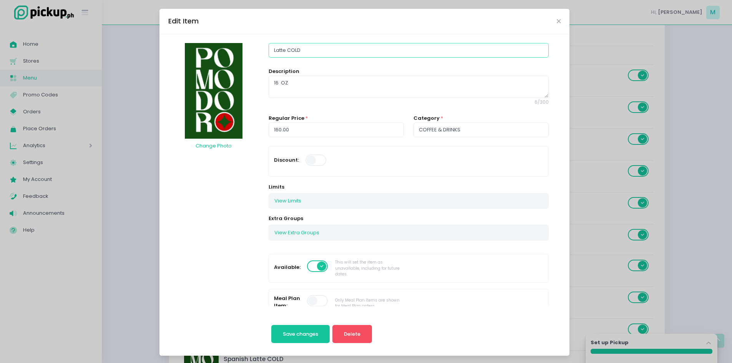
drag, startPoint x: 321, startPoint y: 51, endPoint x: 284, endPoint y: 50, distance: 37.3
click at [284, 50] on input "Latte COLD" at bounding box center [409, 50] width 280 height 15
paste input "ICED"
click at [301, 337] on span "Save changes" at bounding box center [300, 334] width 35 height 7
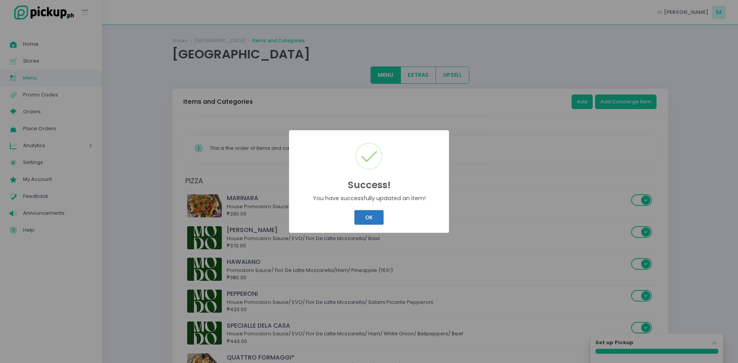
click at [368, 220] on div "Success! × You have successfully updated an item! OK Cancel" at bounding box center [369, 181] width 738 height 363
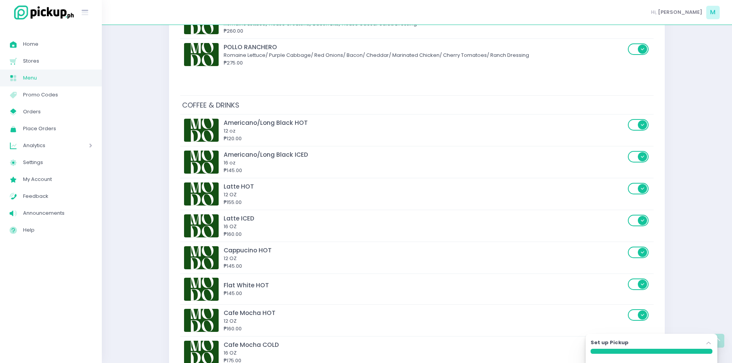
scroll to position [1365, 0]
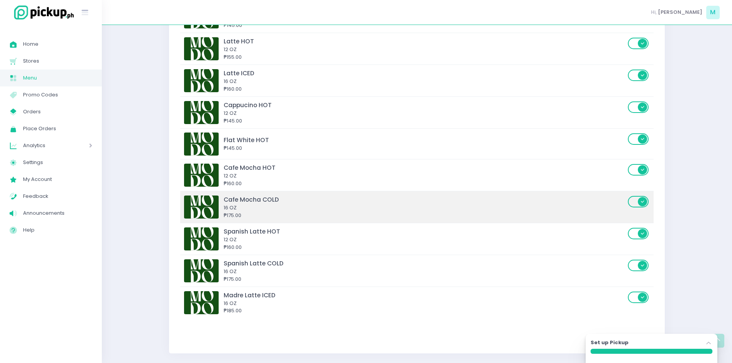
click at [283, 207] on div "16 OZ" at bounding box center [425, 208] width 402 height 8
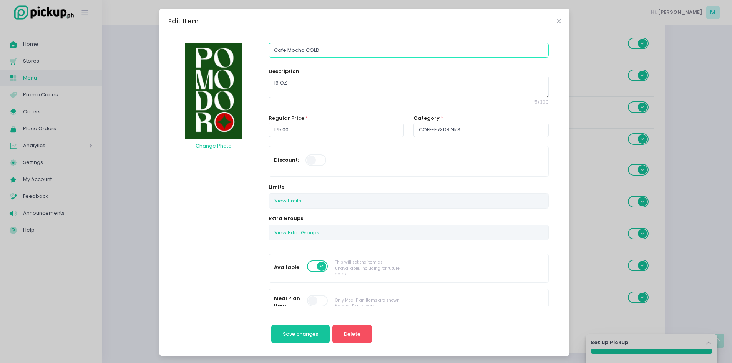
drag, startPoint x: 319, startPoint y: 50, endPoint x: 301, endPoint y: 49, distance: 17.3
click at [301, 49] on input "Cafe Mocha COLD" at bounding box center [409, 50] width 280 height 15
paste input "ICED"
click at [291, 336] on span "Save changes" at bounding box center [300, 334] width 35 height 7
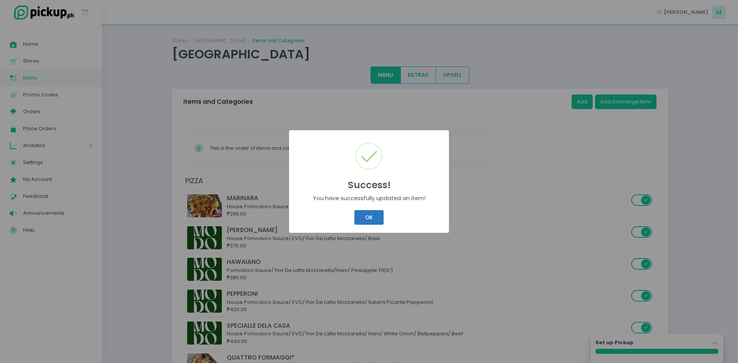
click at [365, 218] on div "Success! × You have successfully updated an item! OK Cancel" at bounding box center [369, 181] width 738 height 363
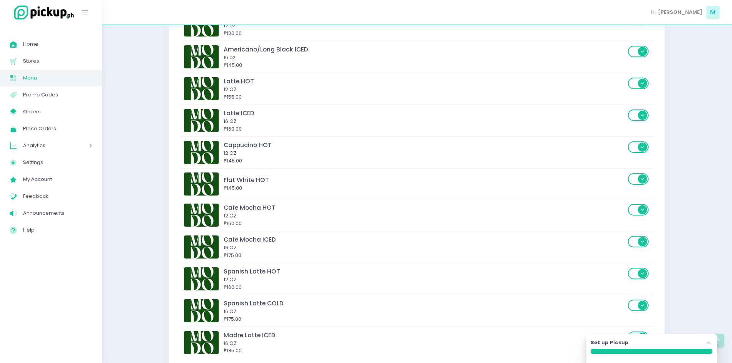
scroll to position [1365, 0]
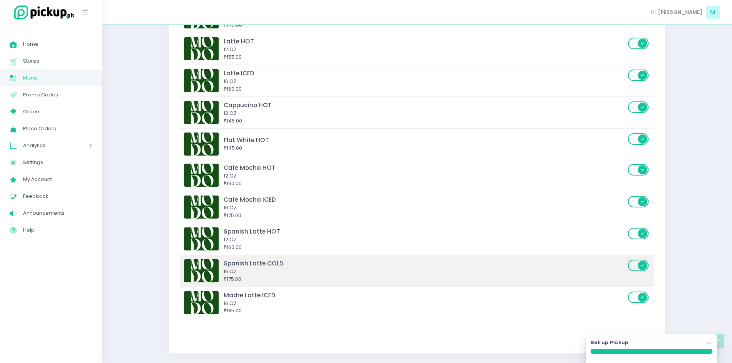
click at [373, 277] on div "₱175.00" at bounding box center [425, 280] width 402 height 8
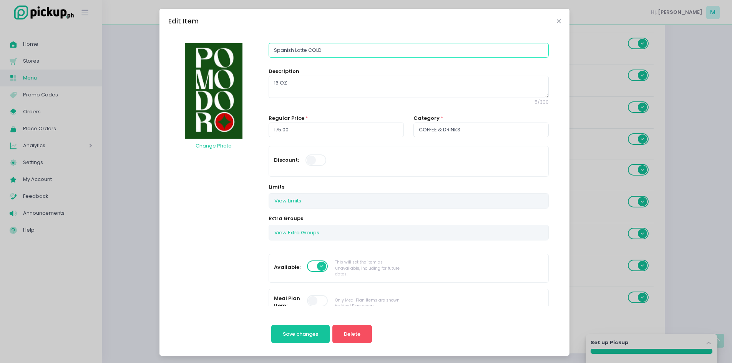
drag, startPoint x: 324, startPoint y: 50, endPoint x: 305, endPoint y: 47, distance: 18.7
click at [305, 47] on input "Spanish Latte COLD" at bounding box center [409, 50] width 280 height 15
paste input "ICE"
click at [312, 338] on span "Save changes" at bounding box center [300, 334] width 35 height 7
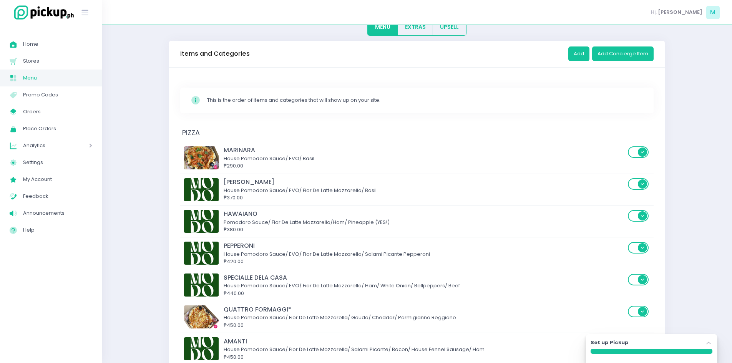
scroll to position [0, 0]
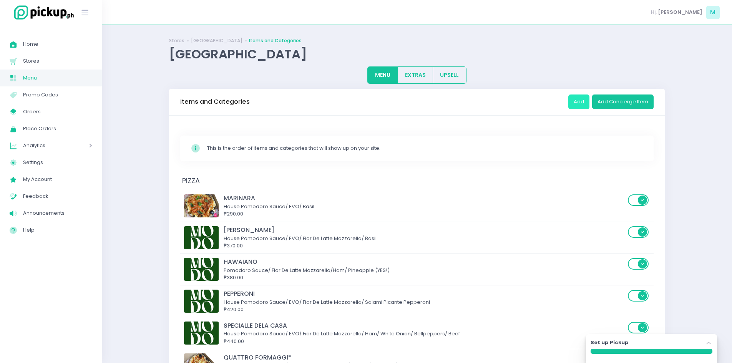
click at [575, 108] on button "Add" at bounding box center [579, 102] width 21 height 15
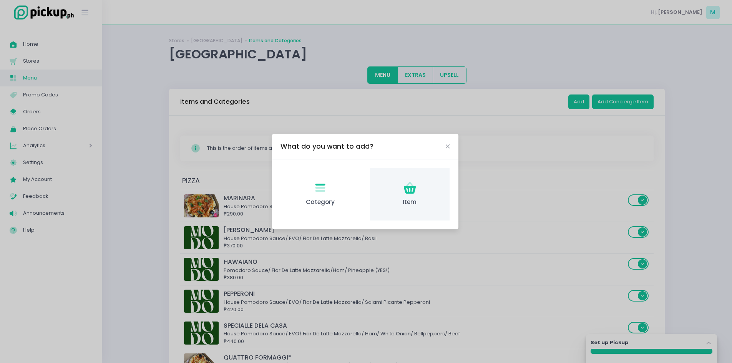
click at [403, 197] on div "Item Created with Sketch. Item" at bounding box center [410, 194] width 80 height 53
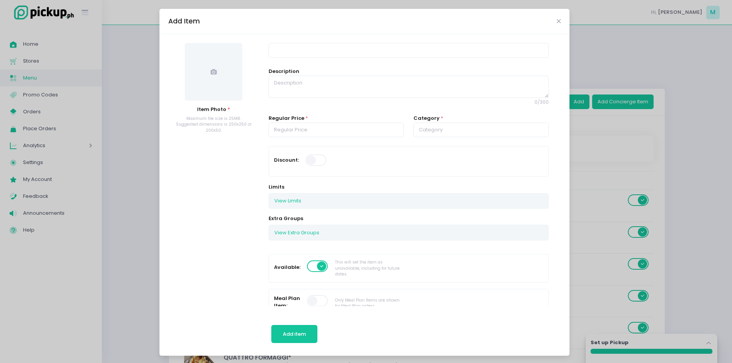
click at [307, 40] on div "Item Photo * Maximum file size is 25MB. Suggested dimensions is 250x250 or 200x…" at bounding box center [365, 195] width 410 height 322
click at [305, 47] on input at bounding box center [409, 50] width 280 height 15
paste input "Sicilian Latte"
drag, startPoint x: 306, startPoint y: 77, endPoint x: 305, endPoint y: 82, distance: 4.3
click at [305, 82] on textarea at bounding box center [409, 87] width 280 height 22
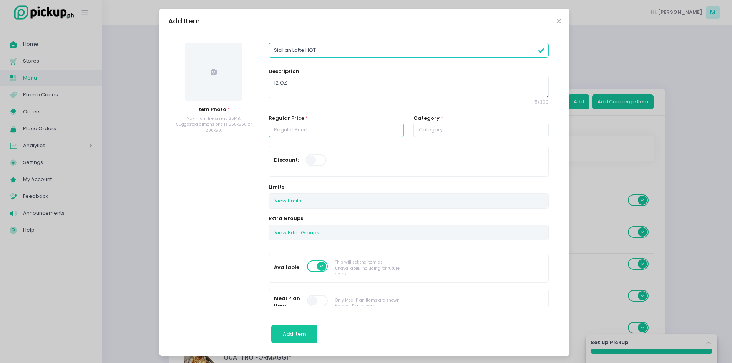
click at [311, 125] on input "number" at bounding box center [336, 130] width 135 height 15
click at [429, 130] on input "text" at bounding box center [481, 130] width 135 height 15
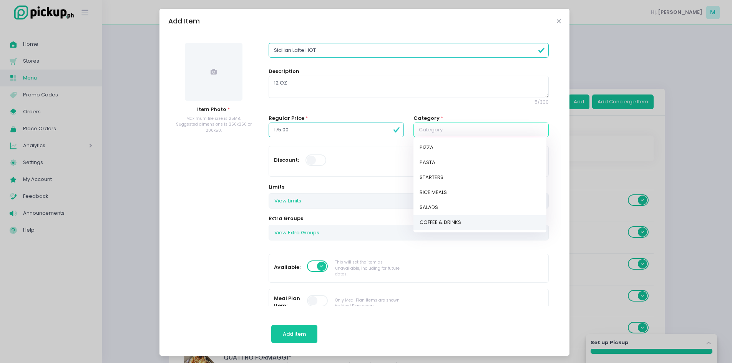
click at [448, 227] on link "COFFEE & DRINKS" at bounding box center [480, 222] width 133 height 15
click at [201, 92] on span at bounding box center [214, 72] width 58 height 58
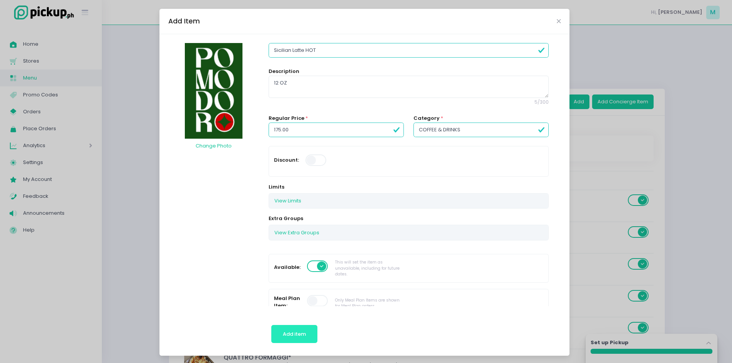
click at [297, 333] on span "Add item" at bounding box center [294, 334] width 23 height 7
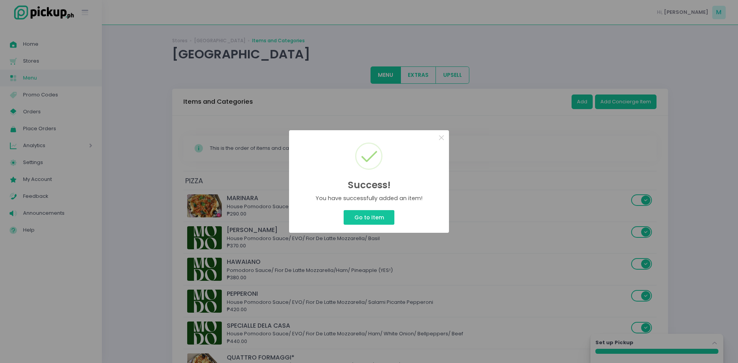
click at [583, 100] on div "Success! × You have successfully added an item! Go to Item Cancel" at bounding box center [369, 181] width 738 height 363
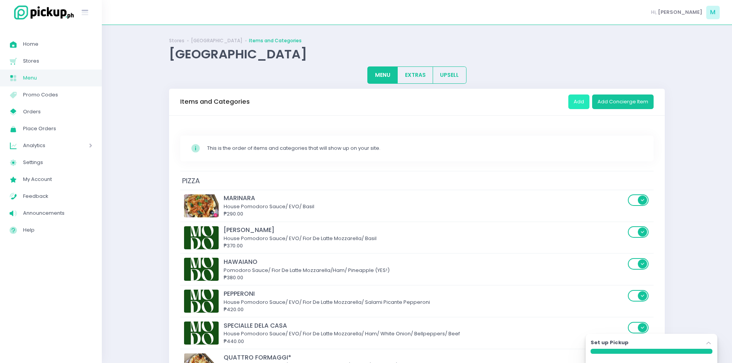
click at [583, 100] on button "Add" at bounding box center [579, 102] width 21 height 15
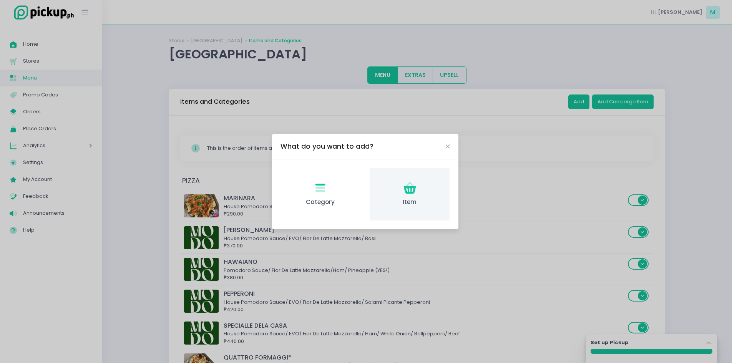
click at [420, 196] on div "Item Created with Sketch. Item" at bounding box center [410, 194] width 80 height 53
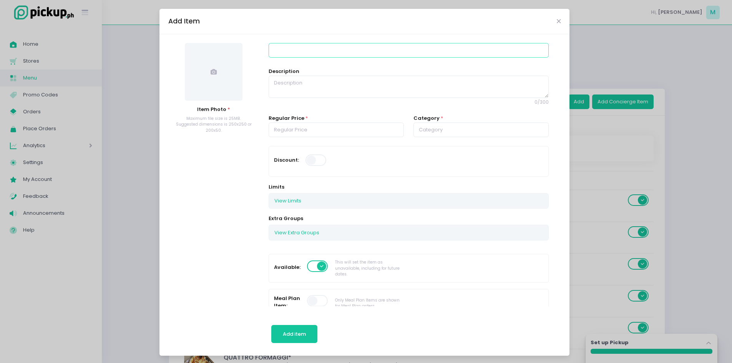
click at [298, 49] on input at bounding box center [409, 50] width 280 height 15
paste input "Sicilian Latte"
click at [310, 133] on input "number" at bounding box center [336, 130] width 135 height 15
click at [441, 134] on input "text" at bounding box center [481, 130] width 135 height 15
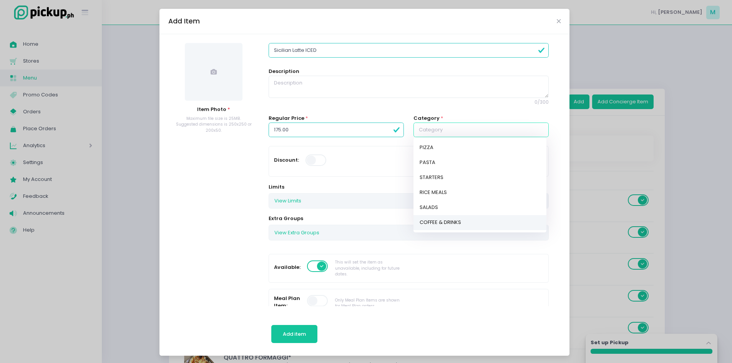
click at [431, 218] on link "COFFEE & DRINKS" at bounding box center [480, 222] width 133 height 15
click at [217, 75] on span at bounding box center [214, 72] width 58 height 58
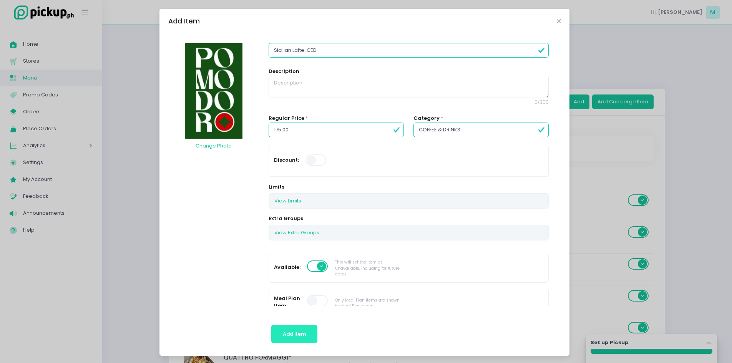
click at [289, 329] on button "Add item" at bounding box center [294, 334] width 47 height 18
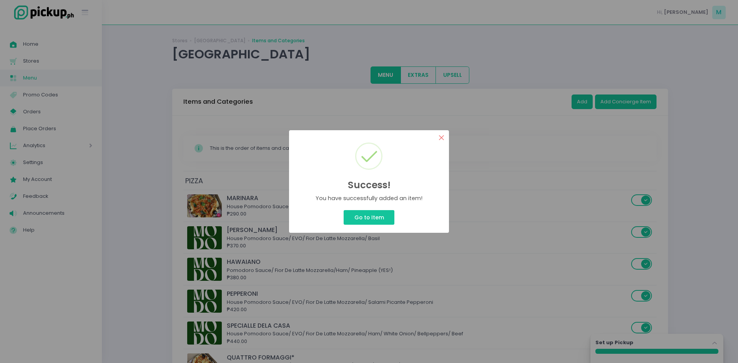
click at [439, 137] on button "×" at bounding box center [441, 137] width 15 height 15
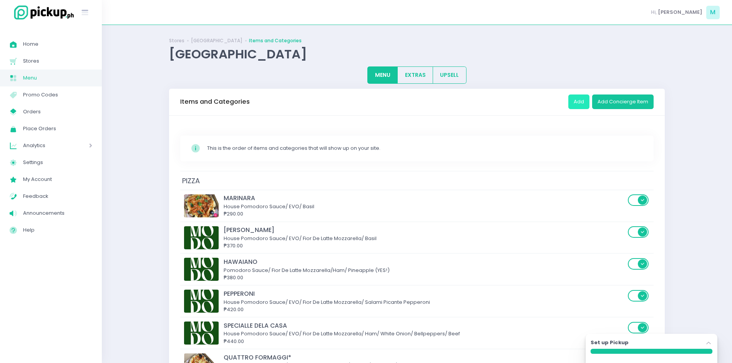
click at [581, 101] on button "Add" at bounding box center [579, 102] width 21 height 15
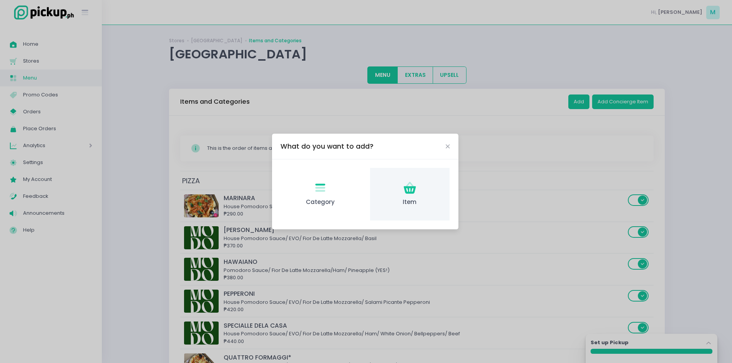
click at [408, 182] on icon "Item Created with Sketch." at bounding box center [410, 188] width 15 height 15
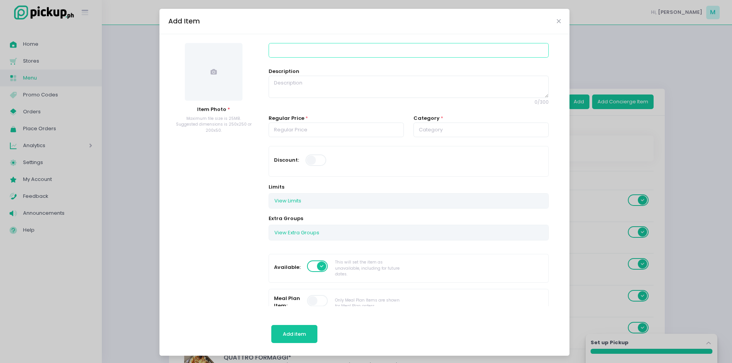
click at [354, 57] on input at bounding box center [409, 50] width 280 height 15
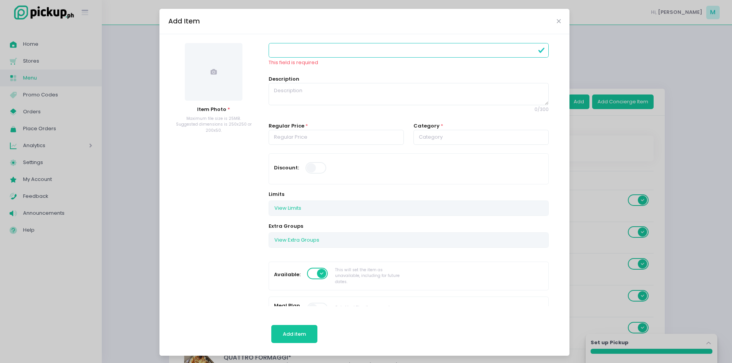
click at [299, 42] on div "Item Photo * Maximum file size is 25MB. Suggested dimensions is 250x250 or 200x…" at bounding box center [365, 195] width 410 height 322
click at [297, 51] on input at bounding box center [409, 50] width 280 height 15
paste input "Coconut Latte"
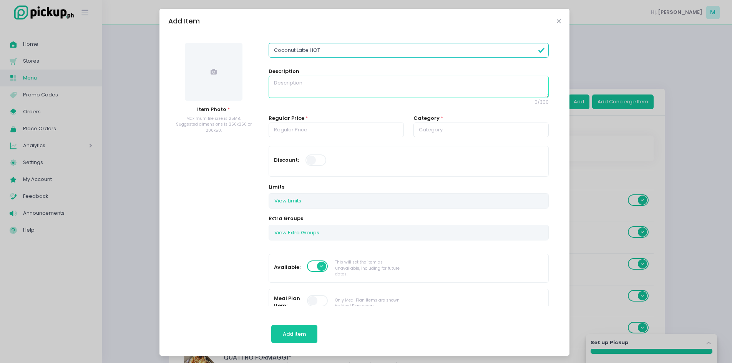
click at [325, 84] on textarea at bounding box center [409, 87] width 280 height 22
click at [328, 130] on input "number" at bounding box center [336, 130] width 135 height 15
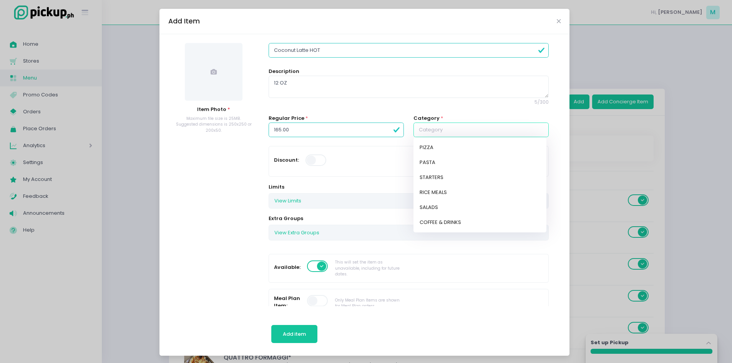
click at [464, 128] on input "text" at bounding box center [481, 130] width 135 height 15
click at [468, 216] on link "COFFEE & DRINKS" at bounding box center [480, 222] width 133 height 15
click at [176, 64] on div at bounding box center [213, 72] width 91 height 58
click at [208, 67] on span at bounding box center [214, 72] width 58 height 58
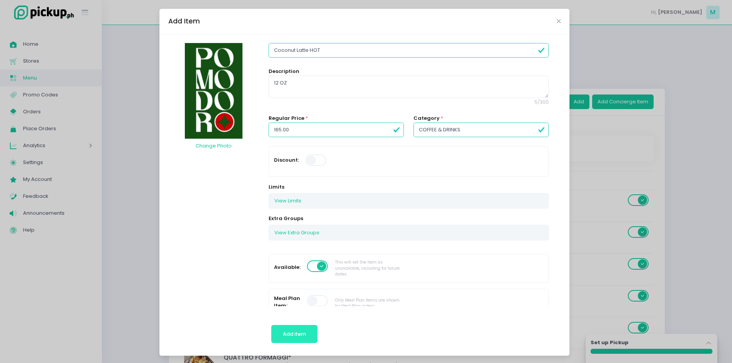
click at [288, 331] on span "Add item" at bounding box center [294, 334] width 23 height 7
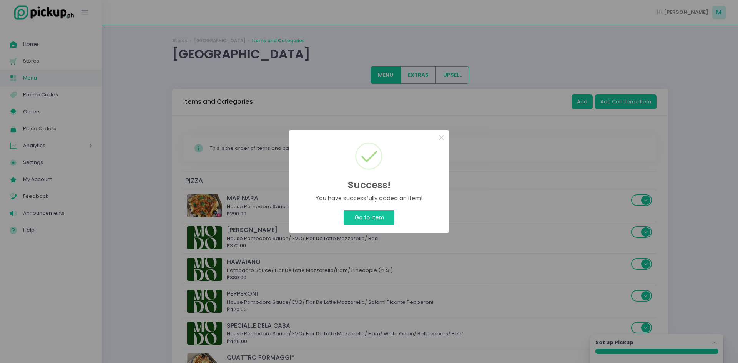
click at [584, 98] on div "Success! × You have successfully added an item! Go to Item Cancel" at bounding box center [369, 181] width 738 height 363
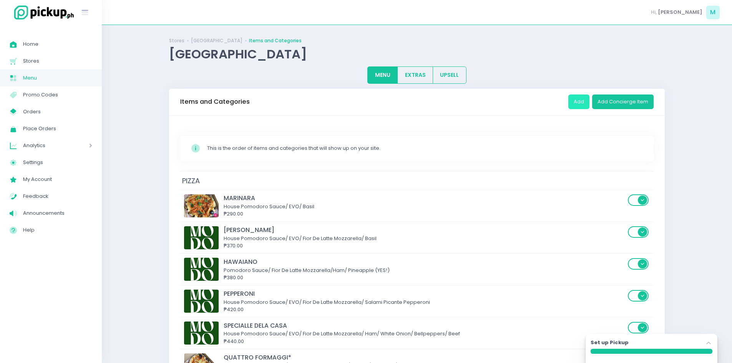
click at [584, 98] on button "Add" at bounding box center [579, 102] width 21 height 15
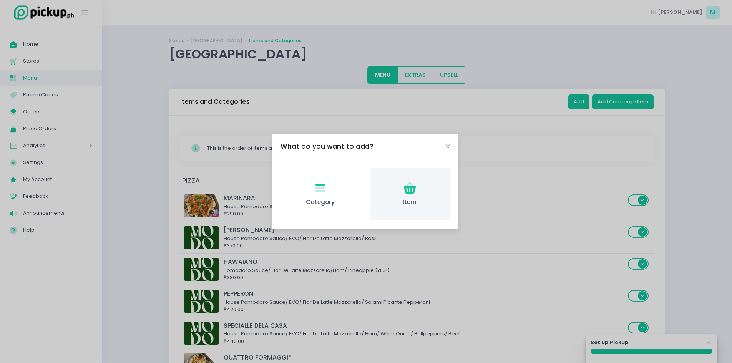
click at [399, 184] on div "Item Created with Sketch. Item" at bounding box center [410, 194] width 80 height 53
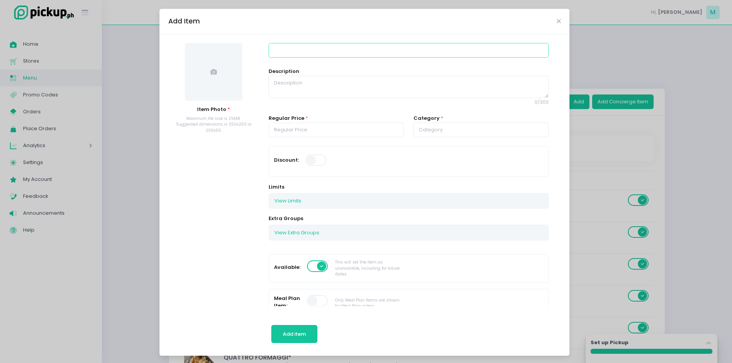
click at [272, 50] on input at bounding box center [409, 50] width 280 height 15
paste input "Coconut Latte"
click at [332, 52] on input "Coconut Latte" at bounding box center [409, 50] width 280 height 15
click at [319, 80] on textarea at bounding box center [409, 87] width 280 height 22
click at [311, 123] on input "number" at bounding box center [336, 130] width 135 height 15
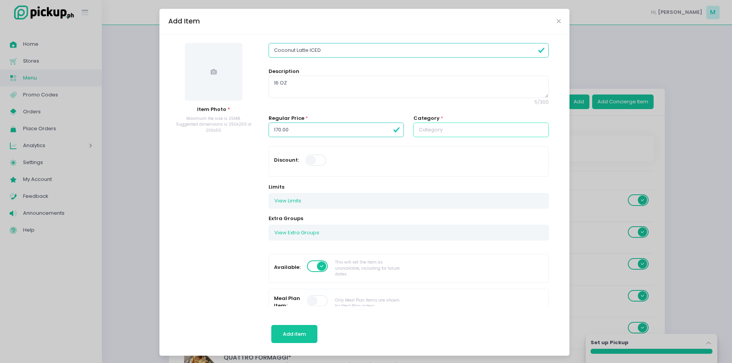
click at [417, 126] on input "text" at bounding box center [481, 130] width 135 height 15
click at [441, 218] on link "COFFEE & DRINKS" at bounding box center [480, 222] width 133 height 15
click at [218, 83] on span at bounding box center [214, 72] width 58 height 58
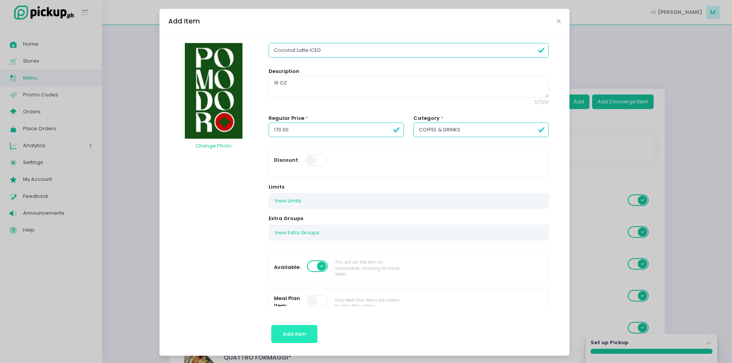
click at [289, 332] on span "Add item" at bounding box center [294, 334] width 23 height 7
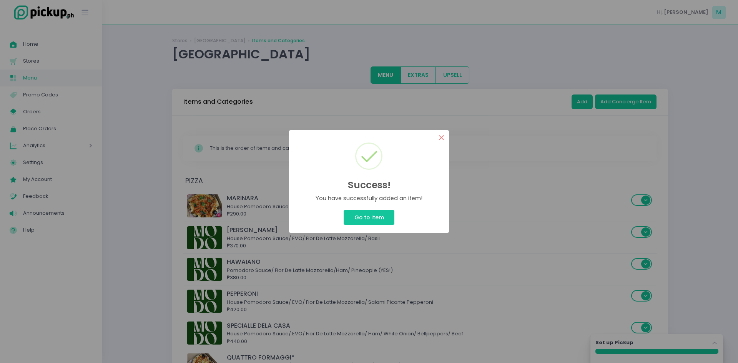
click at [436, 139] on button "×" at bounding box center [441, 137] width 15 height 15
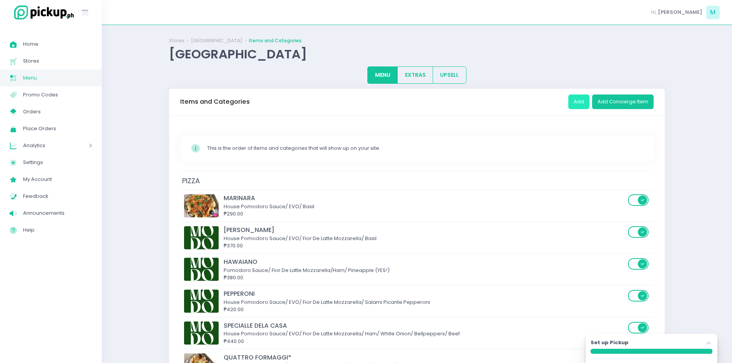
click at [581, 102] on button "Add" at bounding box center [579, 102] width 21 height 15
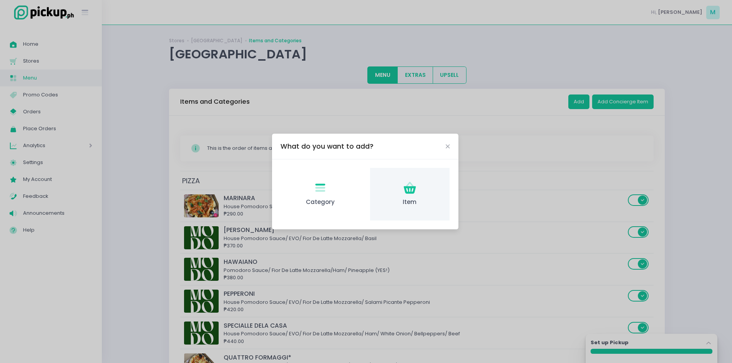
click at [426, 175] on div "Item Created with Sketch. Item" at bounding box center [410, 194] width 80 height 53
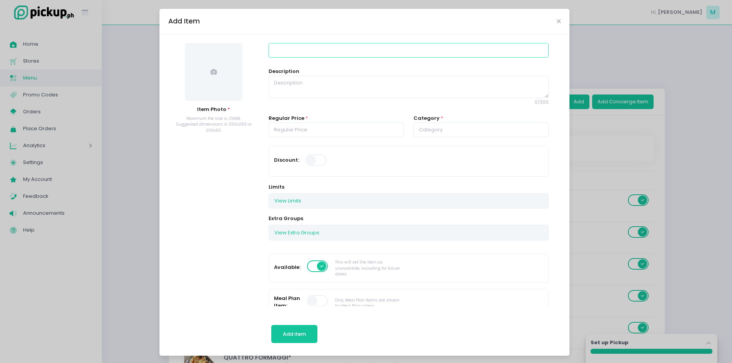
click at [286, 53] on input at bounding box center [409, 50] width 280 height 15
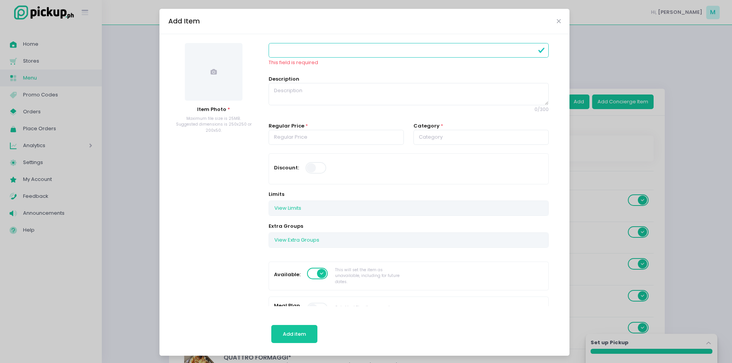
click at [281, 53] on input at bounding box center [409, 50] width 280 height 15
paste input "Asian Latte"
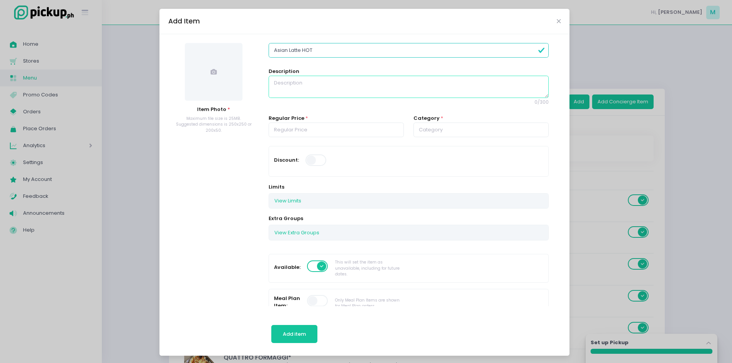
click at [304, 94] on textarea at bounding box center [409, 87] width 280 height 22
click at [445, 131] on input "text" at bounding box center [481, 130] width 135 height 15
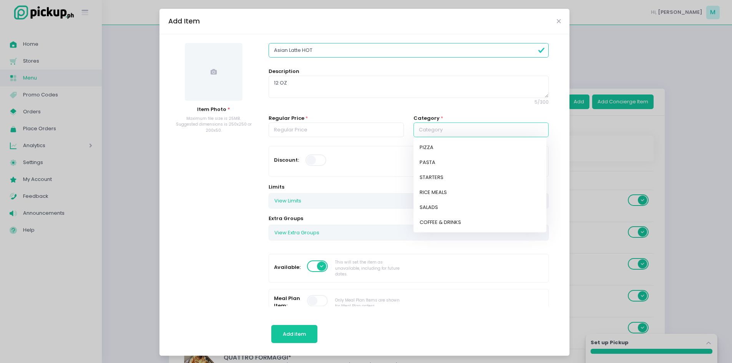
drag, startPoint x: 437, startPoint y: 221, endPoint x: 425, endPoint y: 204, distance: 20.9
click at [437, 220] on link "COFFEE & DRINKS" at bounding box center [480, 222] width 133 height 15
click at [340, 132] on input "number" at bounding box center [336, 130] width 135 height 15
click at [198, 45] on span at bounding box center [214, 72] width 58 height 58
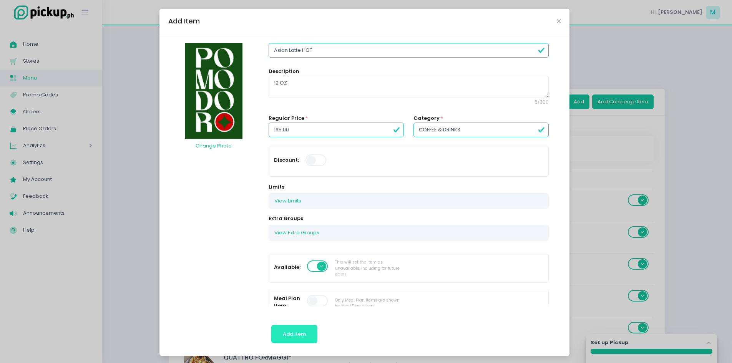
click at [299, 334] on span "Add item" at bounding box center [294, 334] width 23 height 7
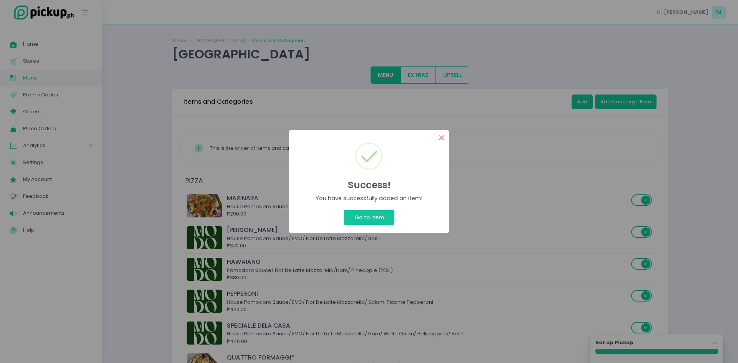
click at [444, 138] on button "×" at bounding box center [441, 137] width 15 height 15
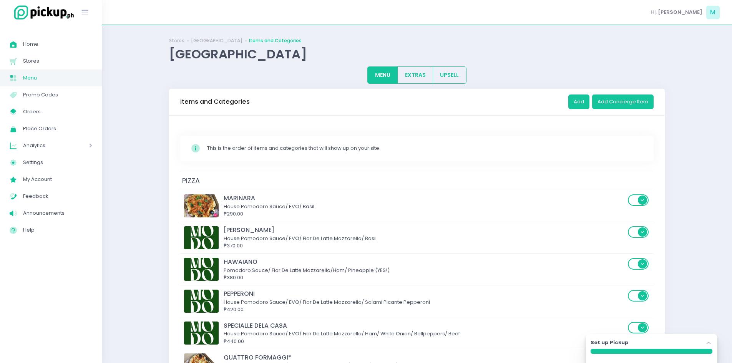
click at [568, 104] on div "Items and Categories Add Add Concierge Item" at bounding box center [417, 102] width 496 height 27
click at [586, 100] on button "Add" at bounding box center [579, 102] width 21 height 15
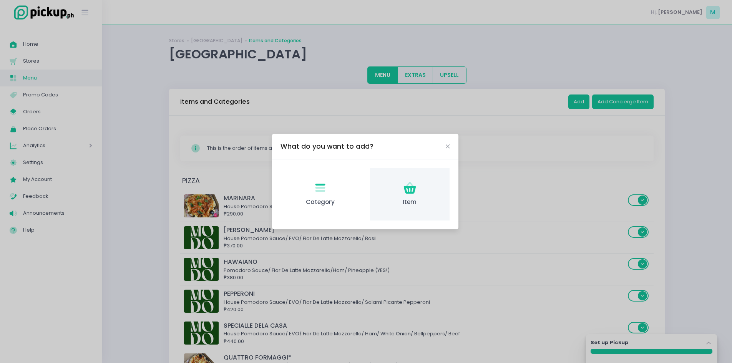
click at [424, 203] on span "Item" at bounding box center [409, 202] width 67 height 9
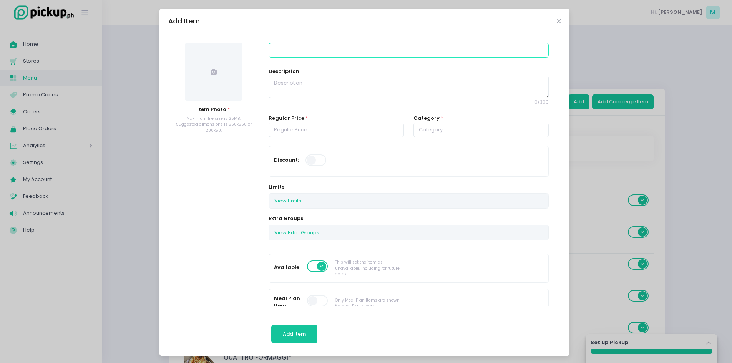
click at [333, 50] on input at bounding box center [409, 50] width 280 height 15
paste input "Asian Latte"
click at [318, 83] on textarea at bounding box center [409, 87] width 280 height 22
click at [320, 128] on input "number" at bounding box center [336, 130] width 135 height 15
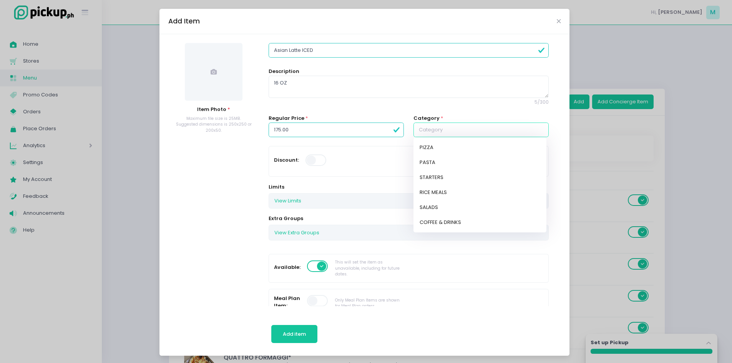
click at [456, 128] on input "text" at bounding box center [481, 130] width 135 height 15
drag, startPoint x: 453, startPoint y: 222, endPoint x: 440, endPoint y: 214, distance: 14.9
click at [453, 222] on link "COFFEE & DRINKS" at bounding box center [480, 222] width 133 height 15
click at [208, 66] on span at bounding box center [214, 72] width 58 height 58
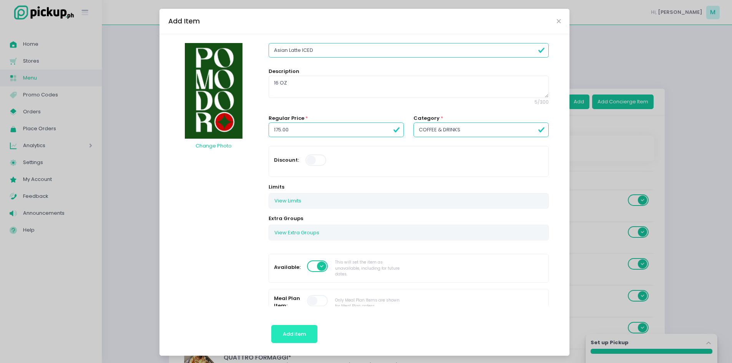
click at [277, 335] on button "Add item" at bounding box center [294, 334] width 47 height 18
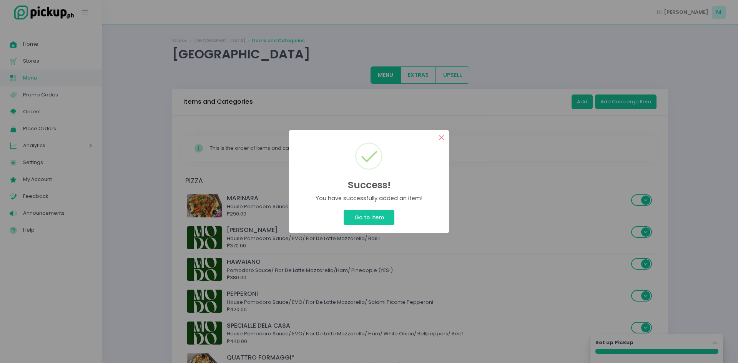
click at [441, 140] on button "×" at bounding box center [441, 137] width 15 height 15
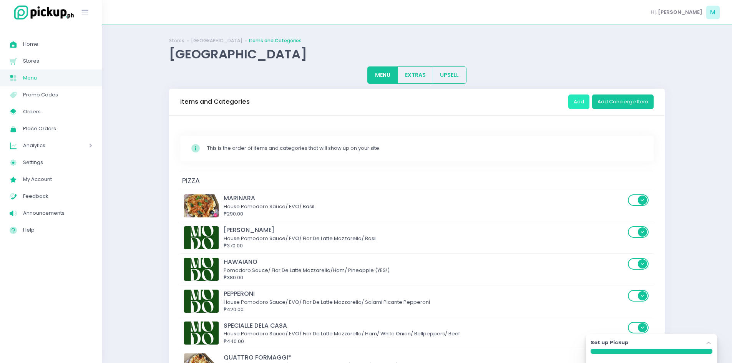
click at [579, 99] on button "Add" at bounding box center [579, 102] width 21 height 15
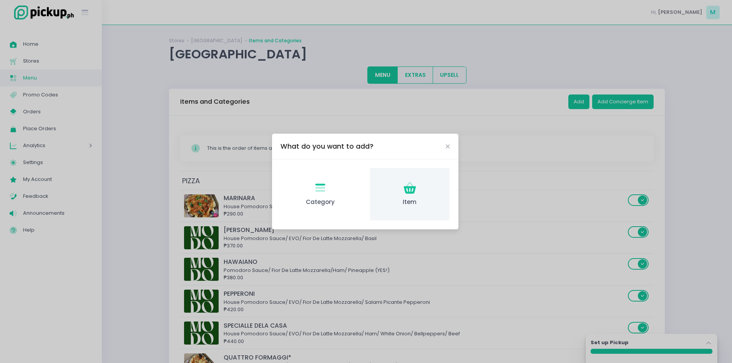
click at [398, 194] on div "Item Created with Sketch. Item" at bounding box center [410, 194] width 80 height 53
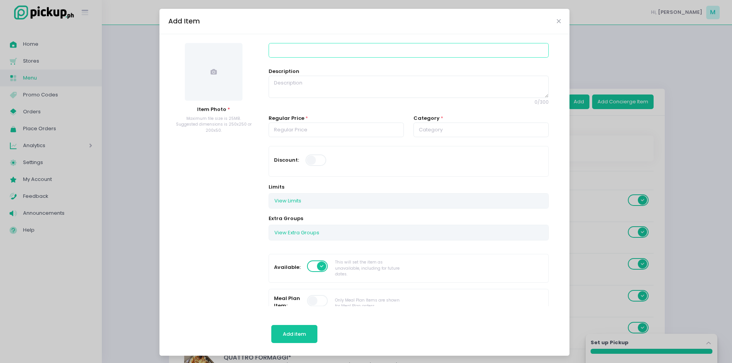
click at [296, 49] on input at bounding box center [409, 50] width 280 height 15
paste input "Affogatto"
click at [451, 125] on input "text" at bounding box center [481, 130] width 135 height 15
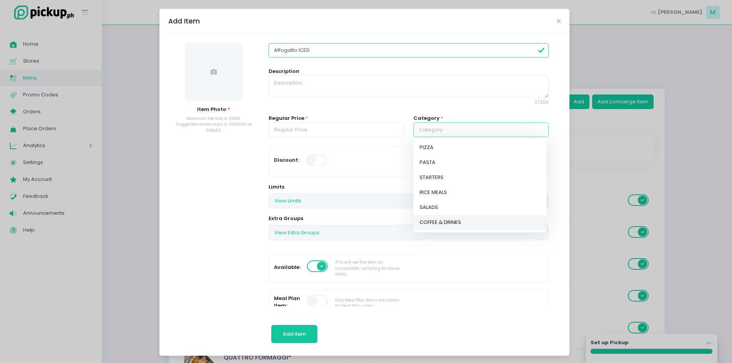
click at [444, 221] on link "COFFEE & DRINKS" at bounding box center [480, 222] width 133 height 15
click at [345, 139] on div "Regular Price *" at bounding box center [336, 131] width 145 height 32
click at [341, 130] on input "number" at bounding box center [336, 130] width 135 height 15
click at [241, 91] on div at bounding box center [213, 72] width 91 height 58
click at [231, 88] on span at bounding box center [214, 72] width 58 height 58
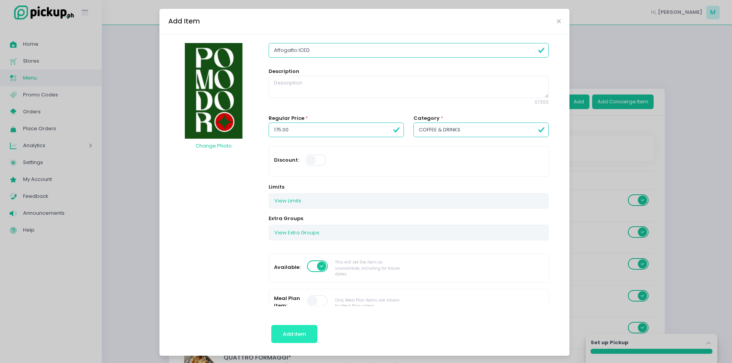
click at [283, 337] on span "Add item" at bounding box center [294, 334] width 23 height 7
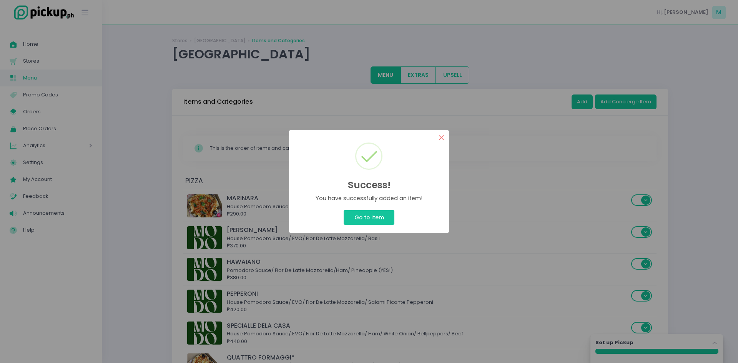
click at [438, 133] on button "×" at bounding box center [441, 137] width 15 height 15
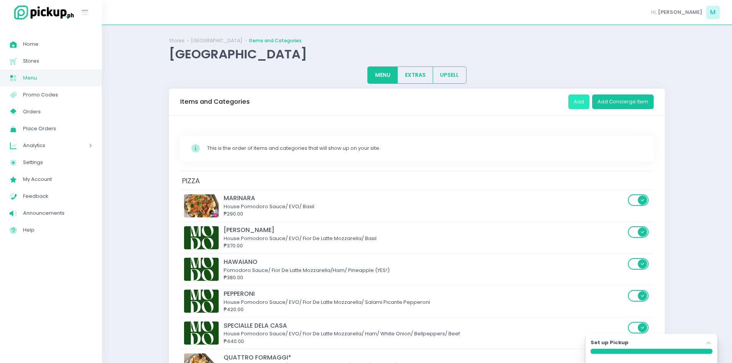
click at [579, 99] on button "Add" at bounding box center [579, 102] width 21 height 15
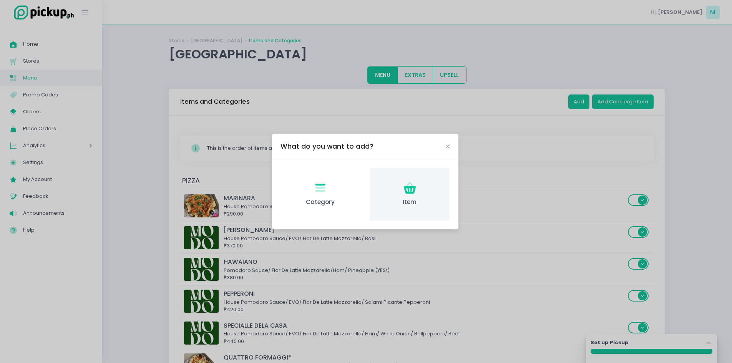
click at [405, 191] on icon "Item Created with Sketch." at bounding box center [410, 188] width 15 height 15
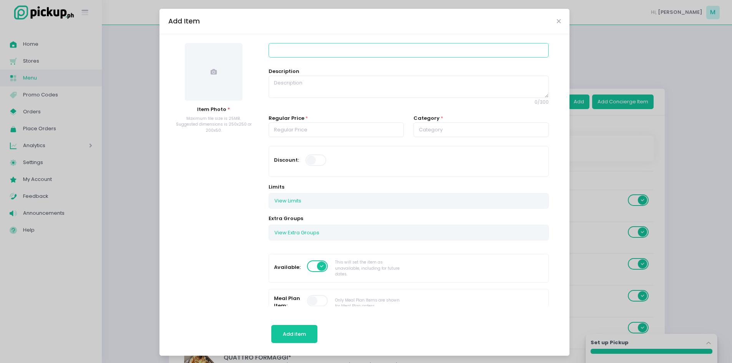
click at [301, 46] on input at bounding box center [409, 50] width 280 height 15
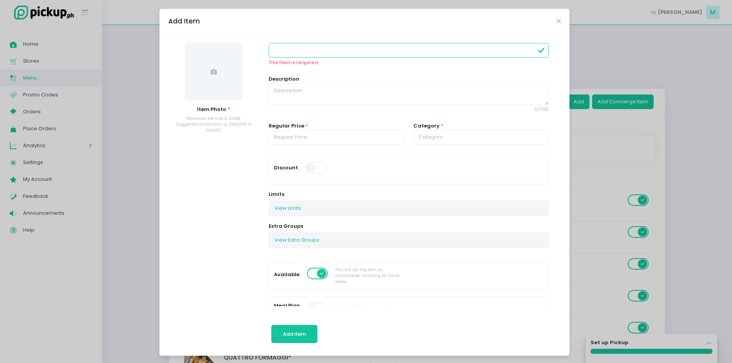
click at [273, 43] on div "Item Photo * Maximum file size is 25MB. Suggested dimensions is 250x250 or 200x…" at bounding box center [365, 195] width 410 height 322
click at [276, 52] on input at bounding box center [409, 50] width 280 height 15
paste input "HOUSE BLEND ICED TEA*"
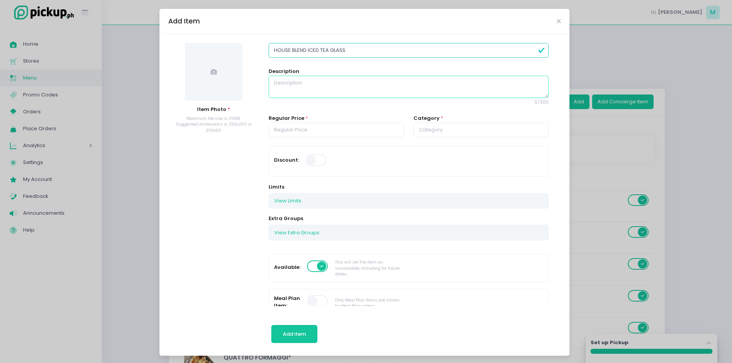
click at [334, 80] on textarea at bounding box center [409, 87] width 280 height 22
click at [311, 132] on input "number" at bounding box center [336, 130] width 135 height 15
click at [451, 137] on input "text" at bounding box center [481, 130] width 135 height 15
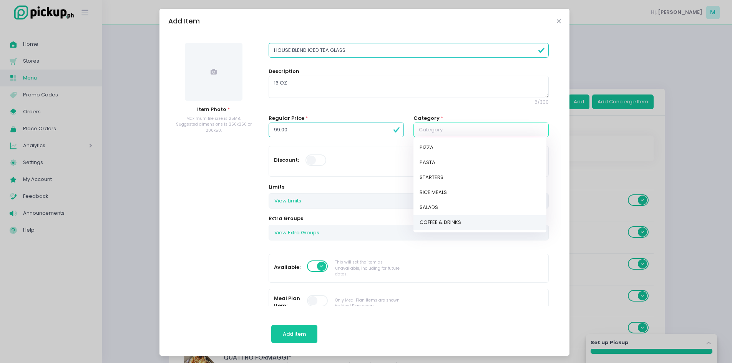
click at [438, 221] on link "COFFEE & DRINKS" at bounding box center [480, 222] width 133 height 15
click at [232, 82] on span at bounding box center [214, 72] width 58 height 58
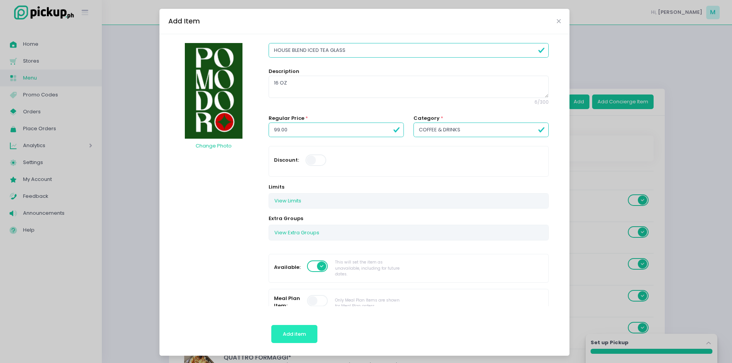
click at [291, 331] on span "Add item" at bounding box center [294, 334] width 23 height 7
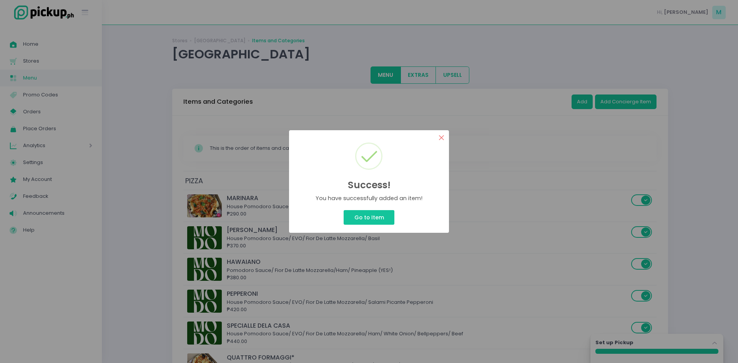
click at [443, 139] on button "×" at bounding box center [441, 137] width 15 height 15
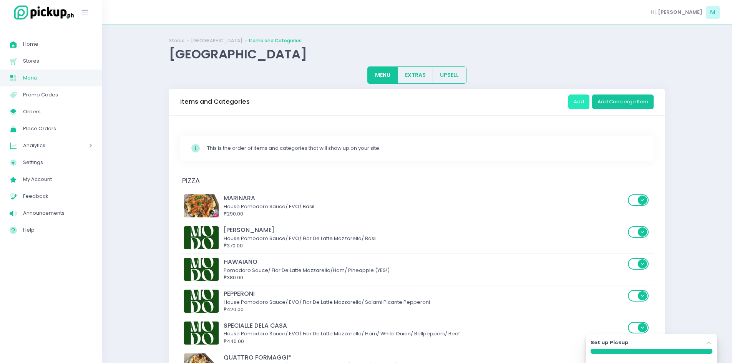
click at [581, 103] on button "Add" at bounding box center [579, 102] width 21 height 15
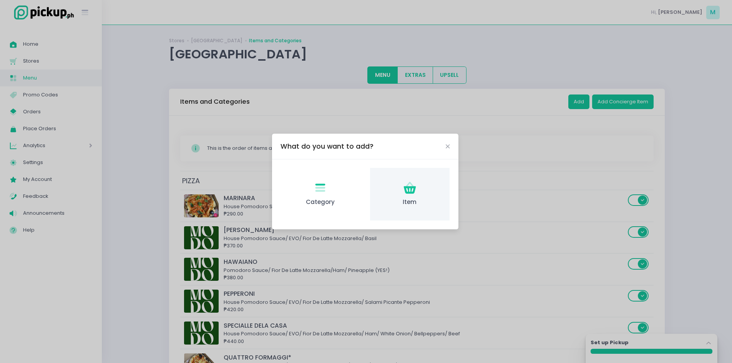
click at [421, 190] on div "Item Created with Sketch. Item" at bounding box center [410, 194] width 80 height 53
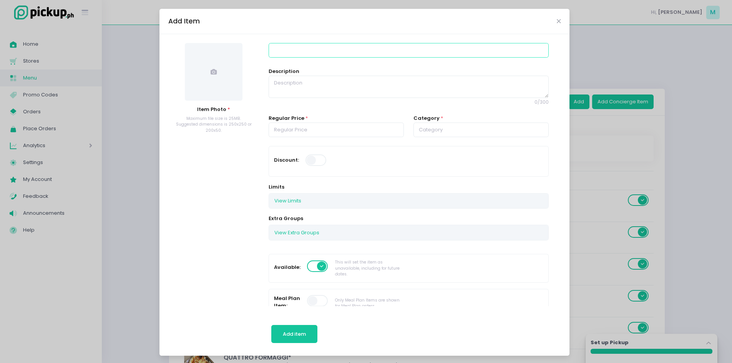
click at [288, 51] on input at bounding box center [409, 50] width 280 height 15
paste input "HOUSE BLEND ICED TEA*"
click at [330, 79] on textarea at bounding box center [409, 87] width 280 height 22
click at [331, 131] on input "number" at bounding box center [336, 130] width 135 height 15
click at [425, 128] on input "text" at bounding box center [481, 130] width 135 height 15
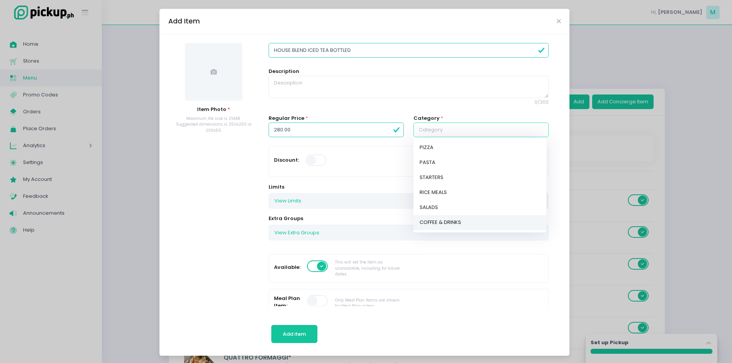
click at [437, 225] on link "COFFEE & DRINKS" at bounding box center [480, 222] width 133 height 15
click at [224, 90] on span at bounding box center [214, 72] width 58 height 58
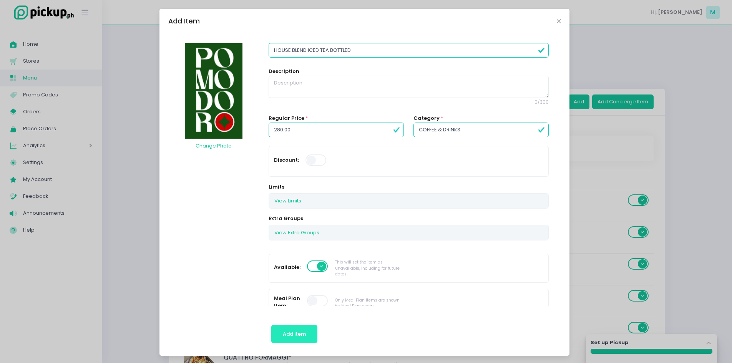
click at [278, 332] on button "Add item" at bounding box center [294, 334] width 47 height 18
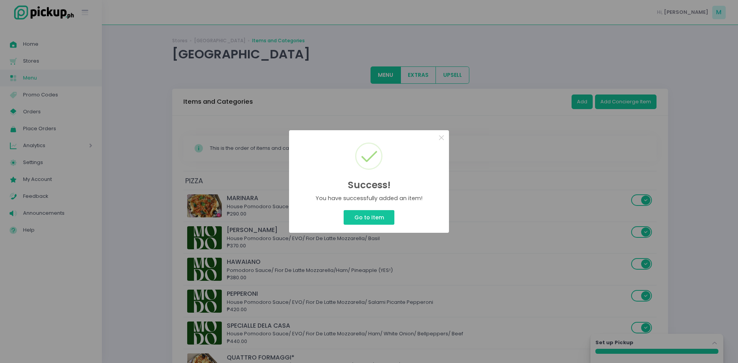
click at [584, 102] on div "Success! × You have successfully added an item! Go to Item Cancel" at bounding box center [369, 181] width 738 height 363
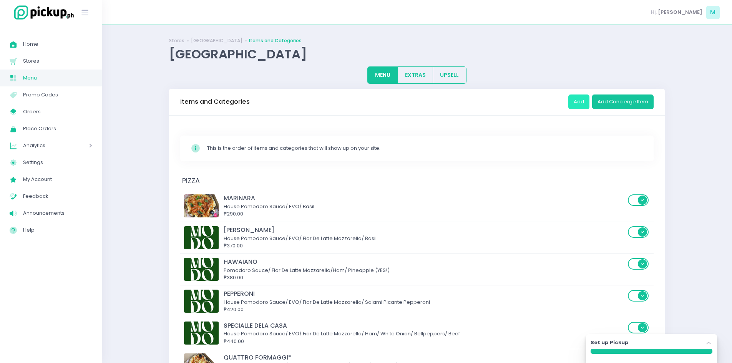
click at [584, 102] on button "Add" at bounding box center [579, 102] width 21 height 15
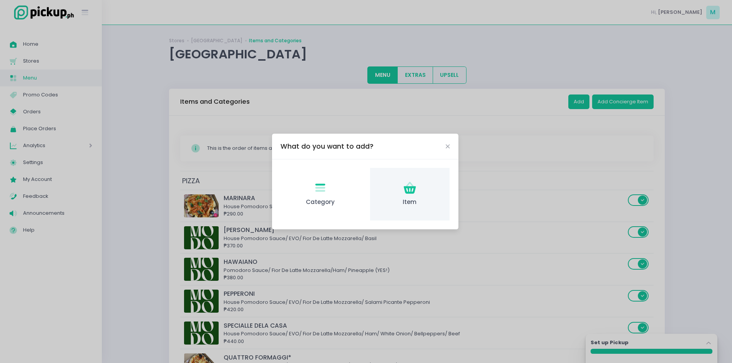
click at [405, 202] on span "Item" at bounding box center [409, 202] width 67 height 9
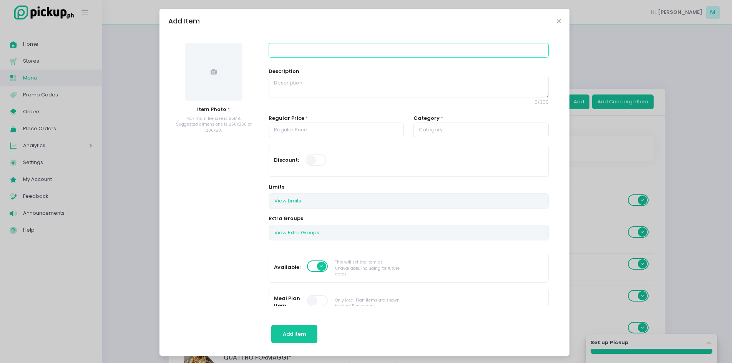
click at [291, 52] on input at bounding box center [409, 50] width 280 height 15
click at [296, 83] on textarea at bounding box center [409, 87] width 280 height 22
click at [316, 127] on input "number" at bounding box center [336, 130] width 135 height 15
click at [438, 125] on input "text" at bounding box center [481, 130] width 135 height 15
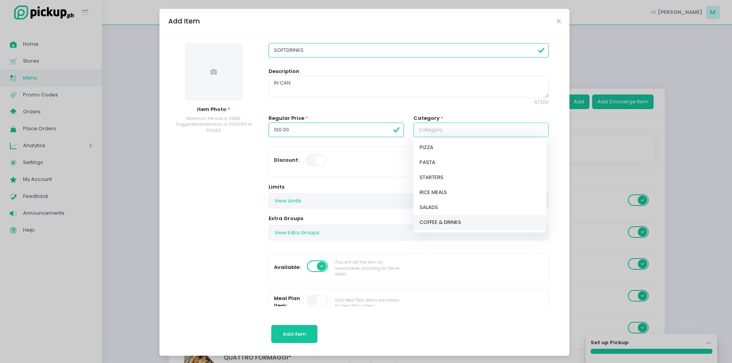
click at [440, 227] on link "COFFEE & DRINKS" at bounding box center [480, 222] width 133 height 15
click at [232, 76] on span at bounding box center [214, 72] width 58 height 58
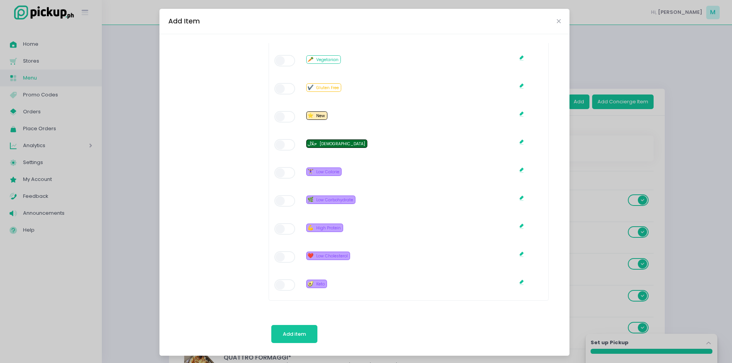
scroll to position [527, 0]
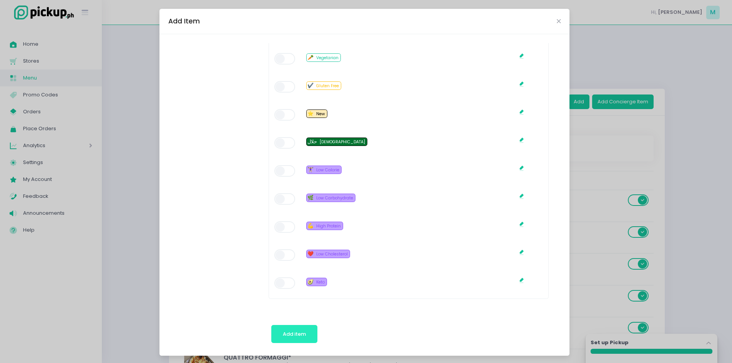
click at [304, 333] on button "Add item" at bounding box center [294, 334] width 47 height 18
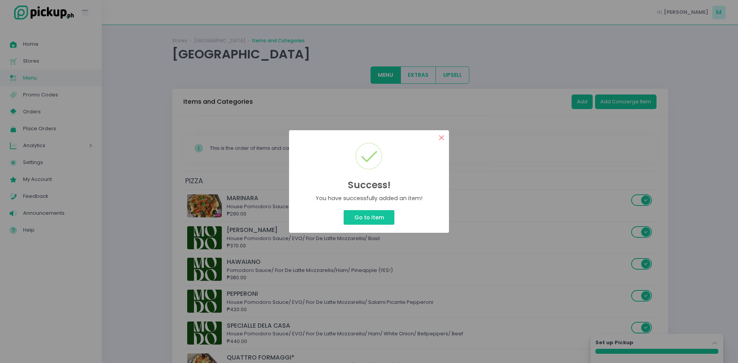
click at [443, 134] on button "×" at bounding box center [441, 137] width 15 height 15
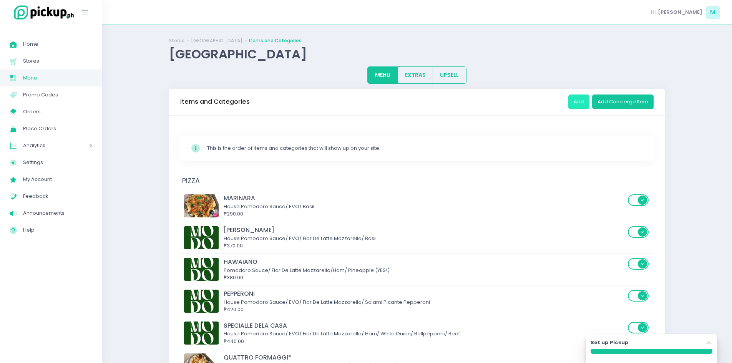
click at [576, 102] on button "Add" at bounding box center [579, 102] width 21 height 15
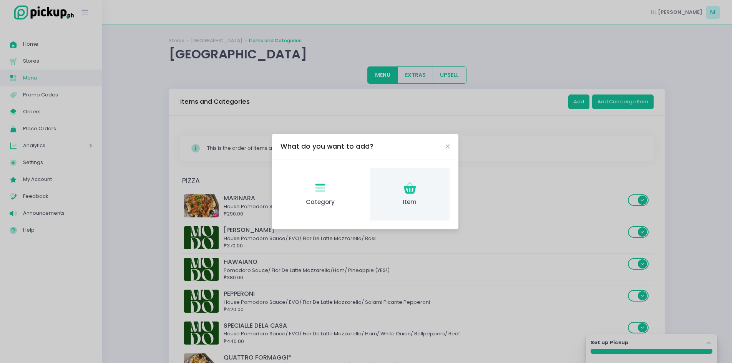
click at [428, 180] on div "Item Created with Sketch. Item" at bounding box center [410, 194] width 80 height 53
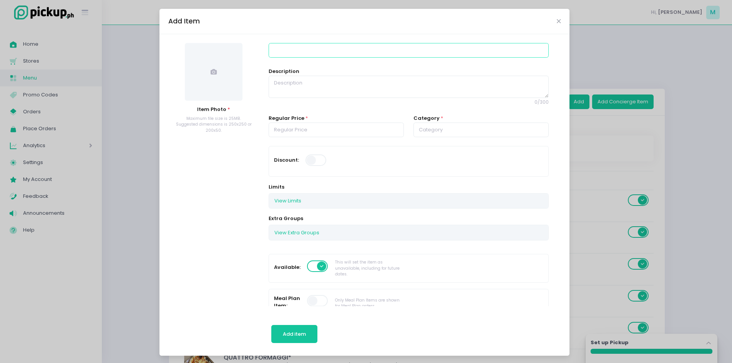
click at [299, 48] on input at bounding box center [409, 50] width 280 height 15
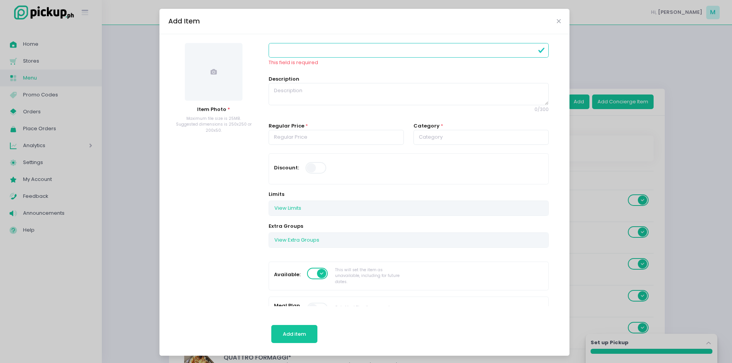
click at [441, 13] on div "Add Item" at bounding box center [365, 21] width 410 height 25
click at [301, 54] on input at bounding box center [409, 50] width 280 height 15
paste input "BOTTLED WATER"
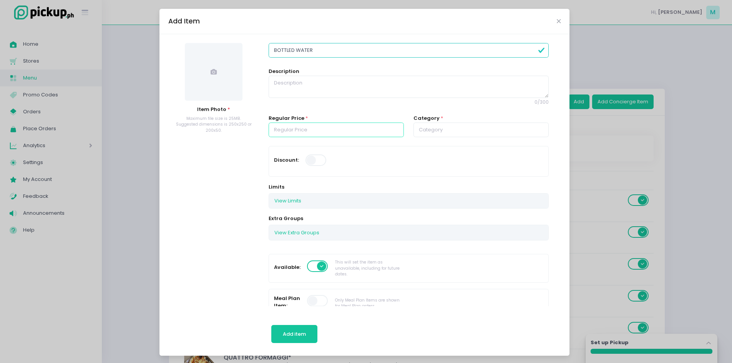
click at [338, 131] on input "number" at bounding box center [336, 130] width 135 height 15
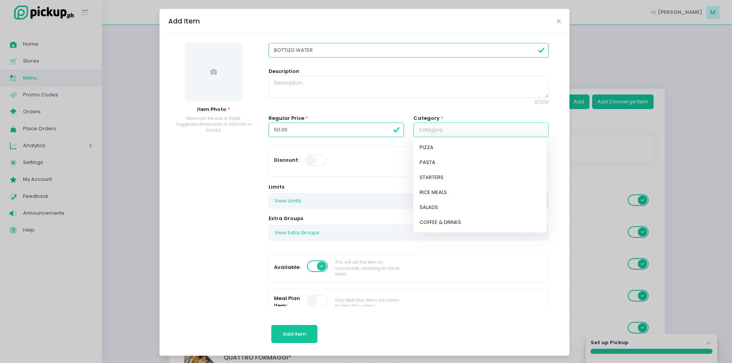
click at [456, 130] on input "text" at bounding box center [481, 130] width 135 height 15
click at [423, 217] on link "COFFEE & DRINKS" at bounding box center [480, 222] width 133 height 15
click at [229, 83] on span at bounding box center [214, 72] width 58 height 58
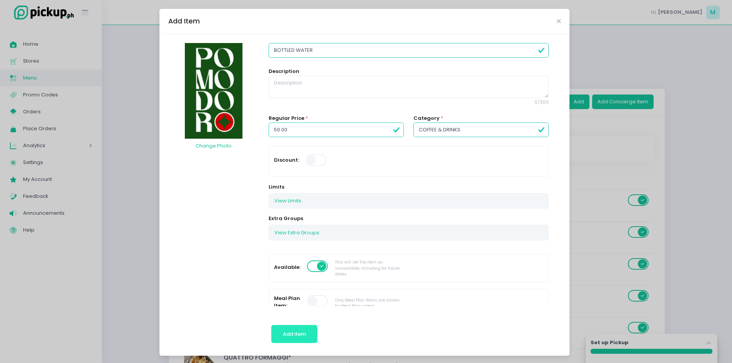
click at [298, 336] on span "Add item" at bounding box center [294, 334] width 23 height 7
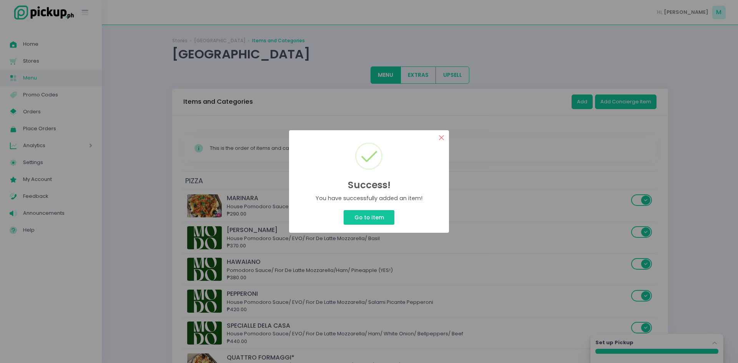
click at [442, 137] on button "×" at bounding box center [441, 137] width 15 height 15
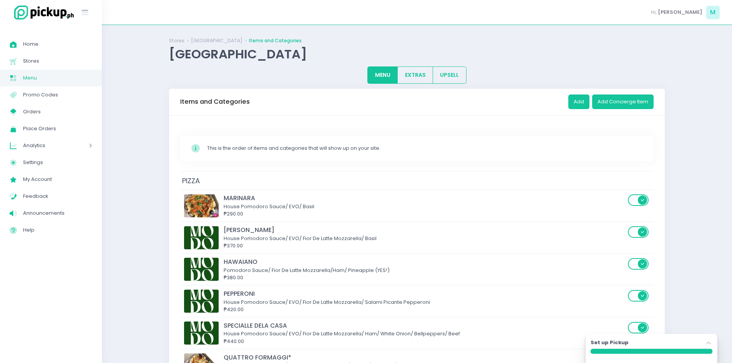
click at [277, 56] on div "[GEOGRAPHIC_DATA]" at bounding box center [417, 54] width 496 height 15
click at [240, 40] on link "[GEOGRAPHIC_DATA]" at bounding box center [217, 40] width 52 height 7
click at [62, 61] on span "Stores" at bounding box center [57, 61] width 69 height 10
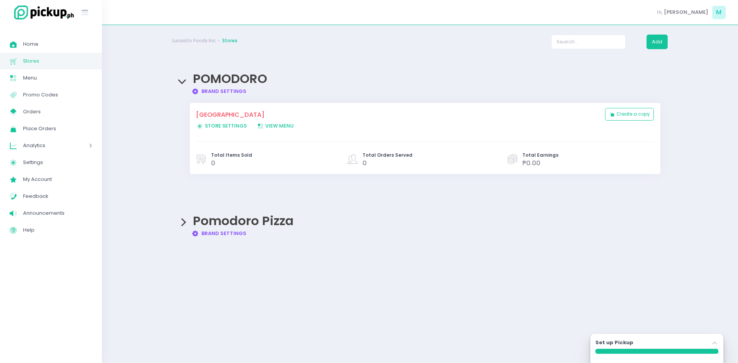
click at [351, 120] on div "POMODORO - [GEOGRAPHIC_DATA] Store Settings Created with Sketch. Store Settings…" at bounding box center [398, 121] width 405 height 22
click at [268, 112] on link "[GEOGRAPHIC_DATA]" at bounding box center [396, 114] width 401 height 9
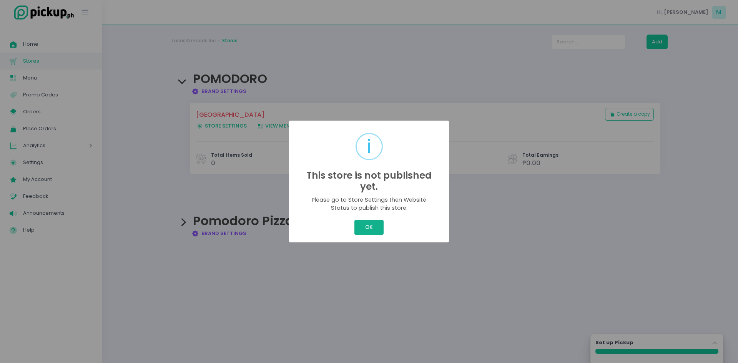
click at [362, 226] on button "OK" at bounding box center [369, 227] width 29 height 15
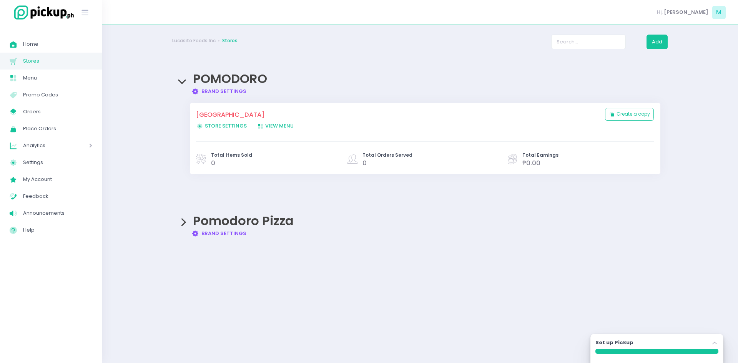
click at [214, 124] on span "Store Settings Created with Sketch. Store Settings" at bounding box center [221, 125] width 51 height 7
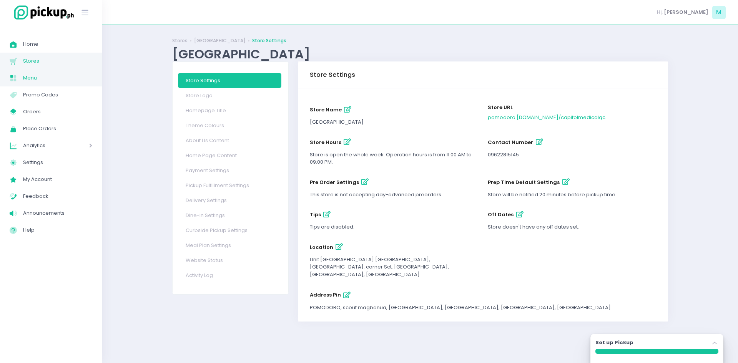
click at [23, 74] on span "Menu" at bounding box center [57, 78] width 69 height 10
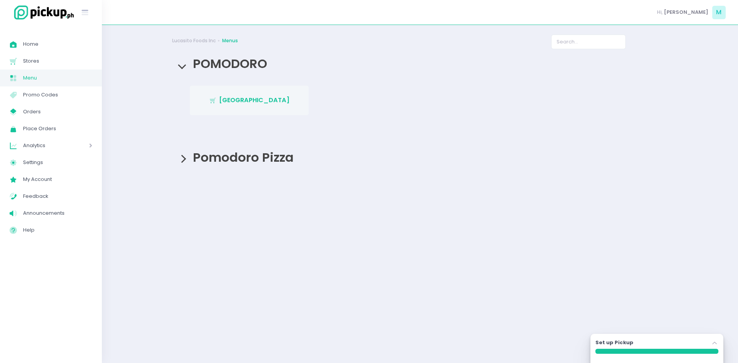
click at [226, 94] on link "Stockholm-icons / Shopping / Cart1 Created with Sketch. [GEOGRAPHIC_DATA]" at bounding box center [249, 100] width 119 height 29
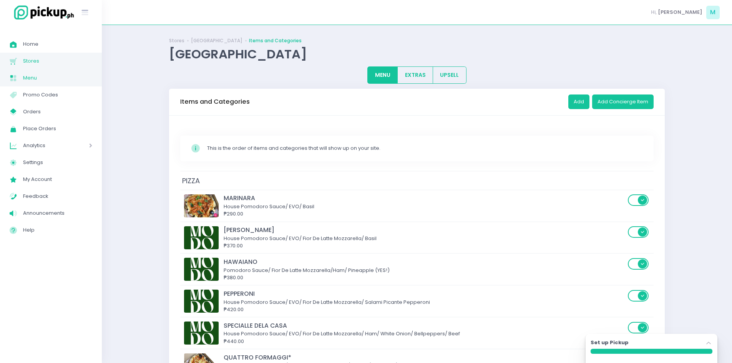
click at [45, 61] on span "Stores" at bounding box center [57, 61] width 69 height 10
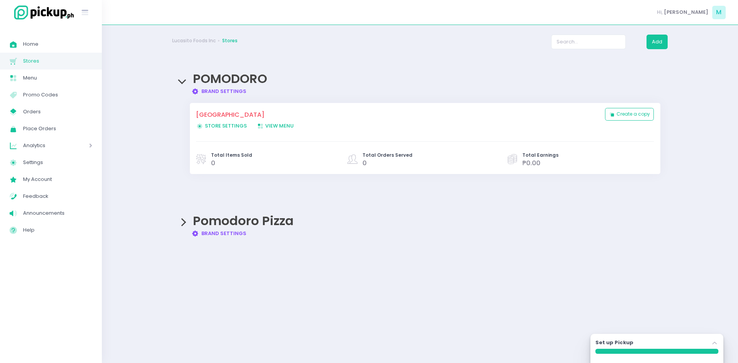
click at [276, 127] on span "View Menu Created with Sketch. View Menu" at bounding box center [275, 125] width 37 height 7
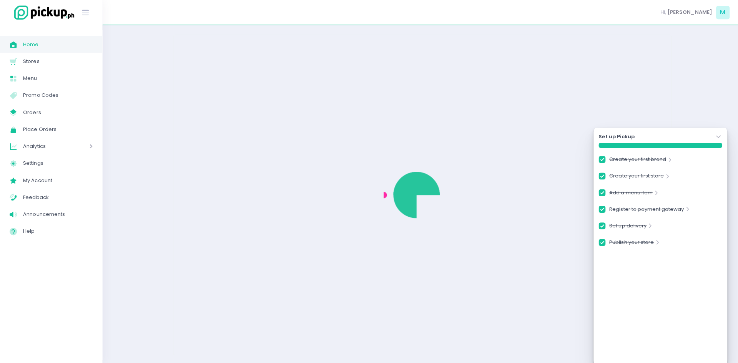
checkbox input "true"
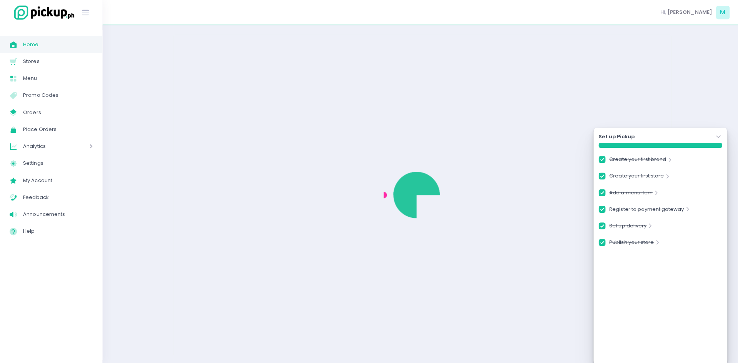
checkbox input "true"
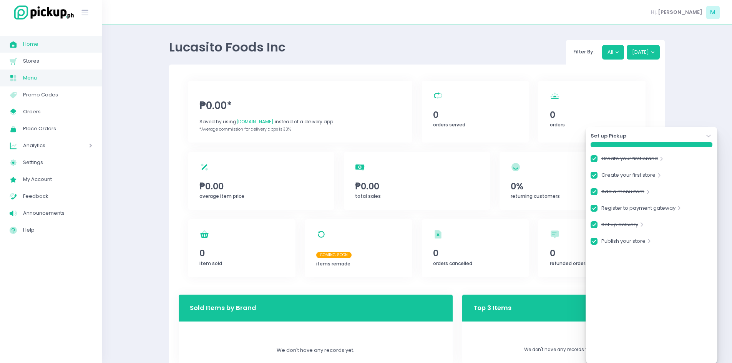
click at [51, 76] on span "Menu" at bounding box center [57, 78] width 69 height 10
checkbox input "true"
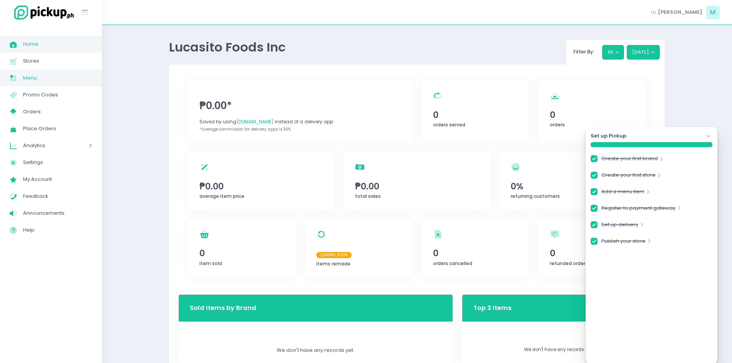
checkbox input "true"
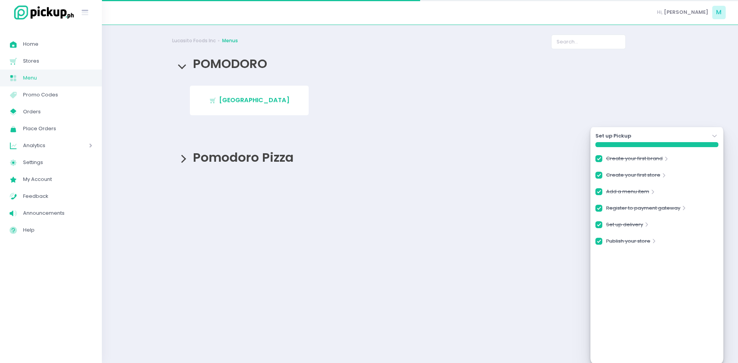
checkbox input "true"
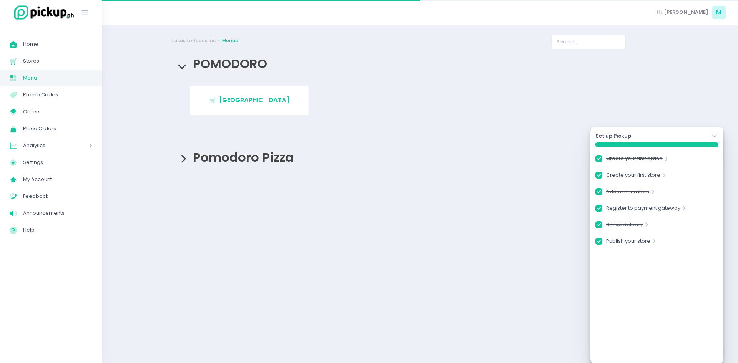
checkbox input "true"
click at [245, 172] on div "Pomodoro Pizza" at bounding box center [420, 157] width 496 height 29
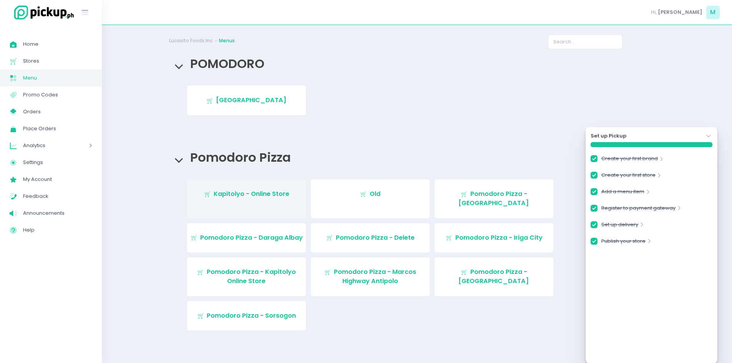
click at [249, 198] on span "Kapitolyo - Online Store" at bounding box center [252, 194] width 76 height 9
checkbox input "true"
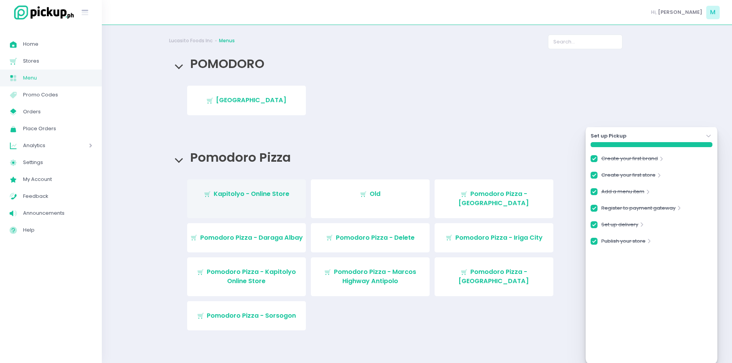
checkbox input "true"
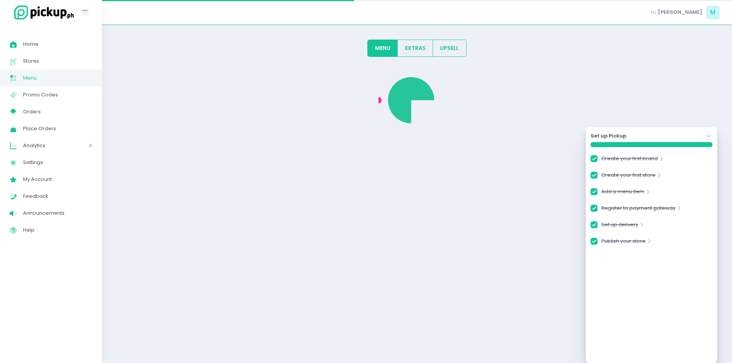
checkbox input "true"
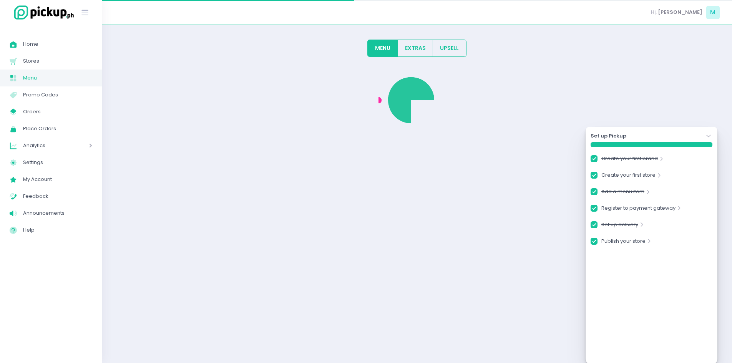
checkbox input "true"
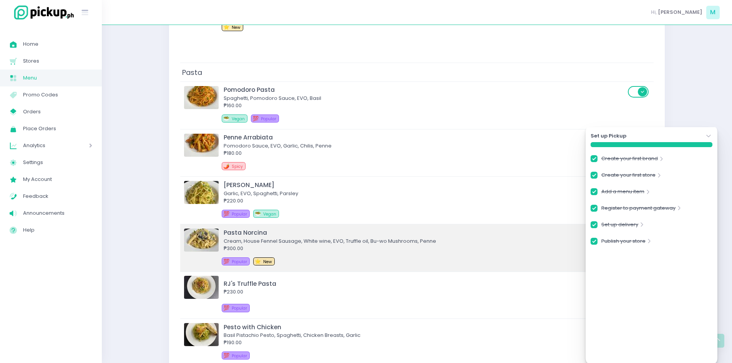
scroll to position [769, 0]
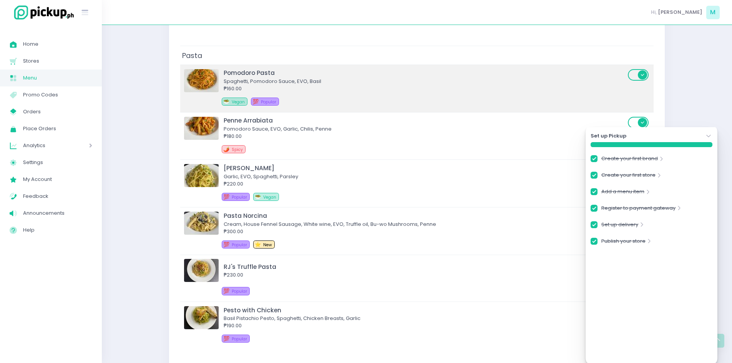
click at [205, 79] on img at bounding box center [201, 80] width 35 height 23
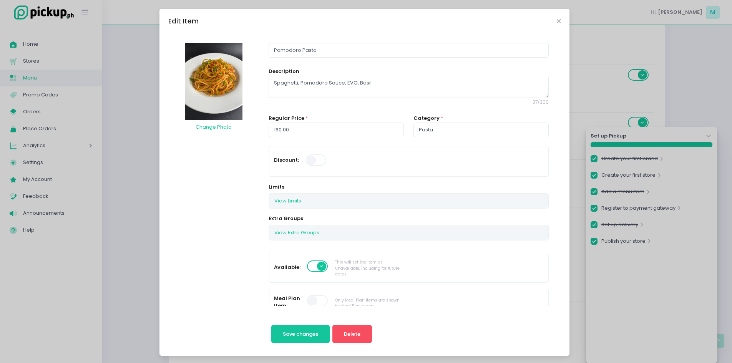
click at [213, 78] on img at bounding box center [214, 81] width 58 height 77
click at [206, 128] on button "Change Photo" at bounding box center [213, 127] width 37 height 15
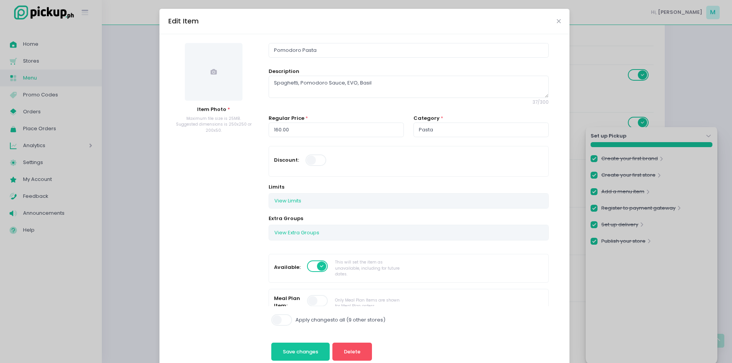
click at [554, 20] on div "Edit Item" at bounding box center [365, 21] width 410 height 25
click at [557, 22] on icon "Close" at bounding box center [559, 21] width 4 height 6
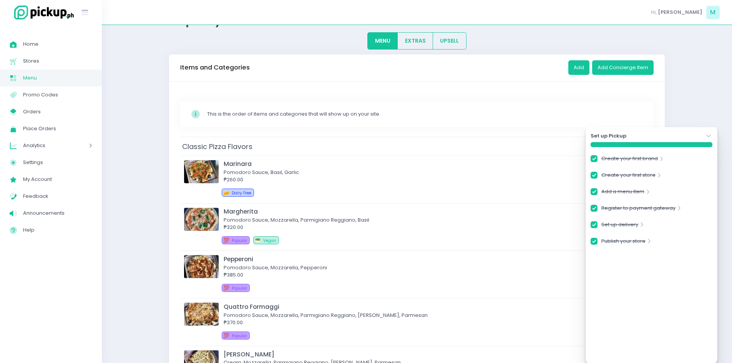
scroll to position [0, 0]
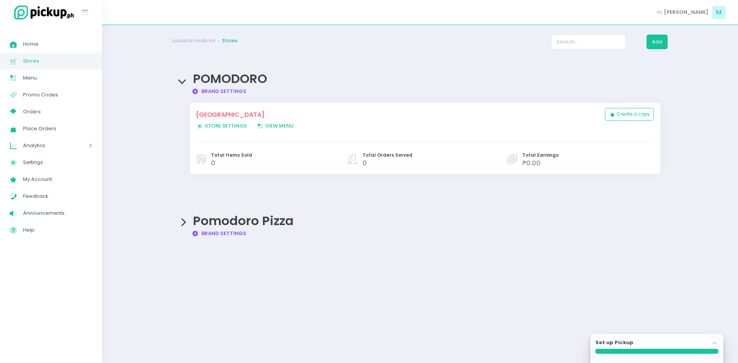
click at [216, 125] on span "Store Settings Created with Sketch. Store Settings" at bounding box center [221, 125] width 51 height 7
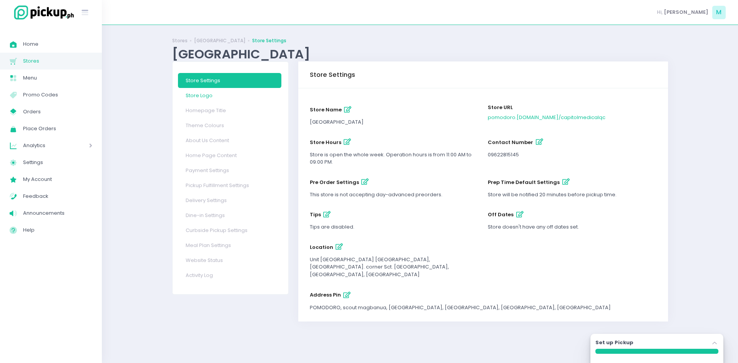
click at [203, 92] on link "Store Logo" at bounding box center [229, 95] width 103 height 15
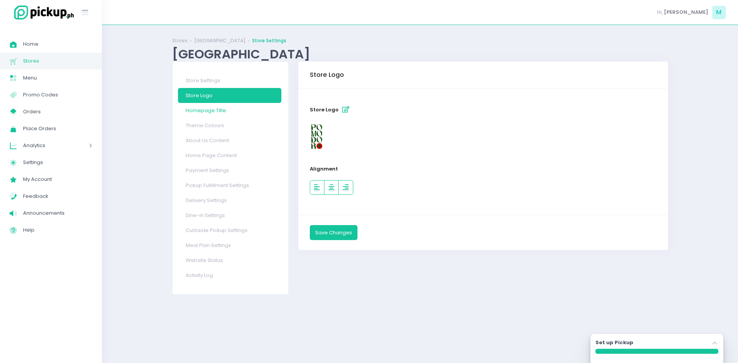
click at [220, 112] on link "Homepage Title" at bounding box center [229, 110] width 103 height 15
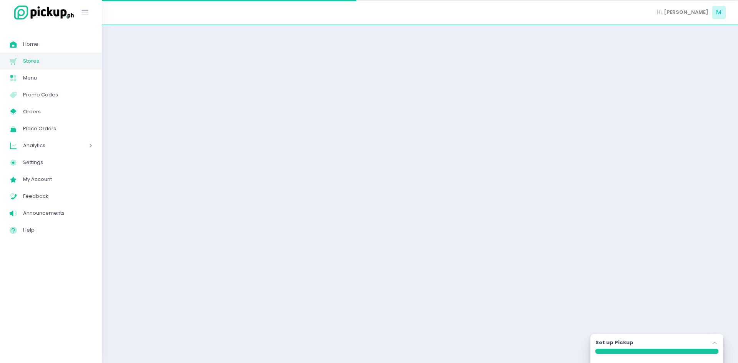
select select "large"
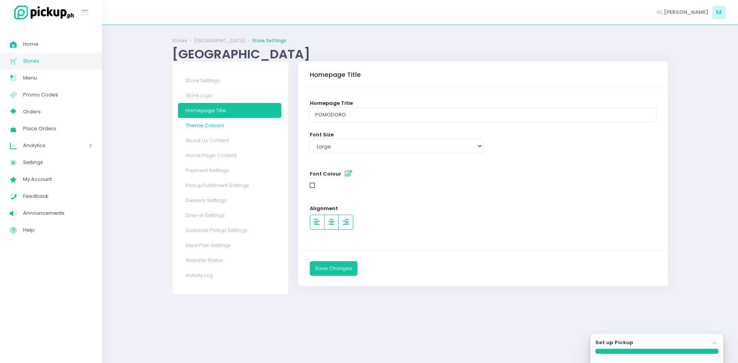
click at [226, 128] on link "Theme Colours" at bounding box center [229, 125] width 103 height 15
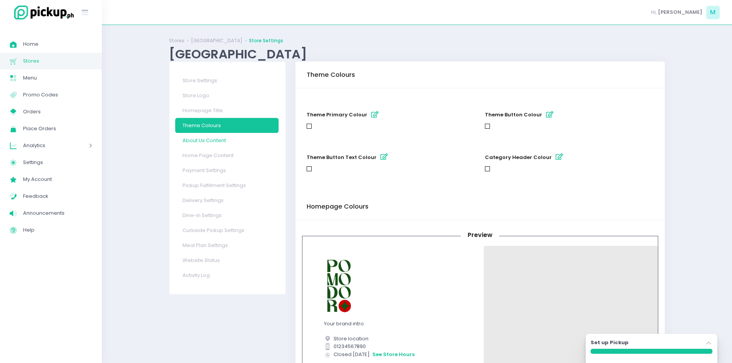
click at [228, 144] on link "About Us Content" at bounding box center [226, 140] width 103 height 15
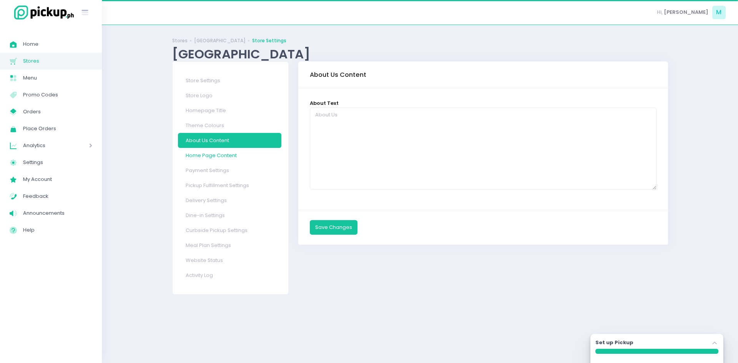
click at [230, 152] on link "Home Page Content" at bounding box center [229, 155] width 103 height 15
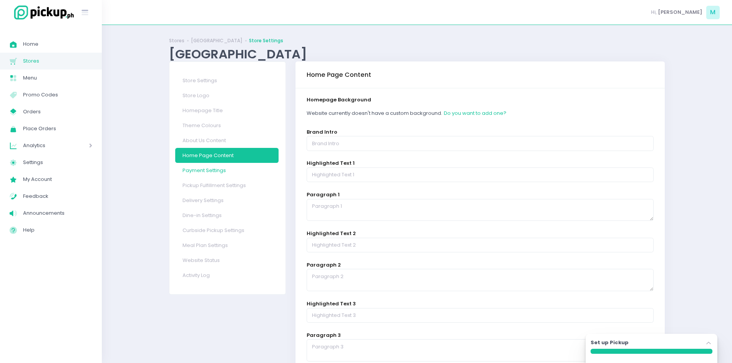
click at [237, 171] on link "Payment Settings" at bounding box center [226, 170] width 103 height 15
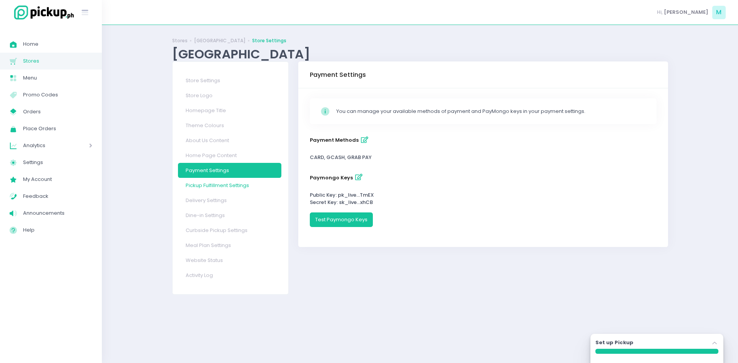
click at [238, 182] on link "Pickup Fulfillment Settings" at bounding box center [229, 185] width 103 height 15
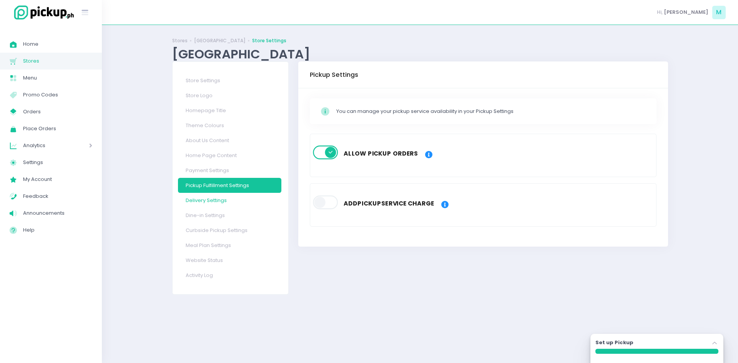
click at [233, 197] on link "Delivery Settings" at bounding box center [229, 200] width 103 height 15
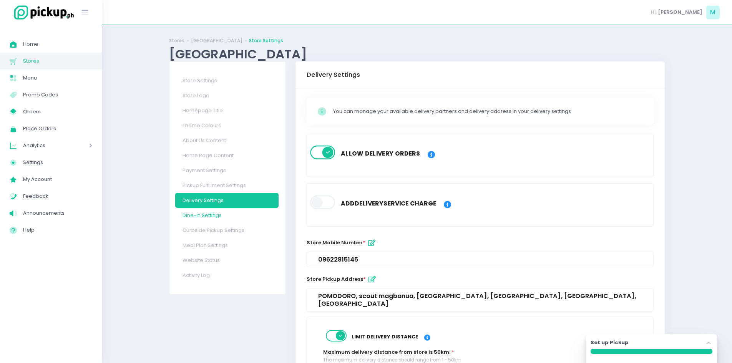
click at [230, 209] on link "Dine-in Settings" at bounding box center [226, 215] width 103 height 15
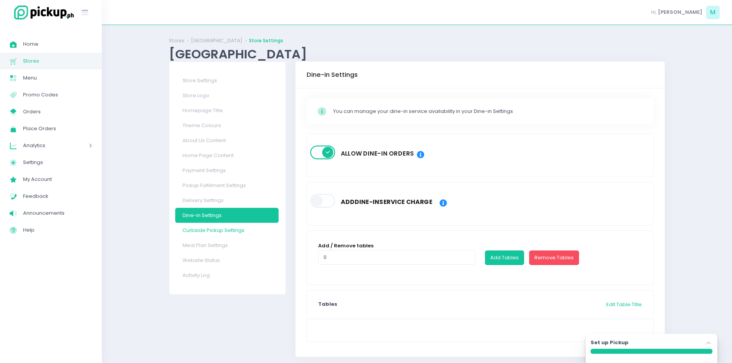
click at [228, 225] on link "Curbside Pickup Settings" at bounding box center [226, 230] width 103 height 15
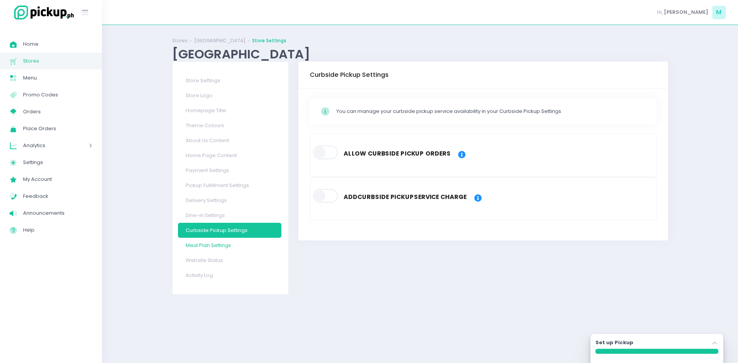
click at [228, 243] on link "Meal Plan Settings" at bounding box center [229, 245] width 103 height 15
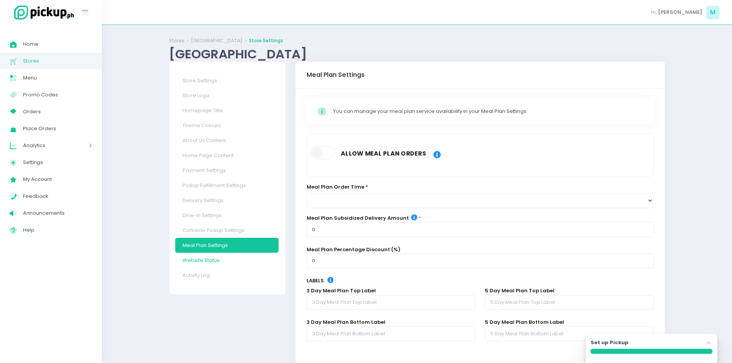
click at [227, 256] on link "Website Status" at bounding box center [226, 260] width 103 height 15
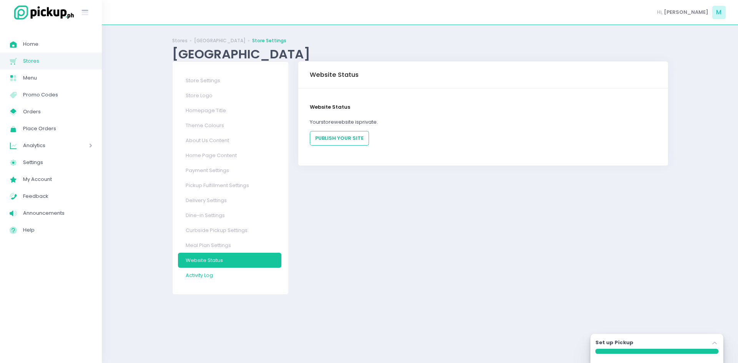
click at [222, 273] on link "Activity Log" at bounding box center [229, 275] width 103 height 15
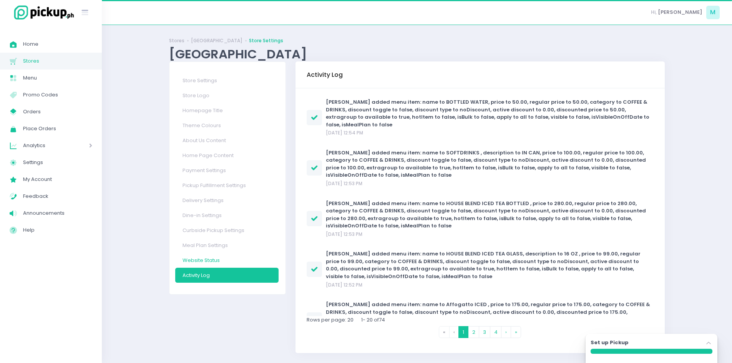
click at [221, 261] on link "Website Status" at bounding box center [226, 260] width 103 height 15
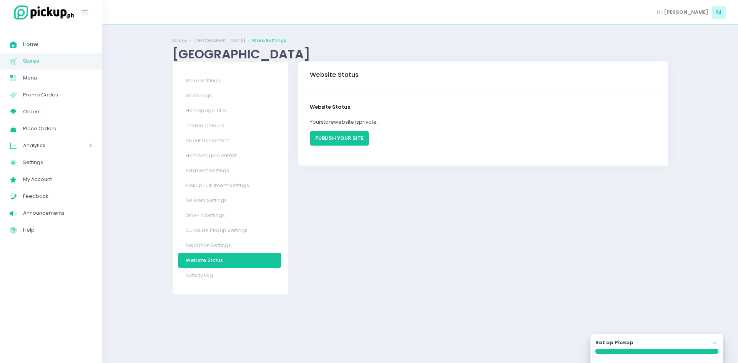
click at [330, 138] on button "PUBLISH YOUR SITE" at bounding box center [339, 138] width 59 height 15
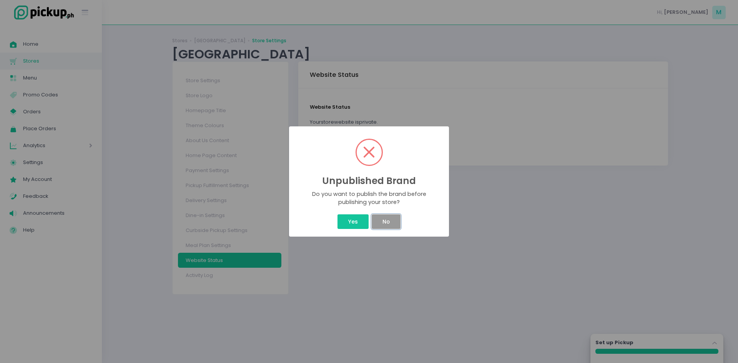
click at [382, 224] on button "No" at bounding box center [386, 222] width 28 height 15
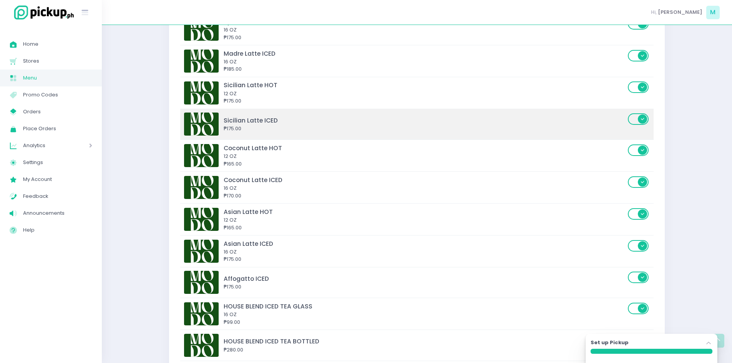
scroll to position [1615, 0]
